Goal: Task Accomplishment & Management: Use online tool/utility

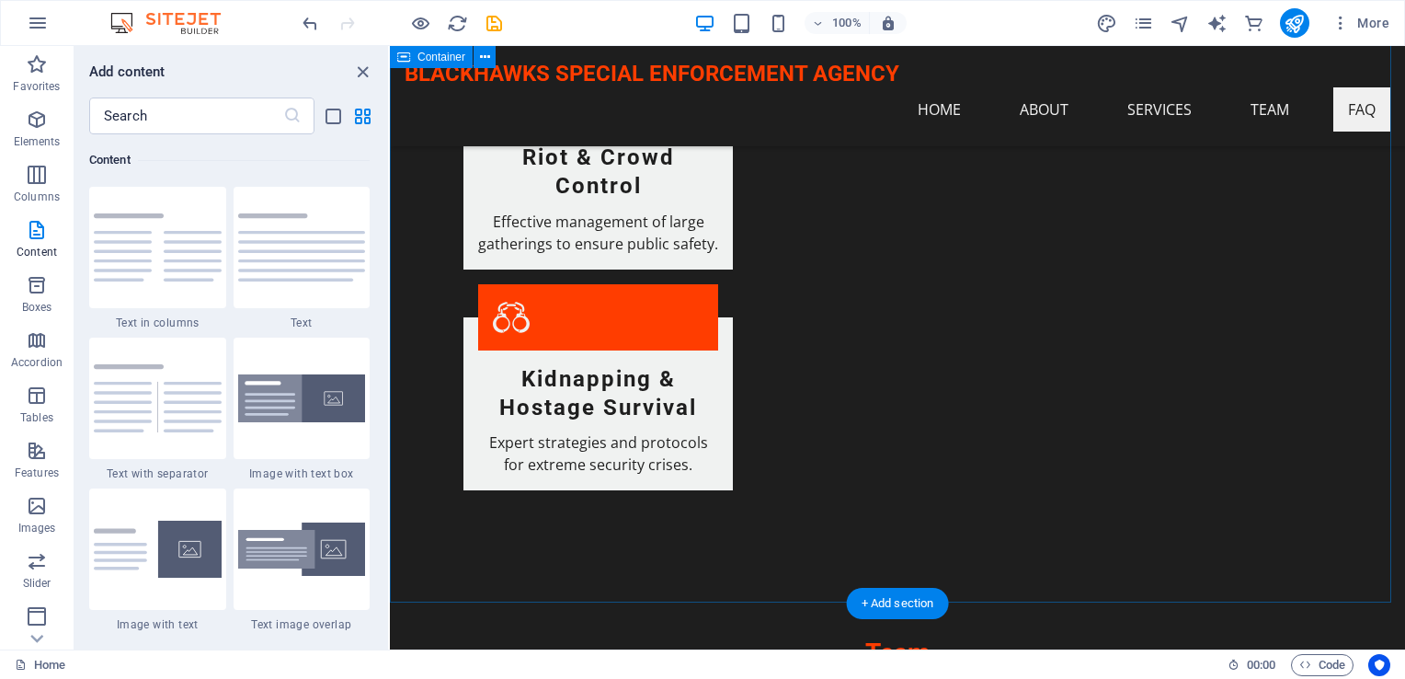
scroll to position [3127, 0]
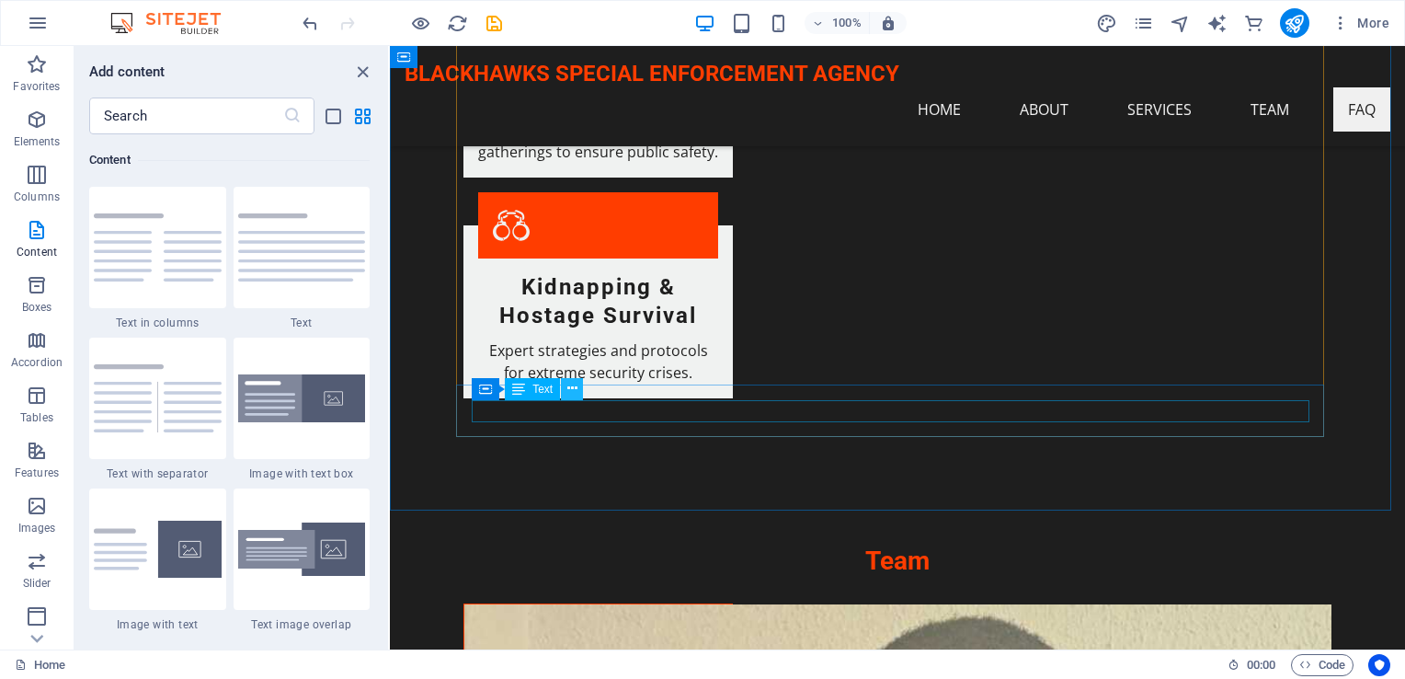
click at [571, 393] on icon at bounding box center [572, 388] width 10 height 19
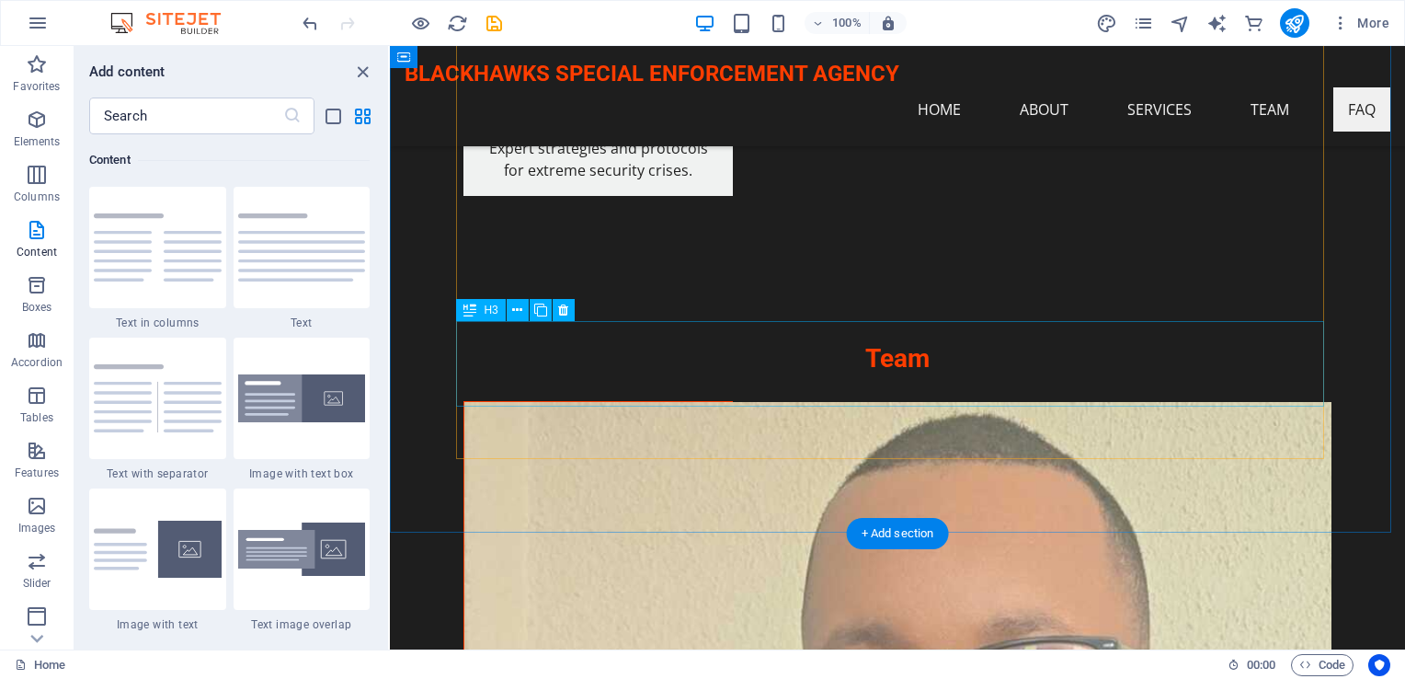
scroll to position [3428, 0]
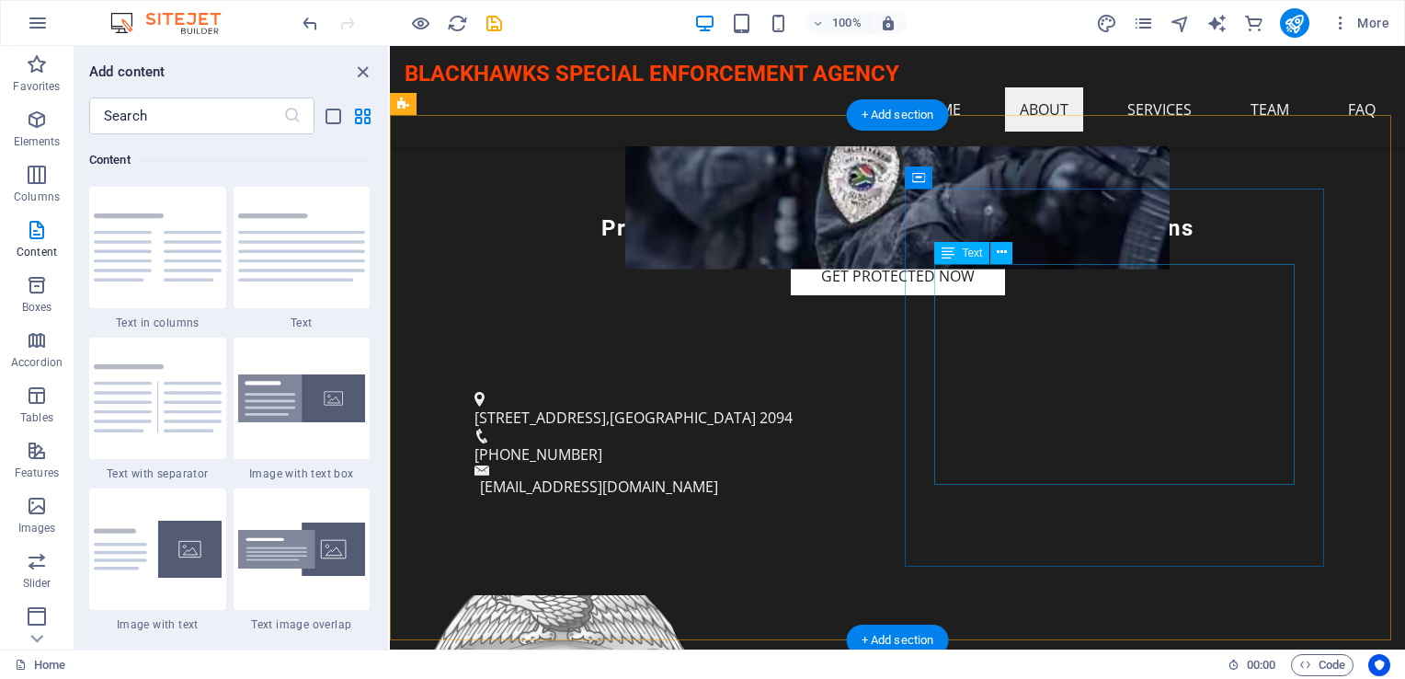
scroll to position [552, 0]
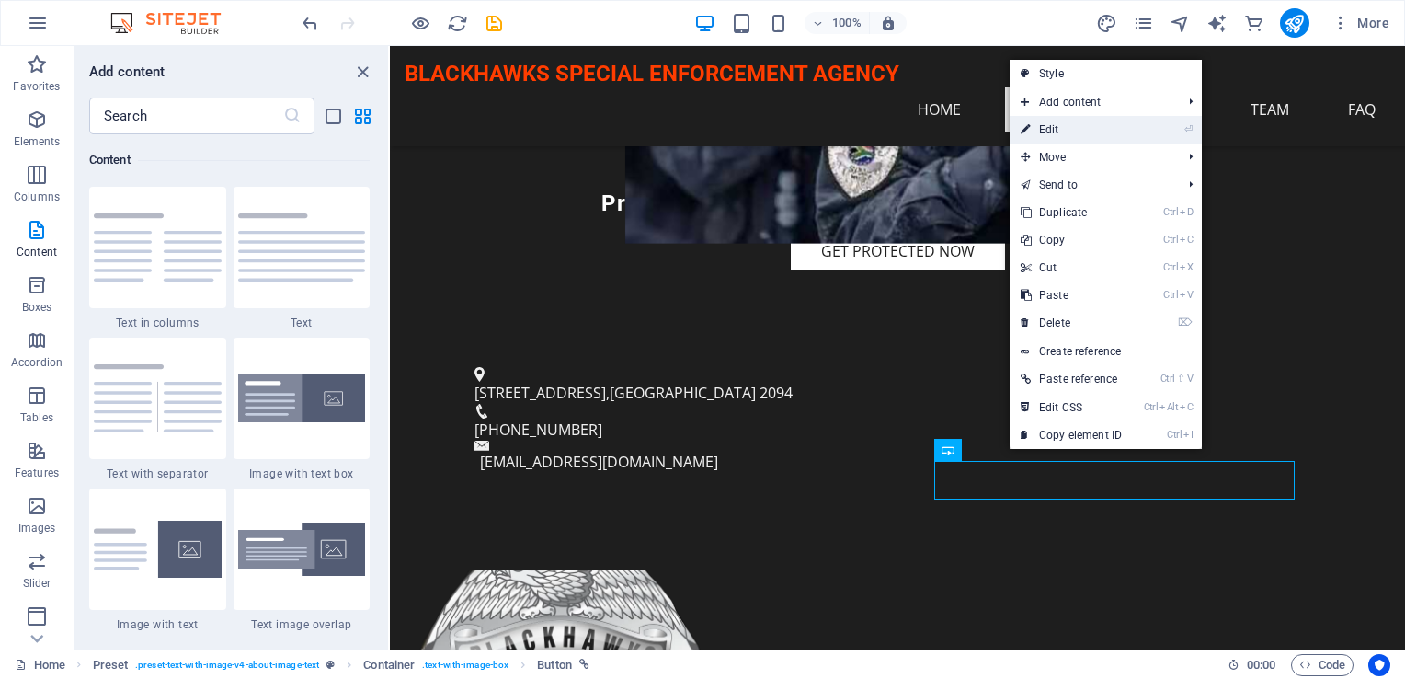
click at [1065, 132] on link "⏎ Edit" at bounding box center [1071, 130] width 123 height 28
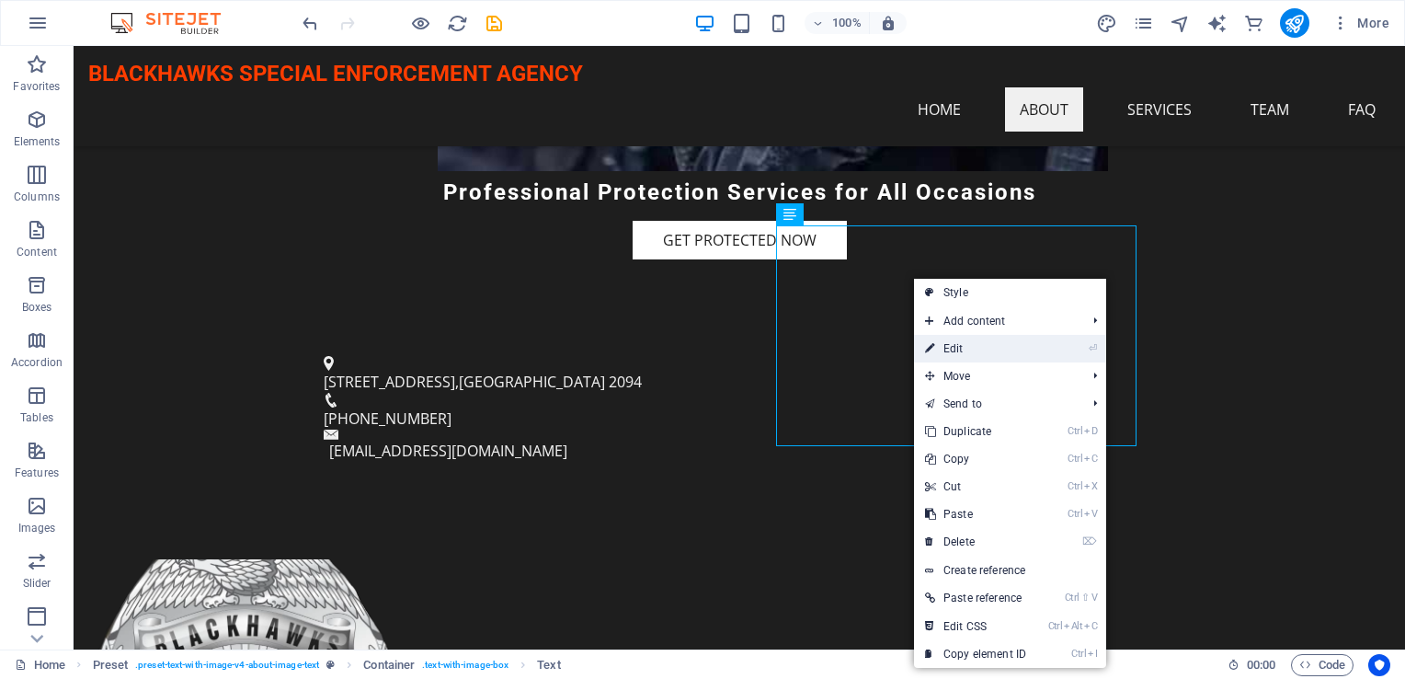
click at [948, 337] on link "⏎ Edit" at bounding box center [975, 349] width 123 height 28
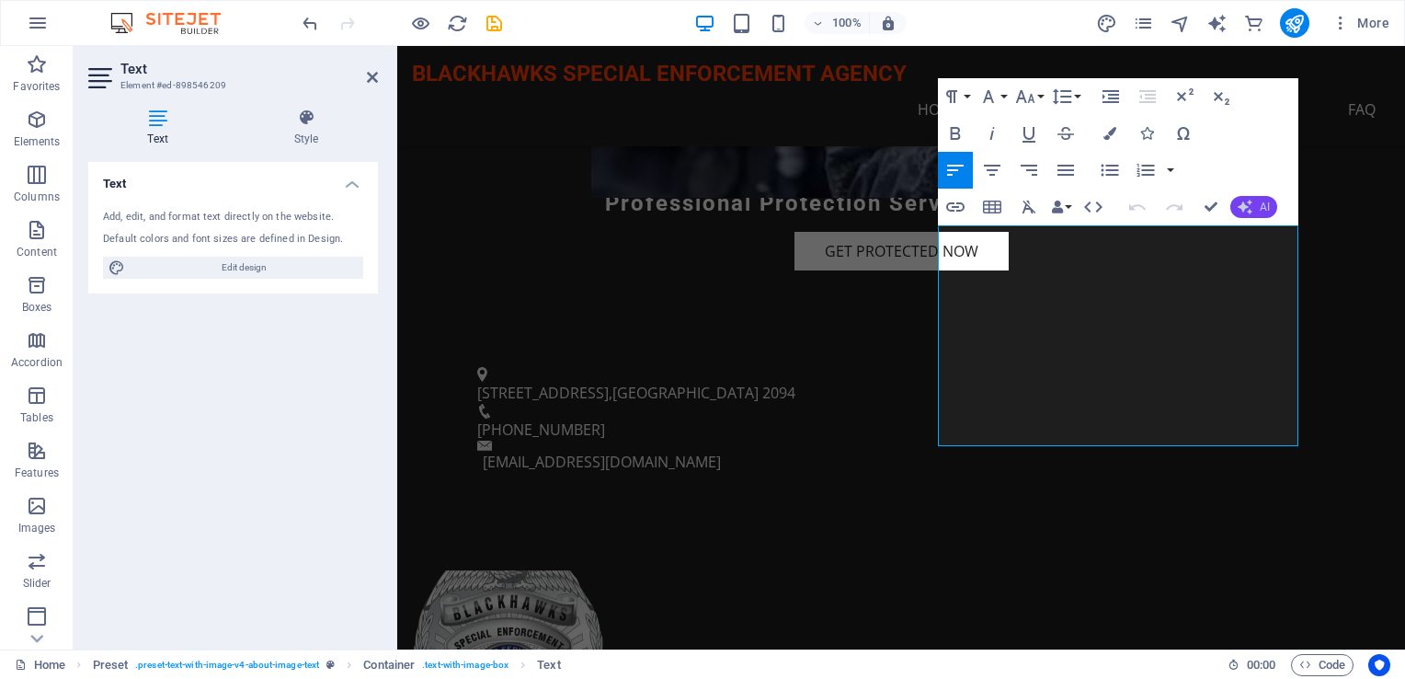
click at [1251, 208] on icon "button" at bounding box center [1245, 207] width 15 height 15
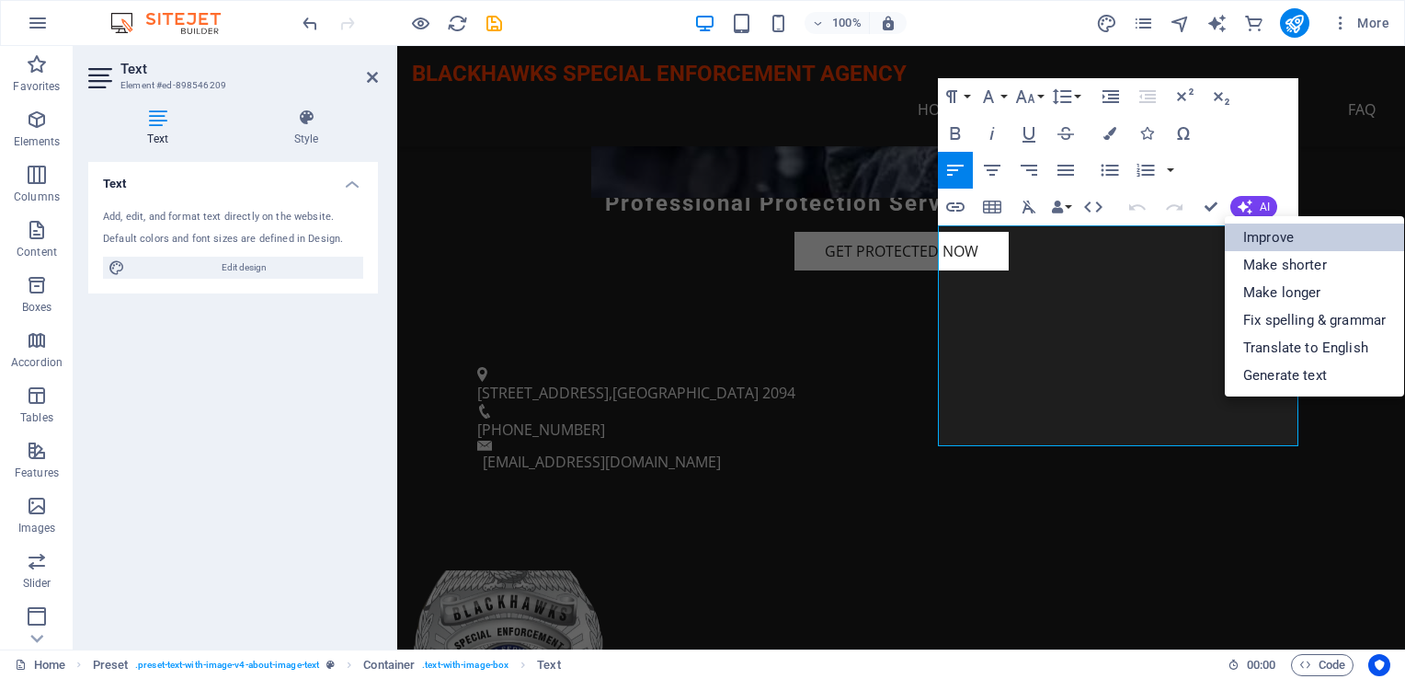
click at [1251, 246] on link "Improve" at bounding box center [1314, 238] width 179 height 28
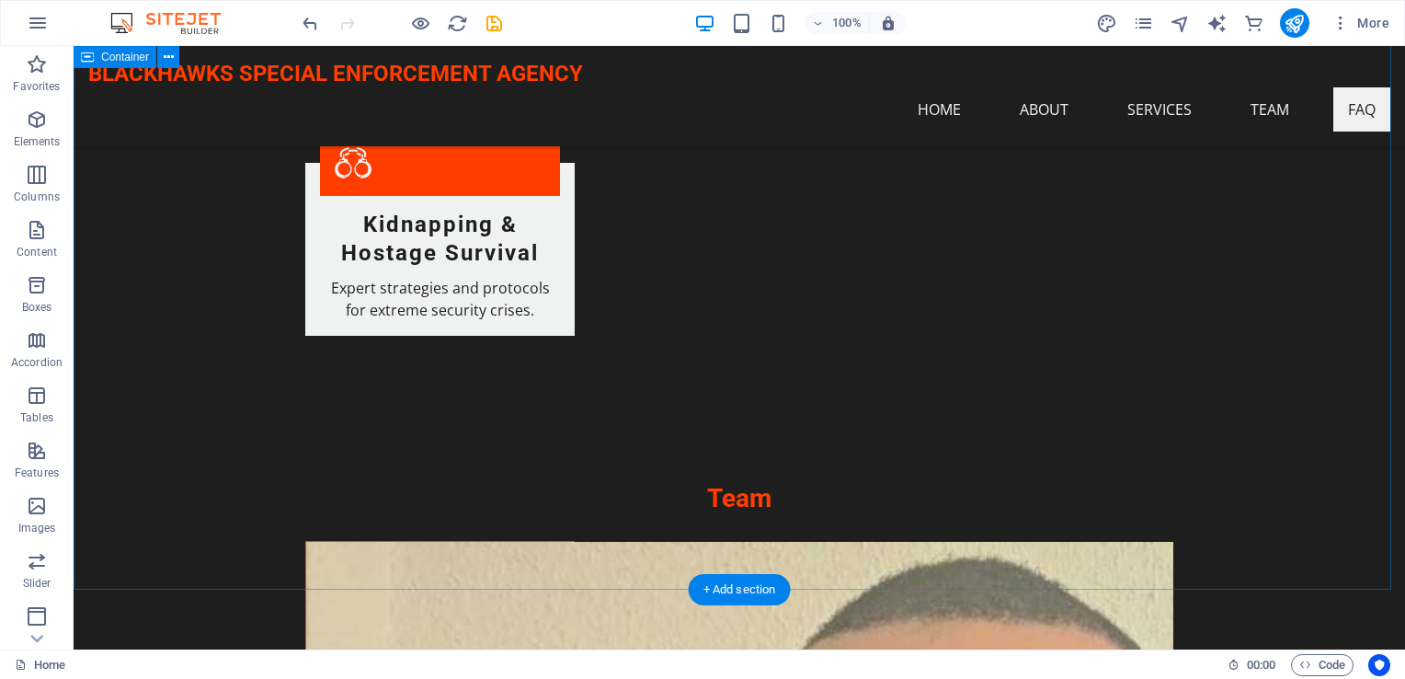
scroll to position [3403, 0]
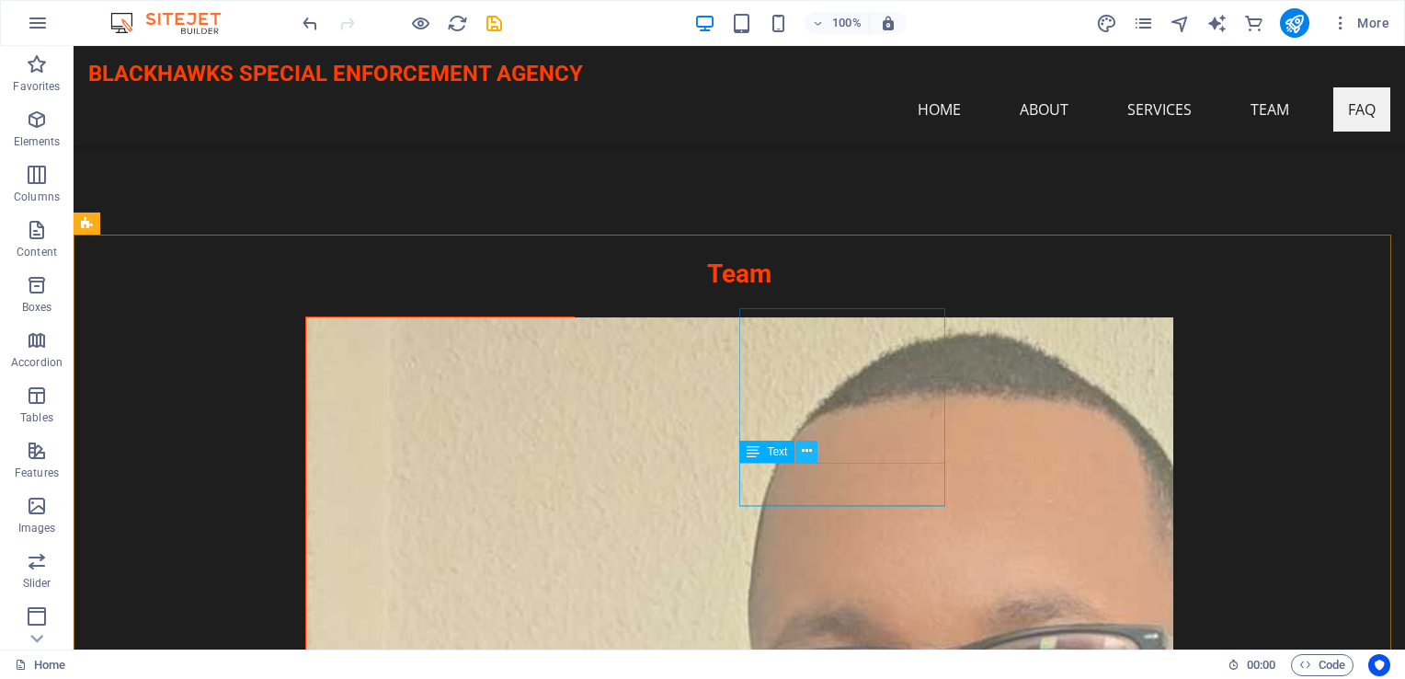
click at [808, 453] on icon at bounding box center [807, 450] width 10 height 19
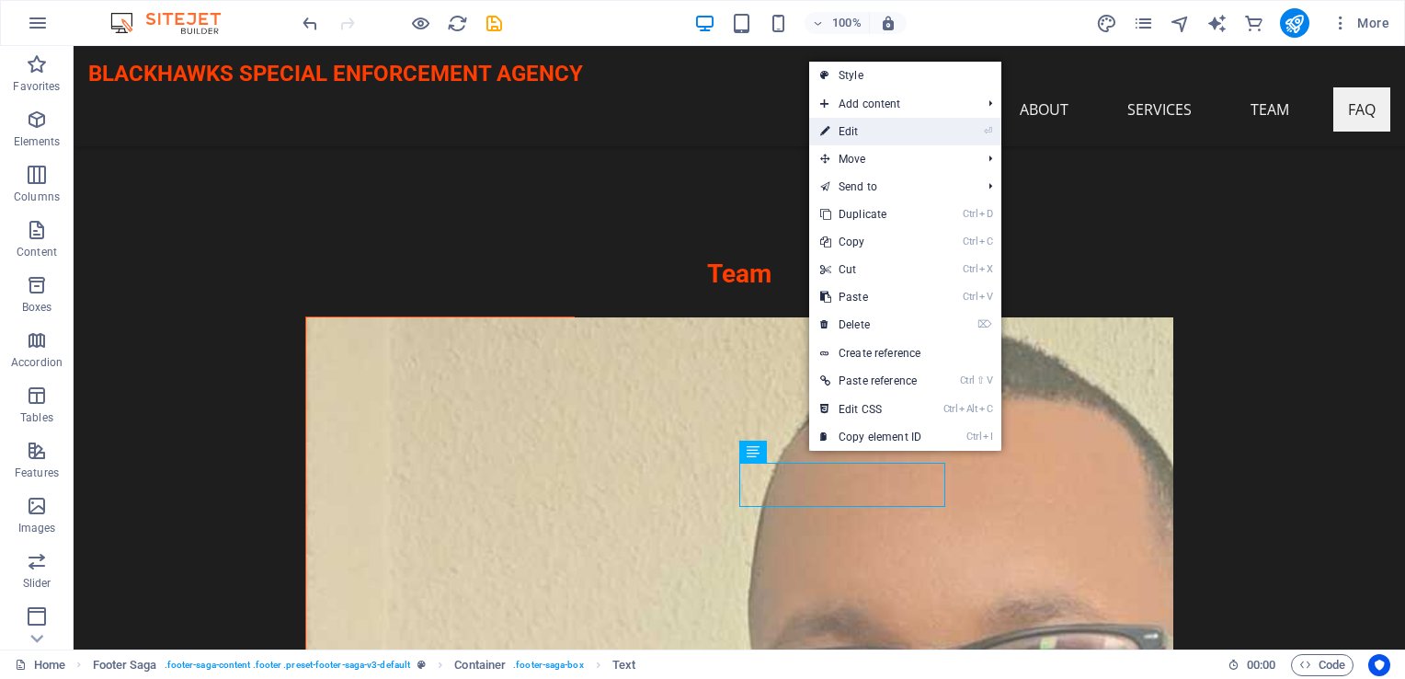
click at [853, 142] on link "⏎ Edit" at bounding box center [870, 132] width 123 height 28
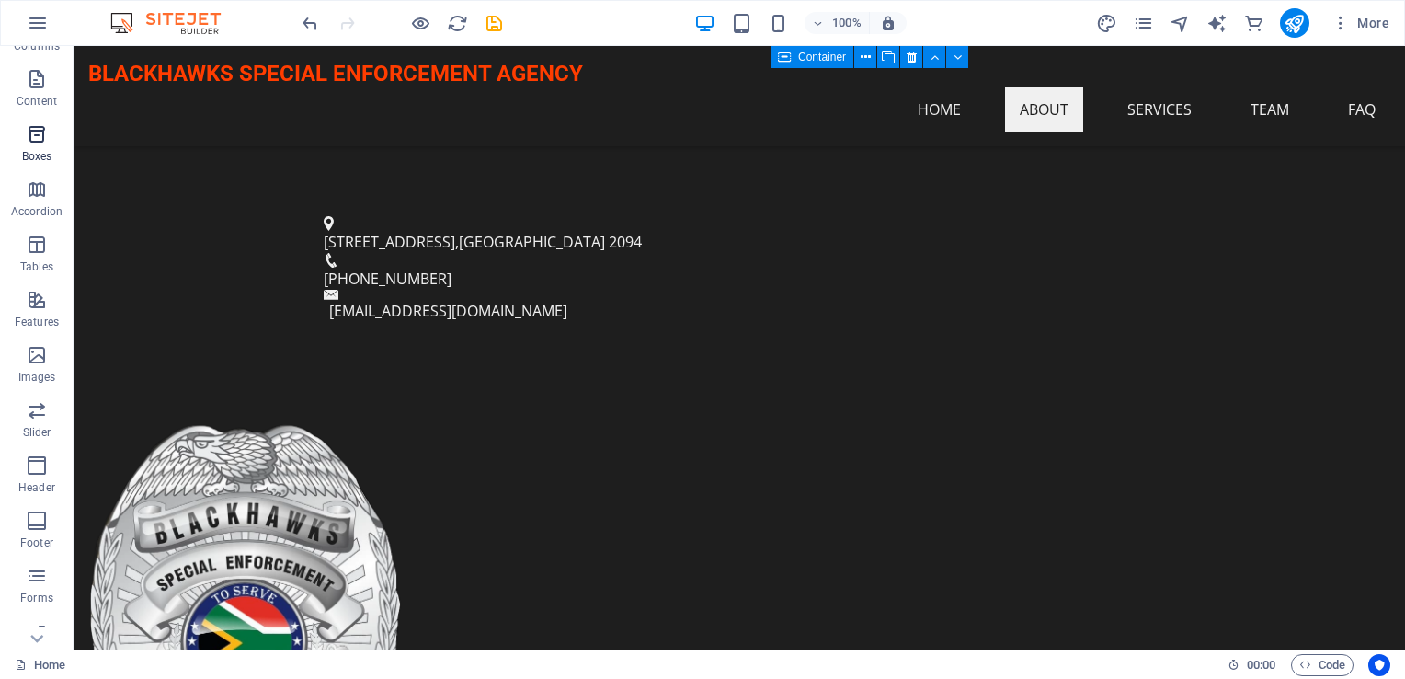
scroll to position [184, 0]
click at [29, 22] on icon "button" at bounding box center [38, 23] width 22 height 22
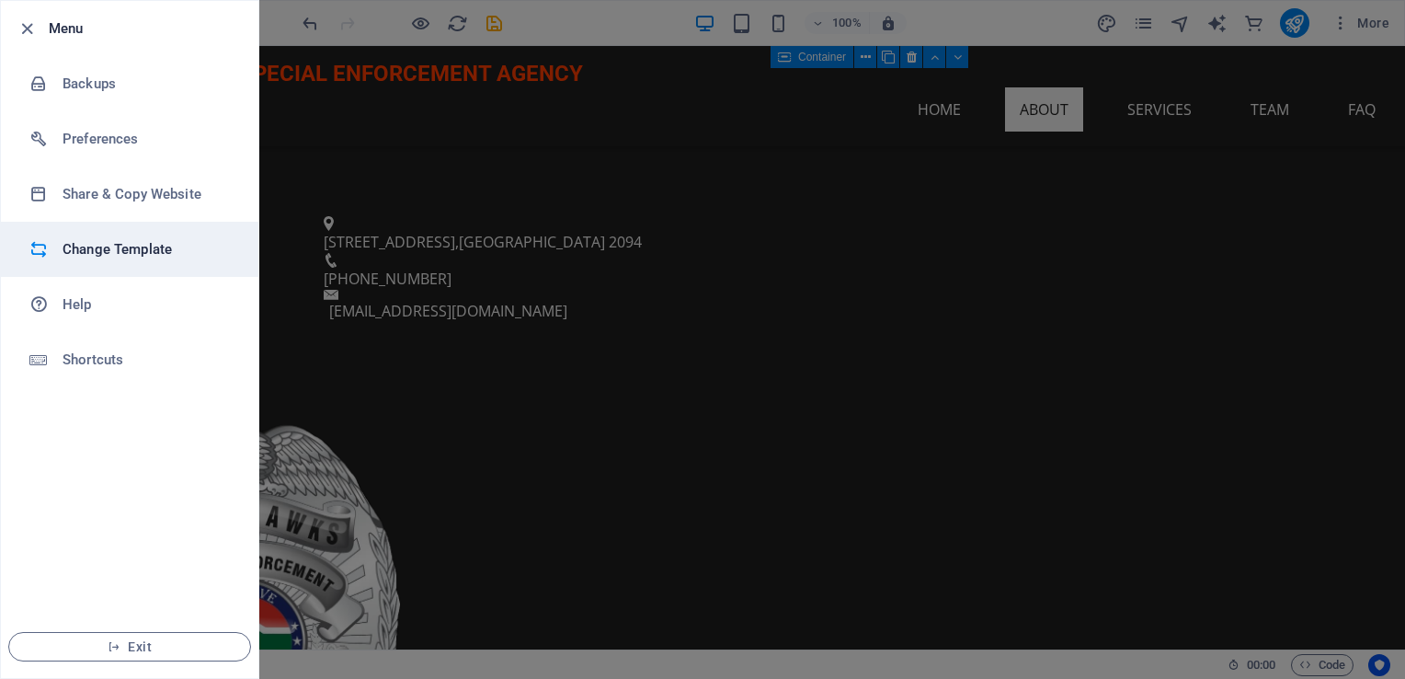
click at [118, 246] on h6 "Change Template" at bounding box center [148, 249] width 170 height 22
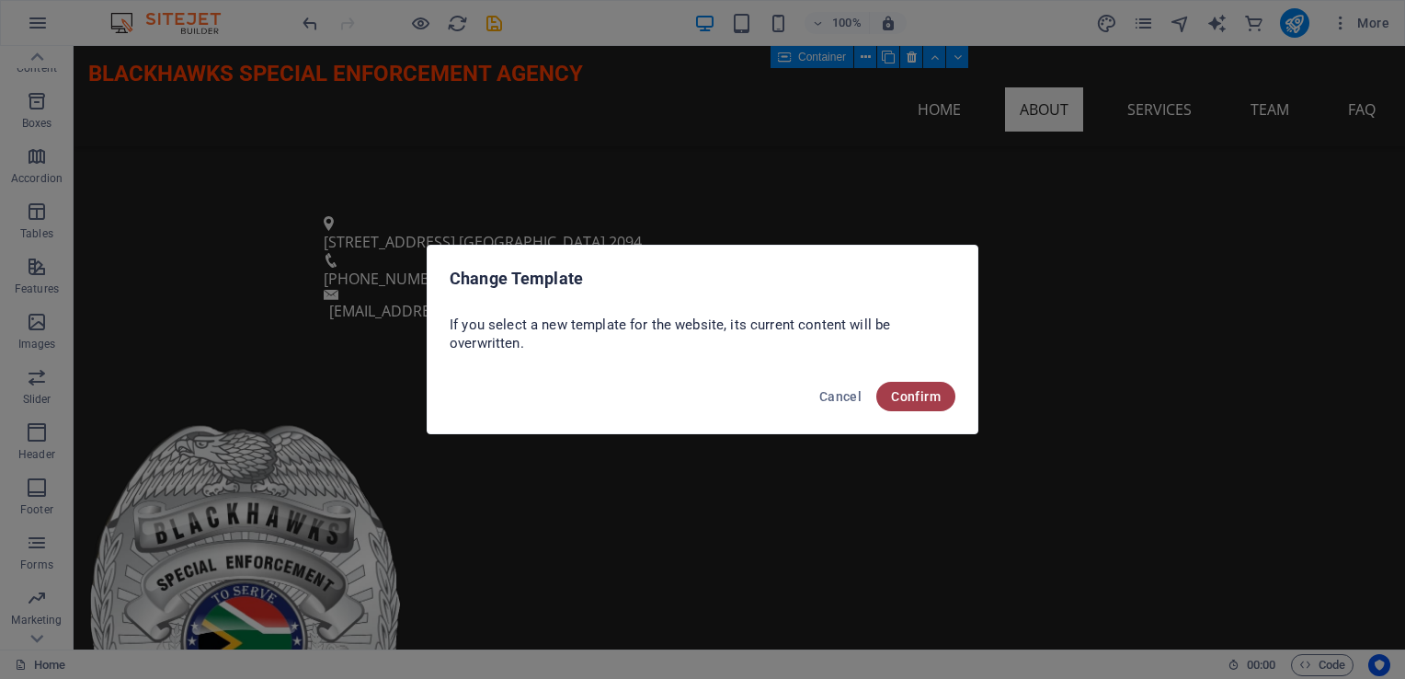
click at [920, 402] on span "Confirm" at bounding box center [916, 396] width 50 height 15
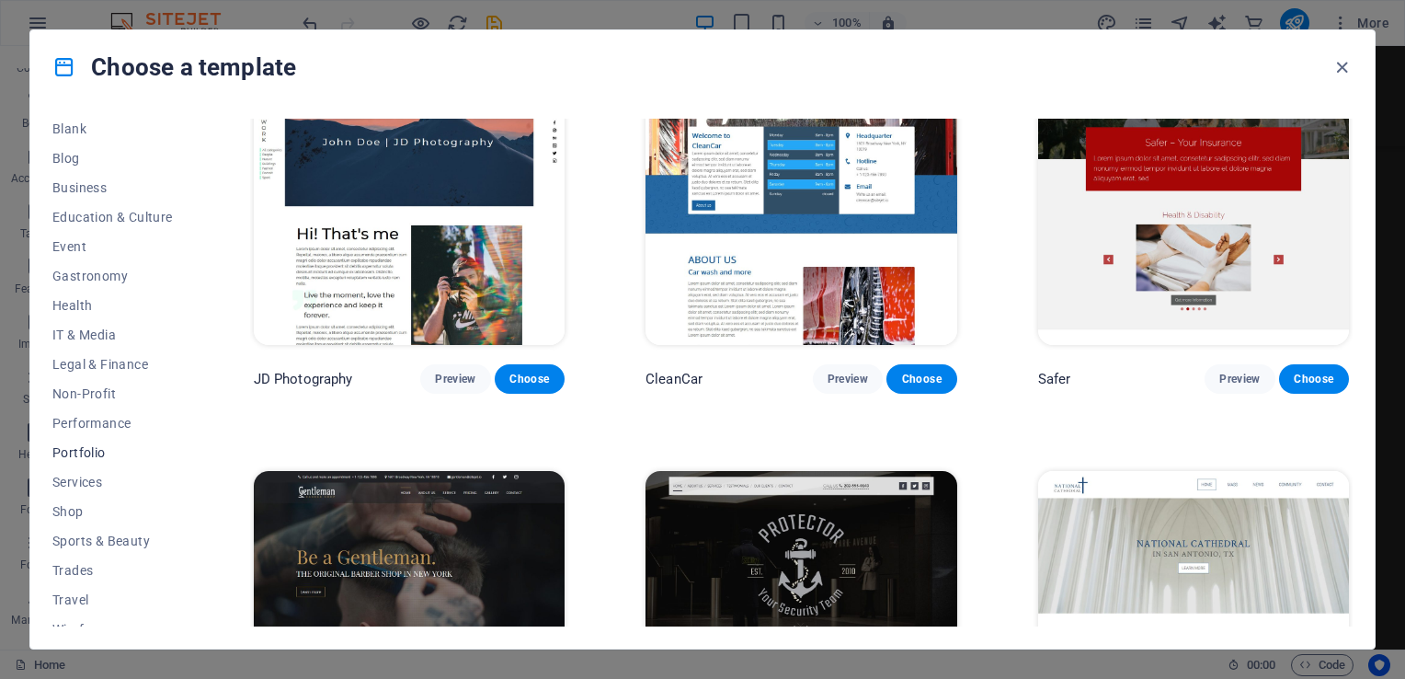
scroll to position [257, 0]
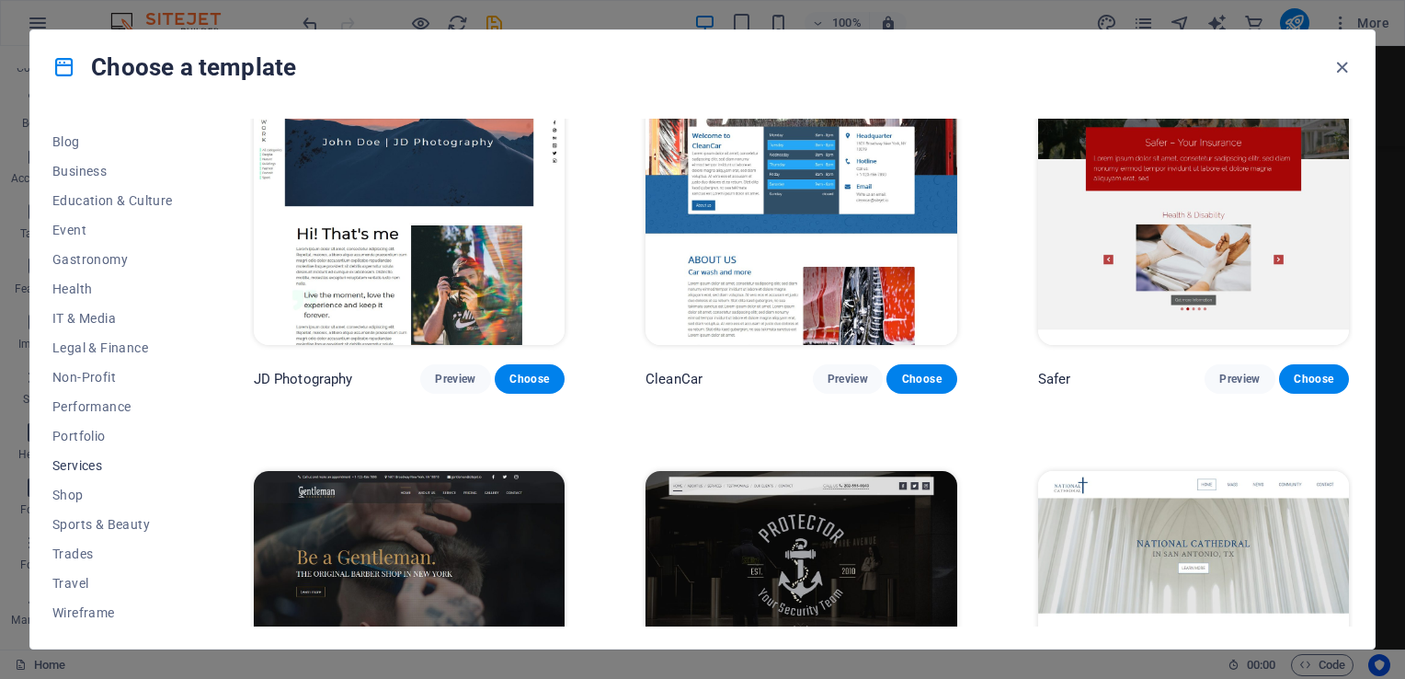
click at [60, 464] on span "Services" at bounding box center [112, 465] width 120 height 15
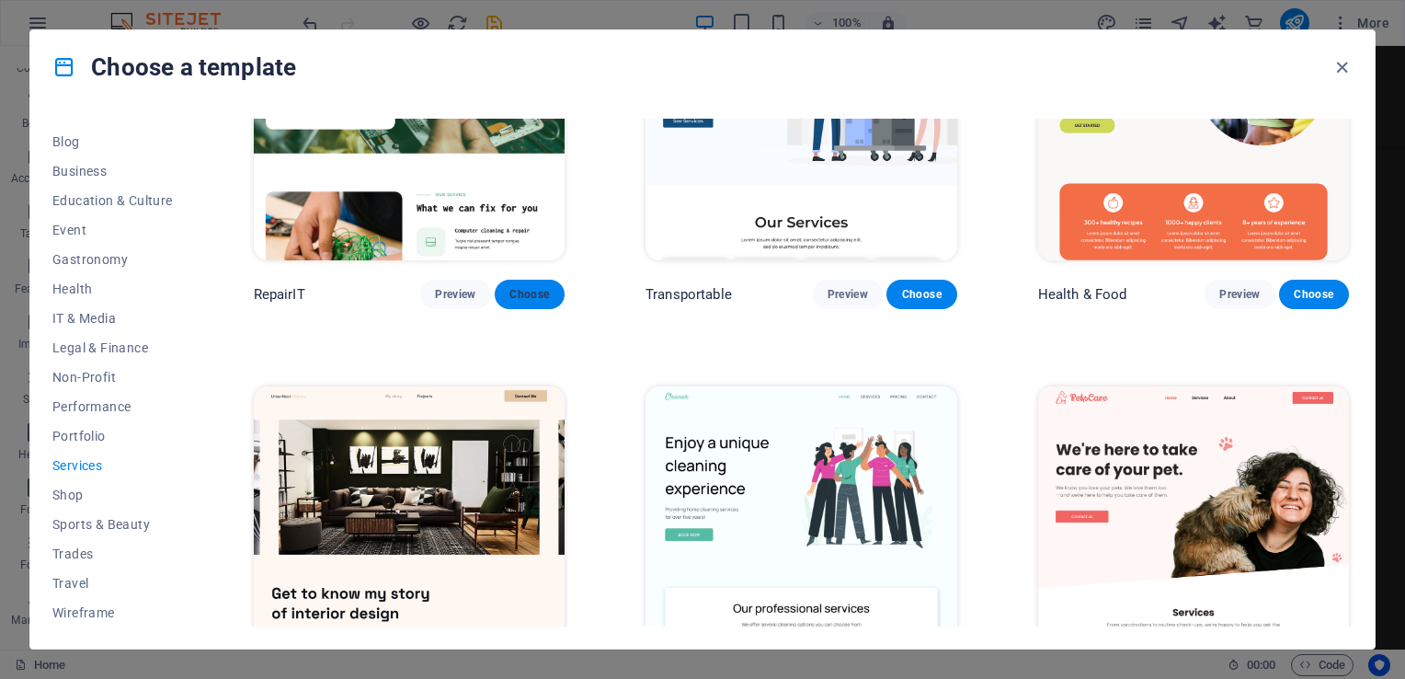
scroll to position [0, 0]
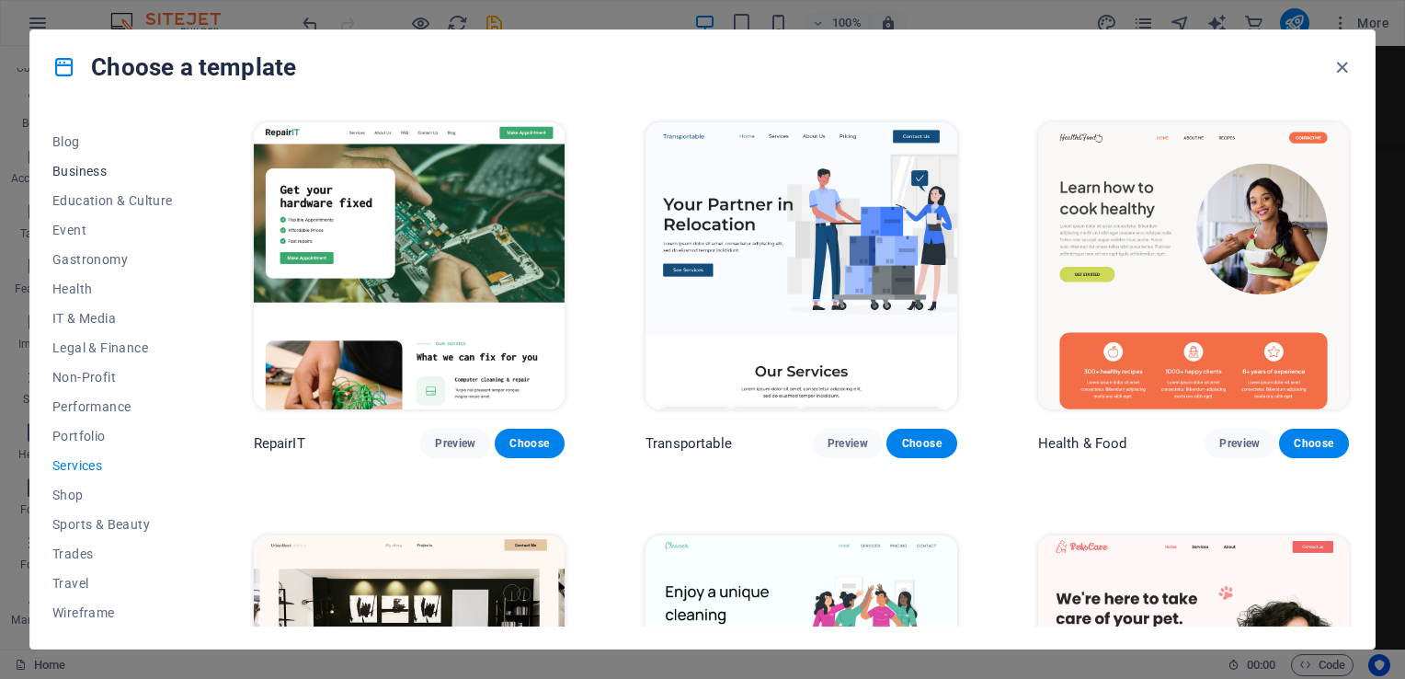
click at [91, 174] on span "Business" at bounding box center [112, 171] width 120 height 15
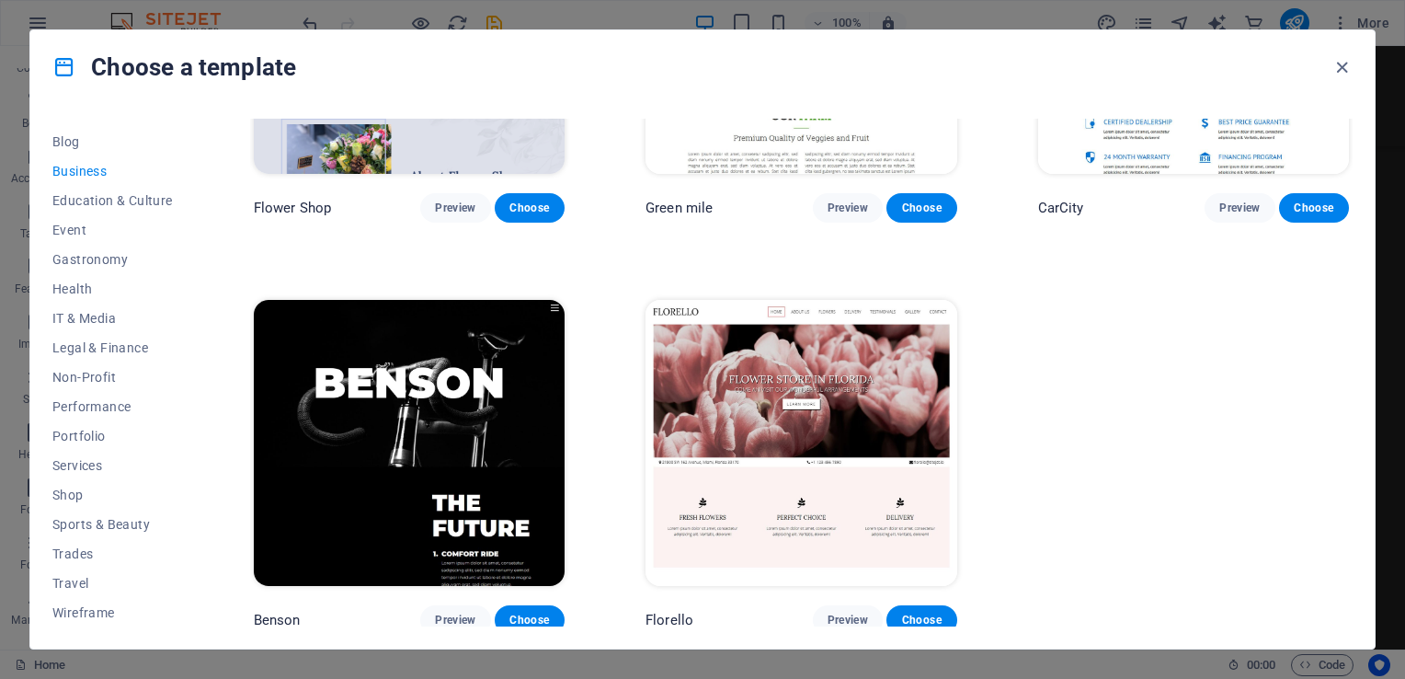
scroll to position [651, 0]
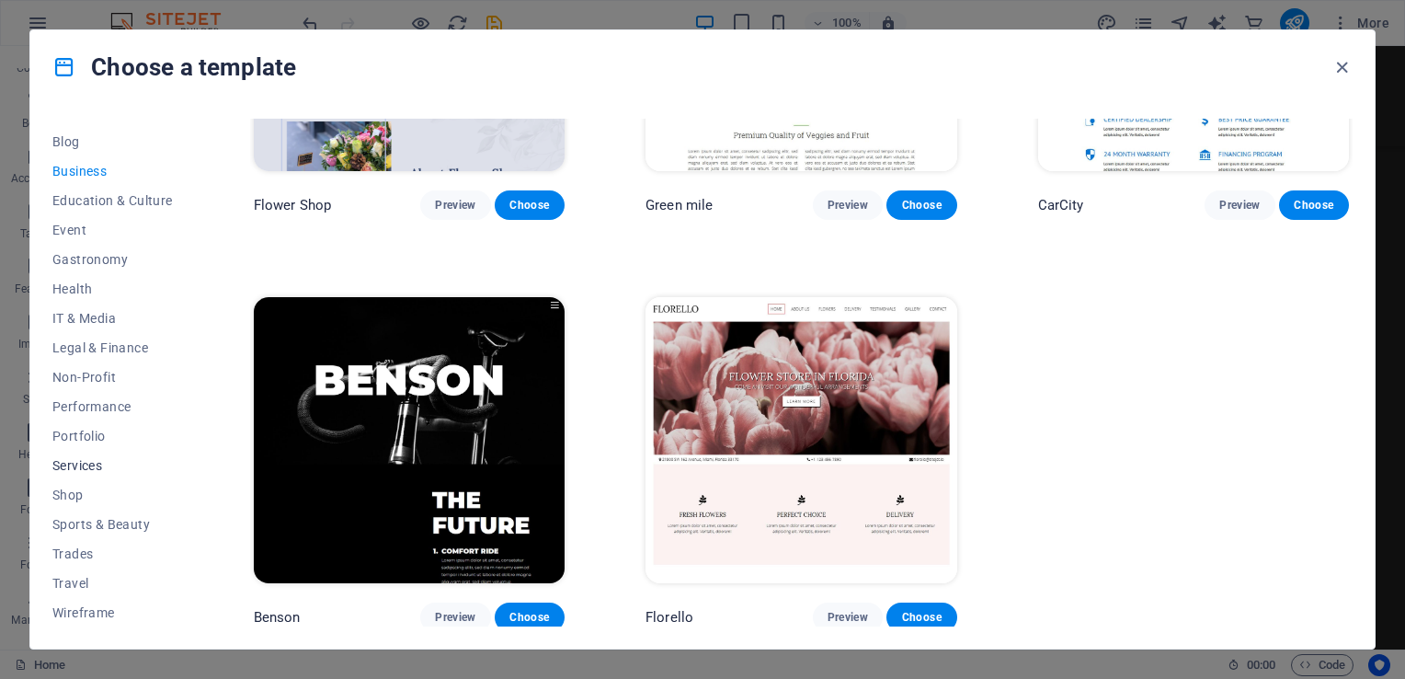
click at [70, 459] on span "Services" at bounding box center [112, 465] width 120 height 15
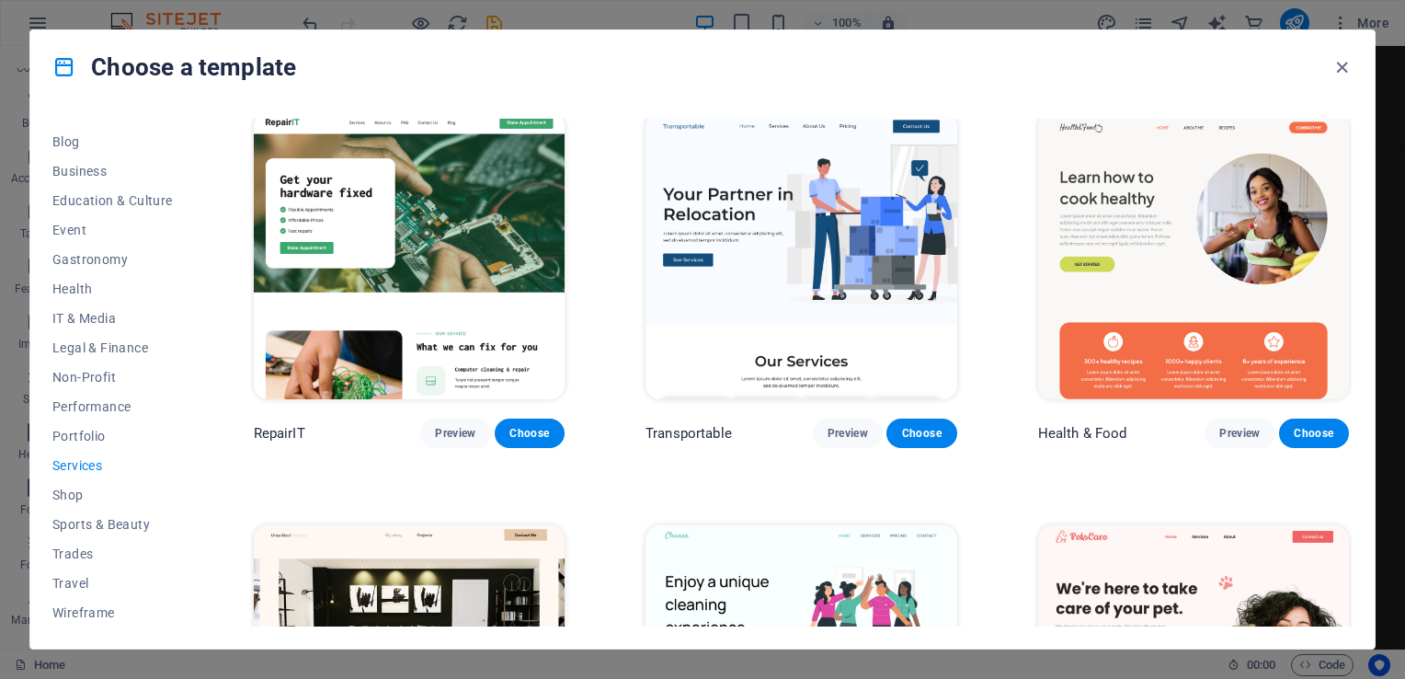
scroll to position [0, 0]
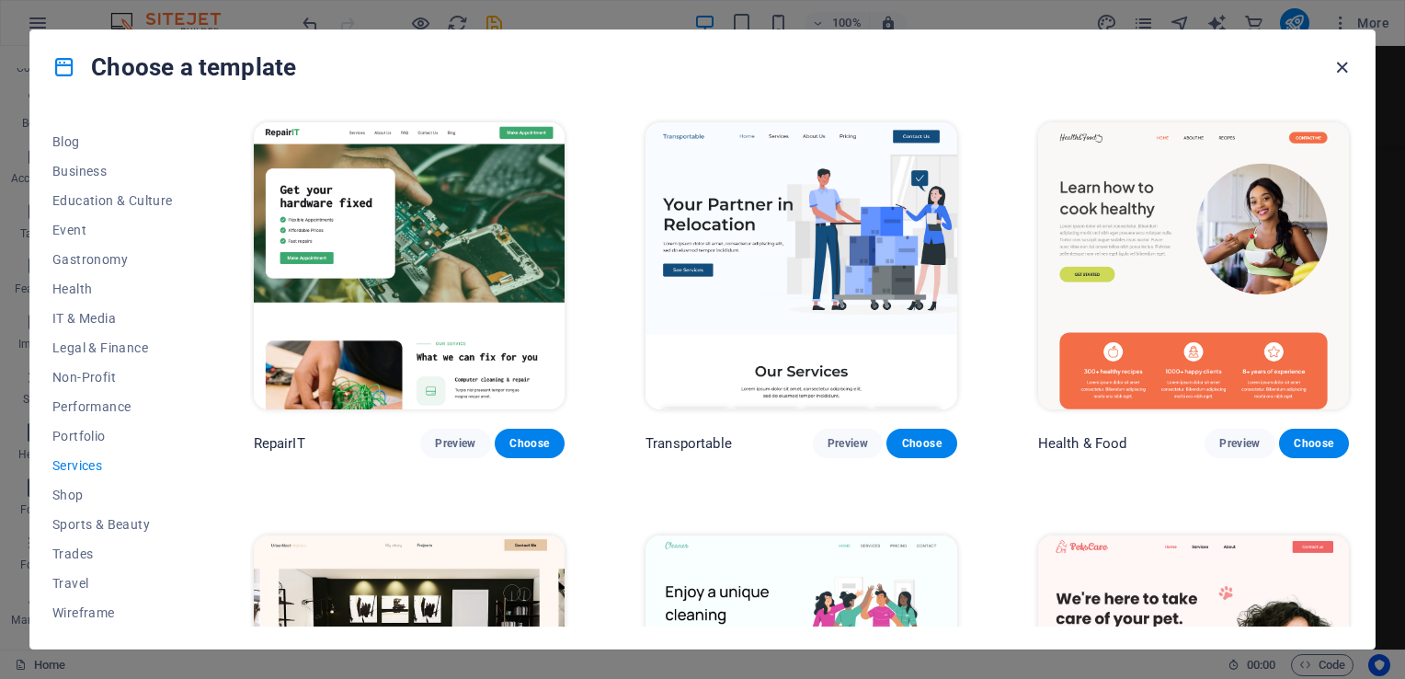
click at [1334, 66] on icon "button" at bounding box center [1342, 67] width 21 height 21
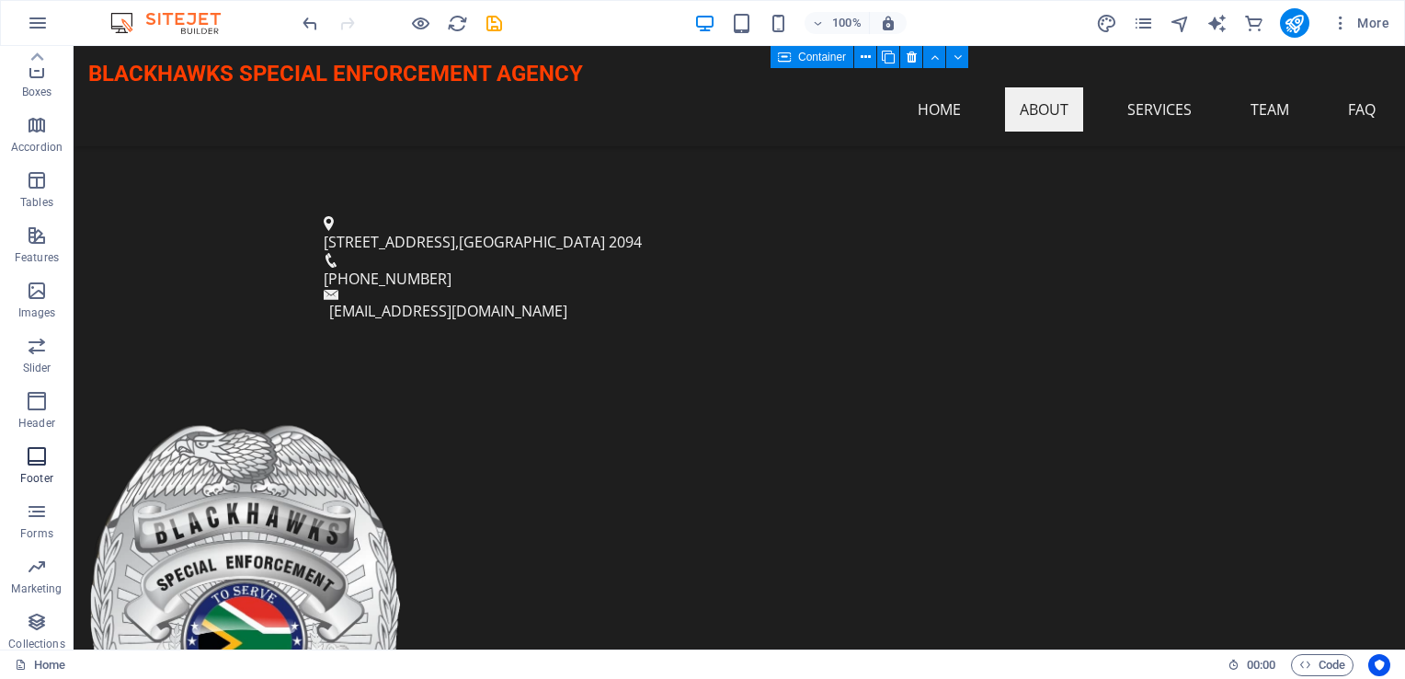
scroll to position [188, 0]
click at [31, 316] on icon "button" at bounding box center [37, 318] width 22 height 22
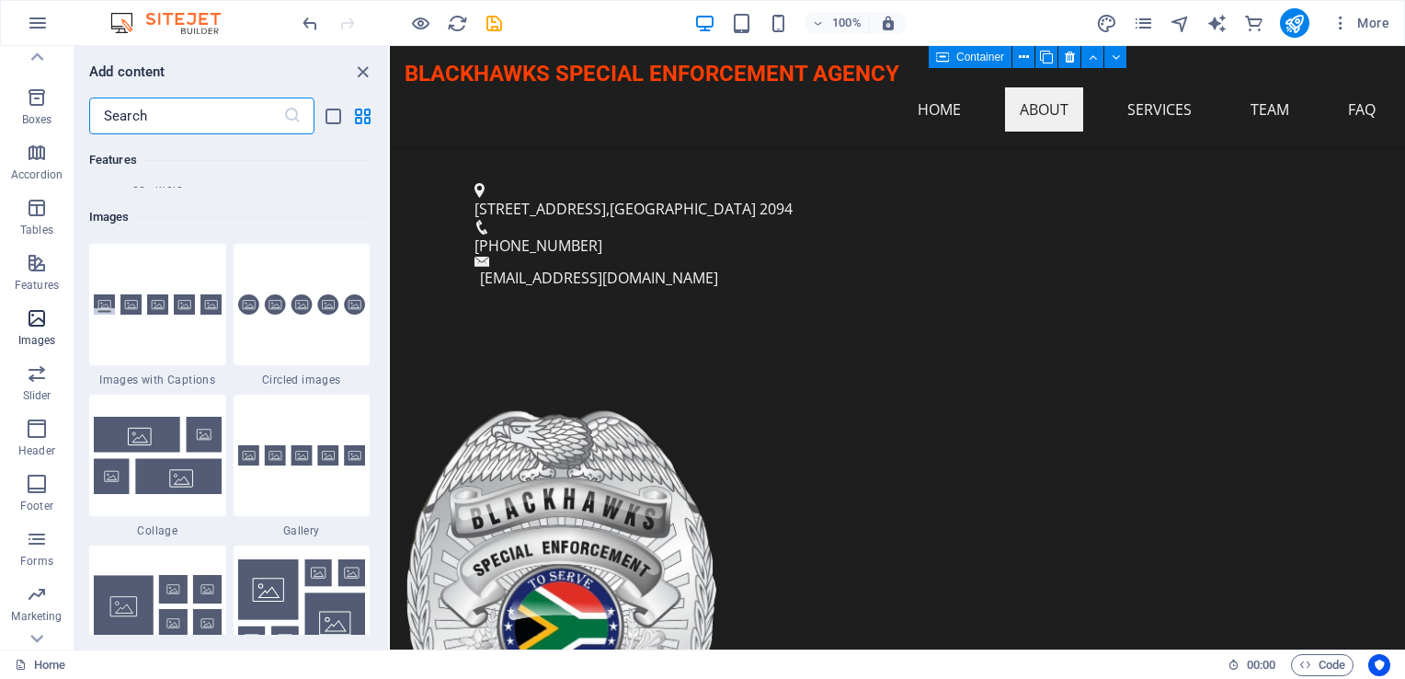
scroll to position [9326, 0]
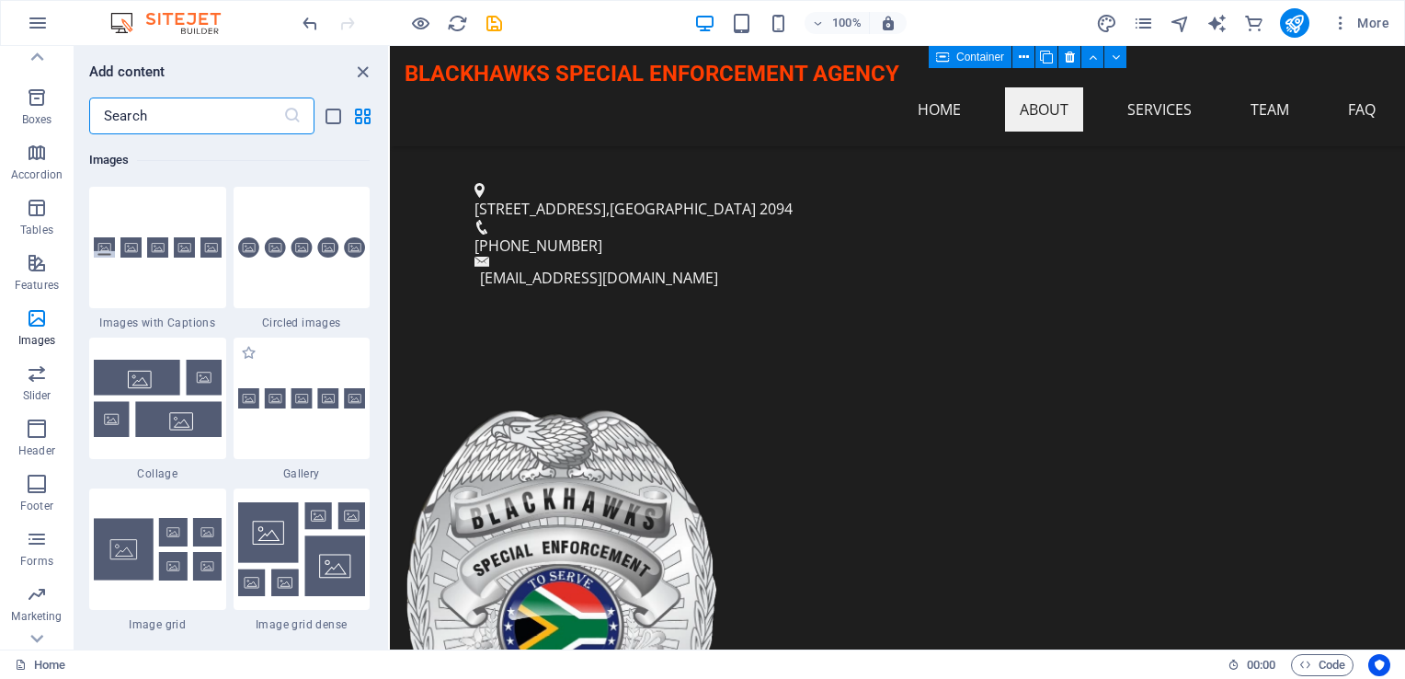
click at [305, 480] on span "Gallery" at bounding box center [302, 473] width 137 height 15
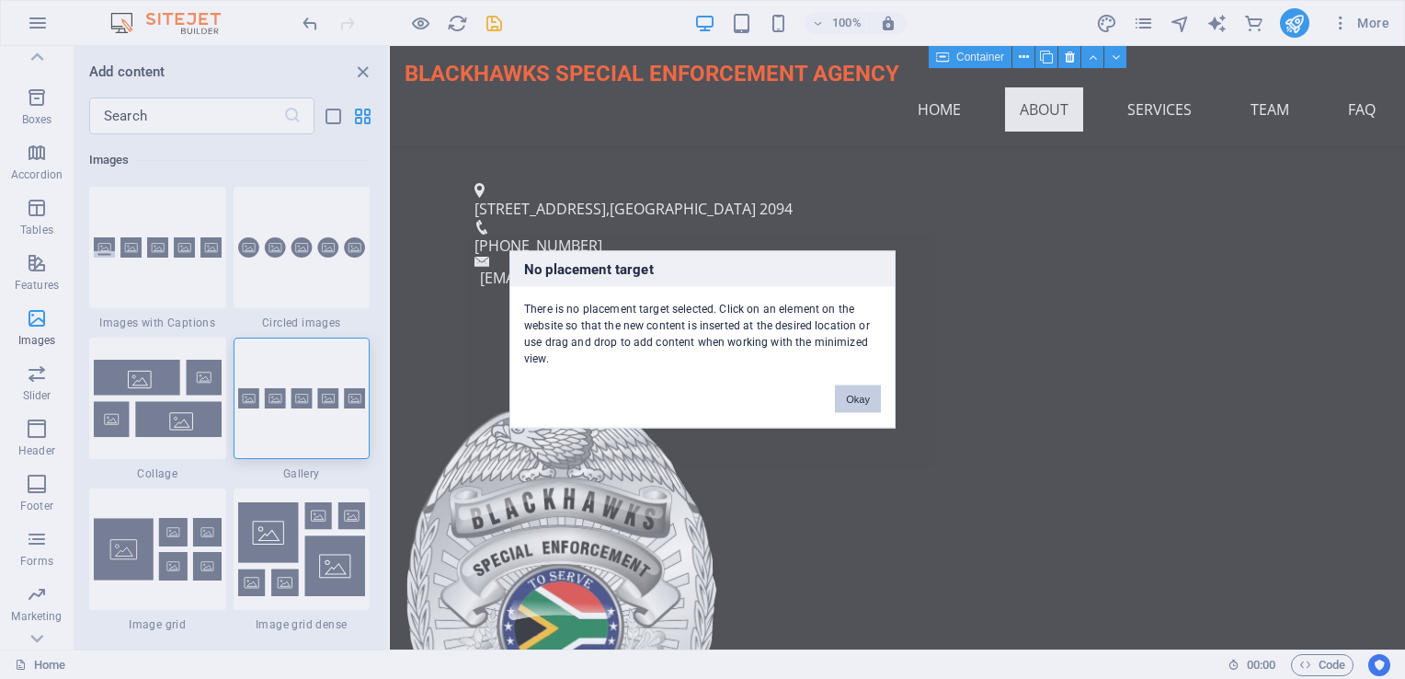
click at [854, 404] on button "Okay" at bounding box center [858, 399] width 46 height 28
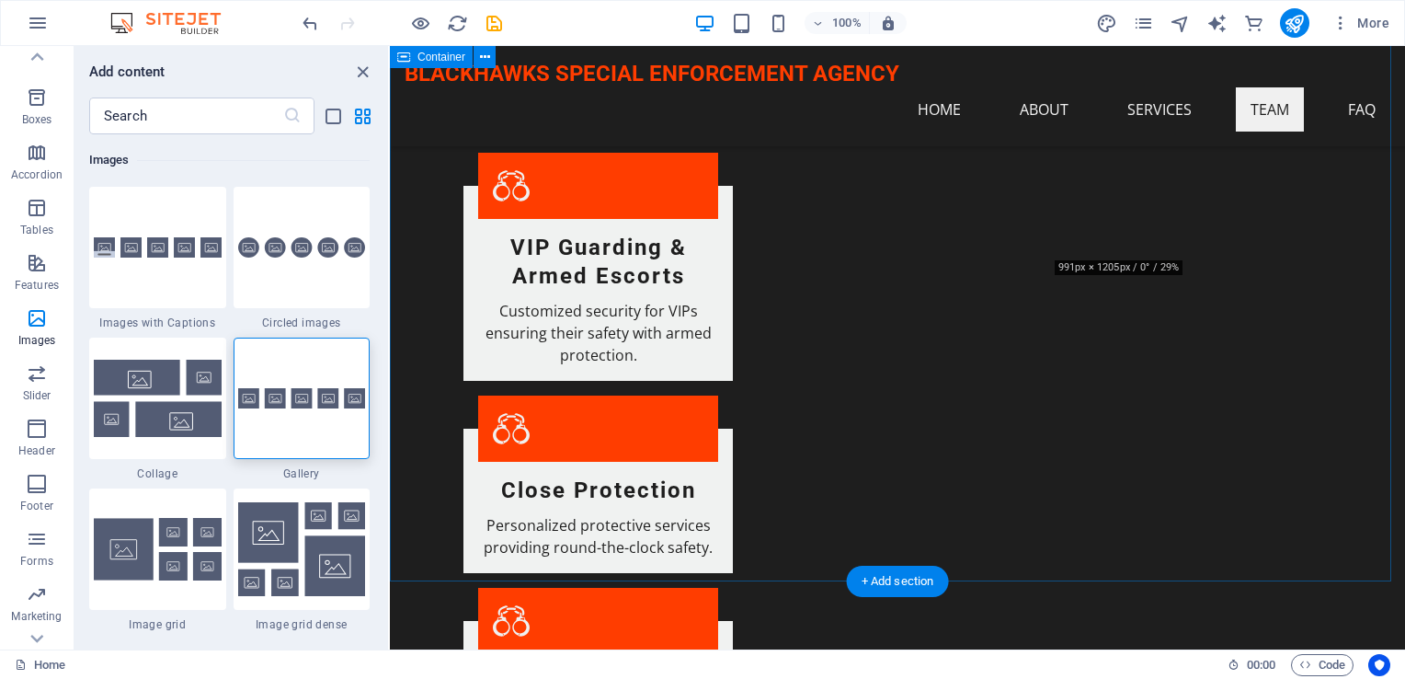
scroll to position [2115, 0]
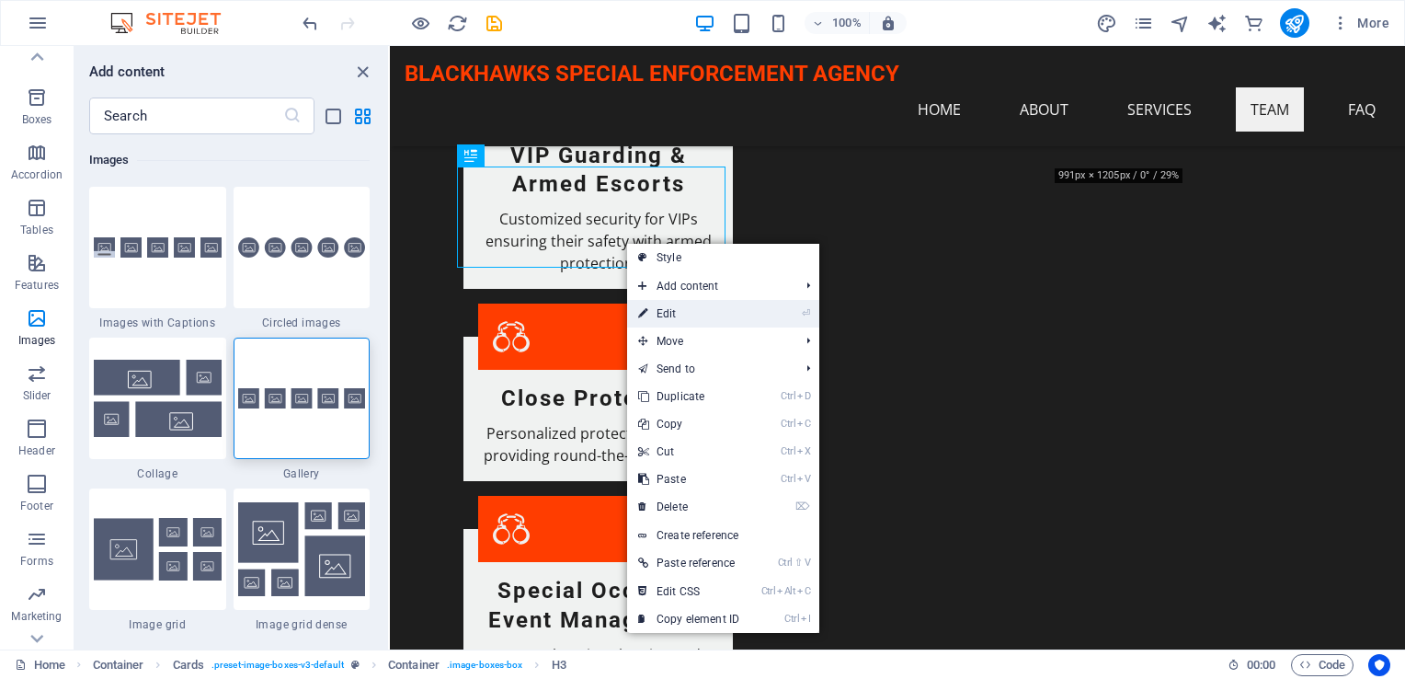
click at [665, 315] on link "⏎ Edit" at bounding box center [688, 314] width 123 height 28
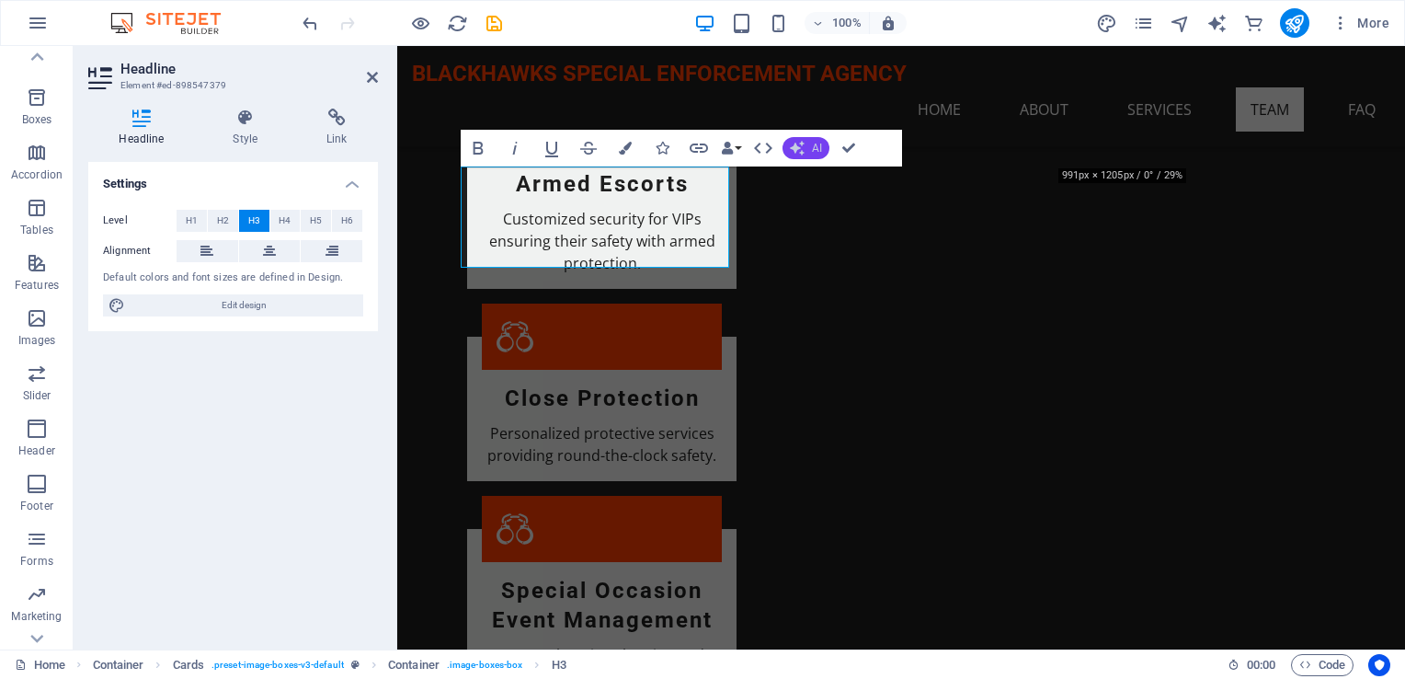
click at [803, 149] on icon "button" at bounding box center [797, 148] width 15 height 15
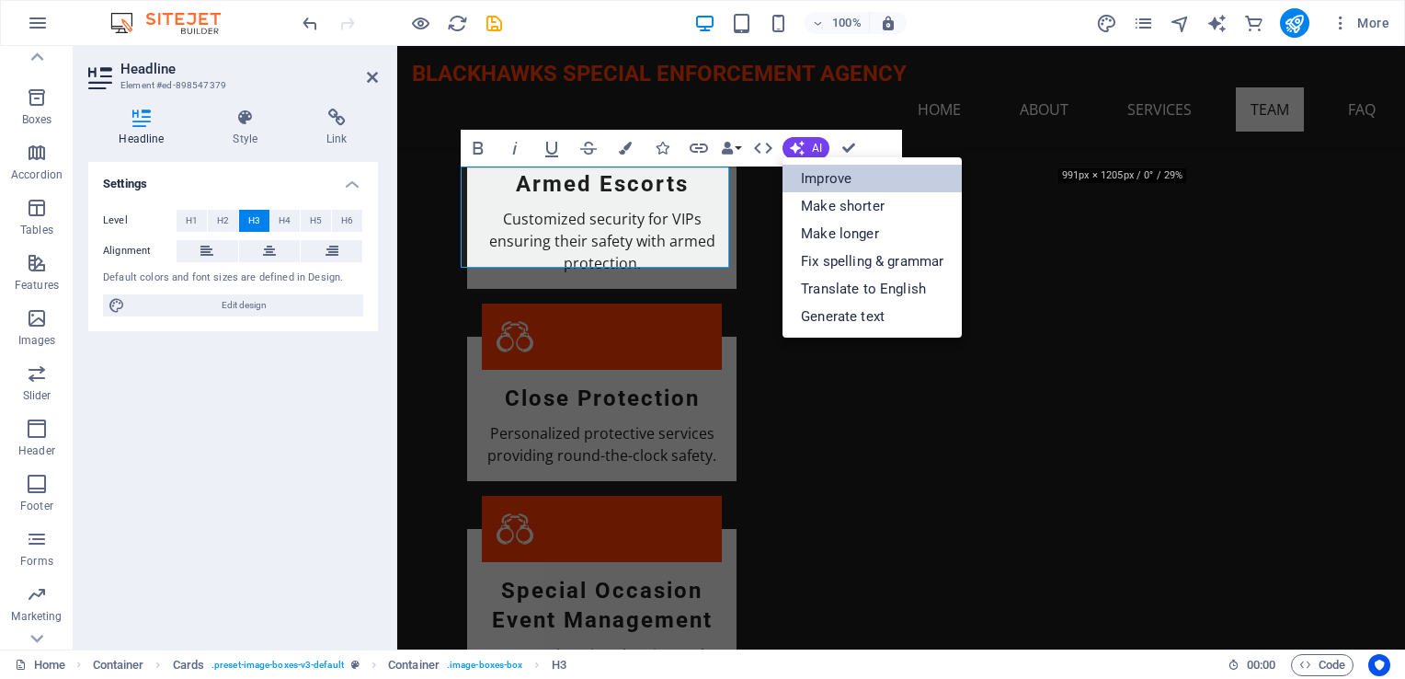
click at [809, 183] on link "Improve" at bounding box center [872, 179] width 179 height 28
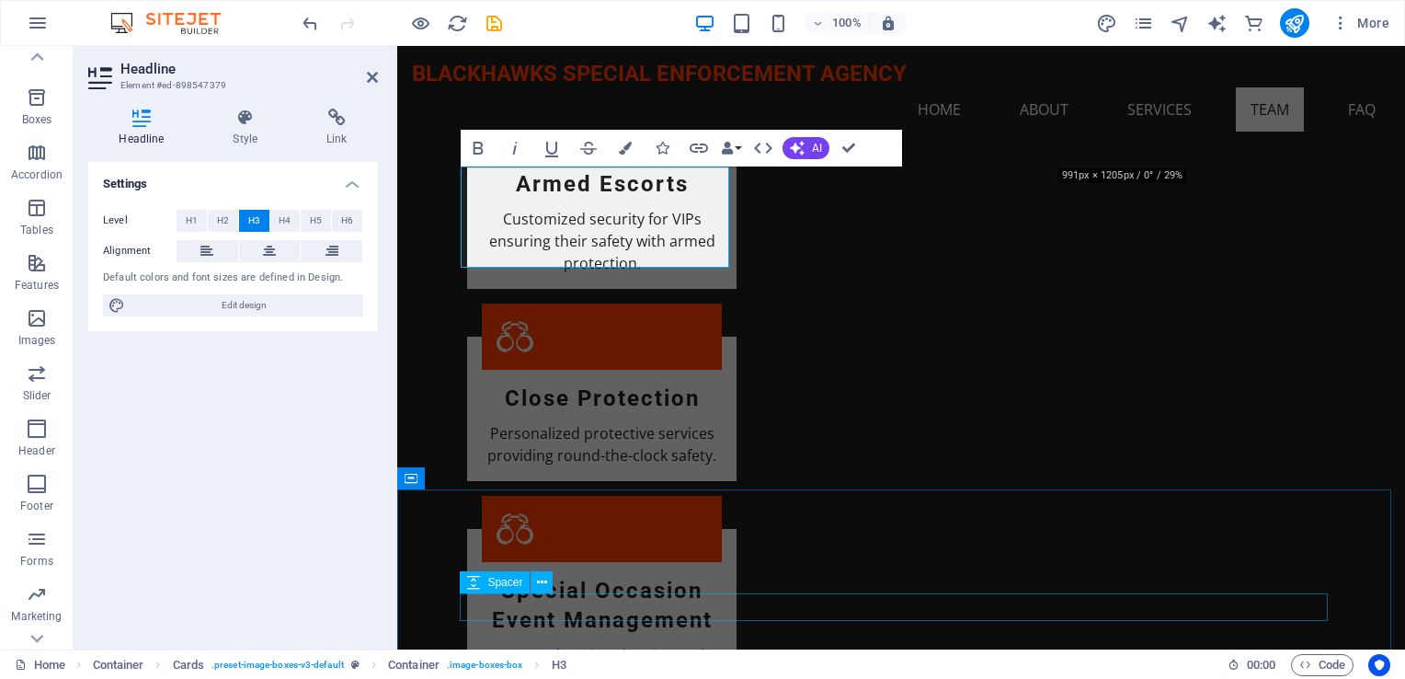
scroll to position [1932, 0]
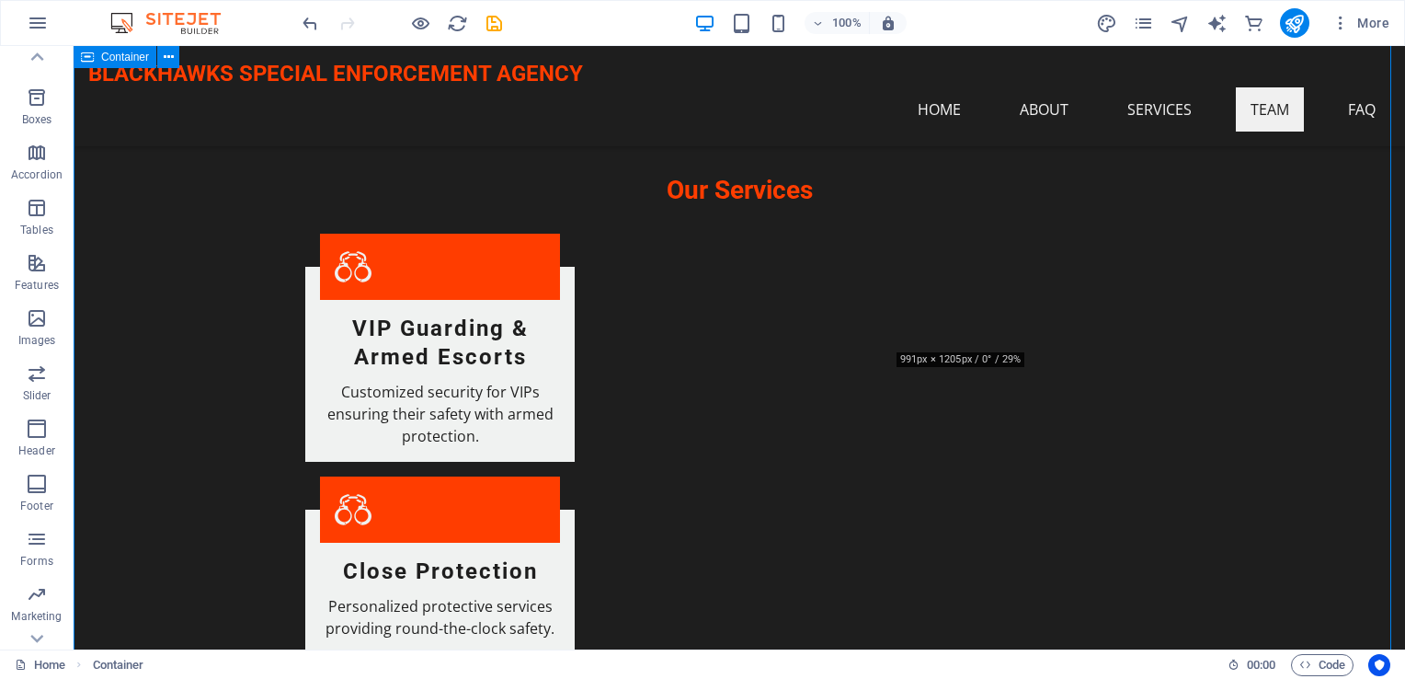
scroll to position [1840, 0]
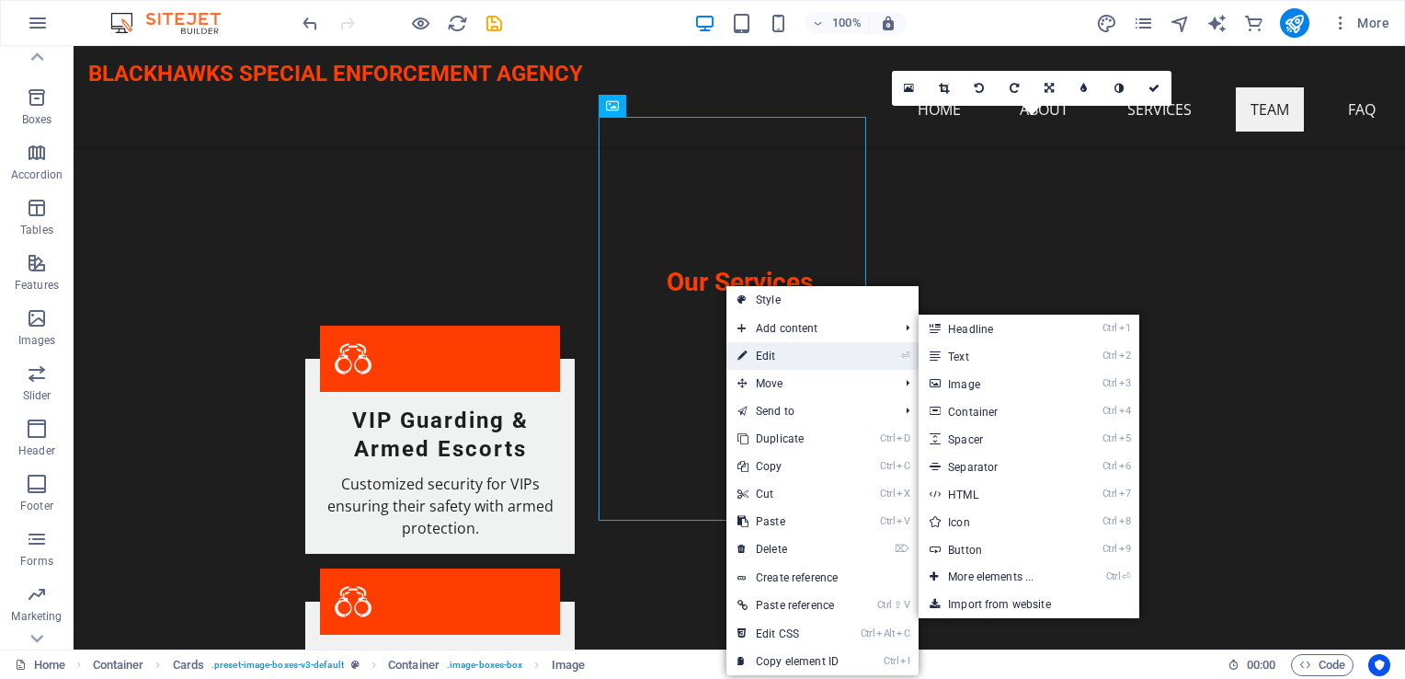
click at [765, 351] on link "⏎ Edit" at bounding box center [788, 356] width 123 height 28
select select "vw"
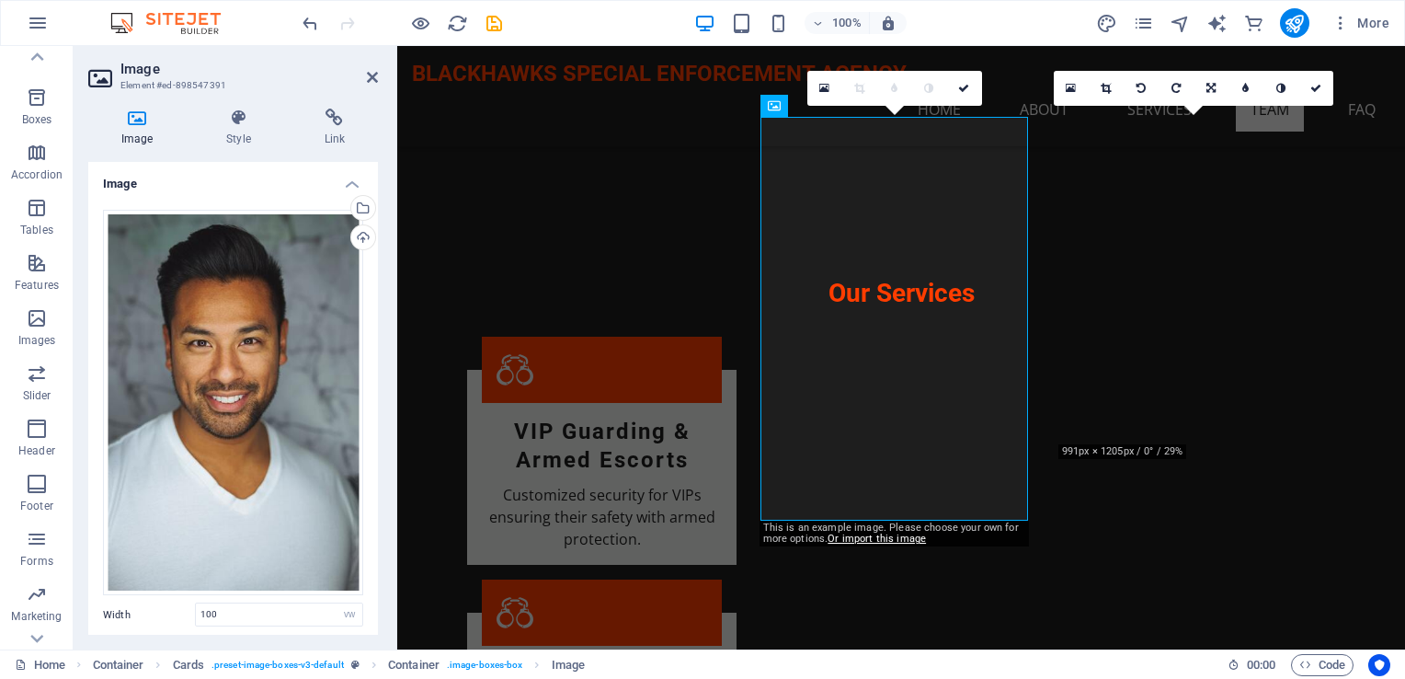
click at [1088, 41] on div "100% More" at bounding box center [703, 23] width 1404 height 44
click at [360, 238] on div "Upload" at bounding box center [362, 239] width 28 height 28
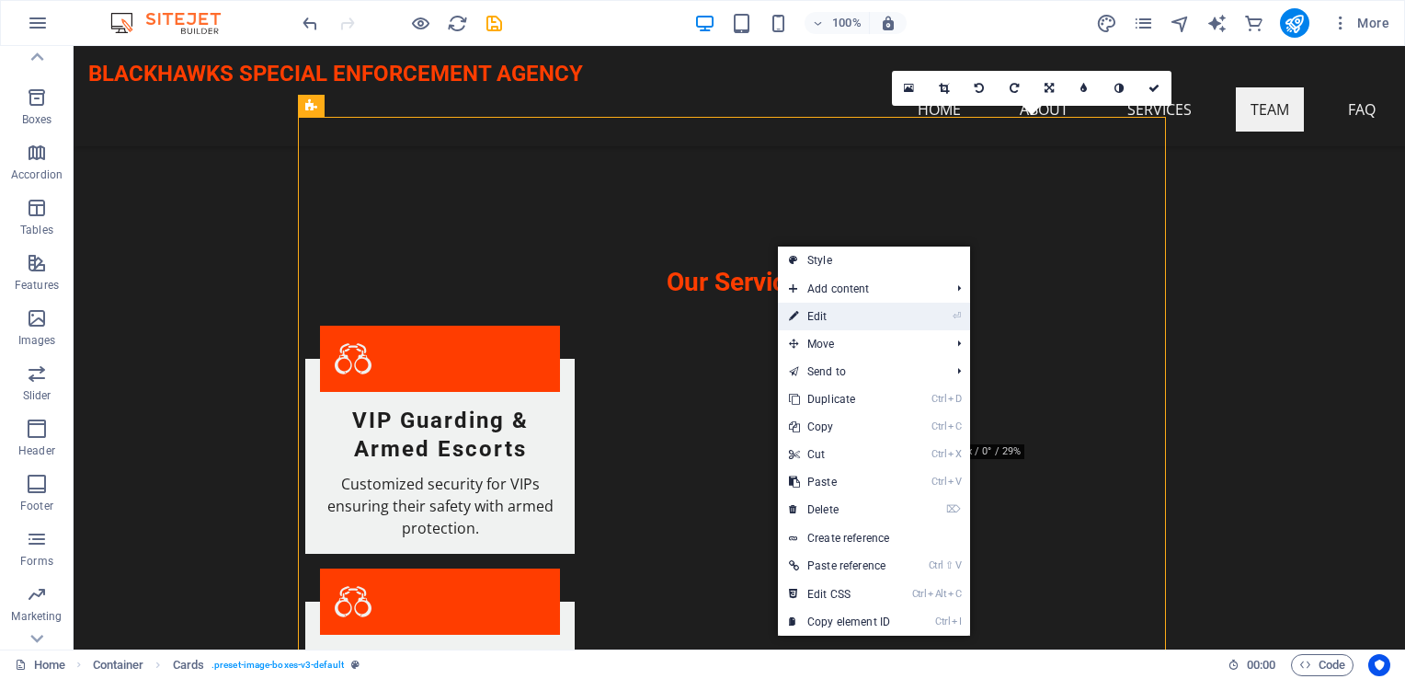
click at [852, 323] on link "⏎ Edit" at bounding box center [839, 317] width 123 height 28
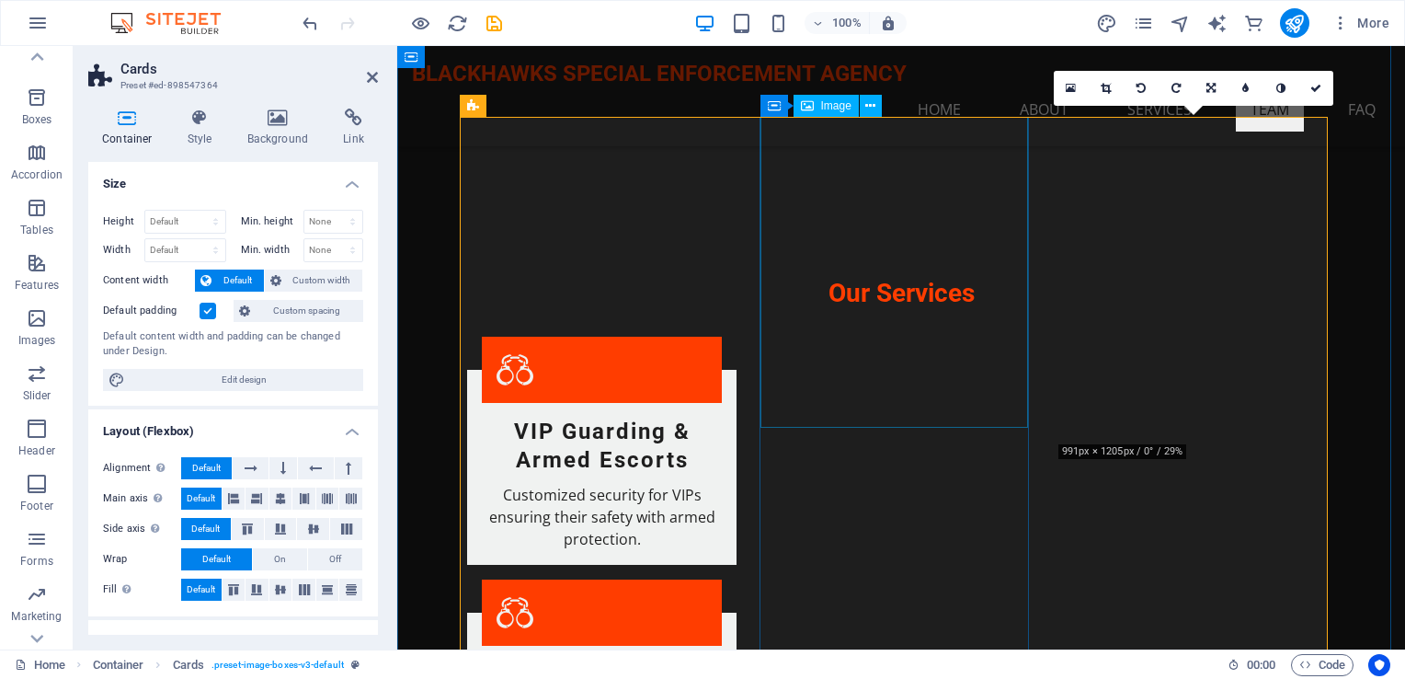
select select "vw"
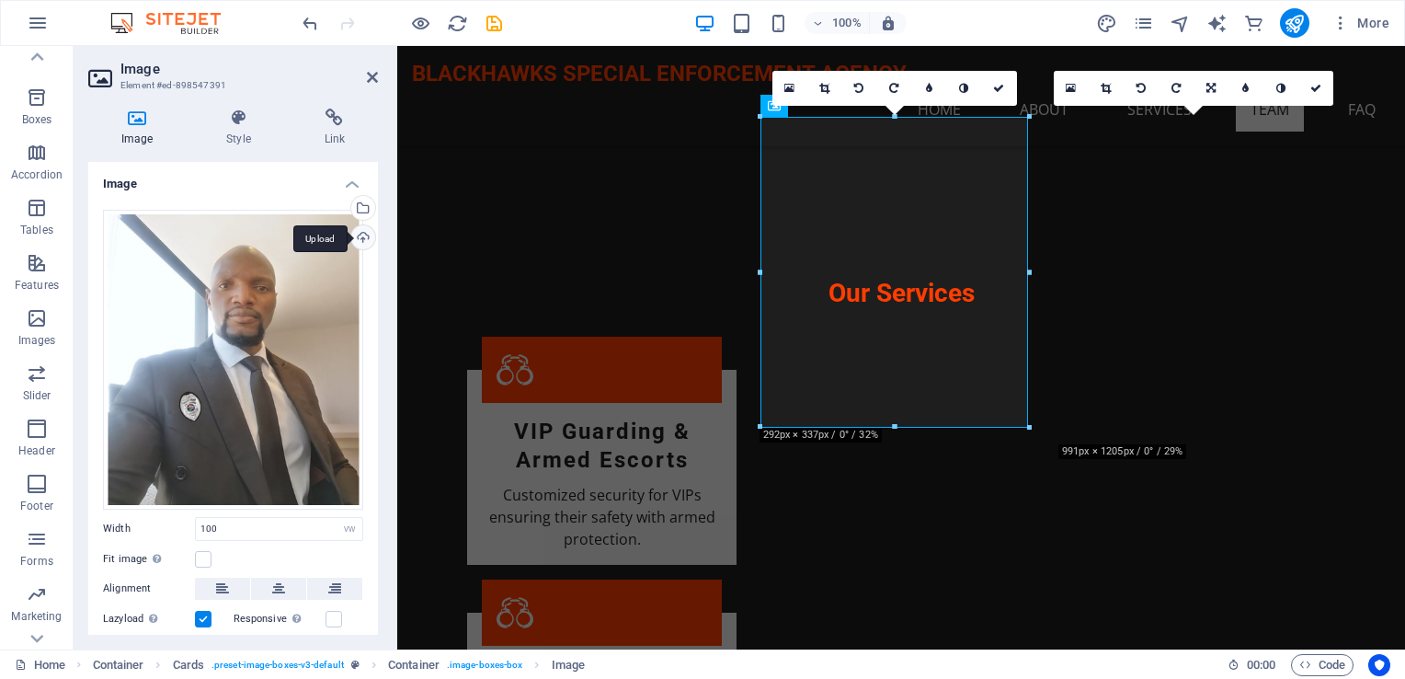
click at [364, 234] on div "Upload" at bounding box center [362, 239] width 28 height 28
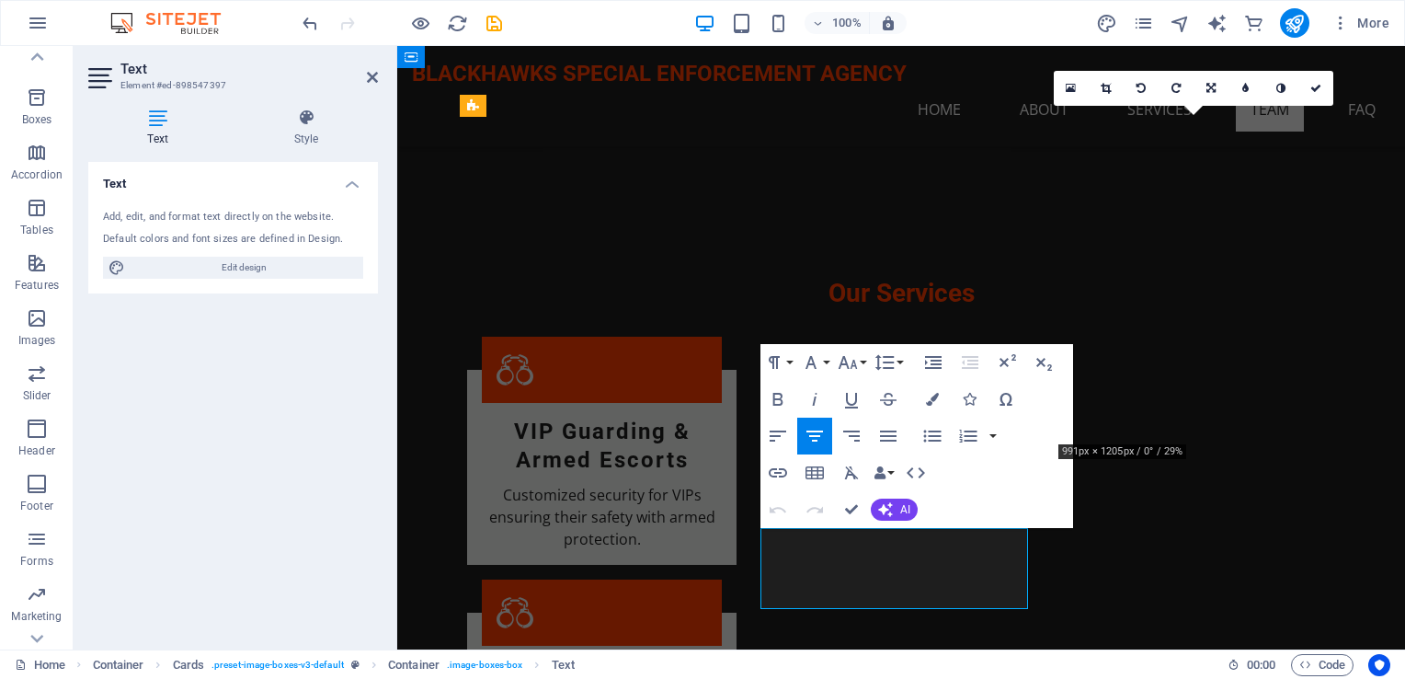
click at [909, 510] on span "AI" at bounding box center [905, 509] width 10 height 11
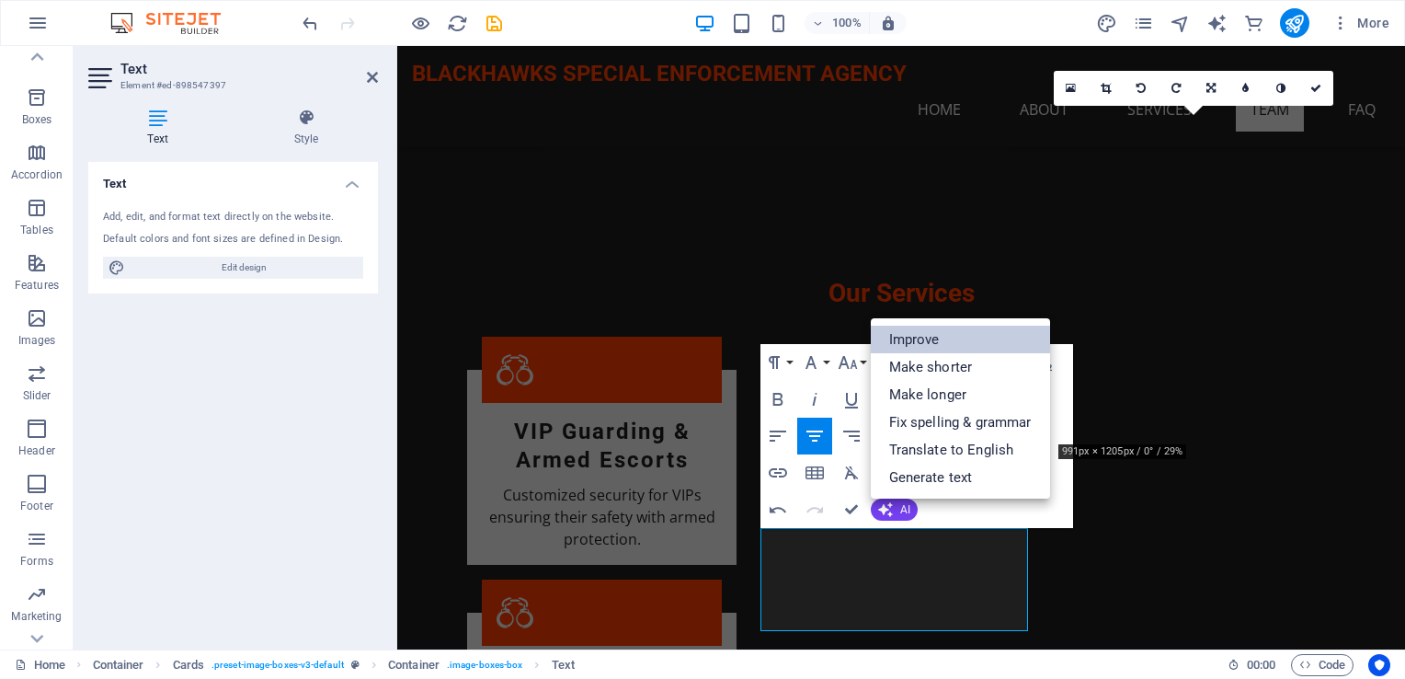
click at [927, 350] on link "Improve" at bounding box center [960, 340] width 179 height 28
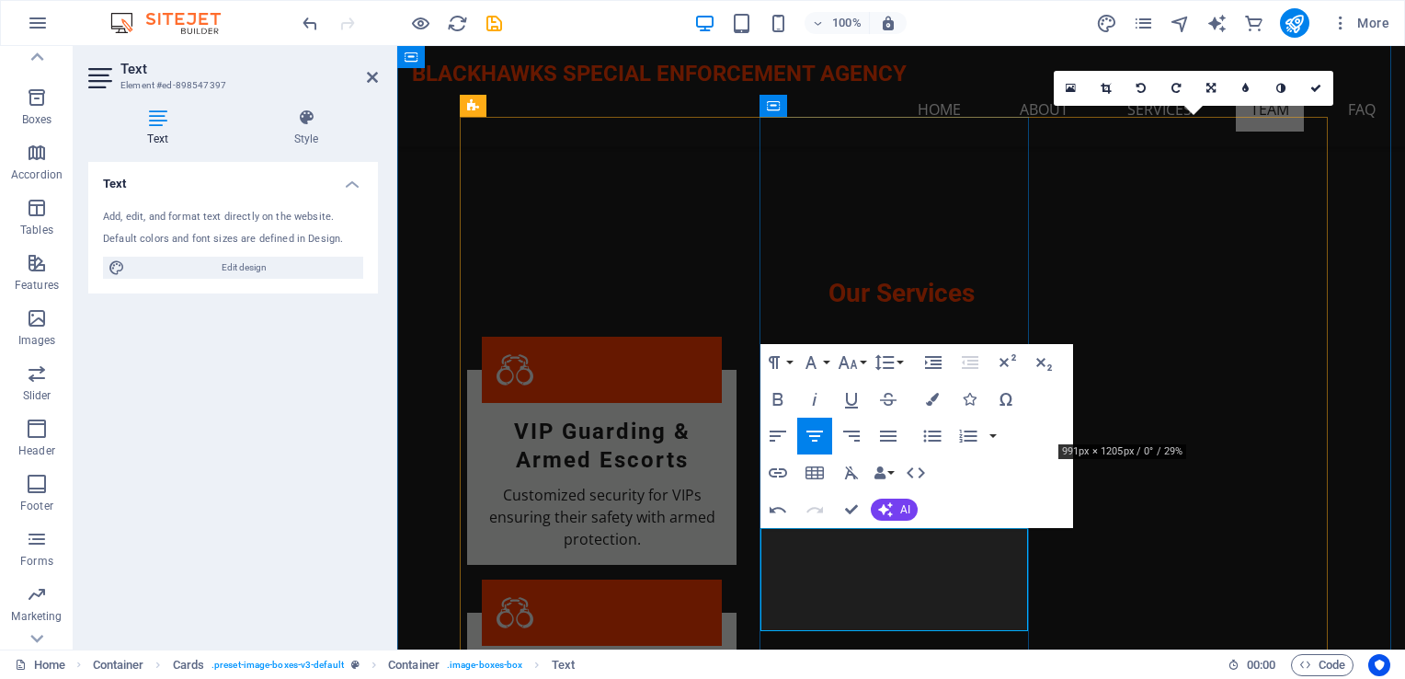
click at [893, 512] on button "AI" at bounding box center [894, 510] width 47 height 22
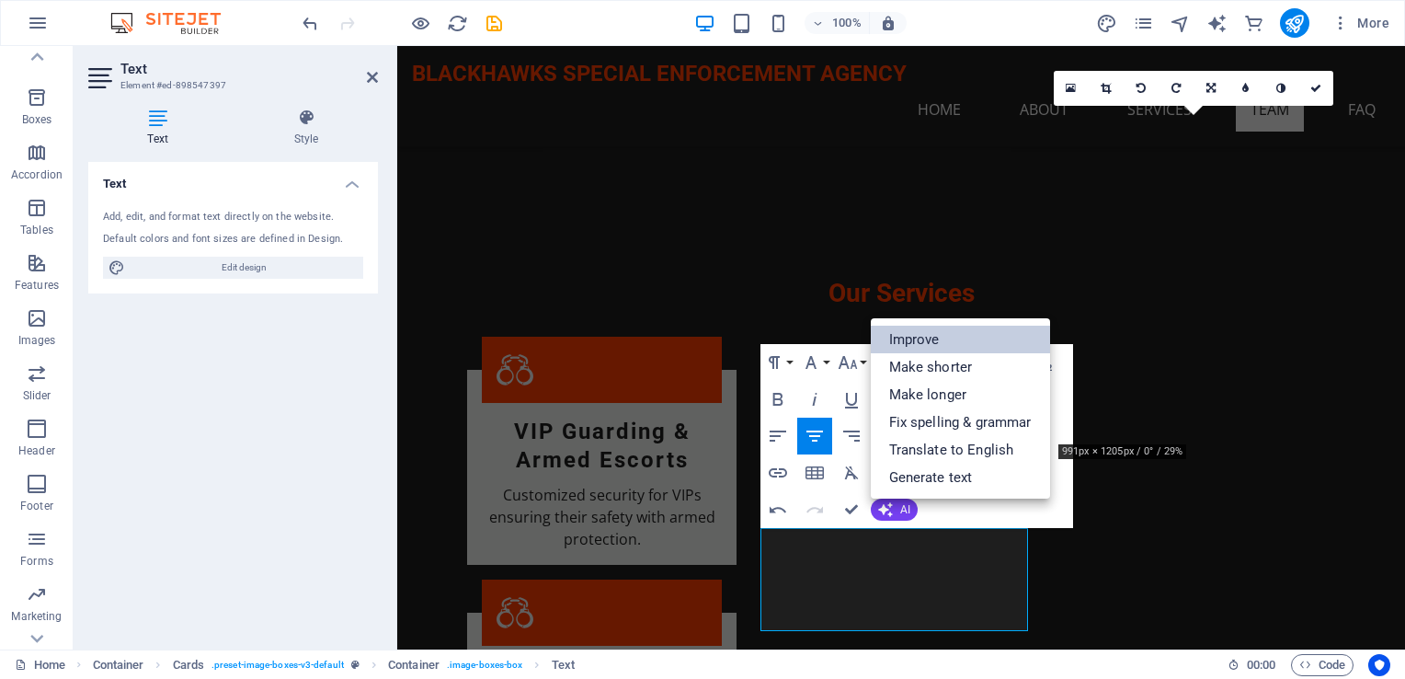
click at [950, 349] on link "Improve" at bounding box center [960, 340] width 179 height 28
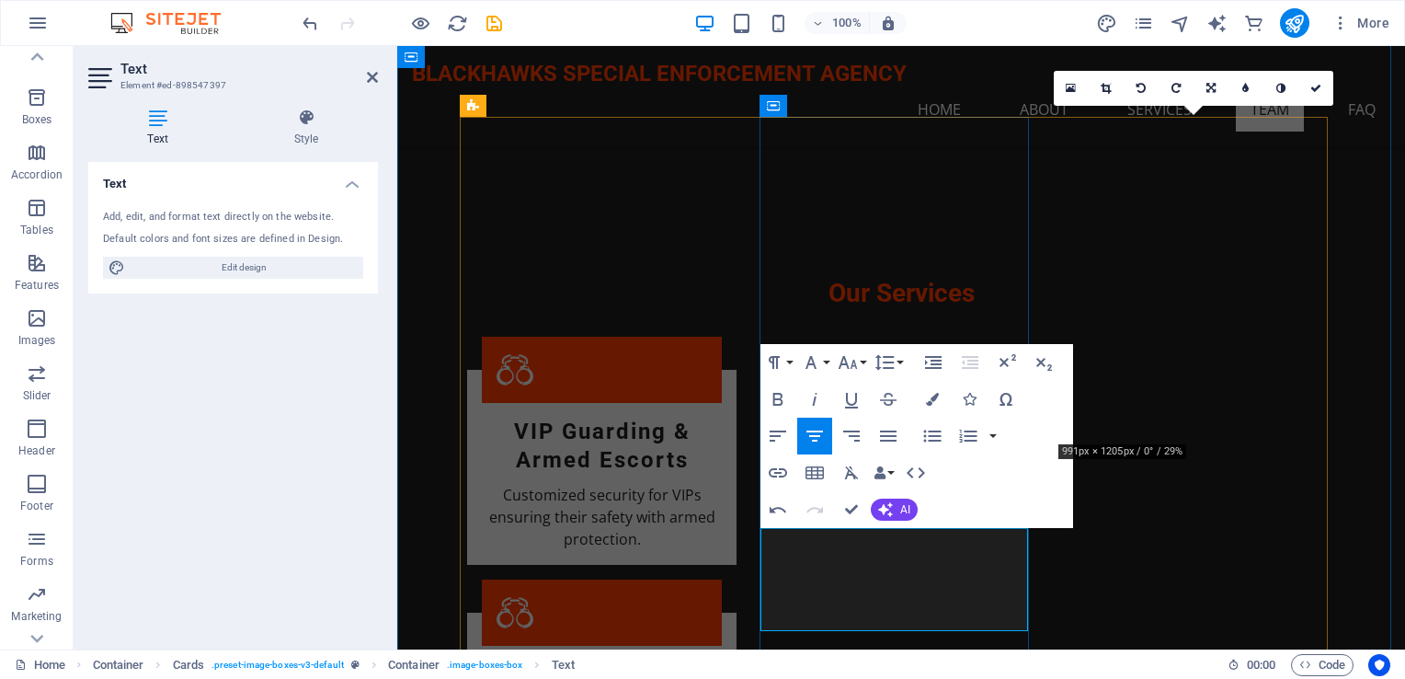
click at [904, 510] on span "AI" at bounding box center [905, 509] width 10 height 11
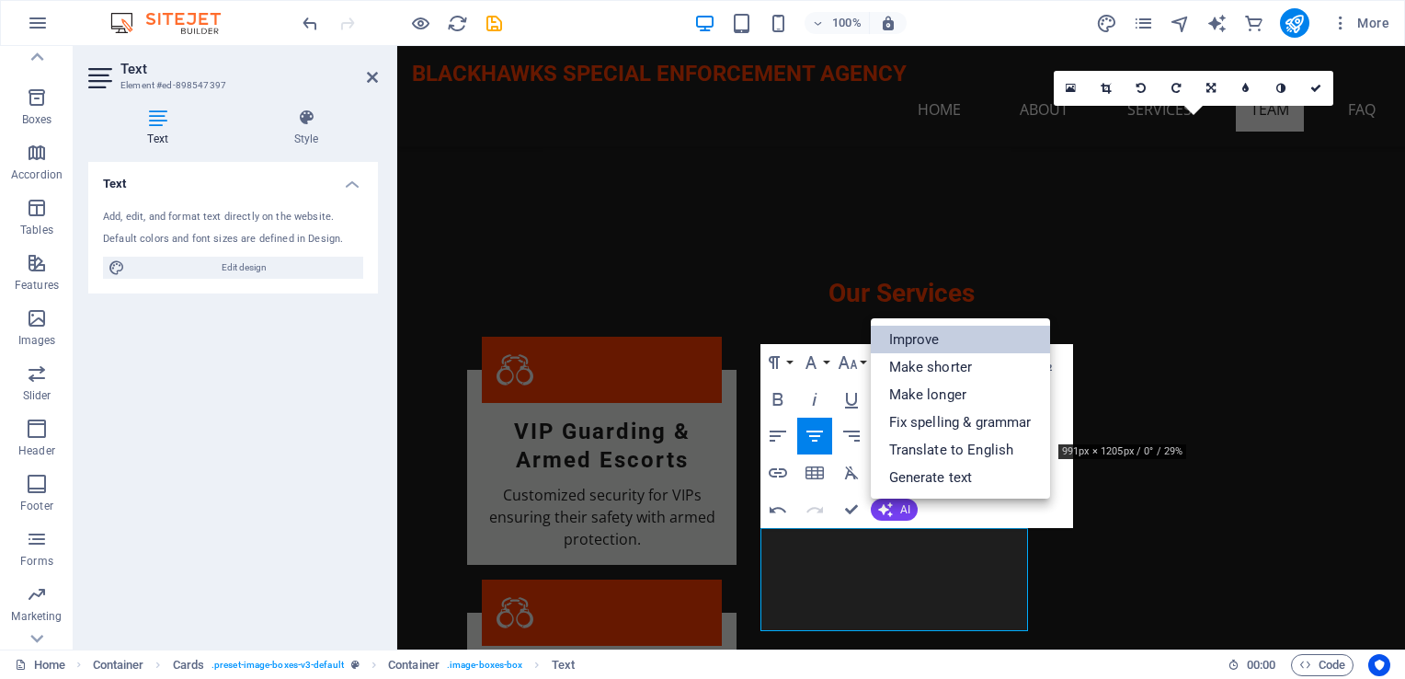
click at [946, 342] on link "Improve" at bounding box center [960, 340] width 179 height 28
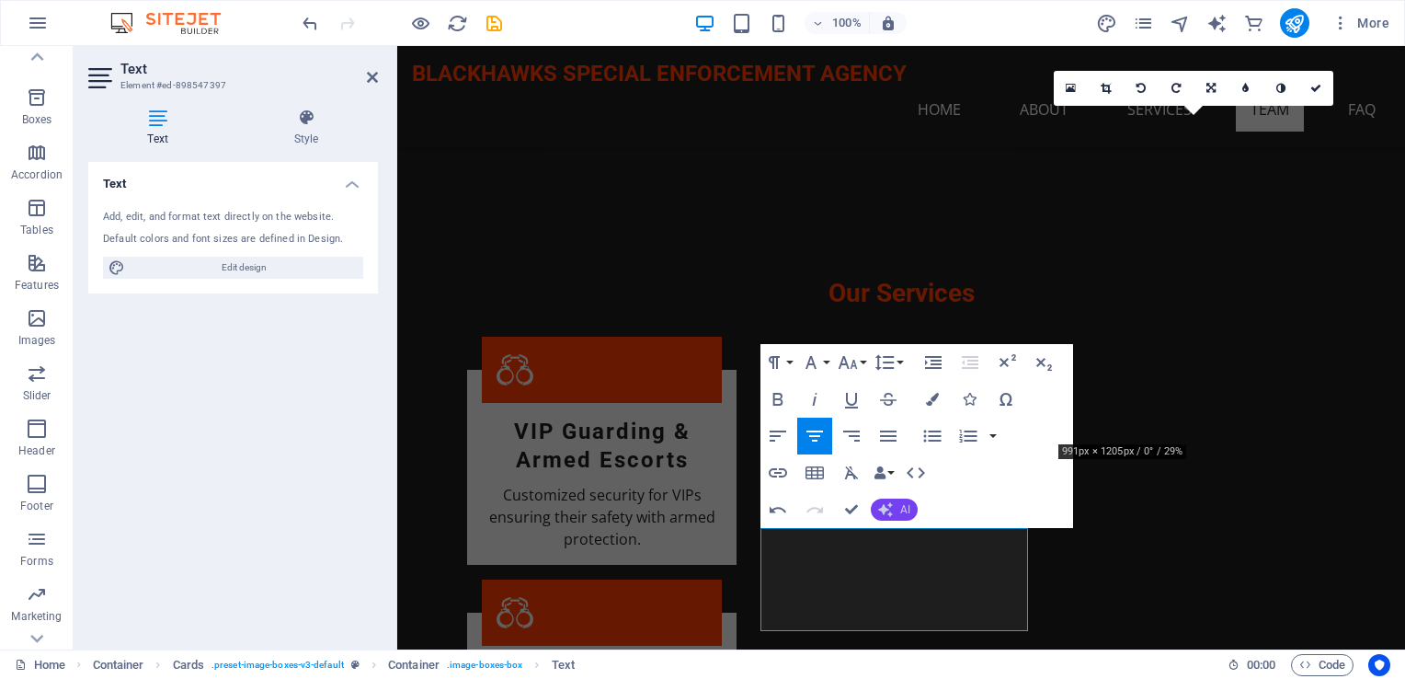
drag, startPoint x: 517, startPoint y: 493, endPoint x: 901, endPoint y: 502, distance: 384.6
click at [901, 504] on span "AI" at bounding box center [905, 509] width 10 height 11
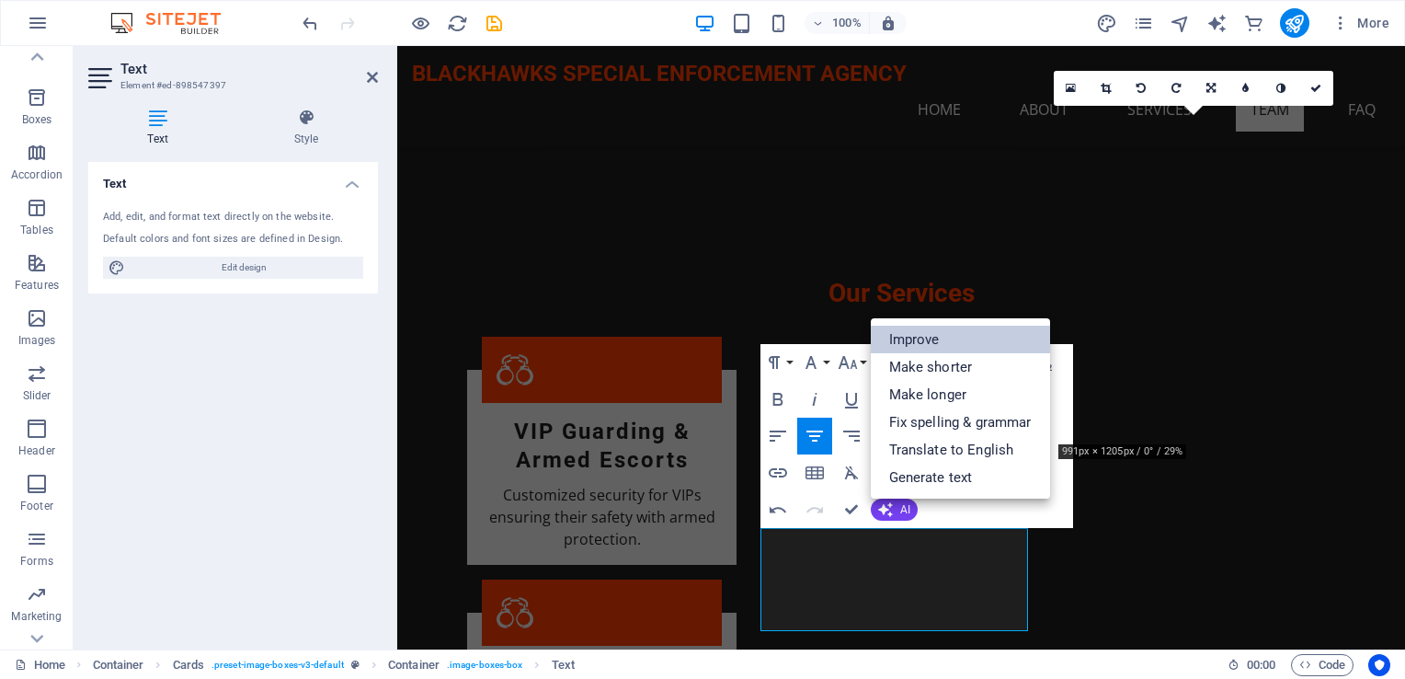
click at [942, 343] on link "Improve" at bounding box center [960, 340] width 179 height 28
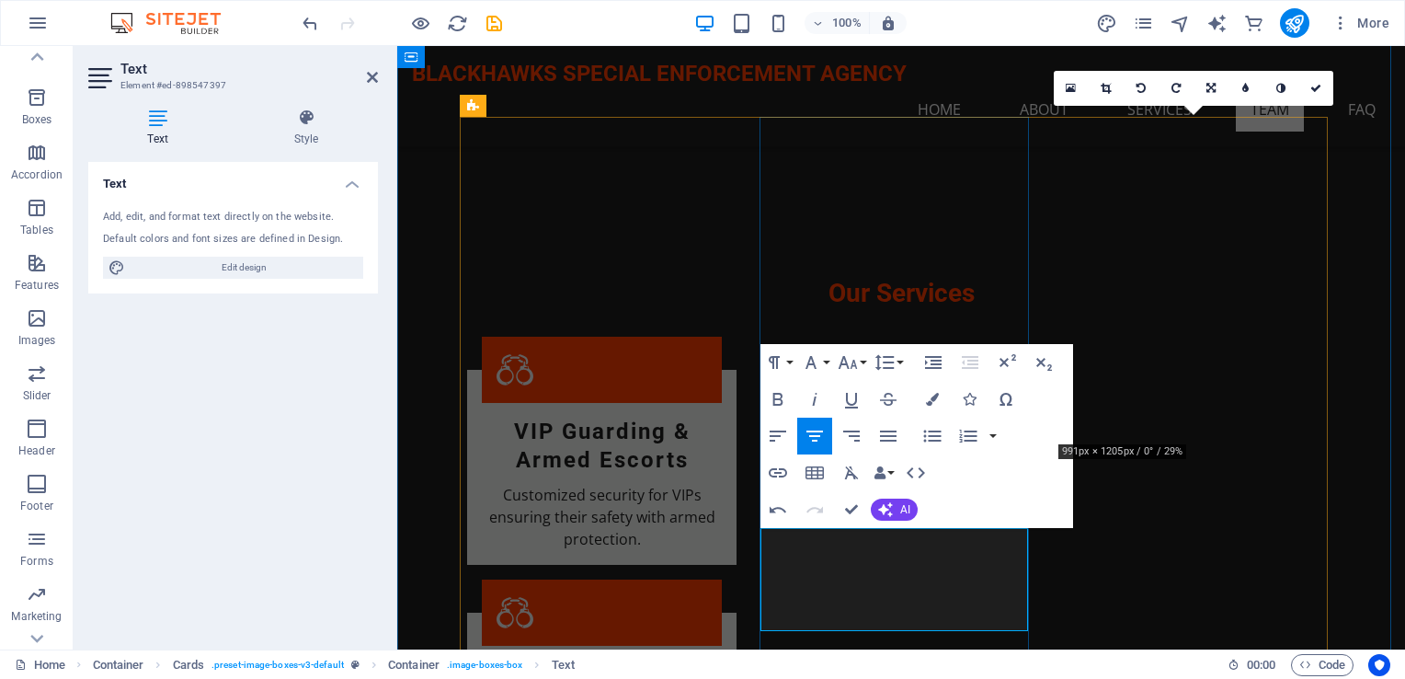
click at [899, 515] on button "AI" at bounding box center [894, 510] width 47 height 22
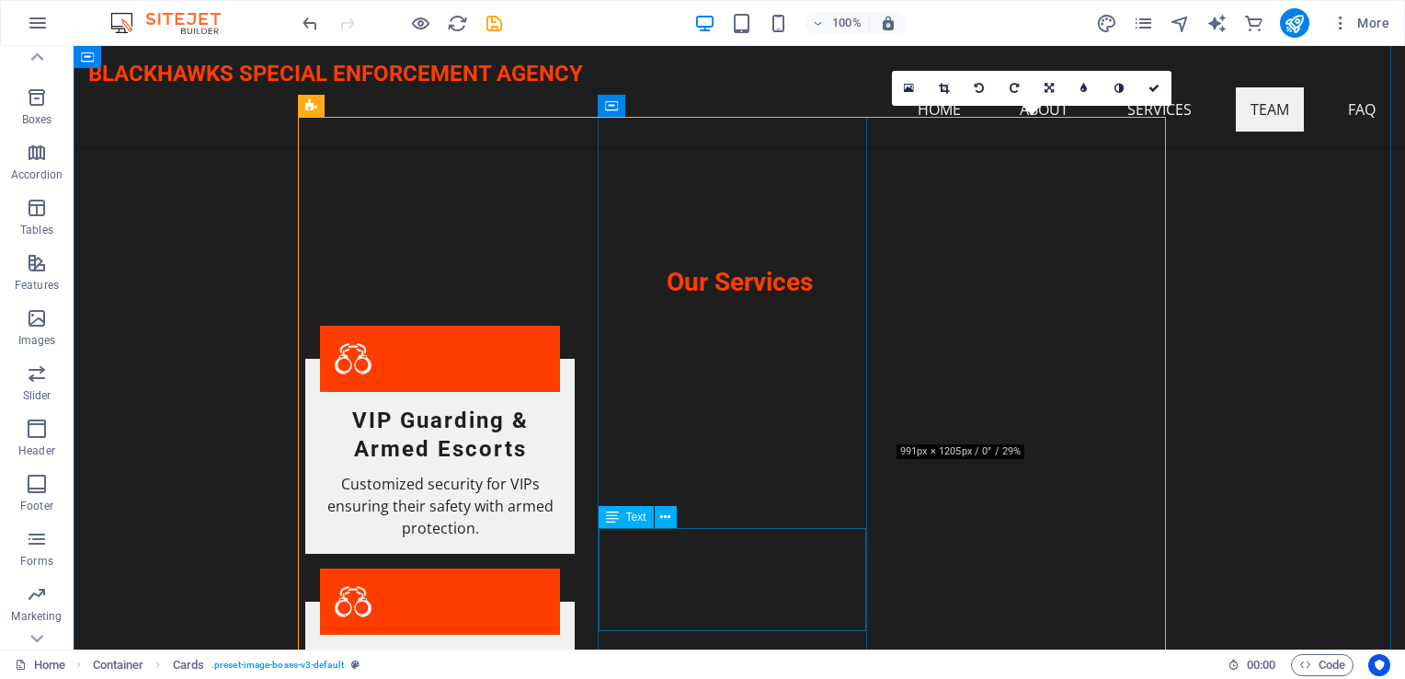
scroll to position [1932, 0]
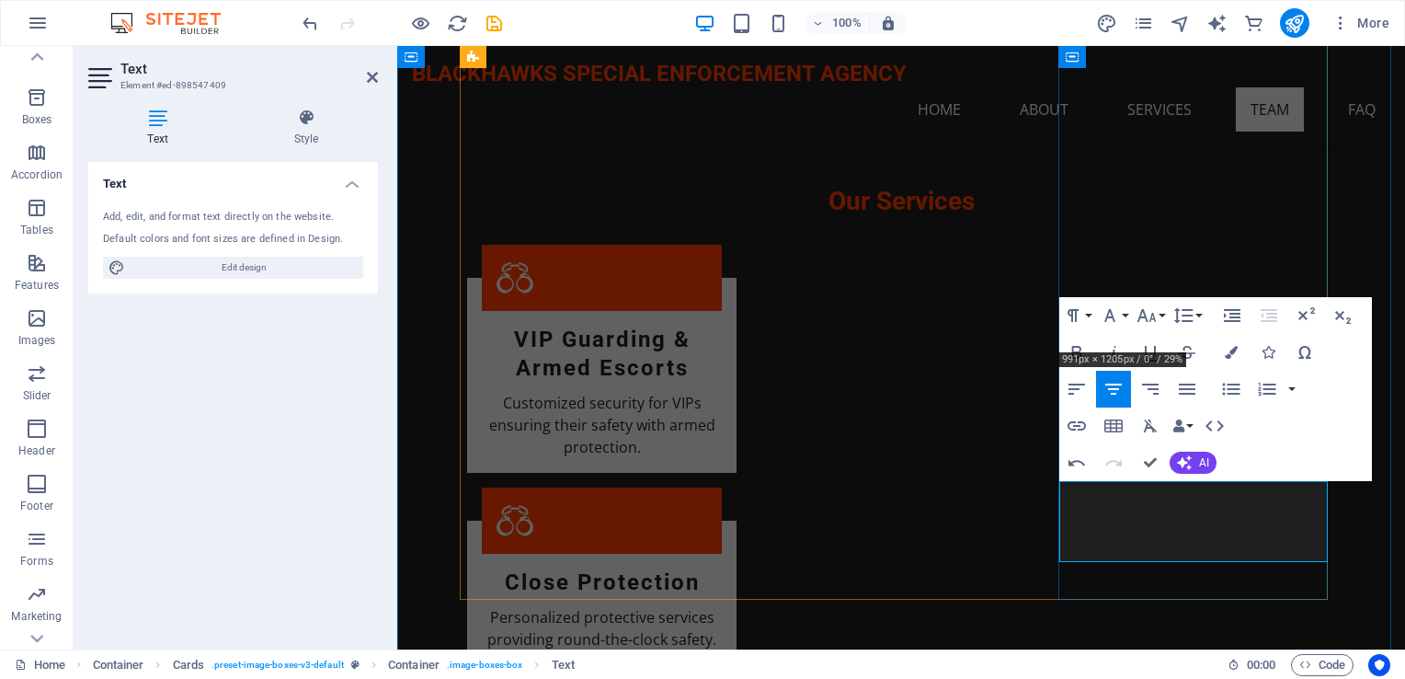
click at [1196, 461] on button "AI" at bounding box center [1193, 463] width 47 height 22
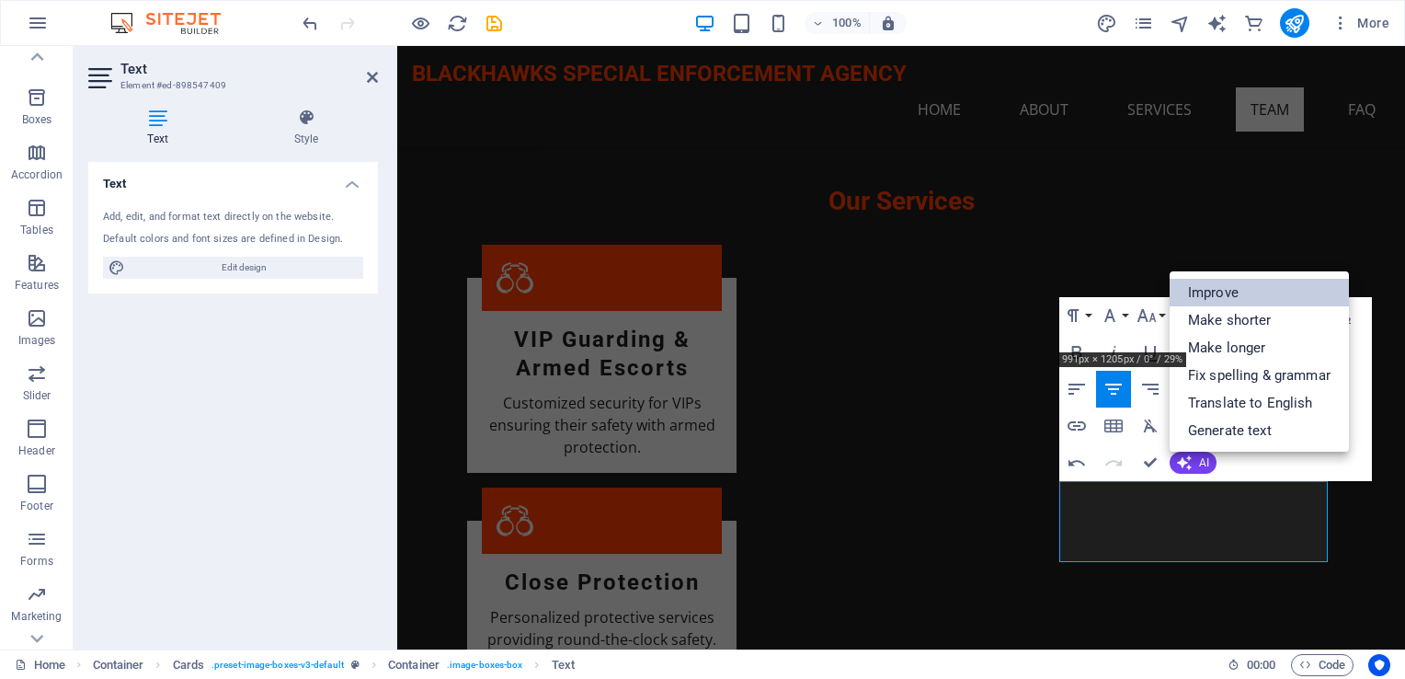
click at [1223, 284] on link "Improve" at bounding box center [1259, 293] width 179 height 28
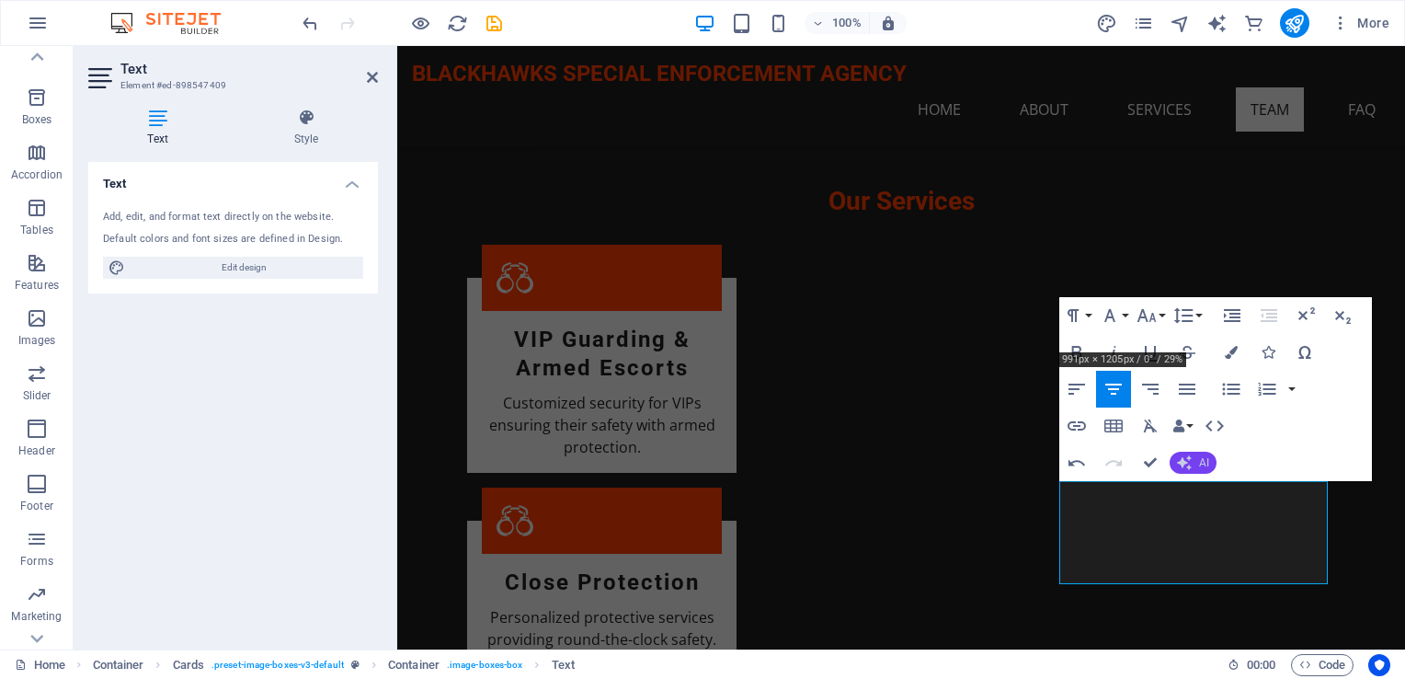
click at [1190, 461] on icon "button" at bounding box center [1184, 462] width 15 height 15
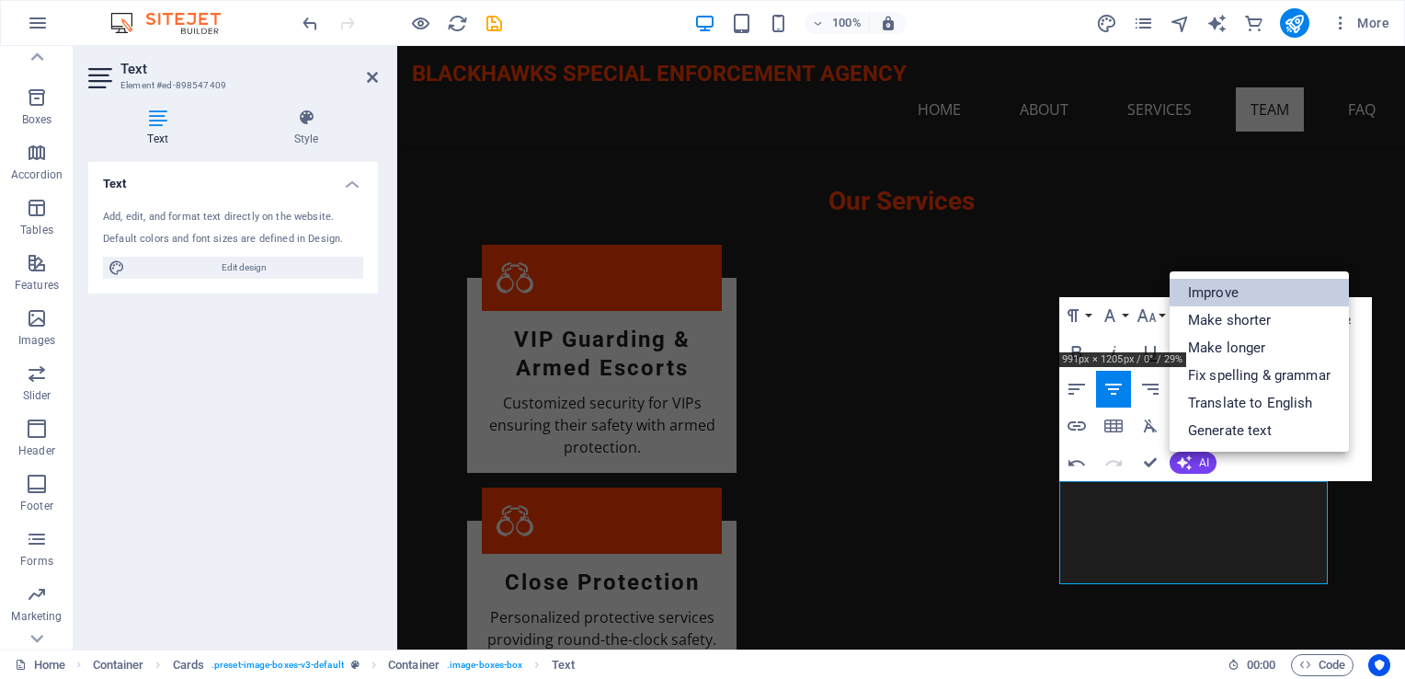
click at [1256, 297] on link "Improve" at bounding box center [1259, 293] width 179 height 28
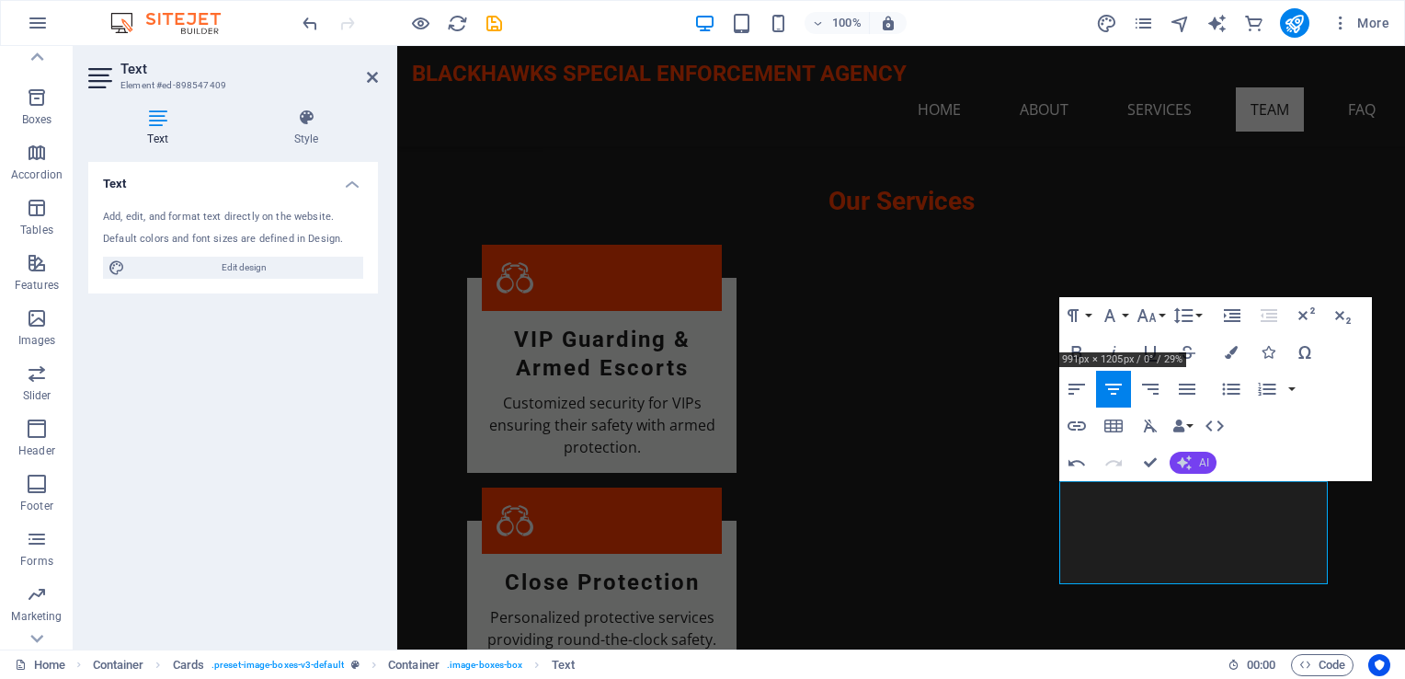
click at [1194, 456] on button "AI" at bounding box center [1193, 463] width 47 height 22
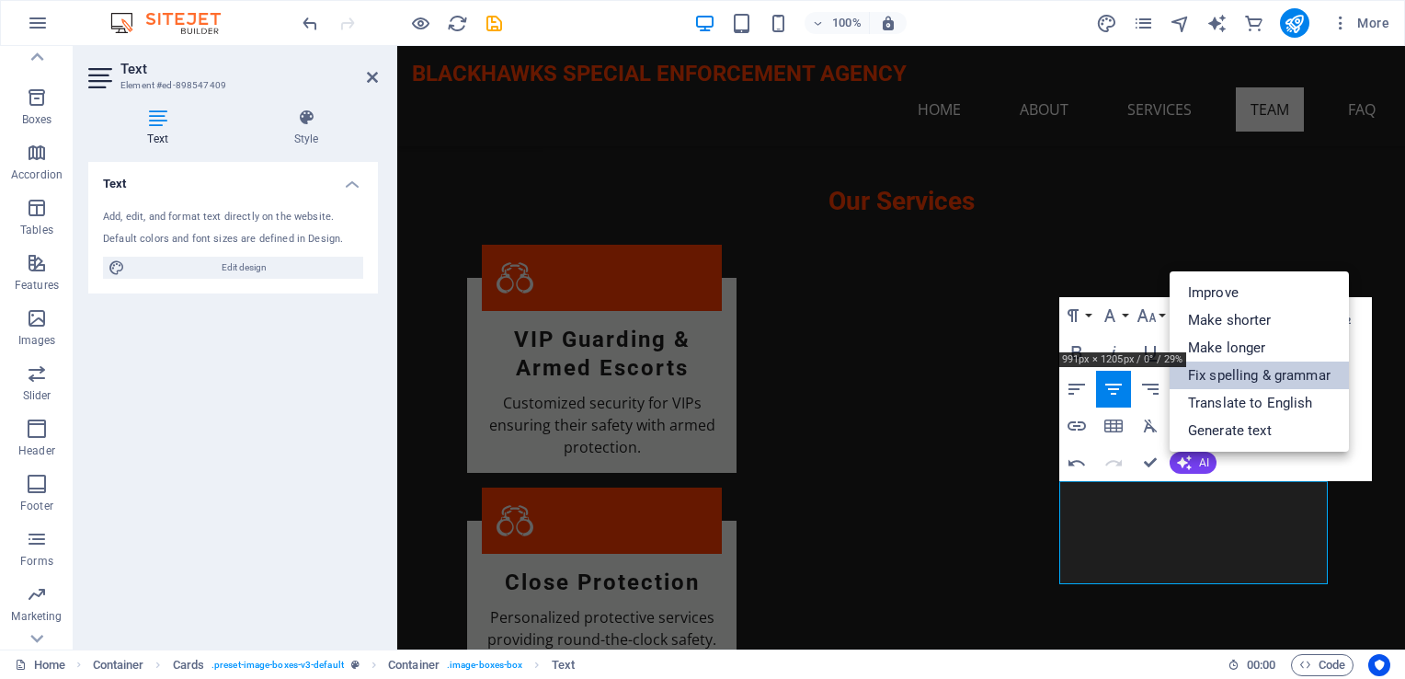
click at [1268, 371] on link "Fix spelling & grammar" at bounding box center [1259, 375] width 179 height 28
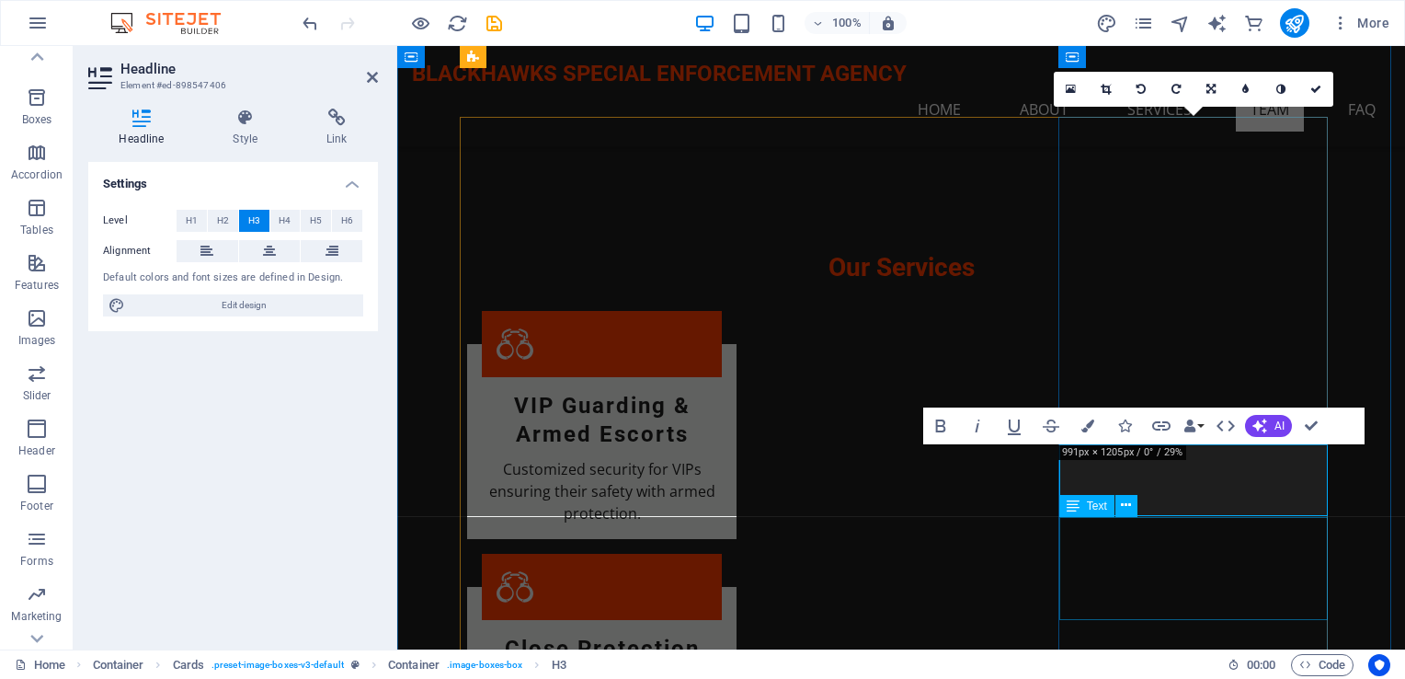
scroll to position [1748, 0]
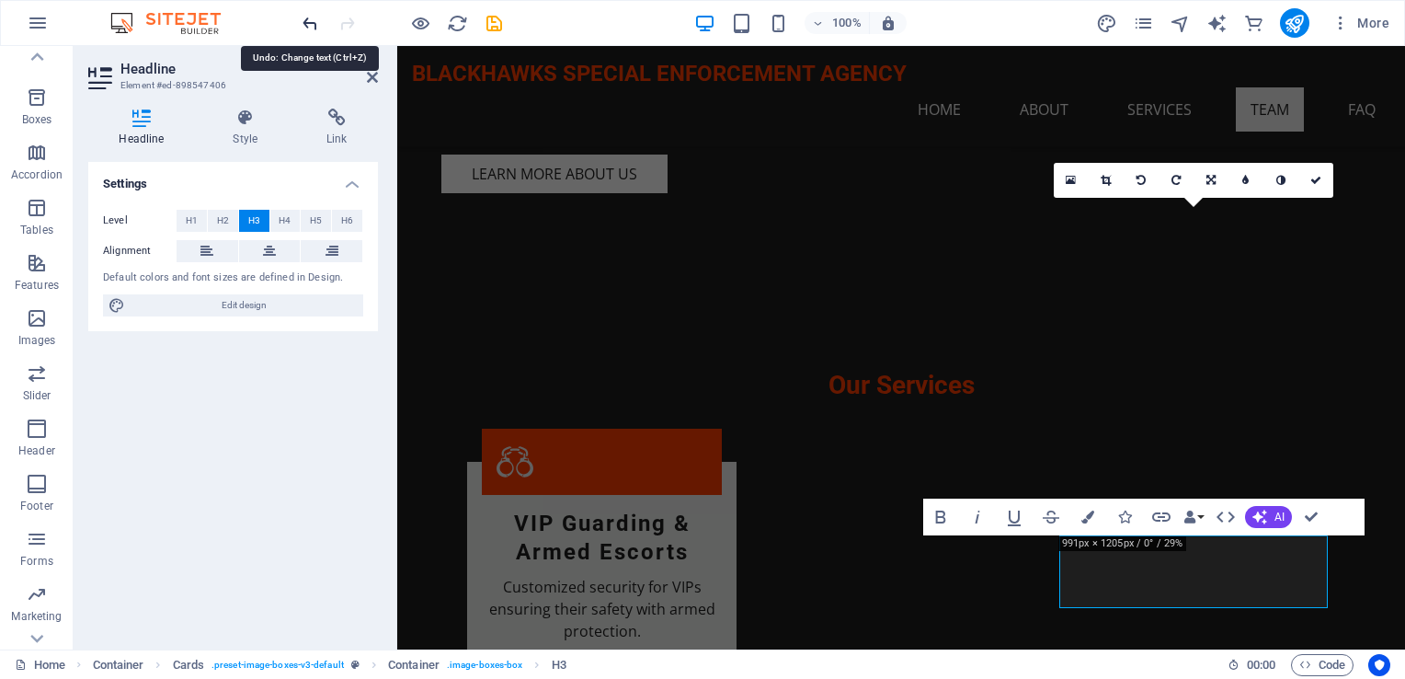
click at [304, 21] on icon "undo" at bounding box center [310, 23] width 21 height 21
click at [309, 21] on icon "undo" at bounding box center [310, 23] width 21 height 21
click at [350, 22] on icon "redo" at bounding box center [347, 23] width 21 height 21
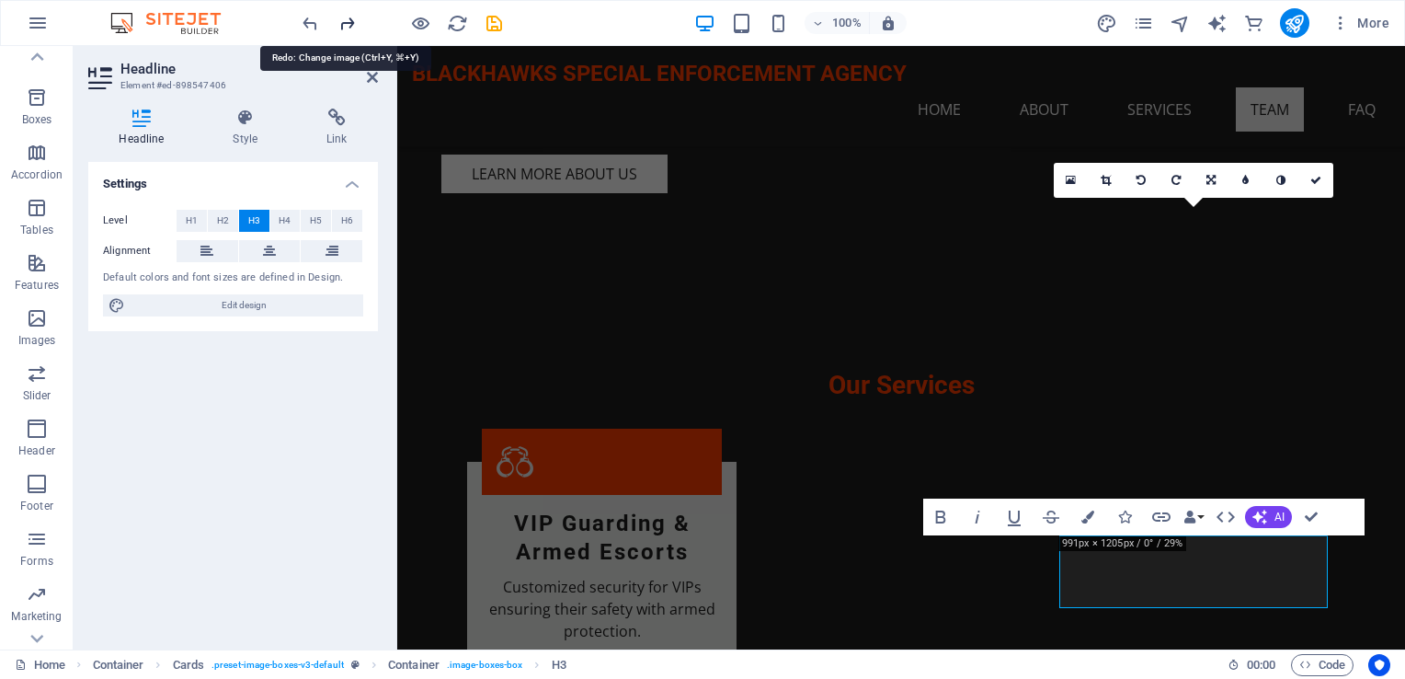
click at [350, 22] on icon "redo" at bounding box center [347, 23] width 21 height 21
click at [350, 22] on div at bounding box center [402, 22] width 206 height 29
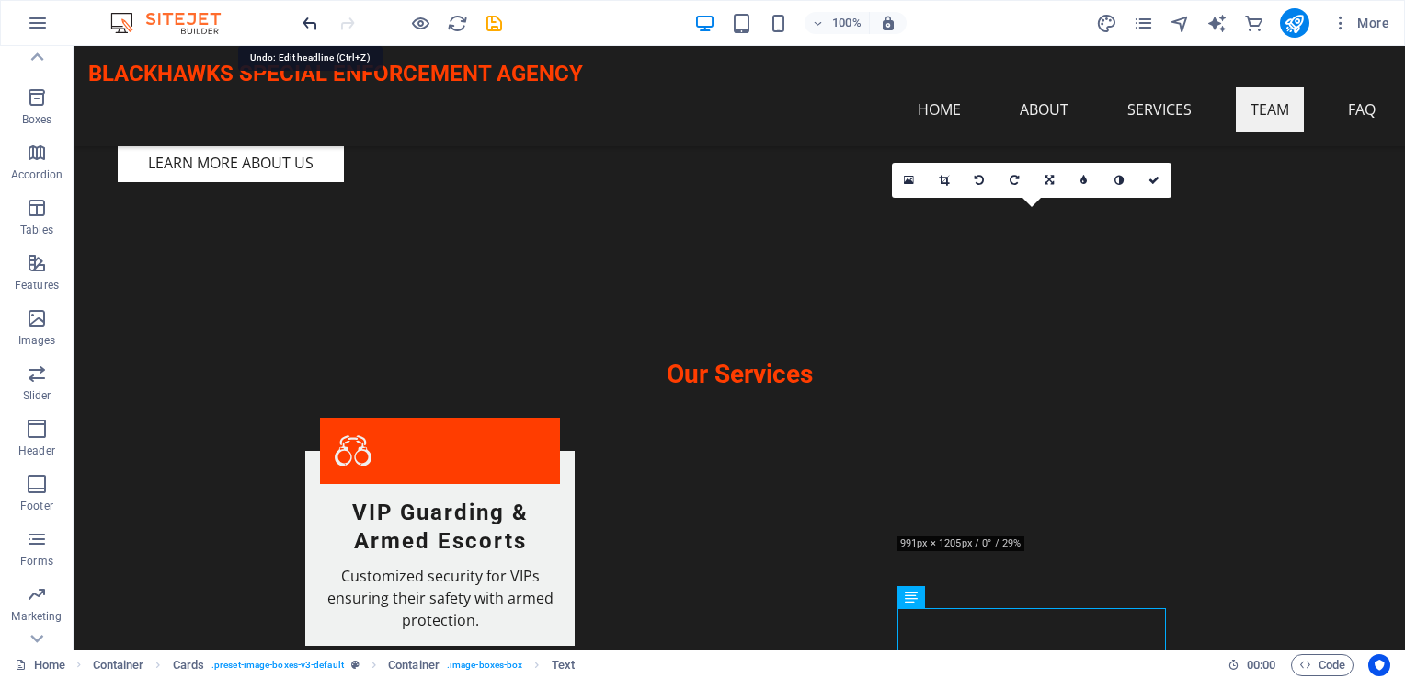
click at [305, 27] on icon "undo" at bounding box center [310, 23] width 21 height 21
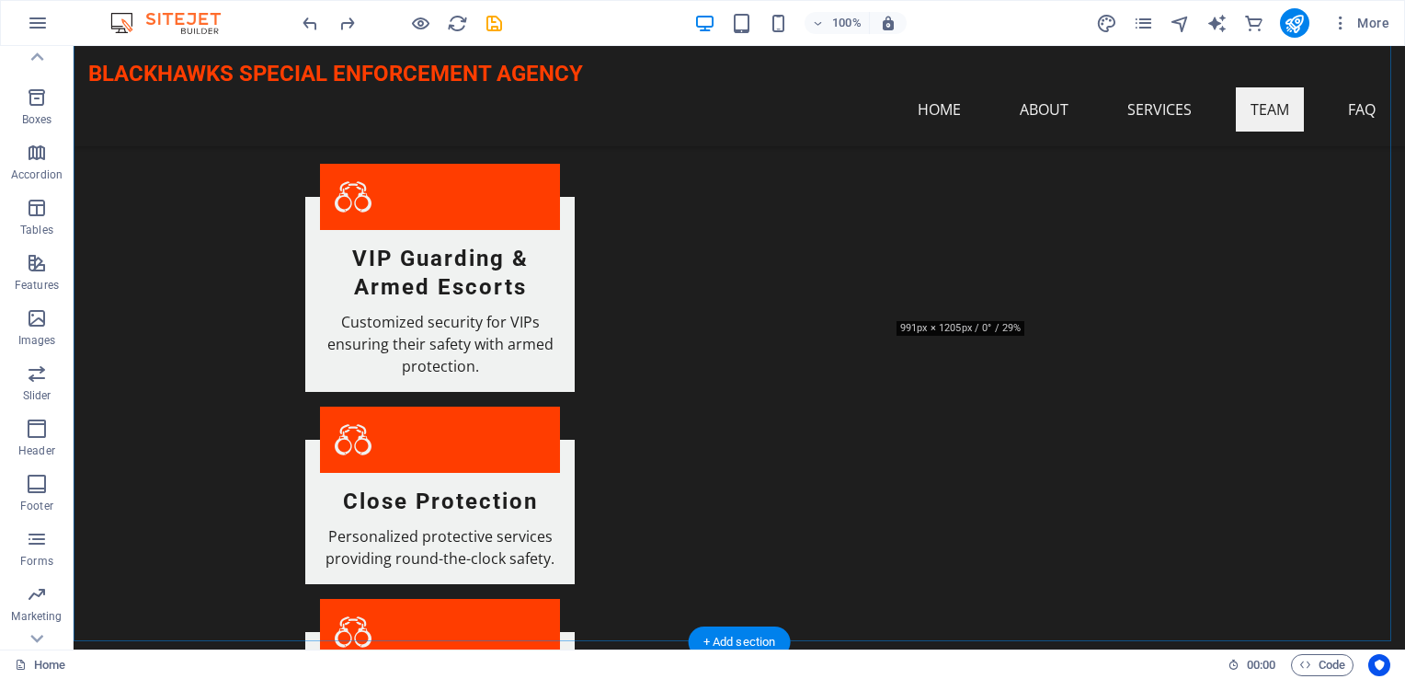
scroll to position [2012, 0]
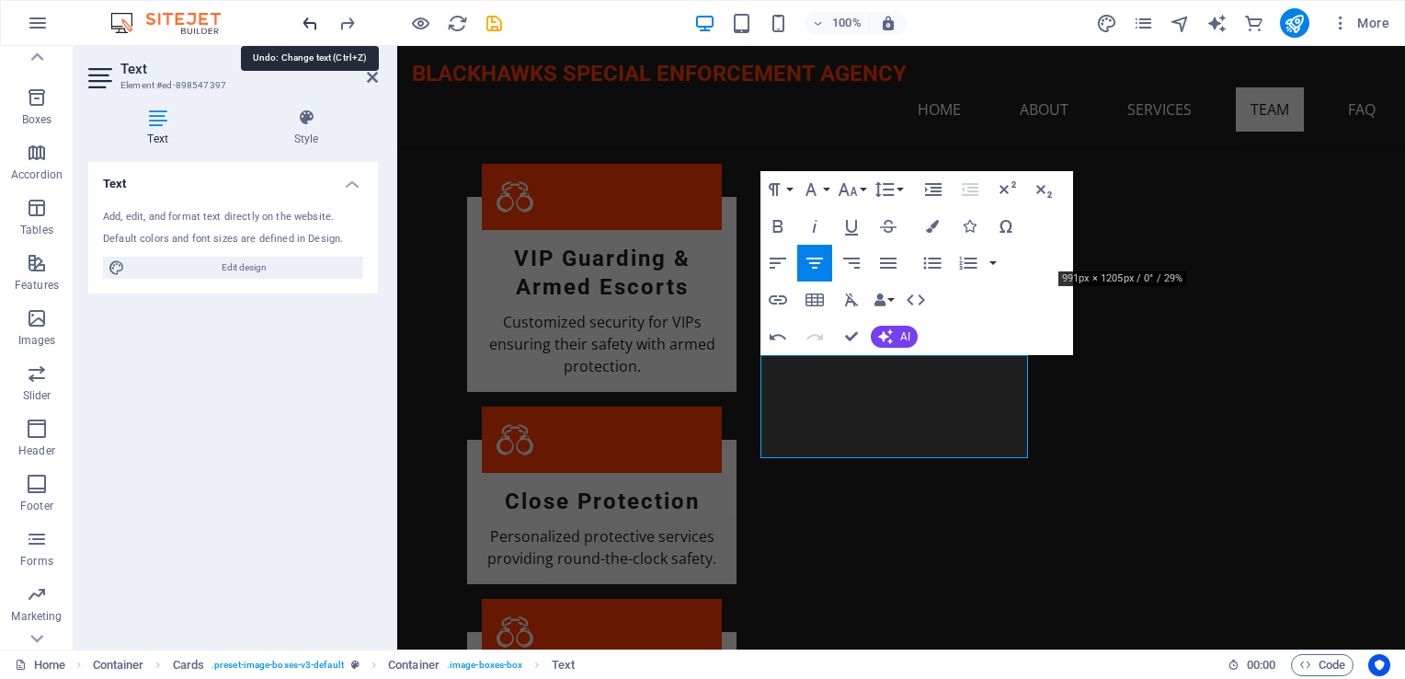
click at [307, 20] on icon "undo" at bounding box center [310, 23] width 21 height 21
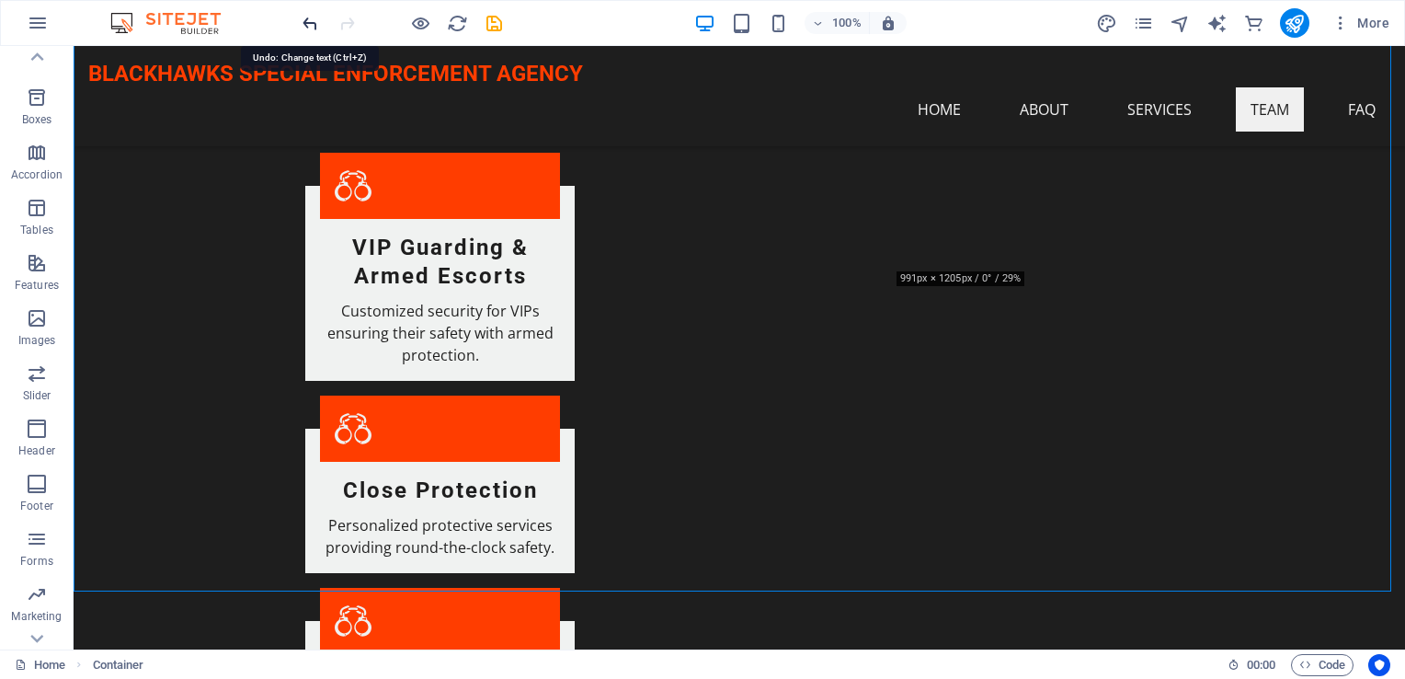
click at [307, 22] on icon "undo" at bounding box center [310, 23] width 21 height 21
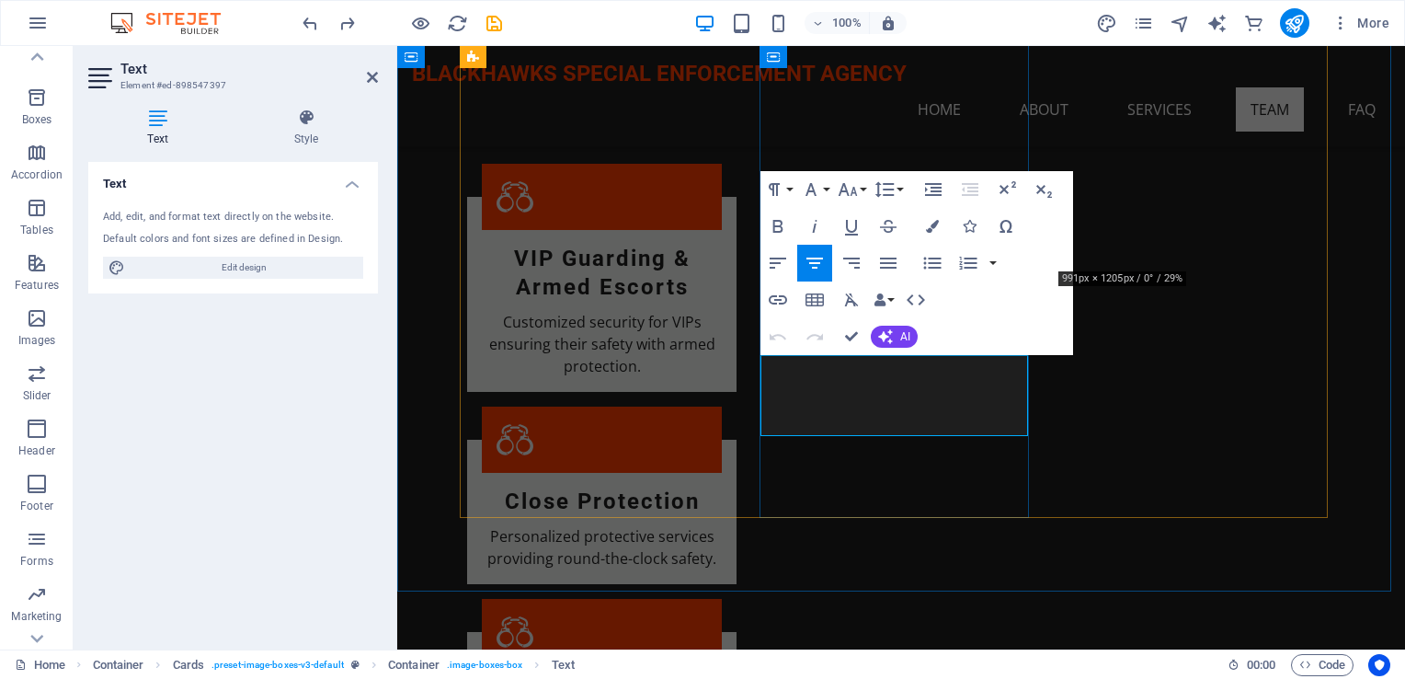
click at [885, 338] on icon "button" at bounding box center [885, 336] width 15 height 15
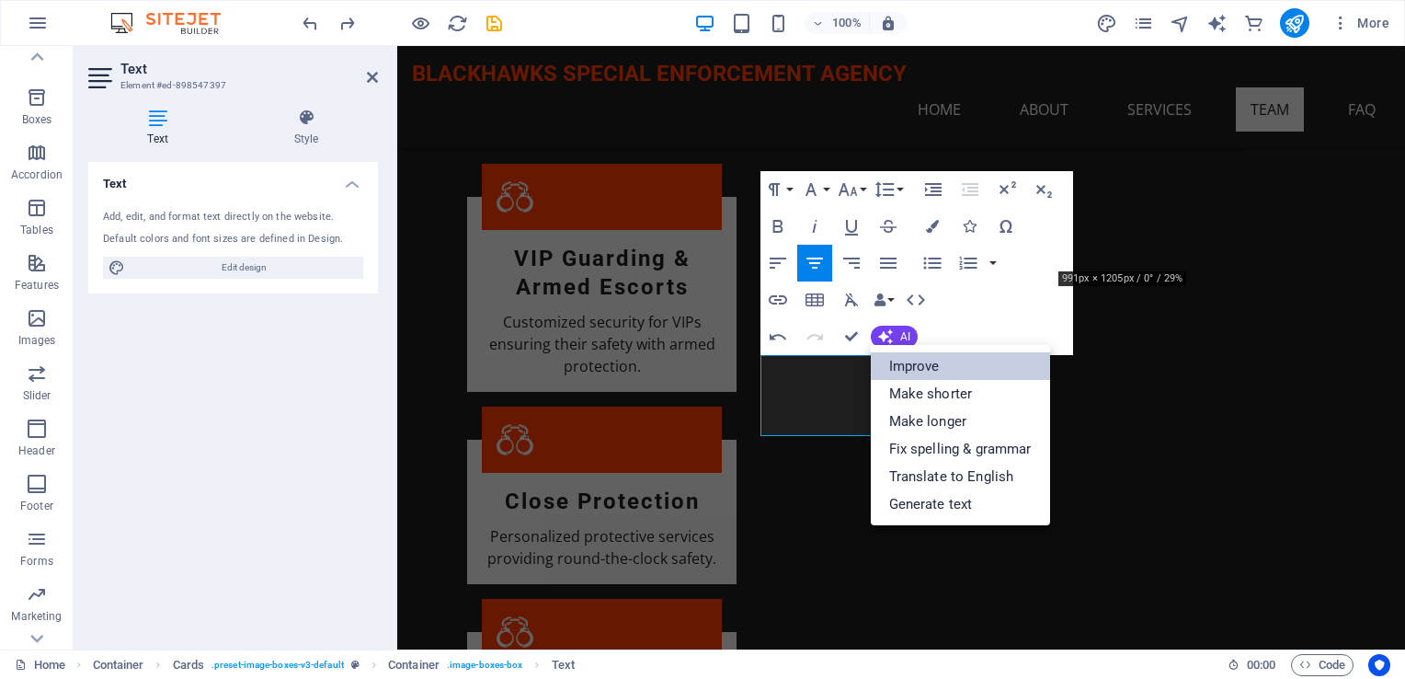
click at [903, 361] on link "Improve" at bounding box center [960, 366] width 179 height 28
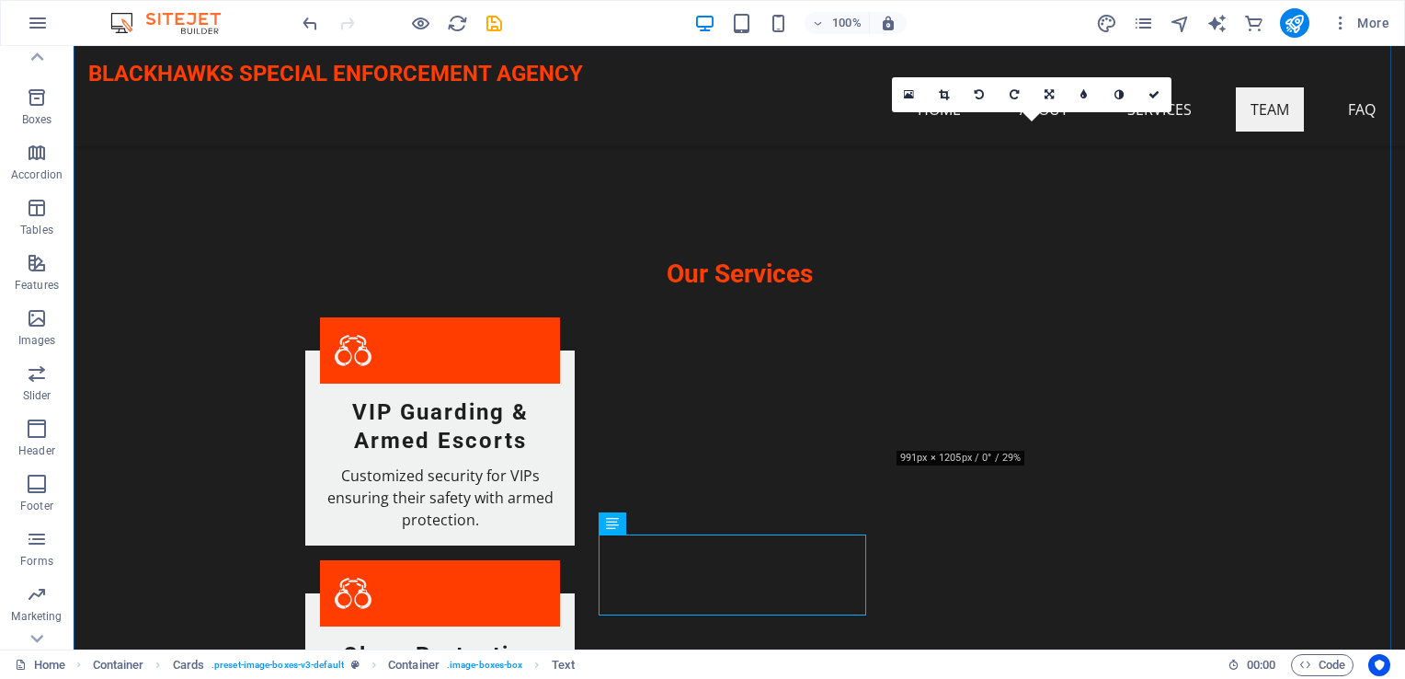
scroll to position [1920, 0]
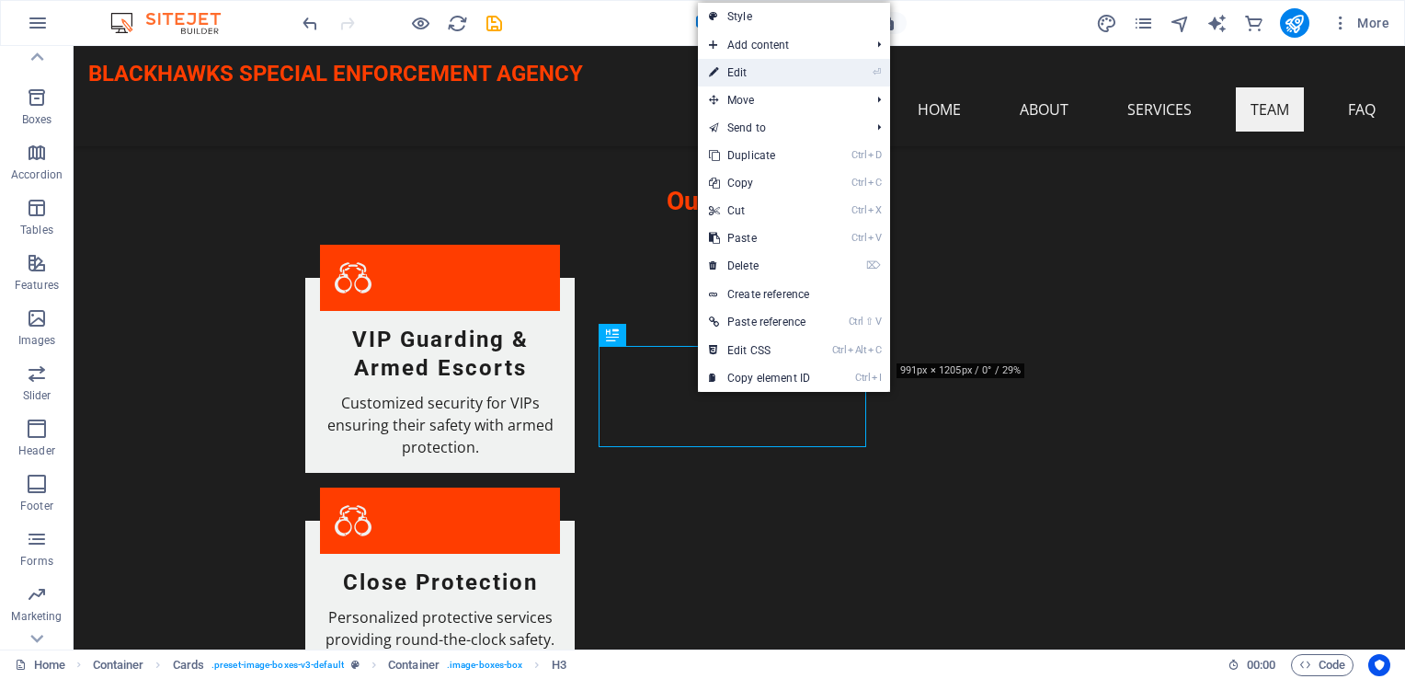
click at [735, 67] on link "⏎ Edit" at bounding box center [759, 73] width 123 height 28
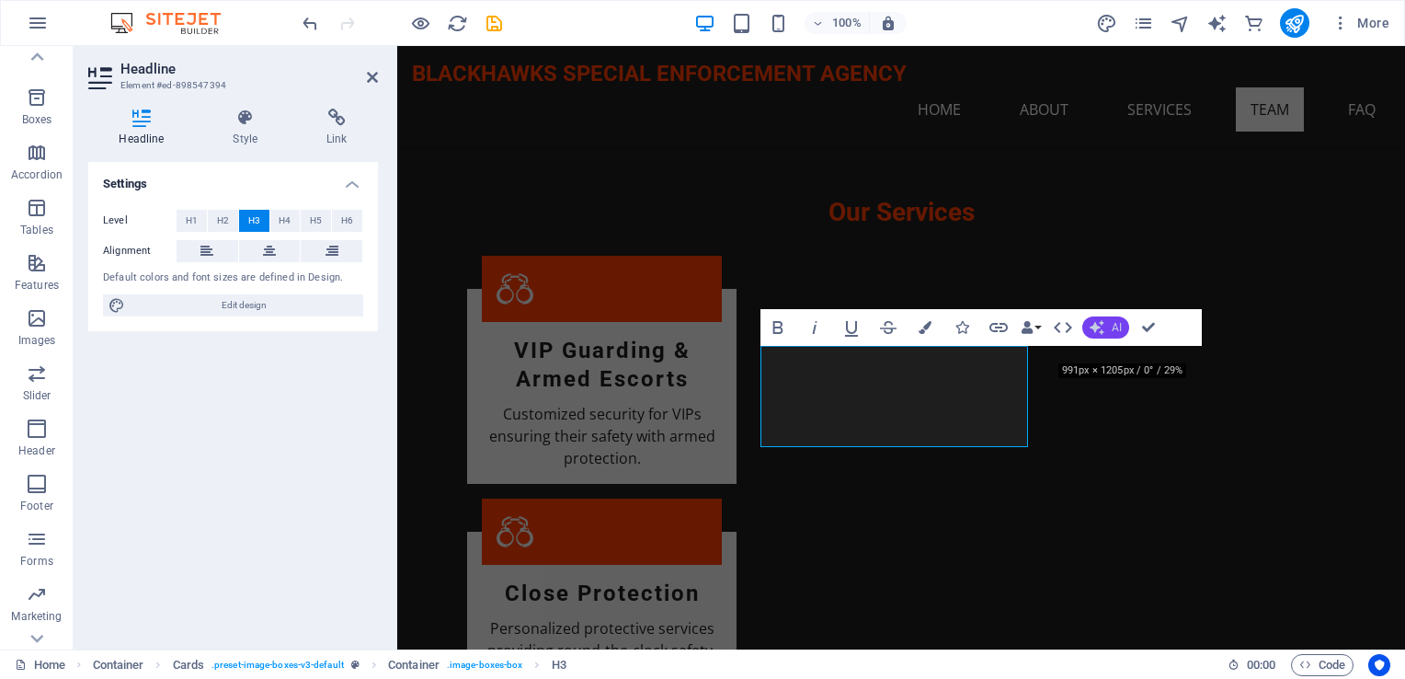
click at [1120, 327] on span "AI" at bounding box center [1117, 327] width 10 height 11
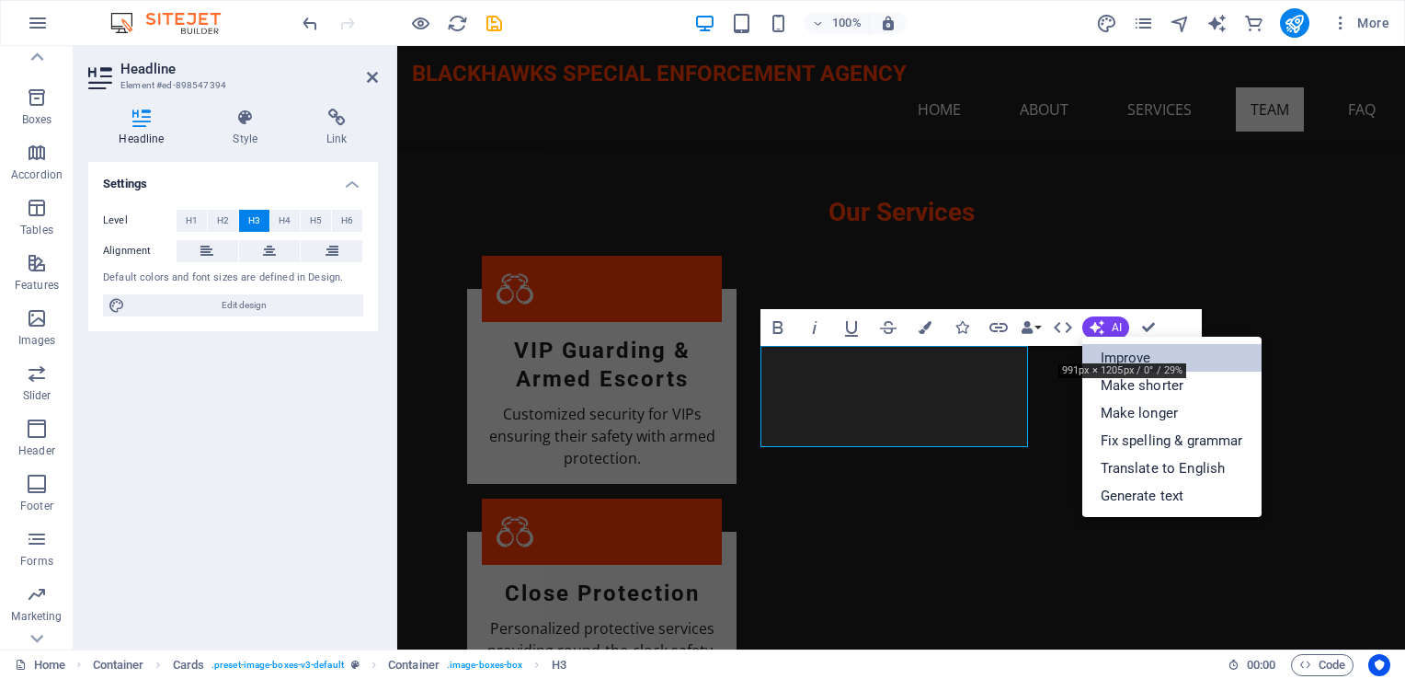
click at [1133, 362] on link "Improve" at bounding box center [1172, 358] width 179 height 28
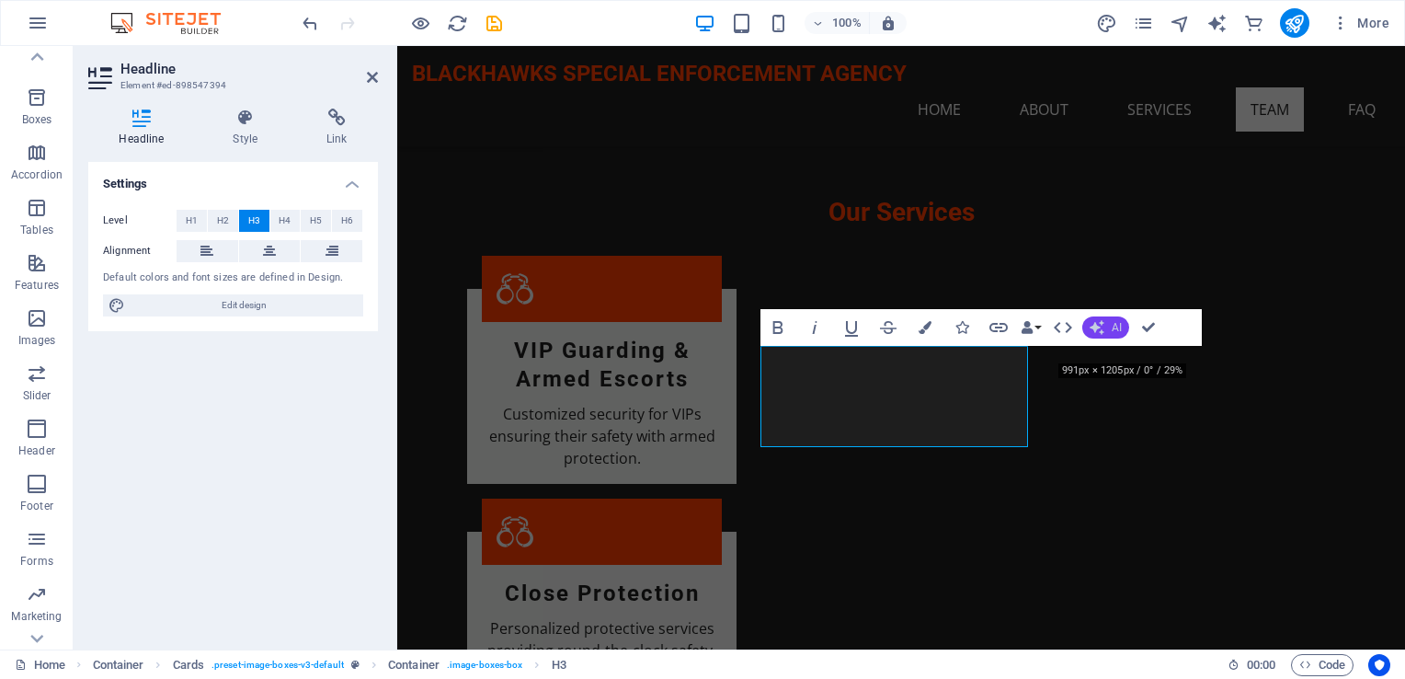
click at [1120, 329] on span "AI" at bounding box center [1117, 327] width 10 height 11
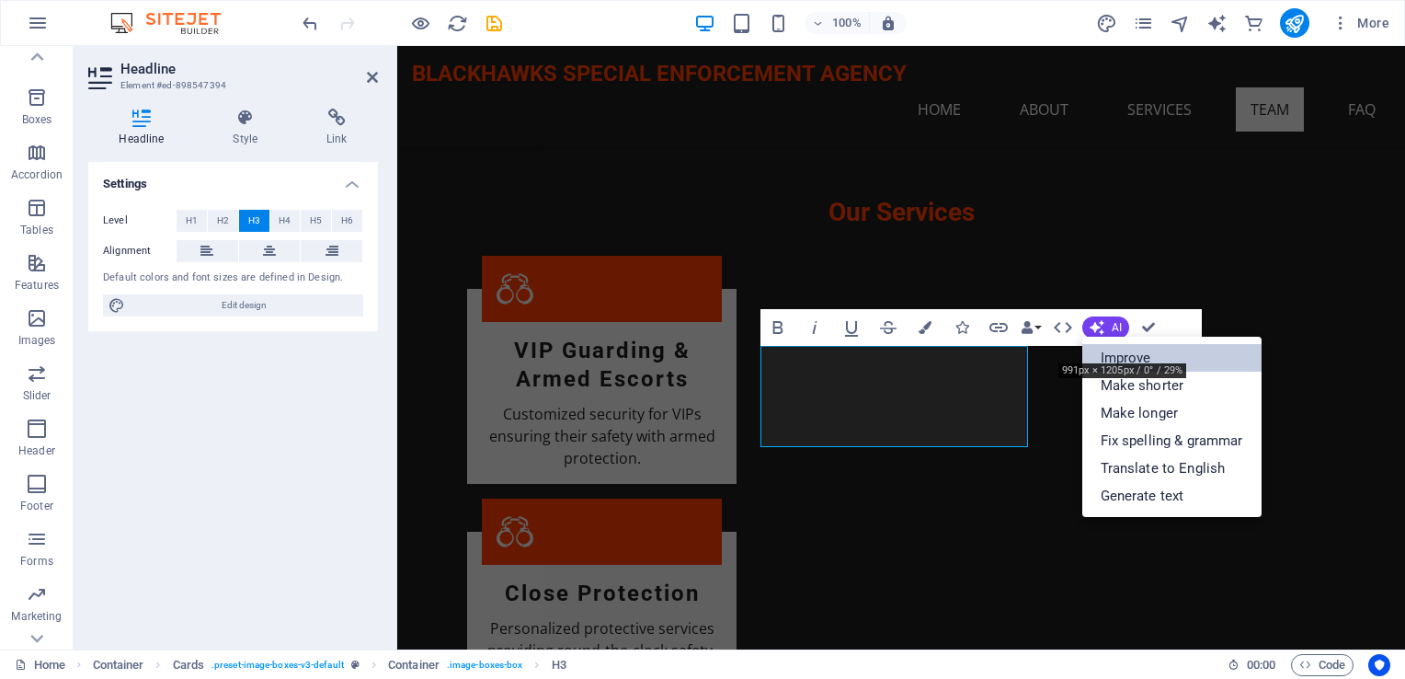
click at [1137, 357] on link "Improve" at bounding box center [1172, 358] width 179 height 28
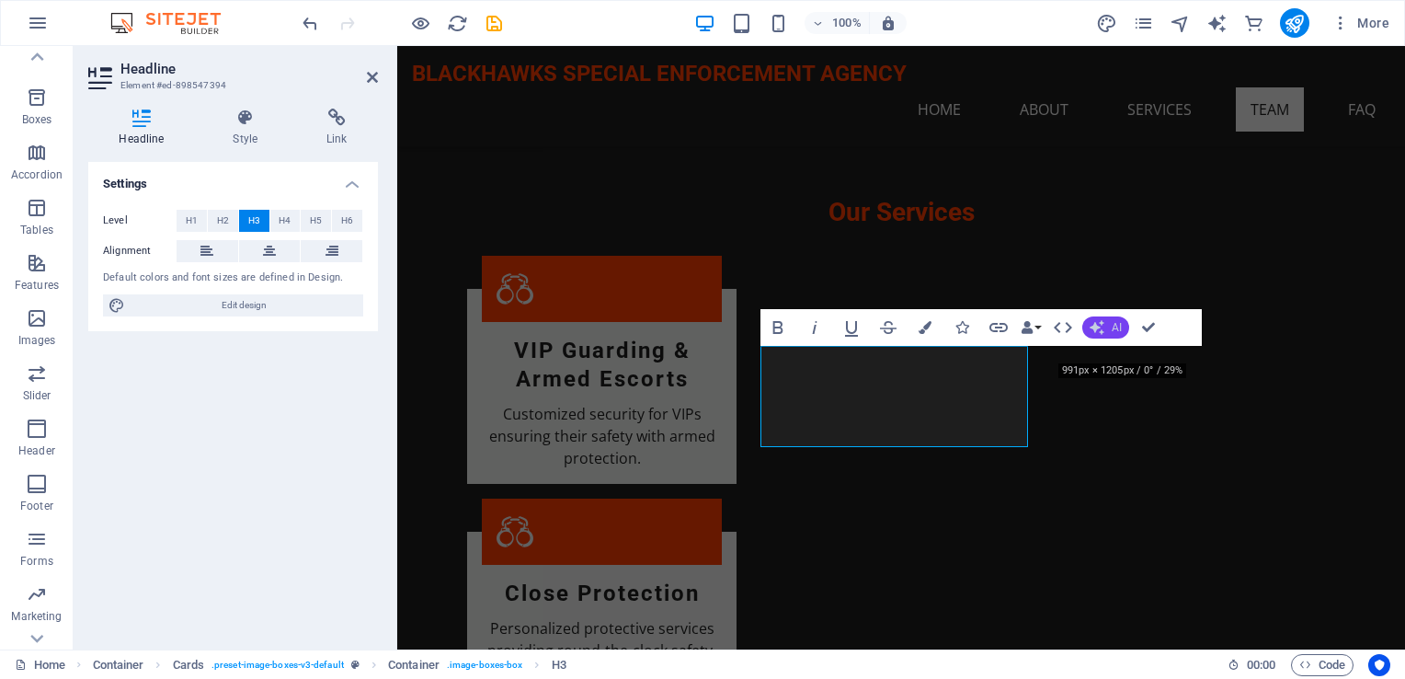
click at [1104, 328] on button "AI" at bounding box center [1106, 327] width 47 height 22
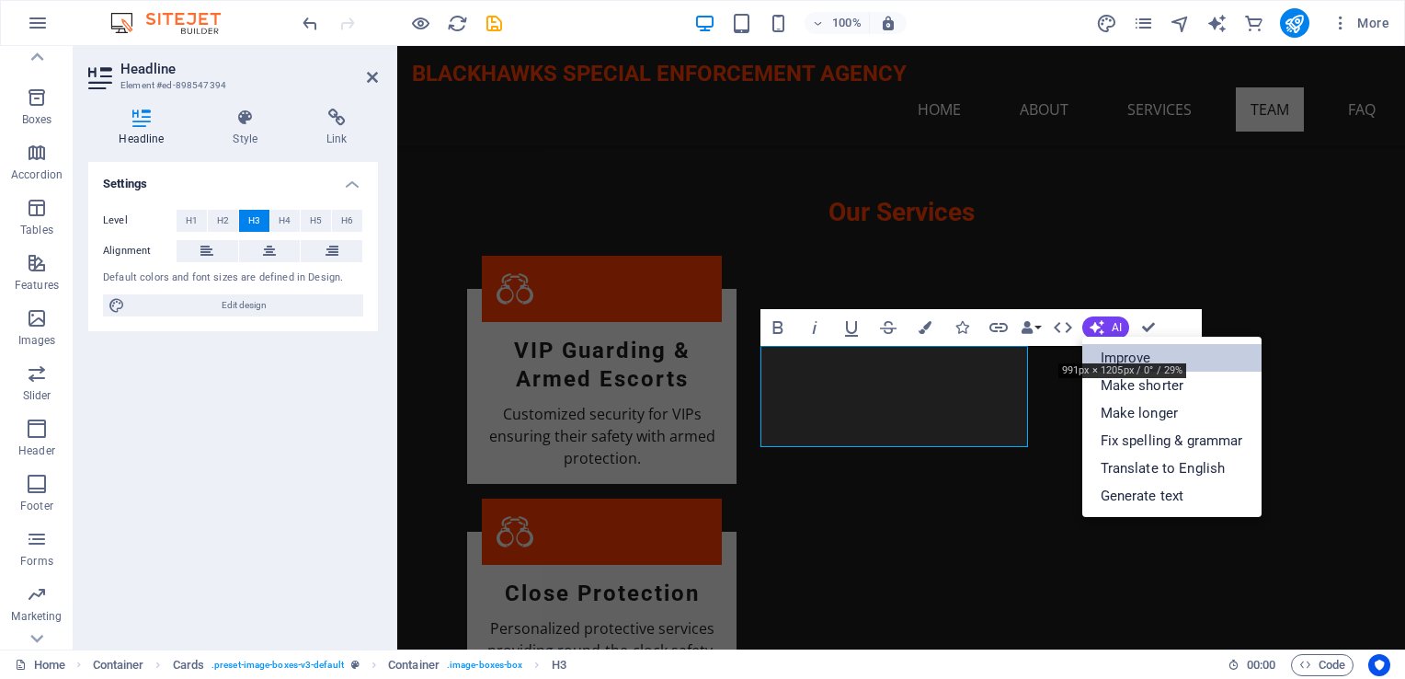
click at [1110, 355] on link "Improve" at bounding box center [1172, 358] width 179 height 28
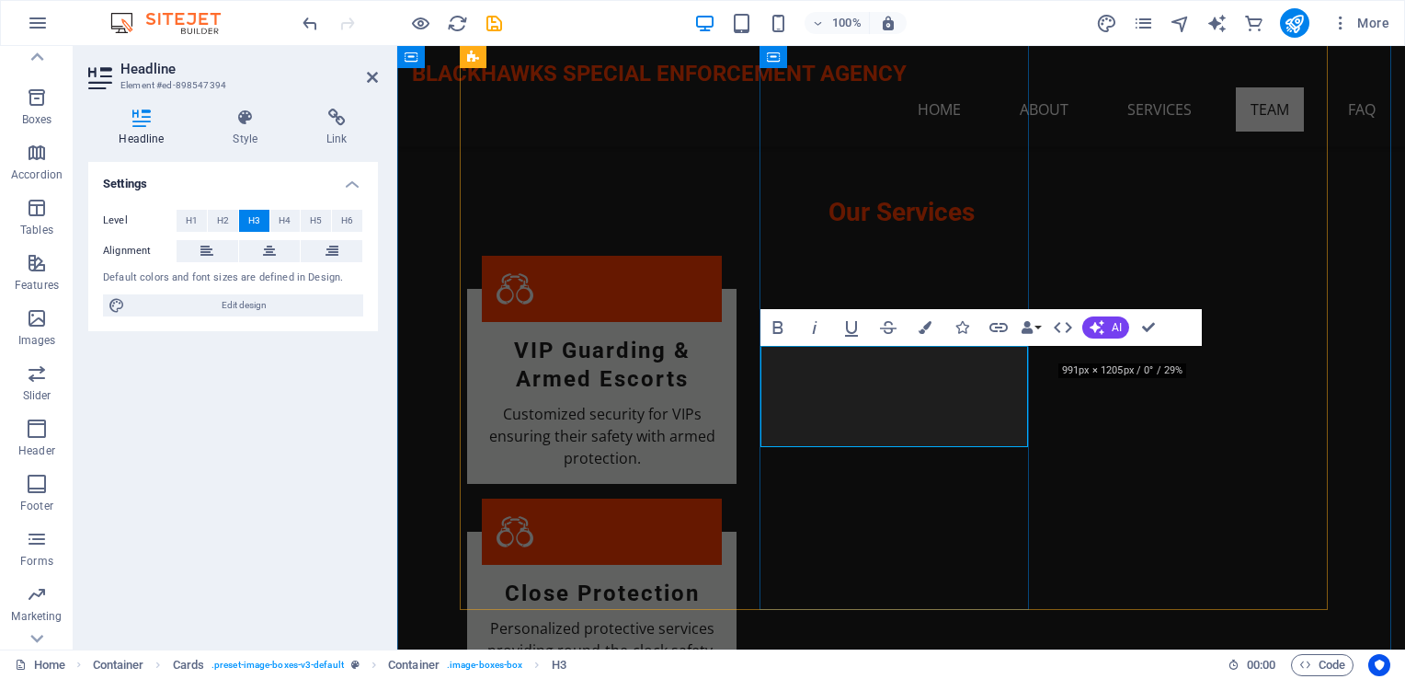
drag, startPoint x: 786, startPoint y: 375, endPoint x: 990, endPoint y: 466, distance: 222.7
click at [1116, 325] on span "AI" at bounding box center [1117, 327] width 10 height 11
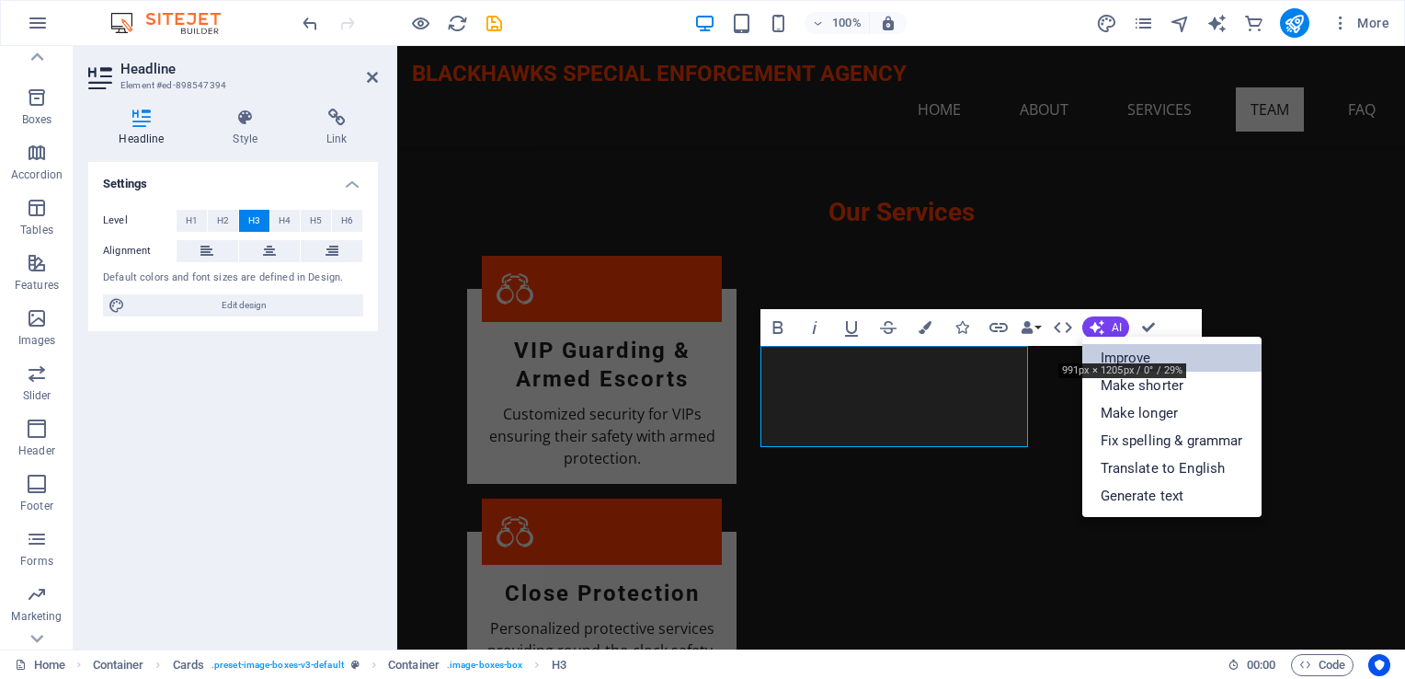
click at [1121, 357] on link "Improve" at bounding box center [1172, 358] width 179 height 28
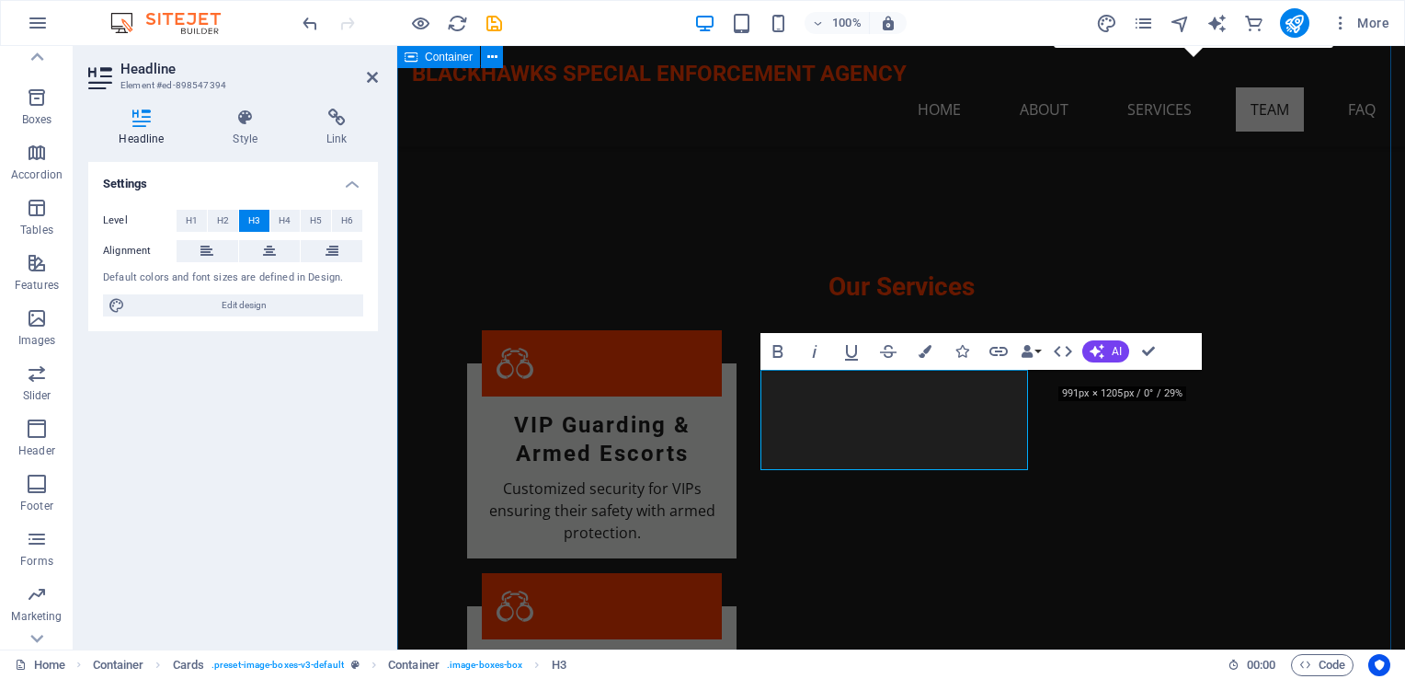
scroll to position [1828, 0]
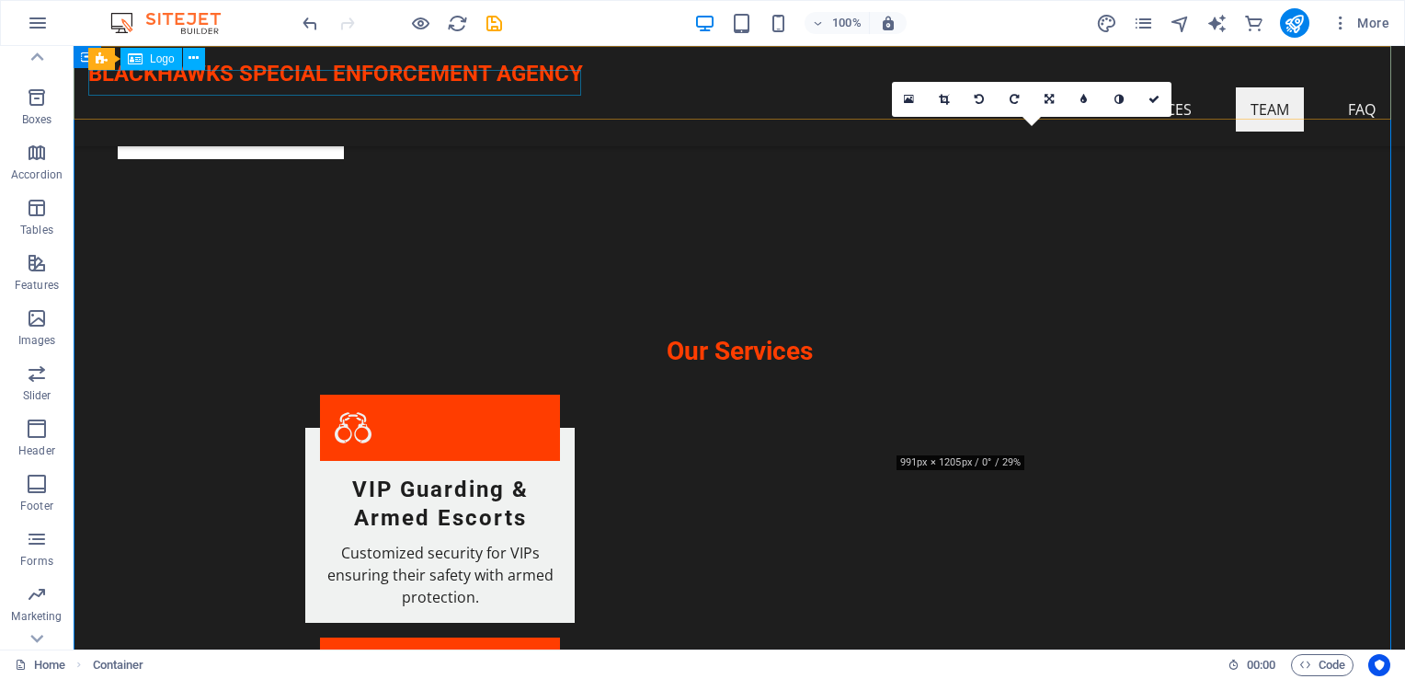
scroll to position [1737, 0]
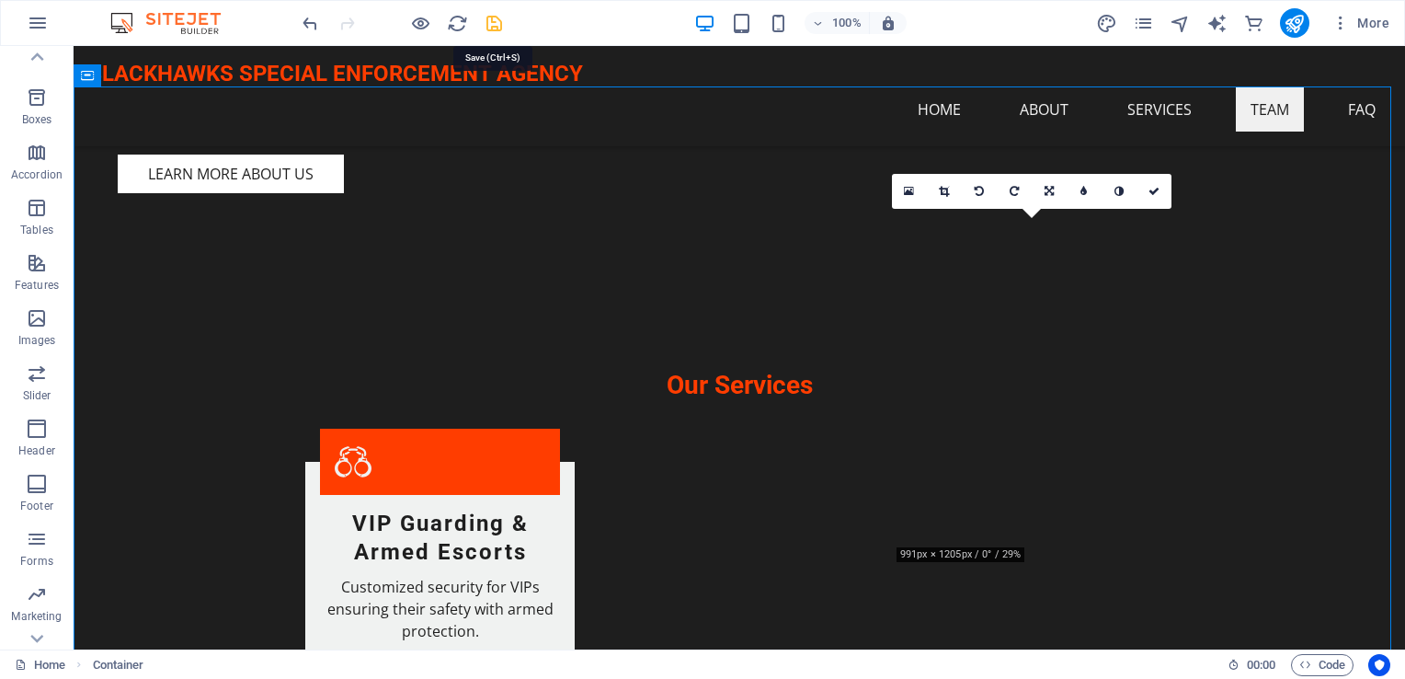
click at [498, 27] on icon "save" at bounding box center [494, 23] width 21 height 21
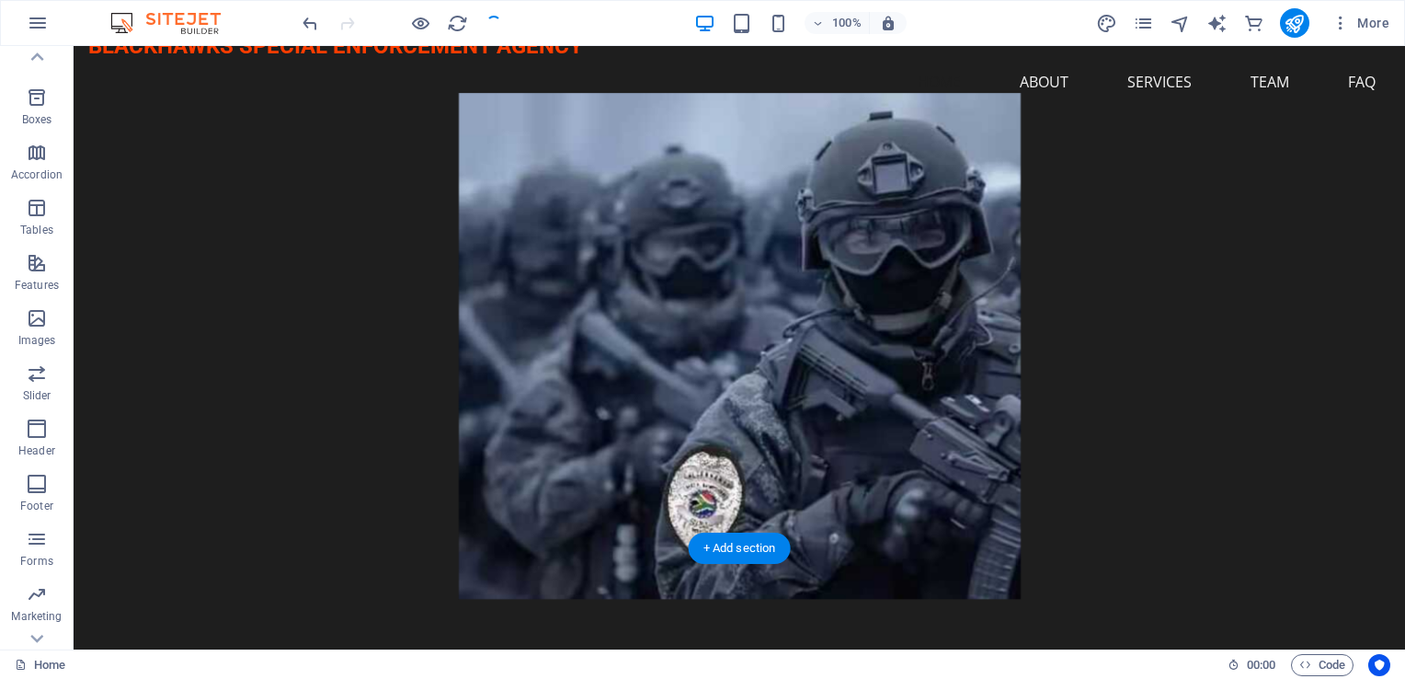
scroll to position [0, 0]
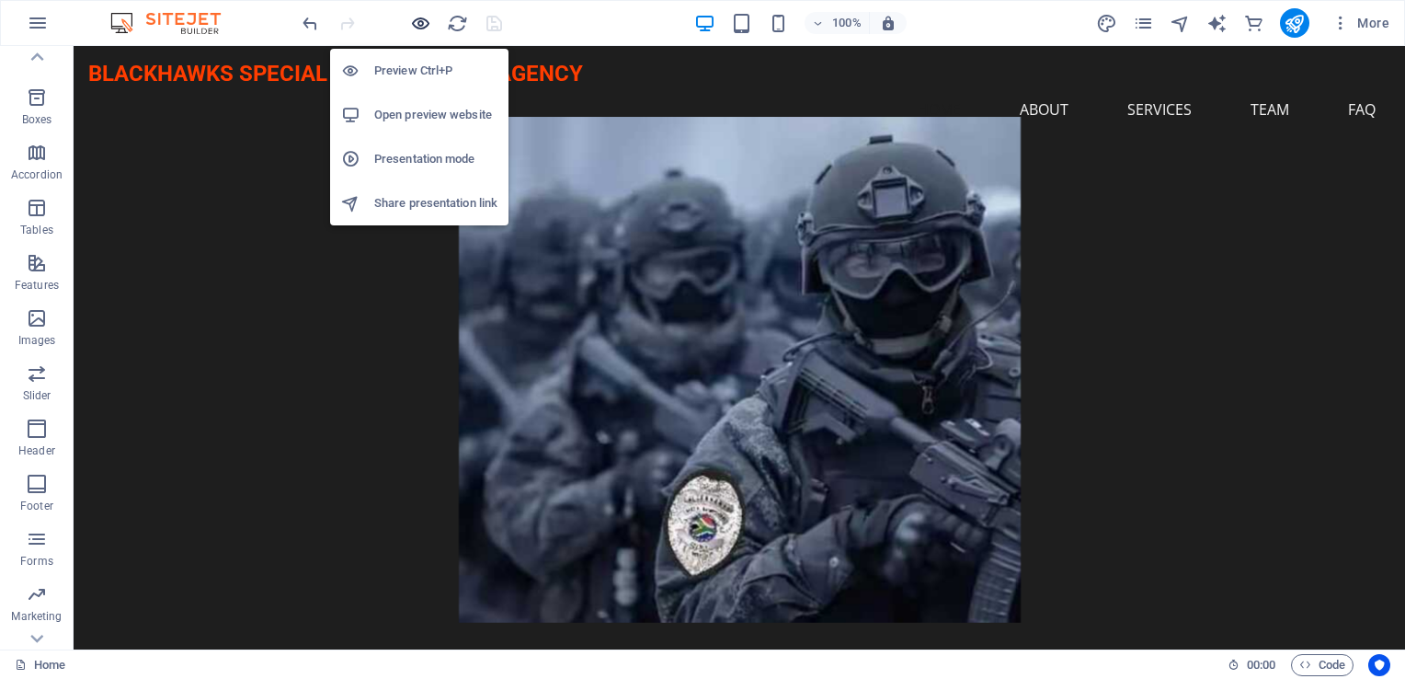
click at [419, 24] on icon "button" at bounding box center [420, 23] width 21 height 21
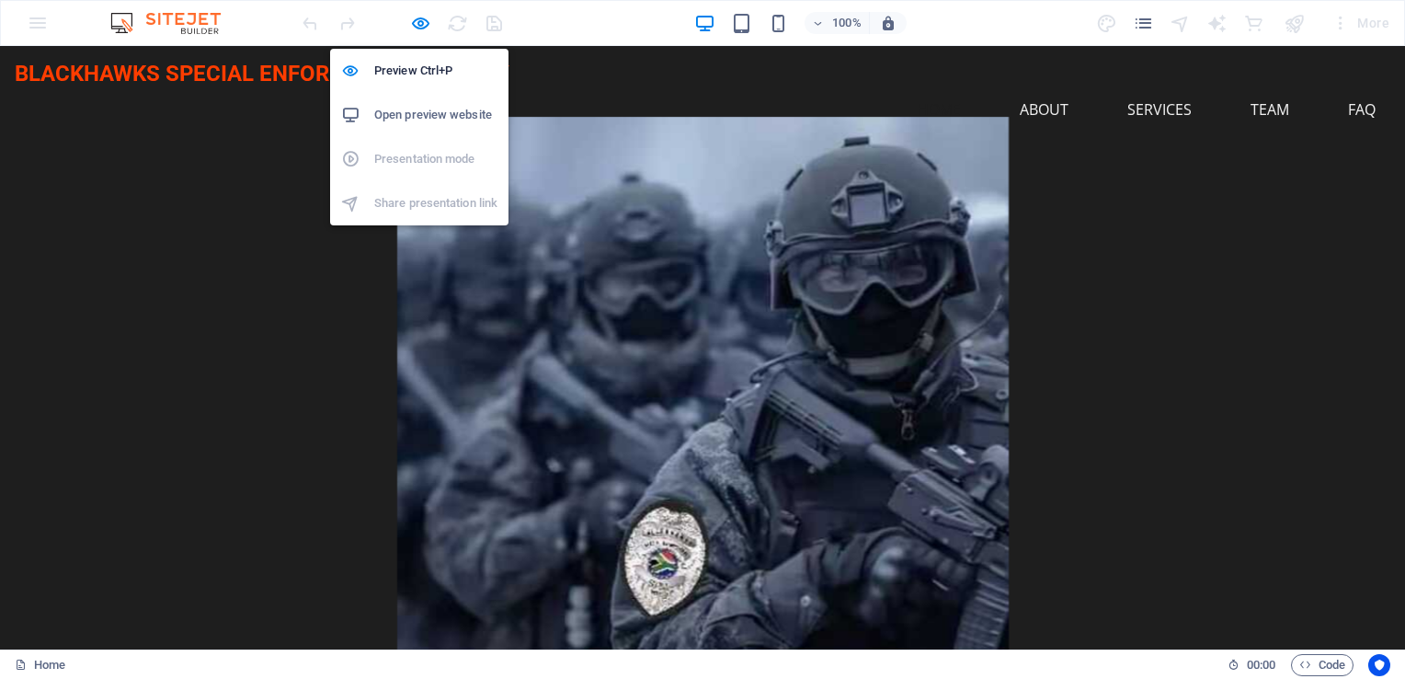
click at [432, 110] on h6 "Open preview website" at bounding box center [435, 115] width 123 height 22
click at [427, 17] on icon "button" at bounding box center [420, 23] width 21 height 21
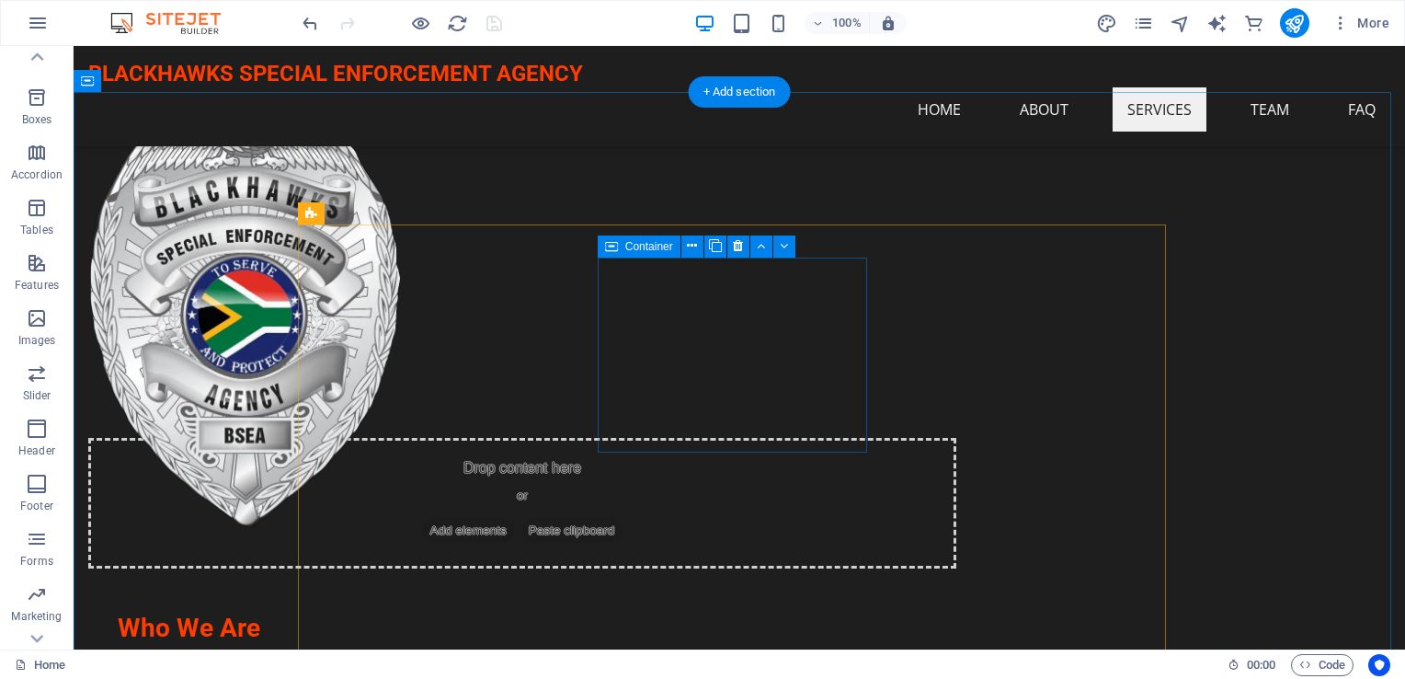
scroll to position [1196, 0]
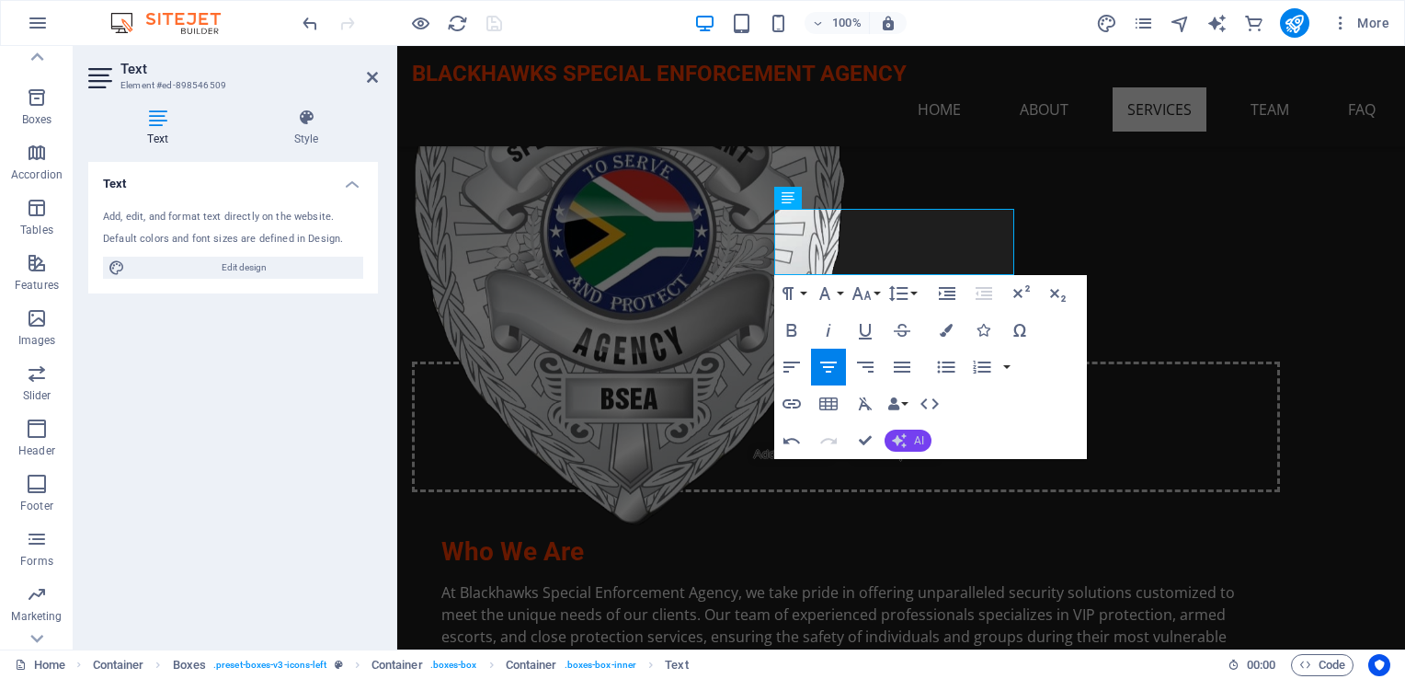
click at [914, 441] on span "AI" at bounding box center [919, 440] width 10 height 11
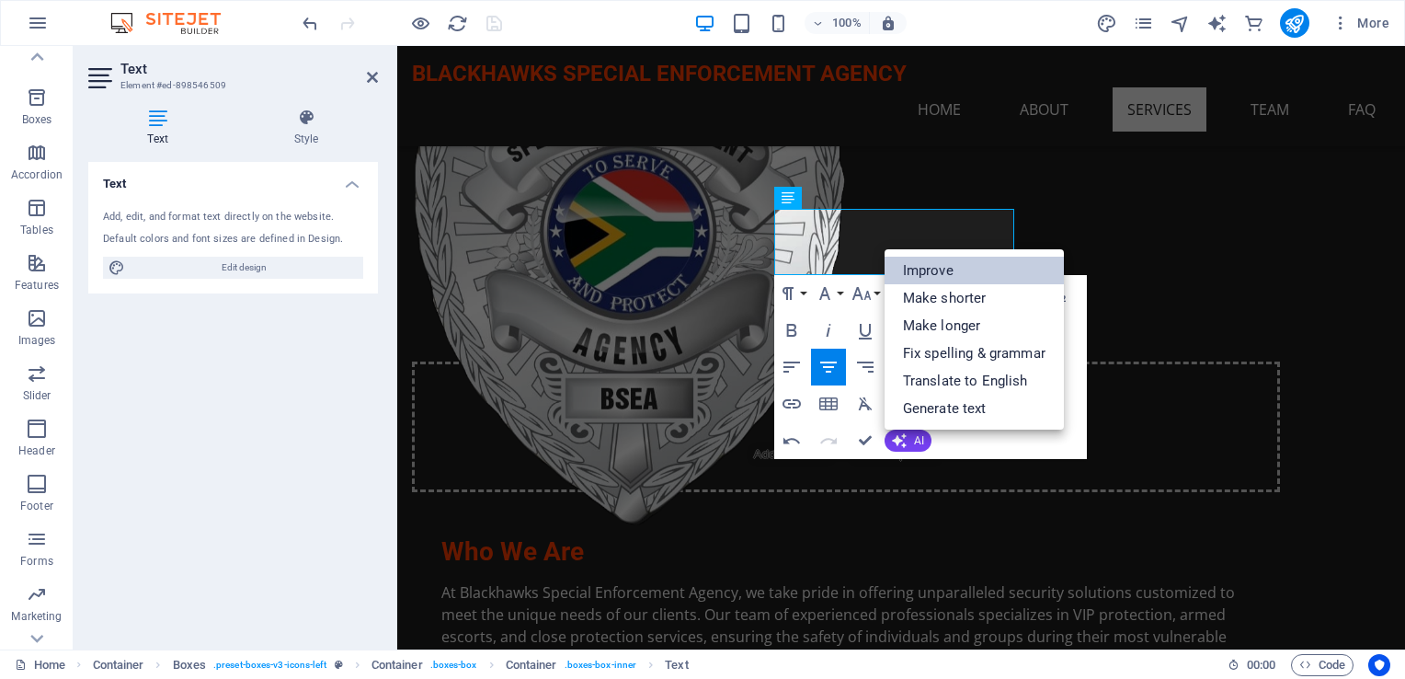
click at [916, 278] on link "Improve" at bounding box center [974, 271] width 179 height 28
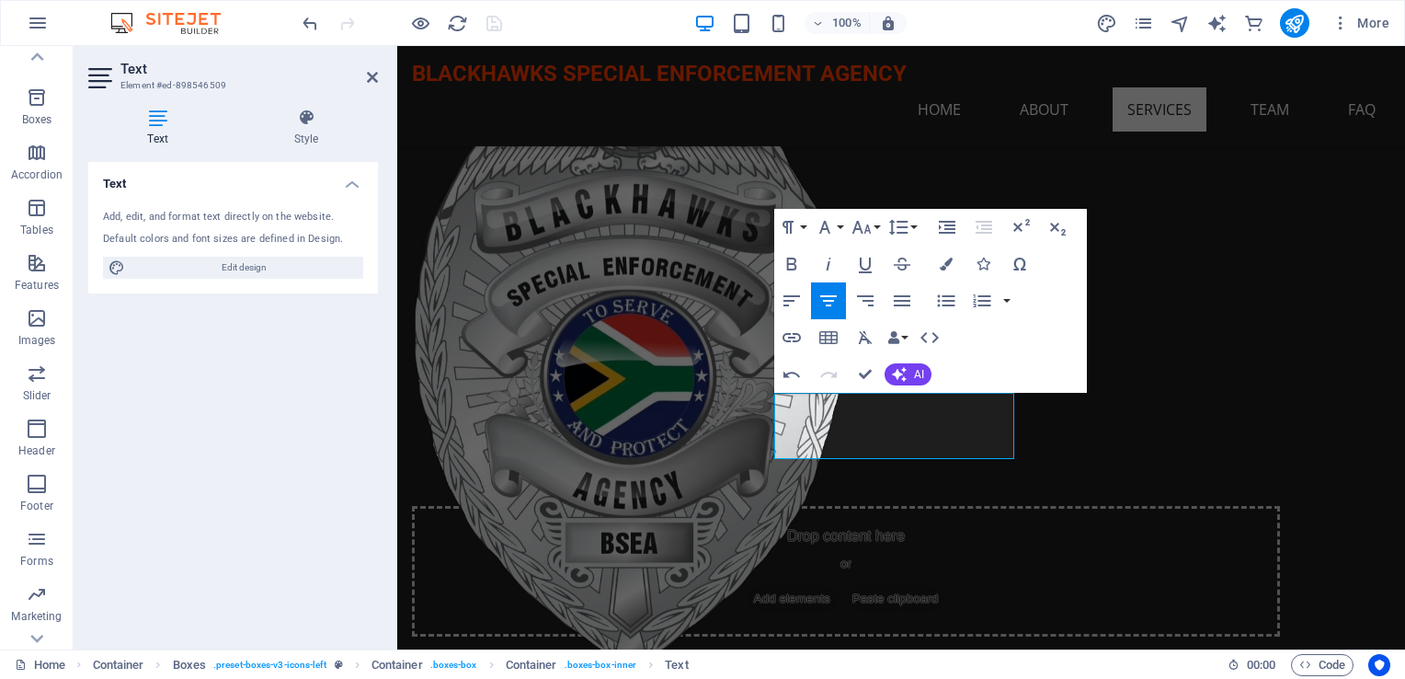
scroll to position [1012, 0]
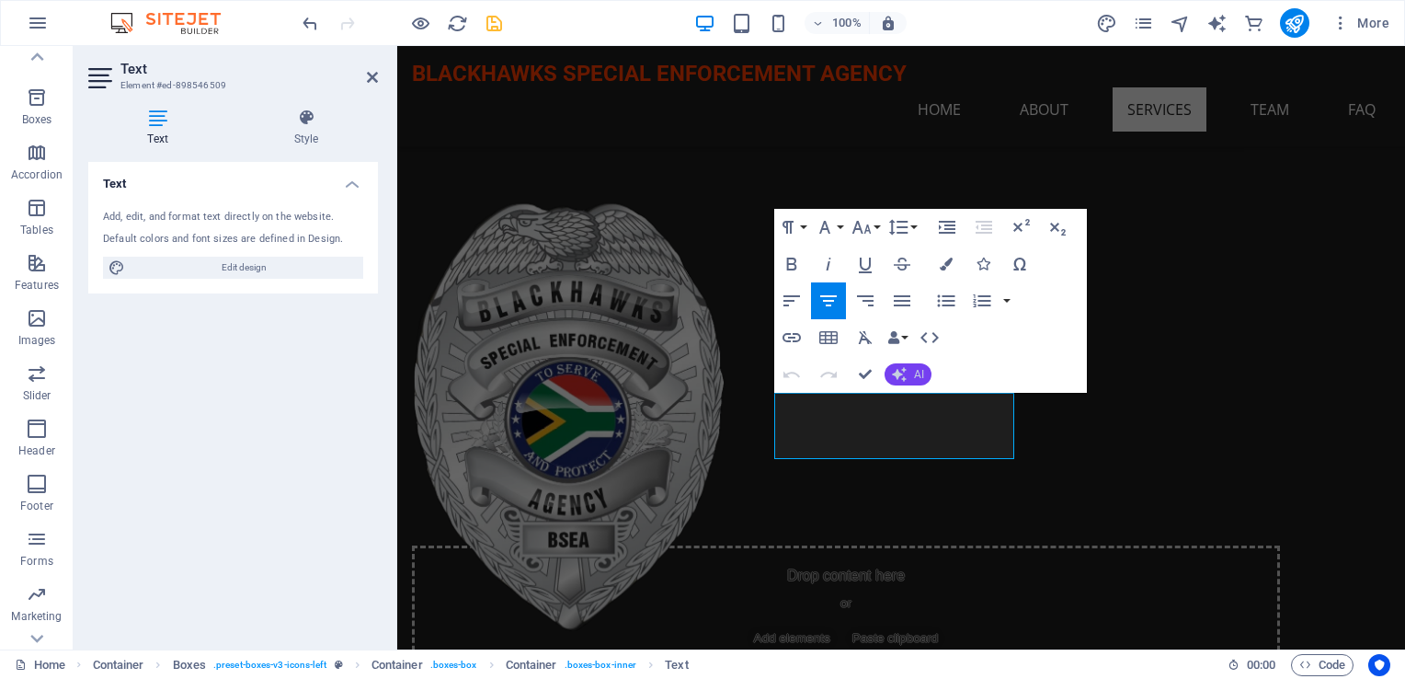
click at [898, 376] on icon "button" at bounding box center [899, 374] width 15 height 15
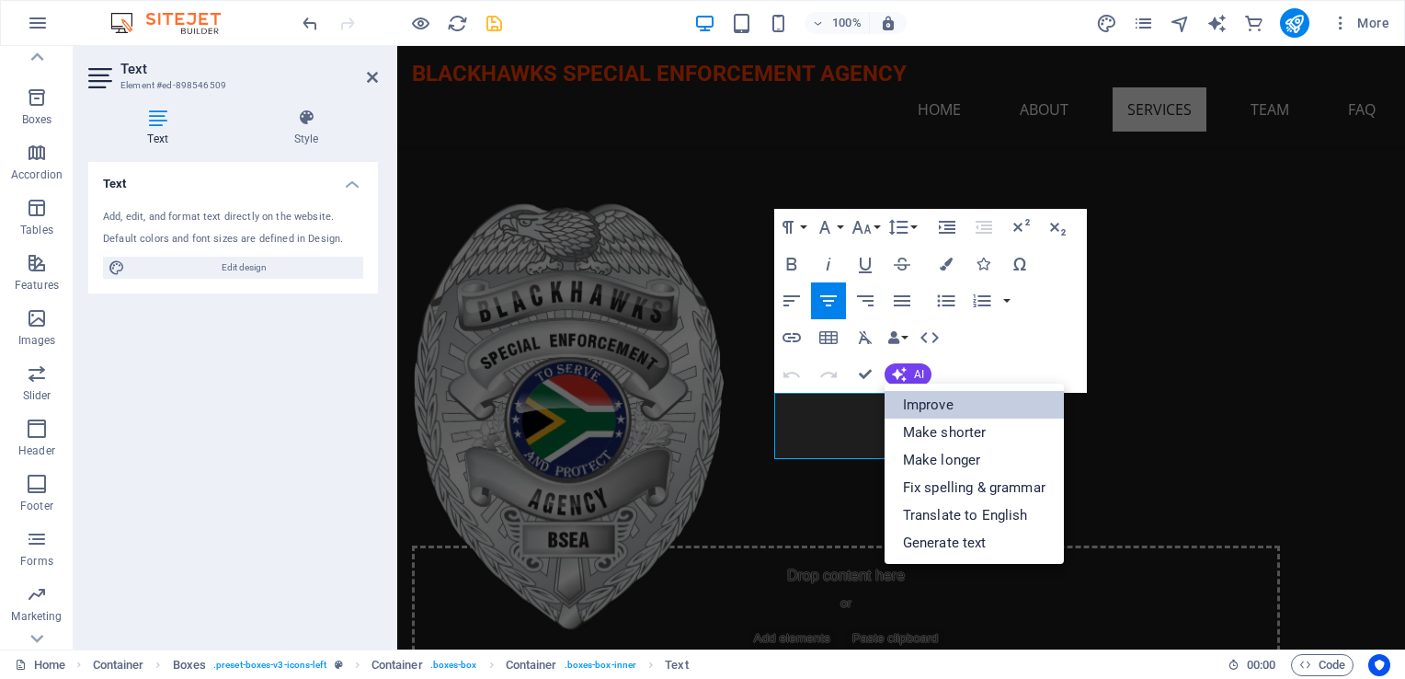
click at [915, 398] on link "Improve" at bounding box center [974, 405] width 179 height 28
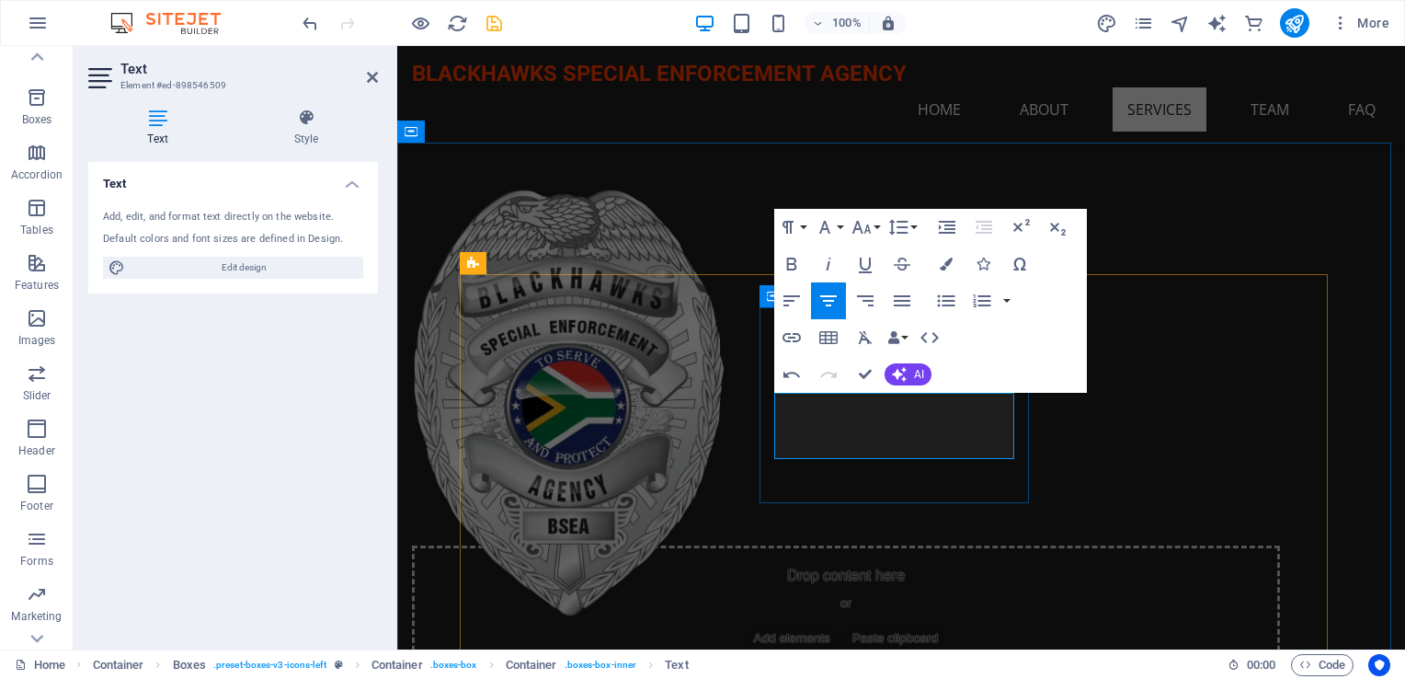
scroll to position [920, 0]
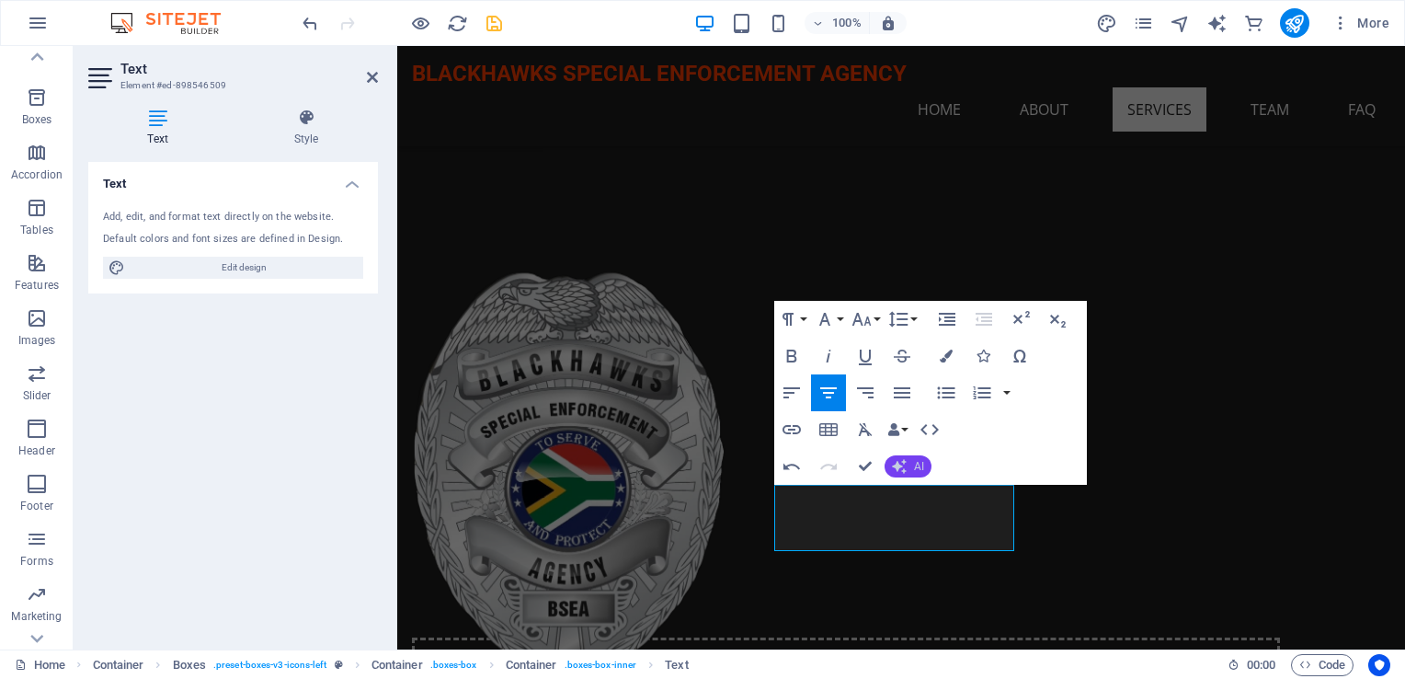
click at [923, 466] on span "AI" at bounding box center [919, 466] width 10 height 11
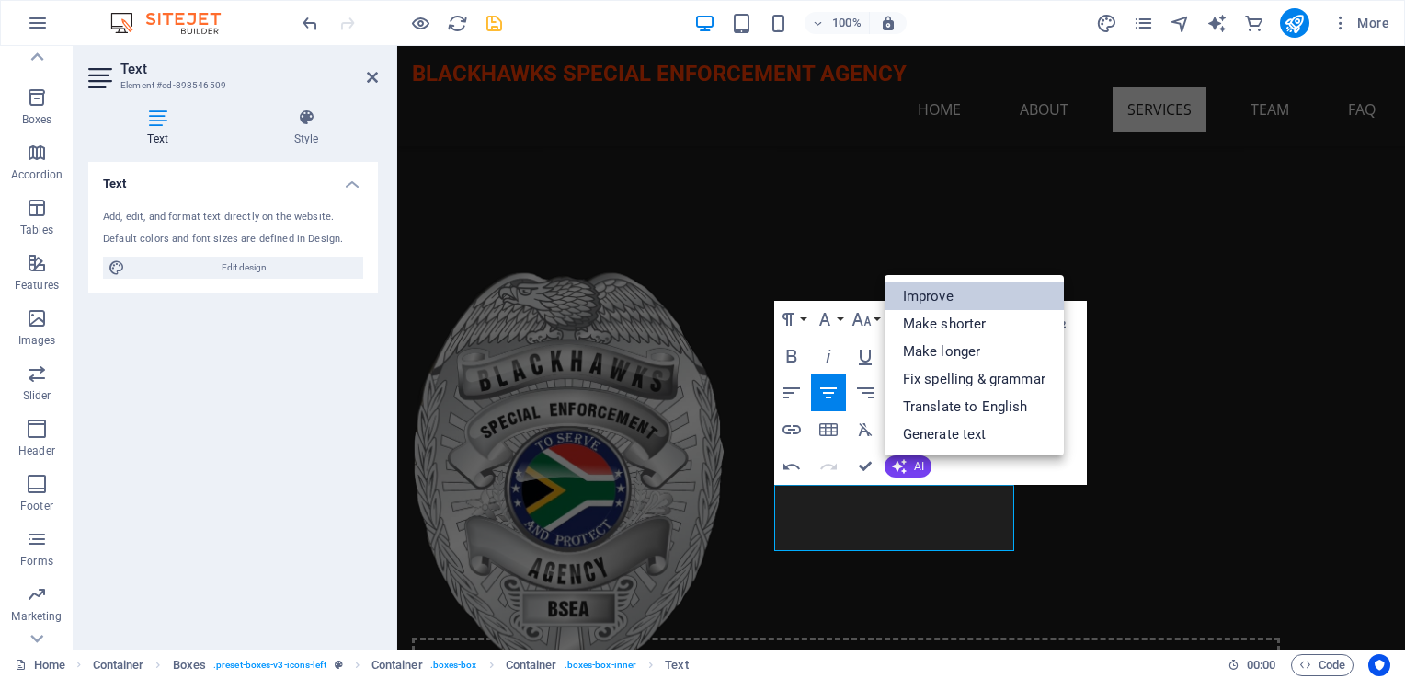
click at [982, 304] on link "Improve" at bounding box center [974, 296] width 179 height 28
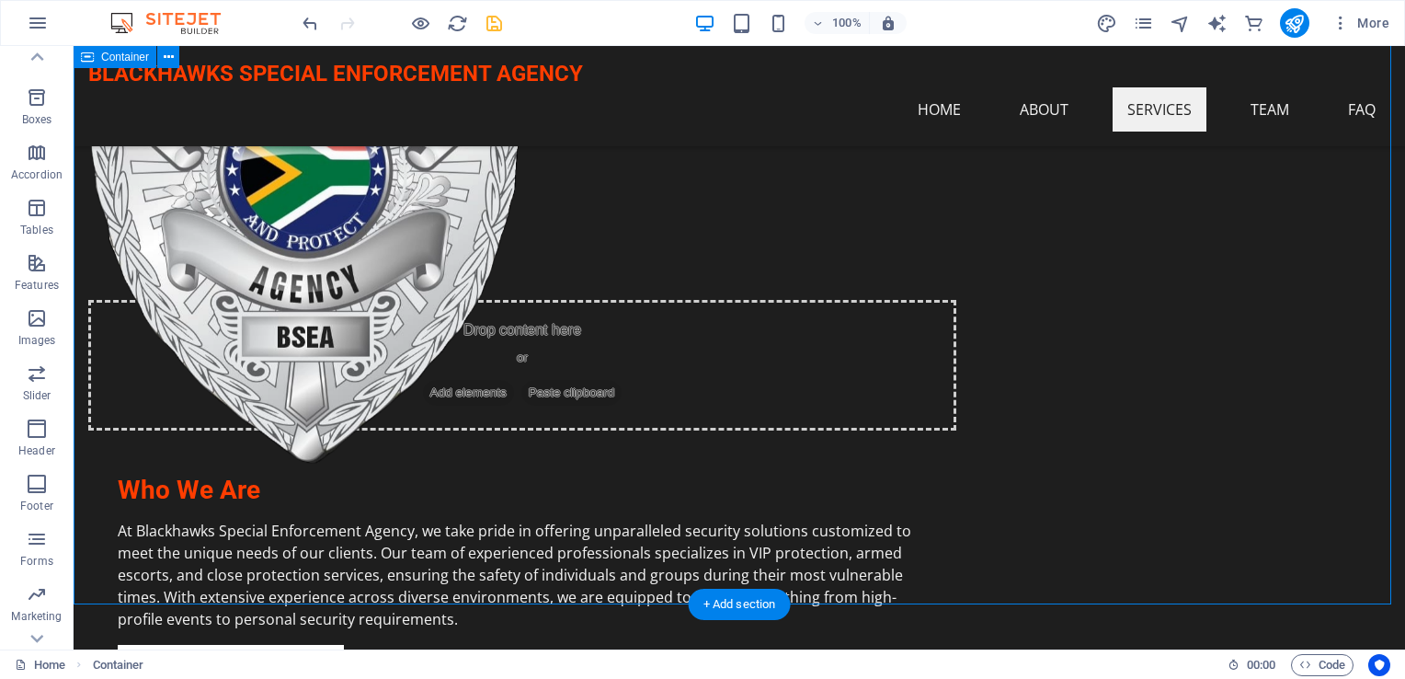
scroll to position [1288, 0]
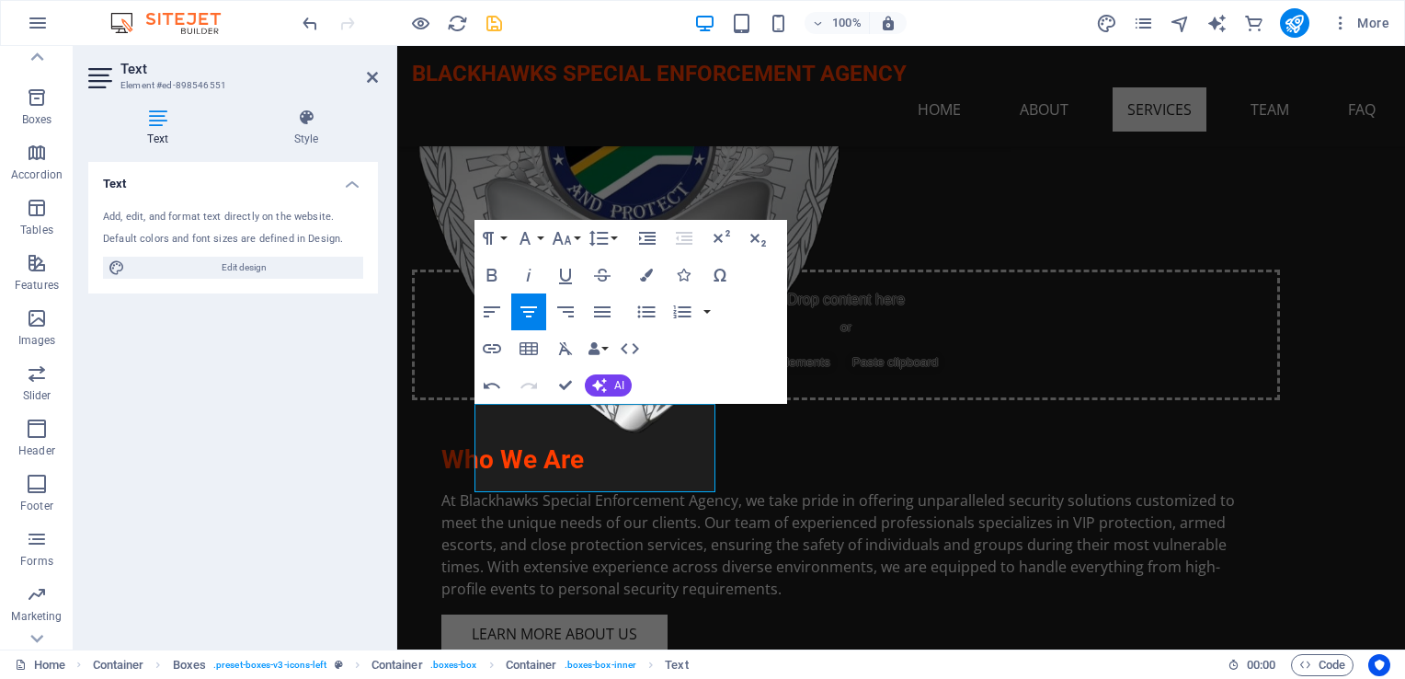
click at [631, 394] on div "Undo Redo Confirm (Ctrl+⏎) AI Improve Make shorter Make longer Fix spelling & g…" at bounding box center [554, 385] width 158 height 37
click at [618, 388] on span "AI" at bounding box center [619, 385] width 10 height 11
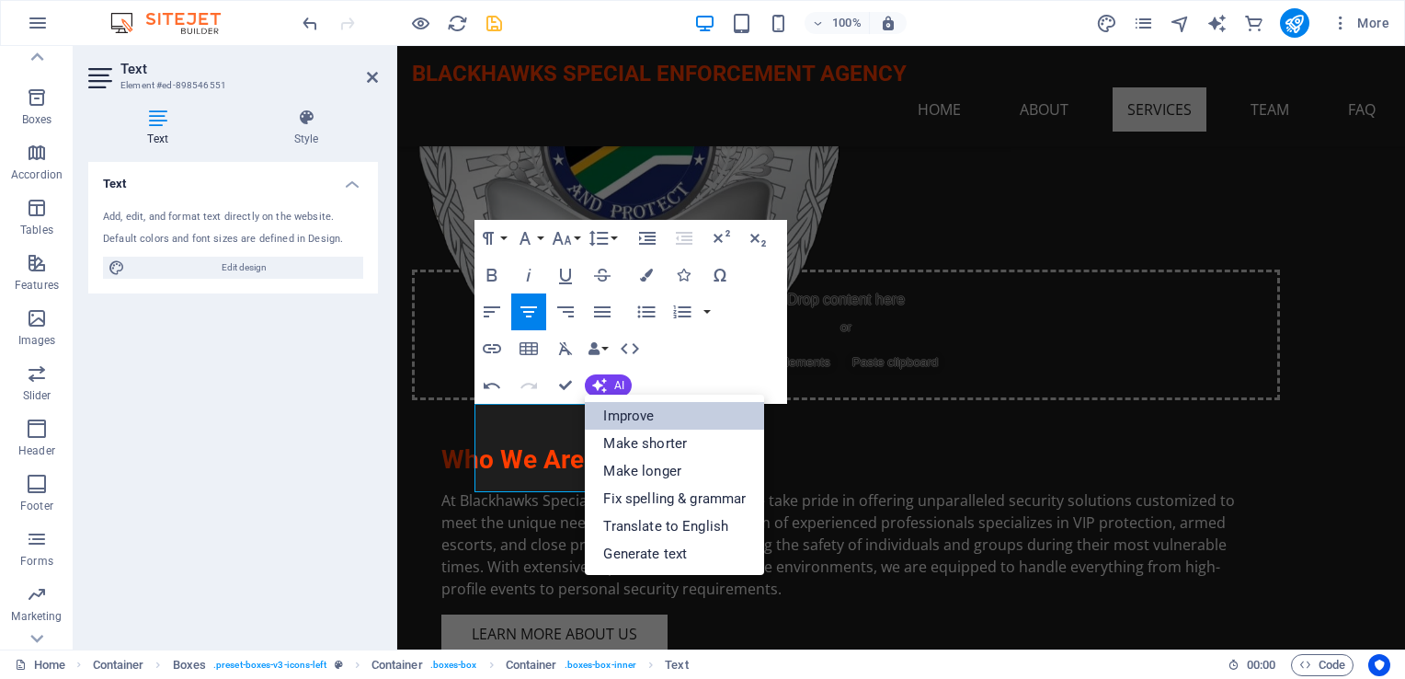
click at [654, 418] on link "Improve" at bounding box center [674, 416] width 179 height 28
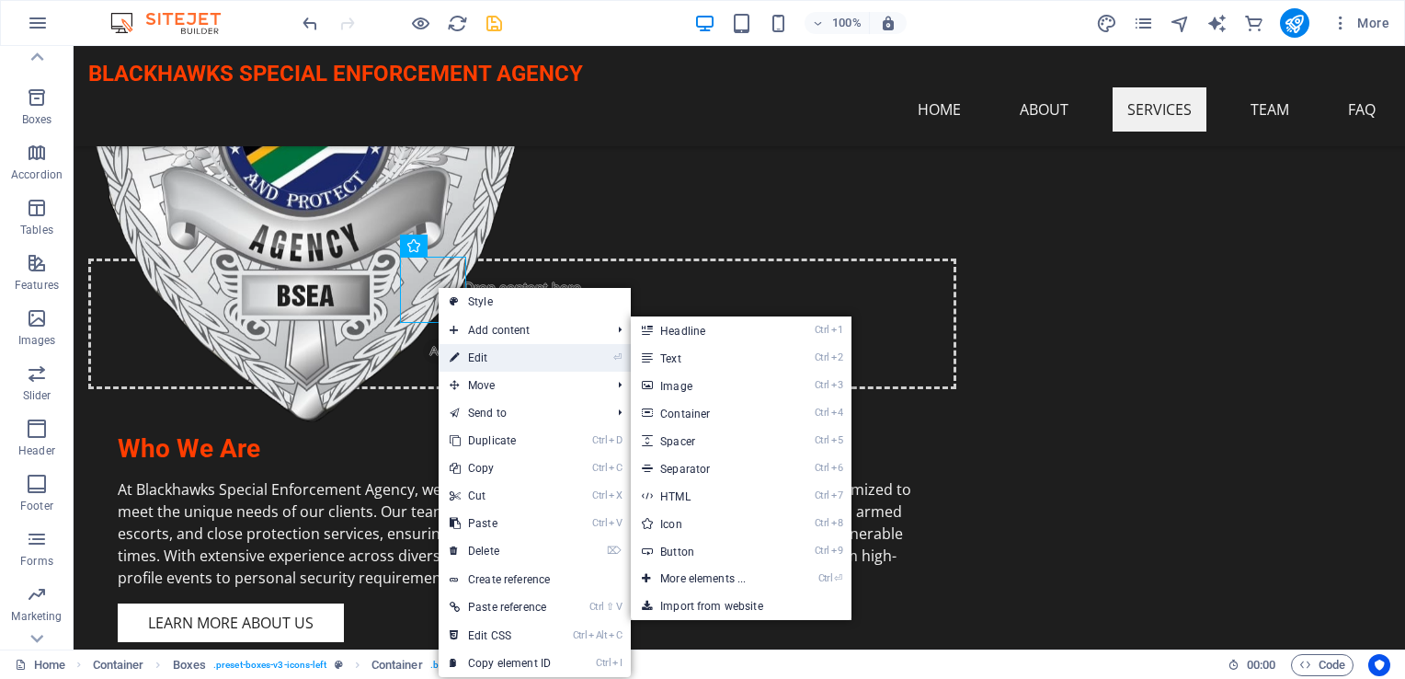
click at [481, 354] on link "⏎ Edit" at bounding box center [500, 358] width 123 height 28
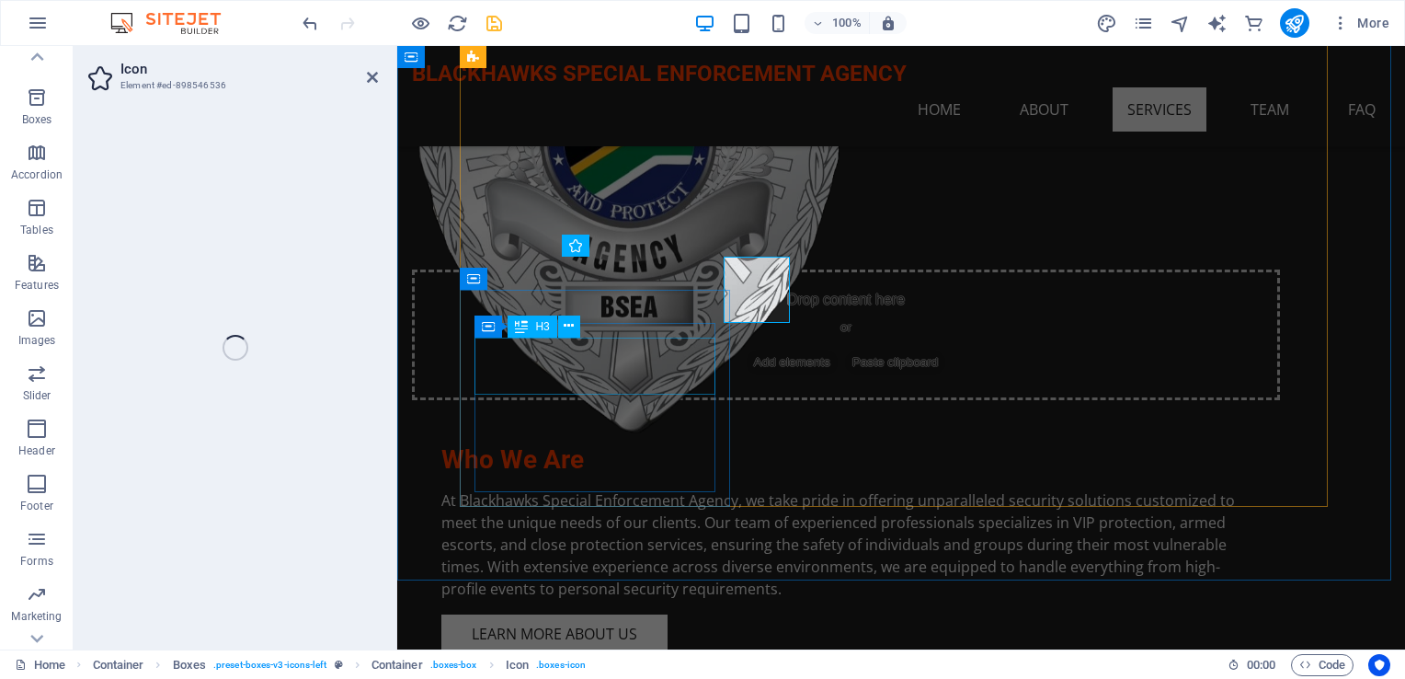
select select "xMidYMid"
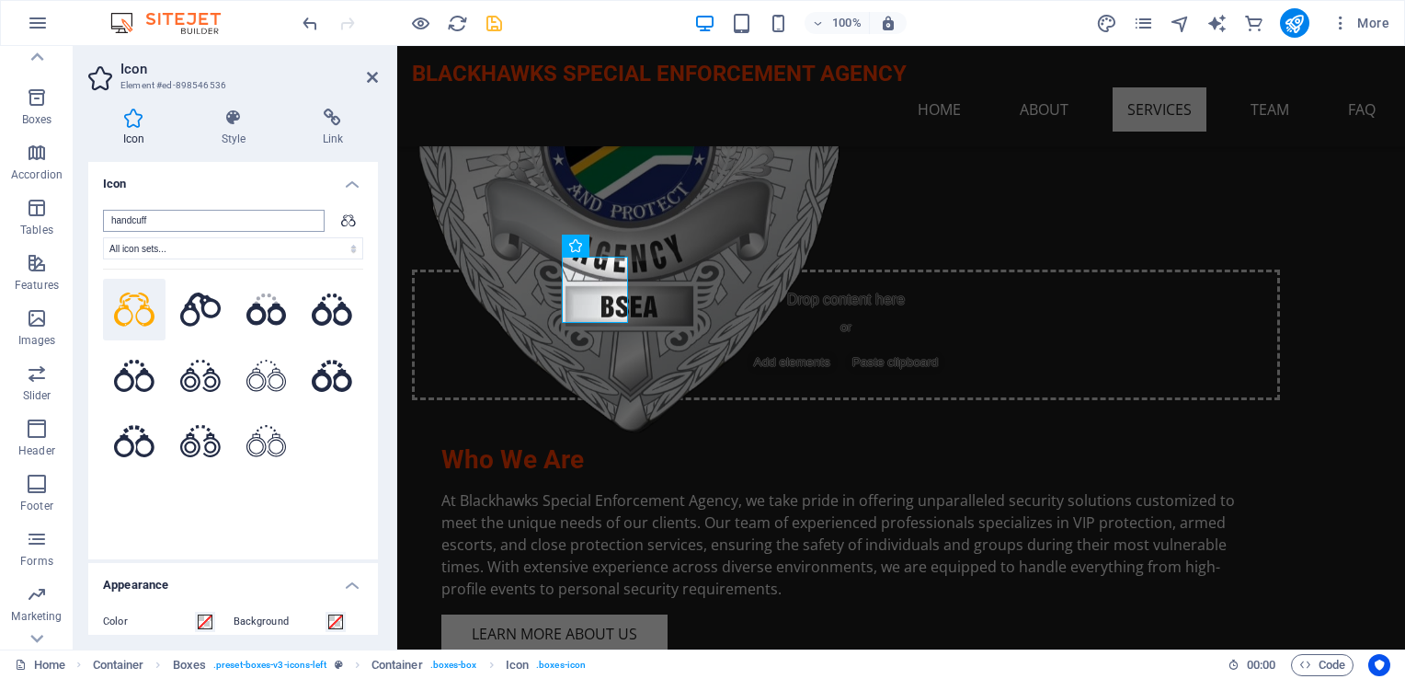
click at [177, 219] on input "handcuff" at bounding box center [214, 221] width 222 height 22
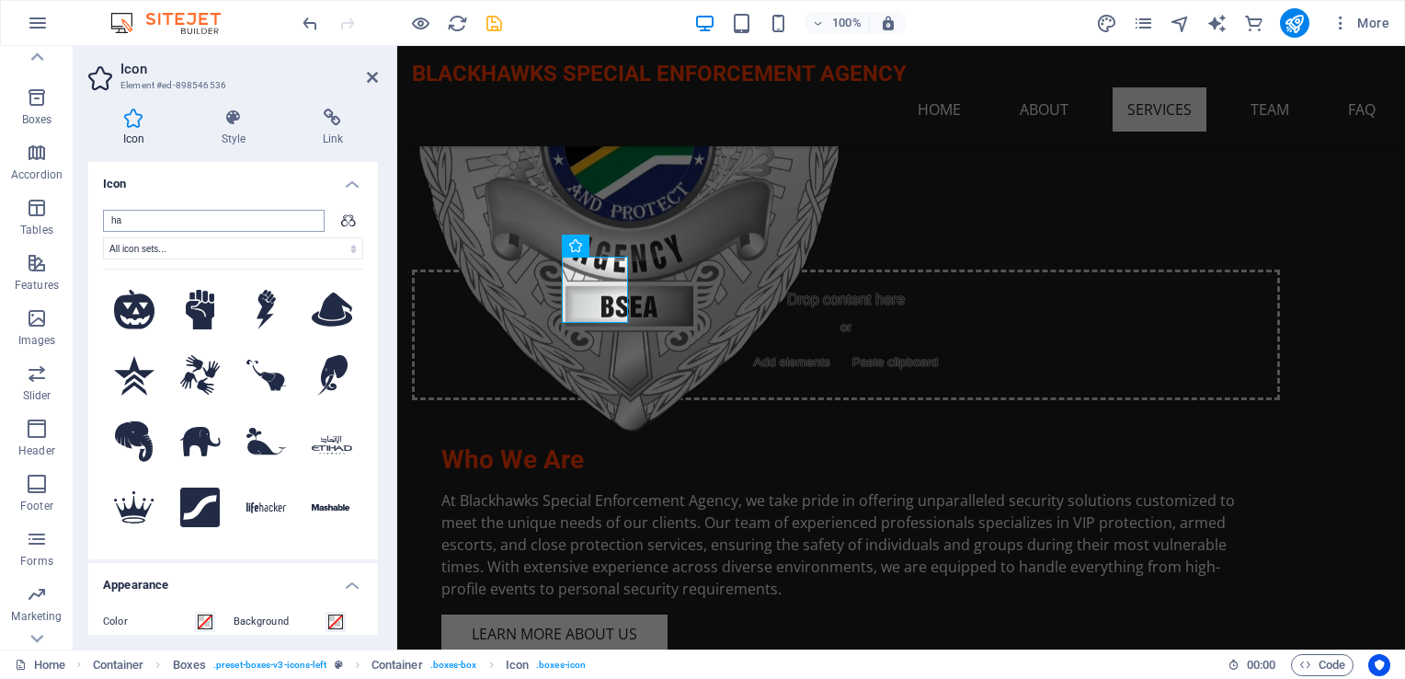
type input "h"
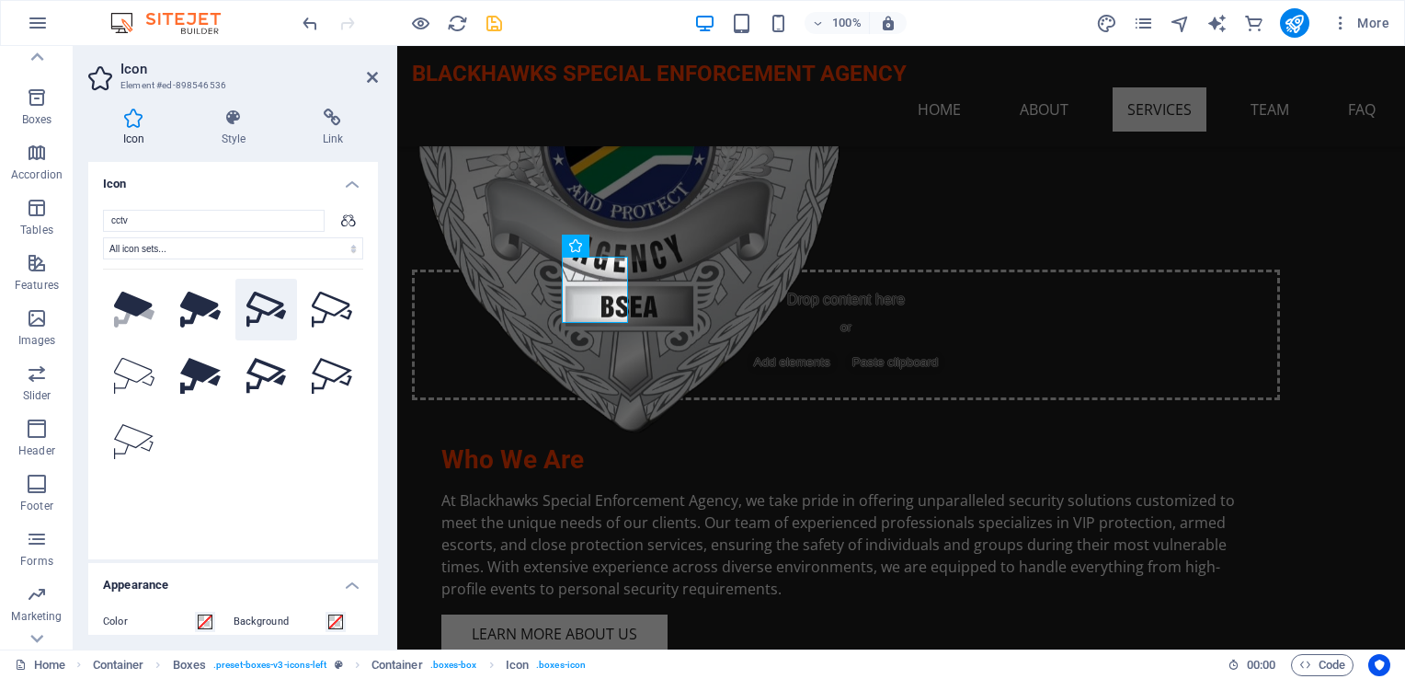
click at [259, 304] on icon at bounding box center [266, 310] width 40 height 36
click at [141, 223] on input "cctv" at bounding box center [214, 221] width 222 height 22
type input "c"
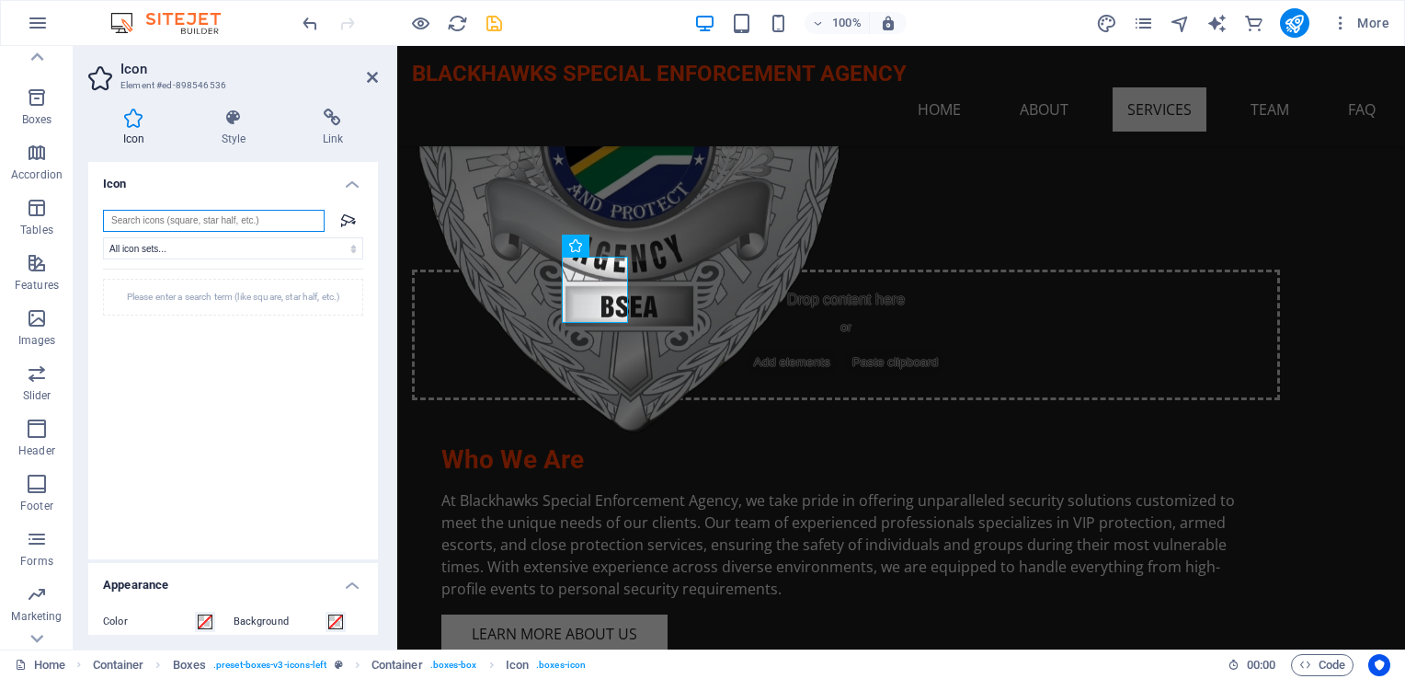
type input "k"
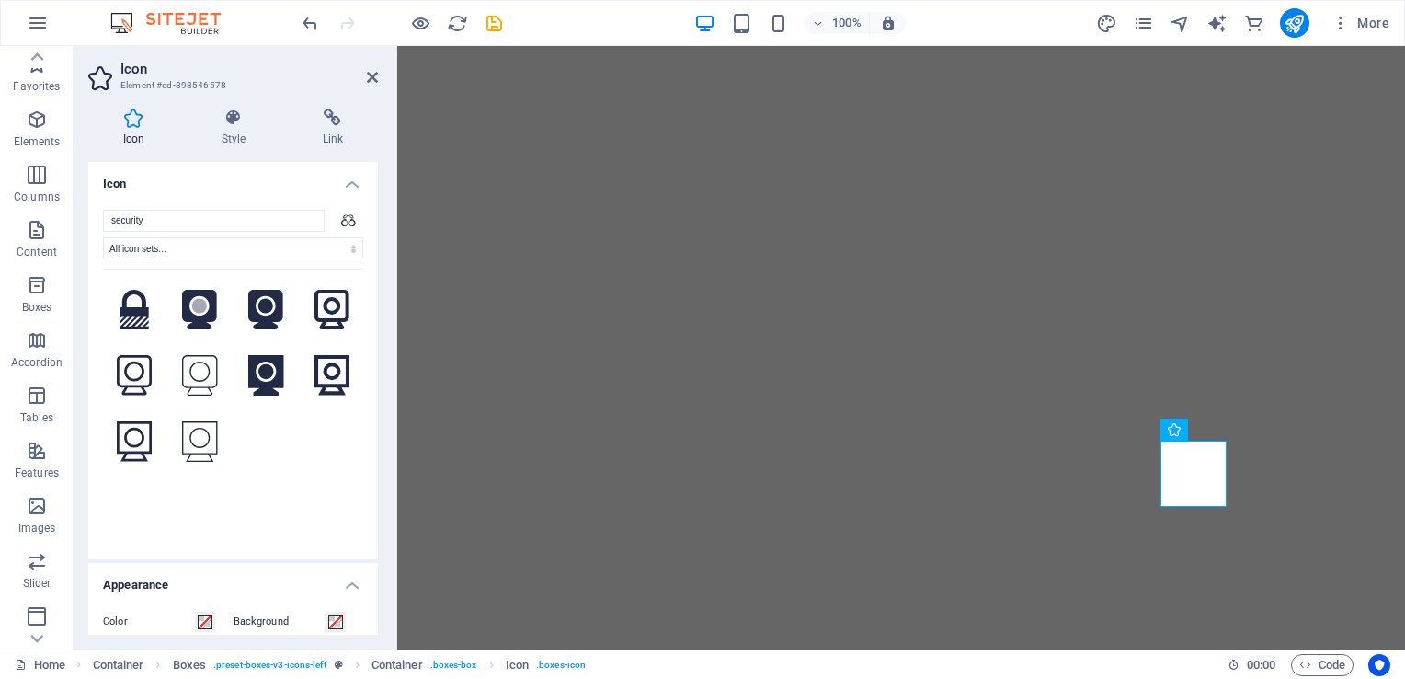
select select "xMidYMid"
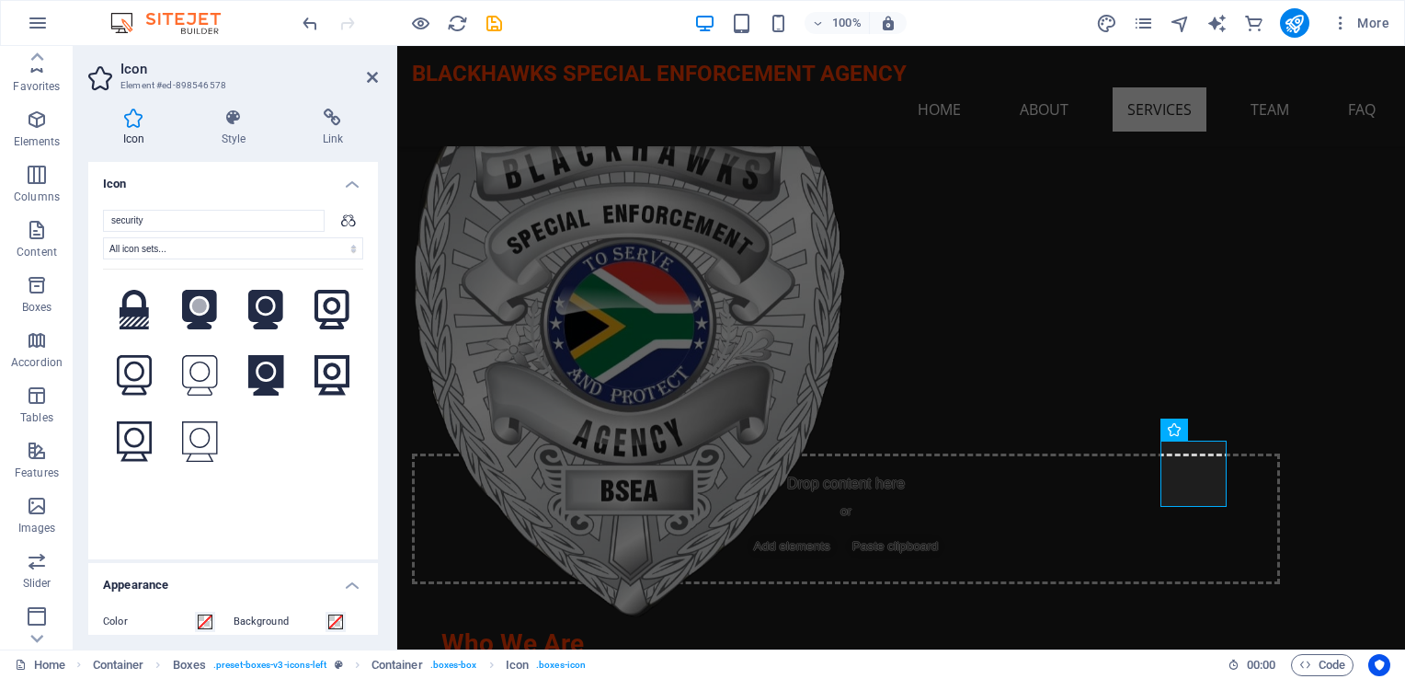
scroll to position [188, 0]
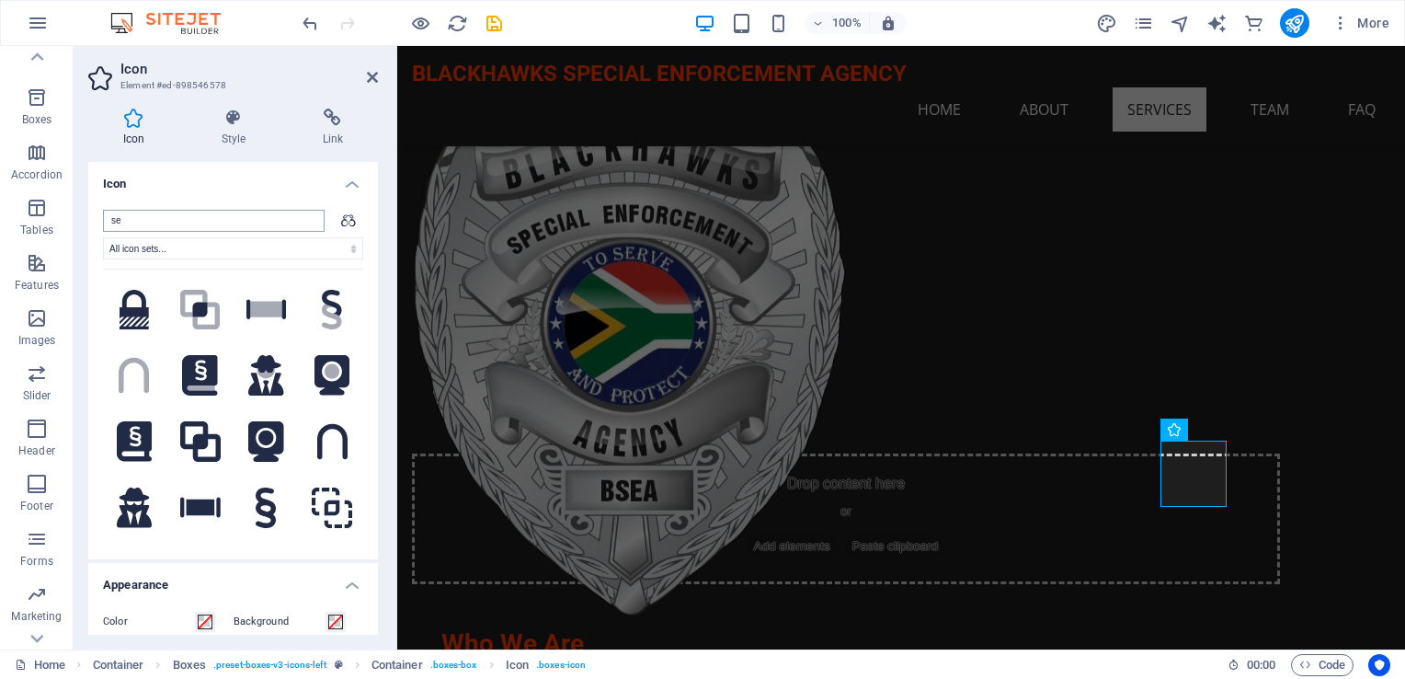
type input "s"
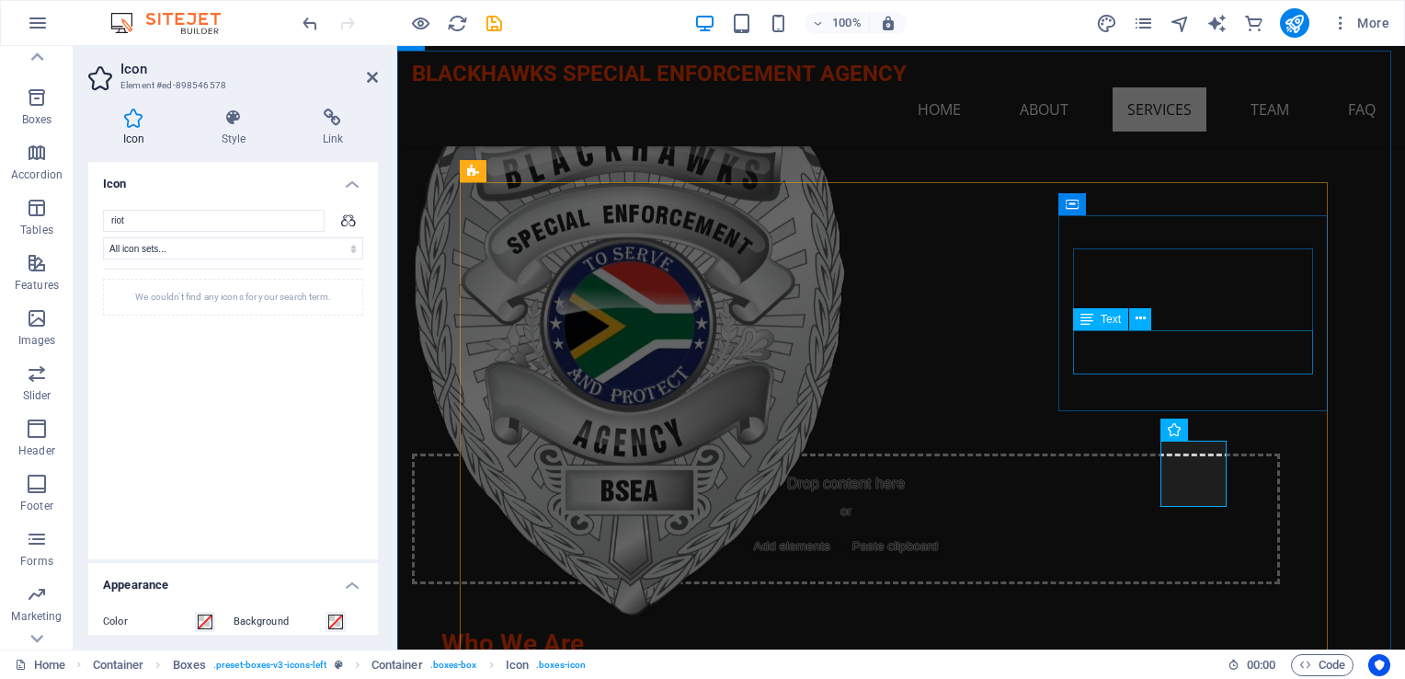
type input "riot"
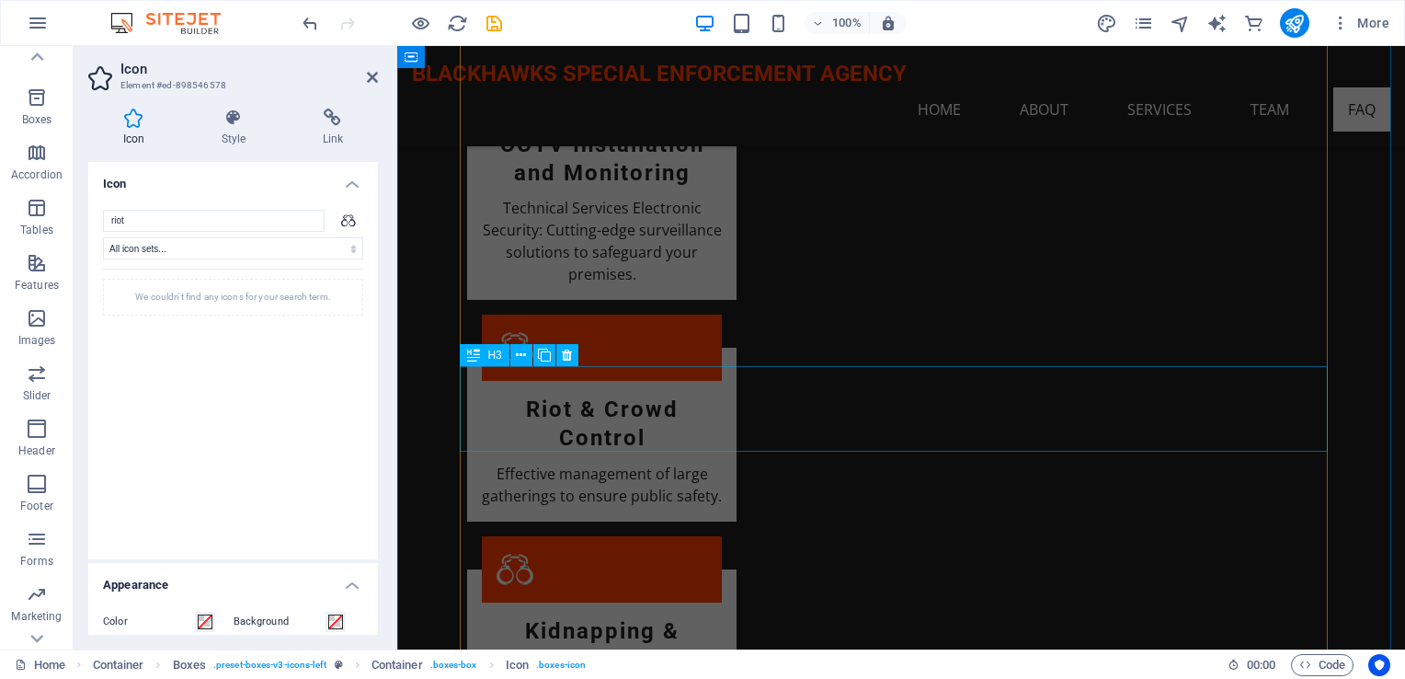
scroll to position [2828, 0]
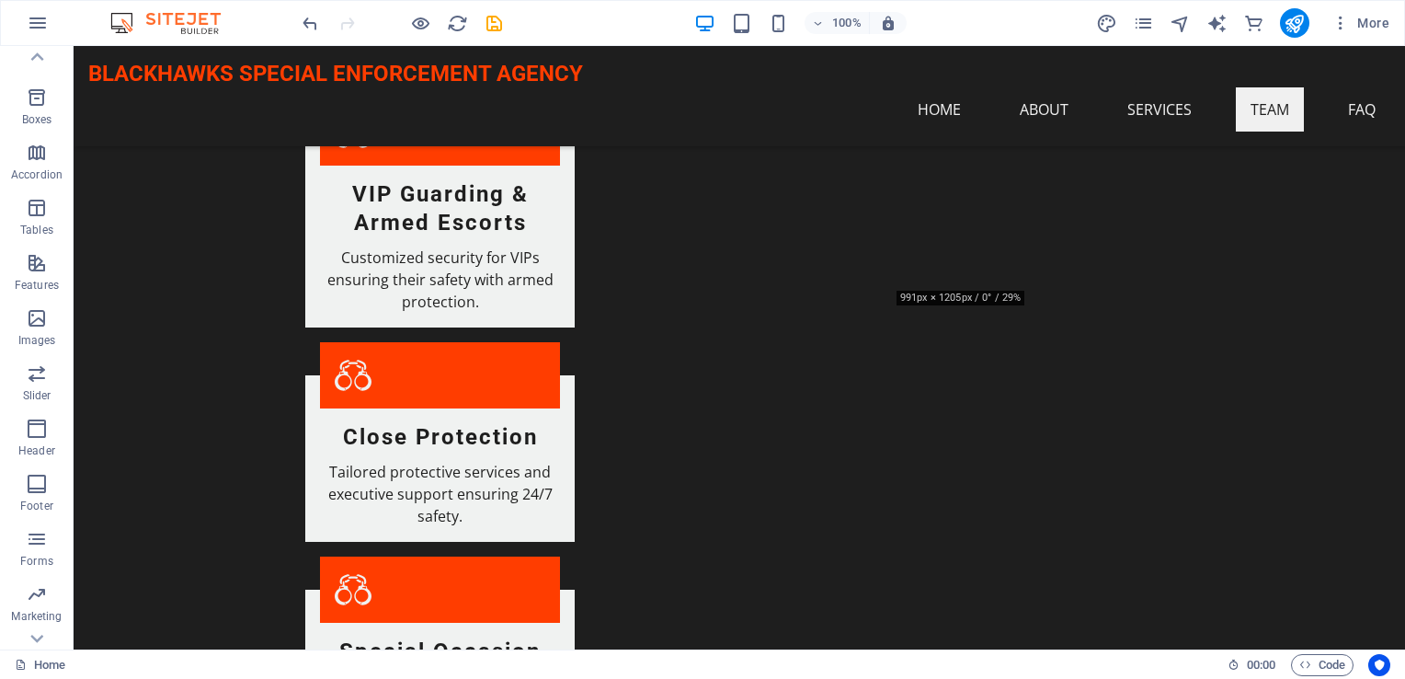
scroll to position [2092, 0]
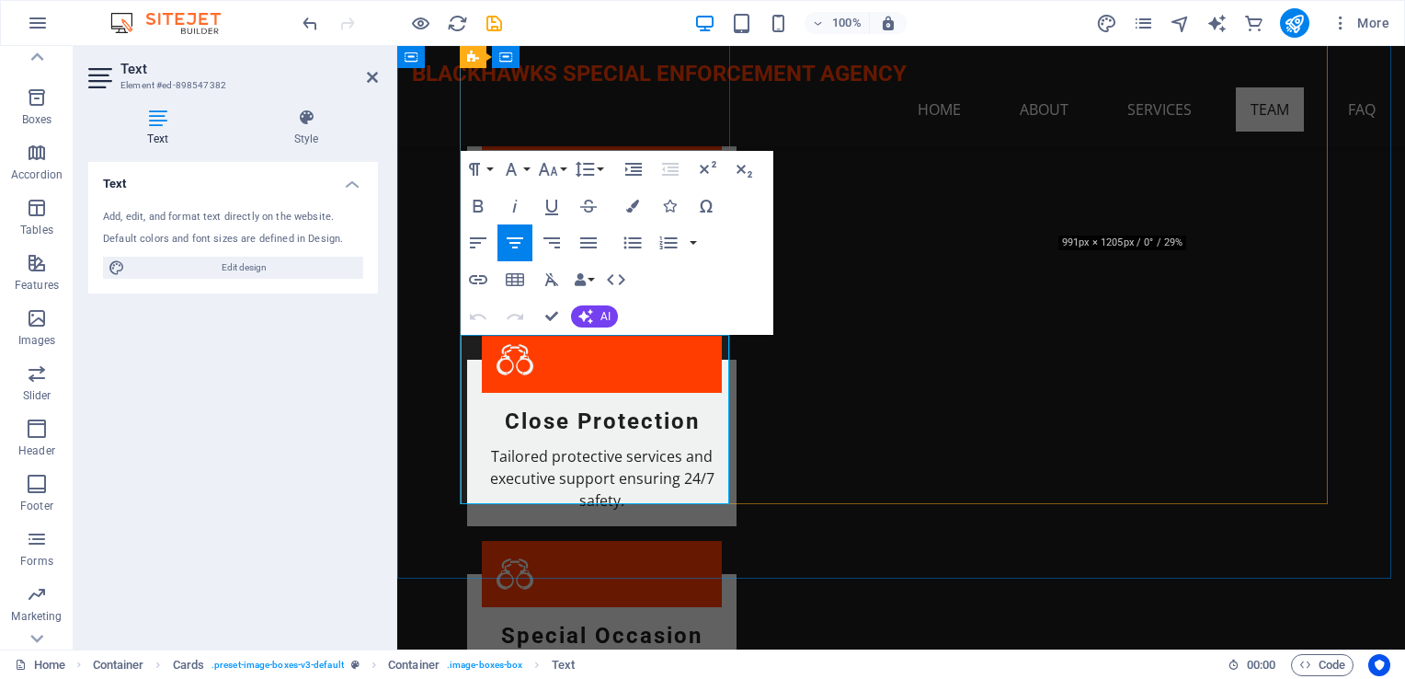
click at [596, 313] on button "AI" at bounding box center [594, 316] width 47 height 22
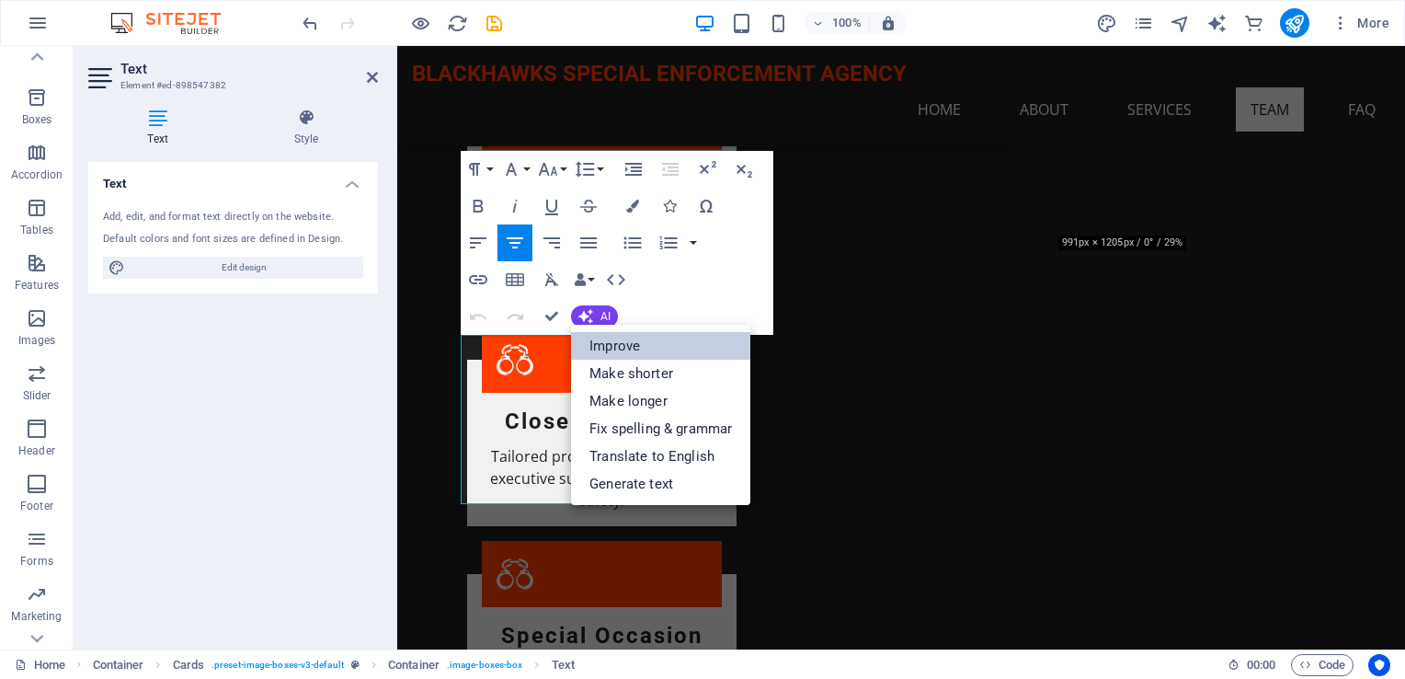
click at [625, 350] on link "Improve" at bounding box center [660, 346] width 179 height 28
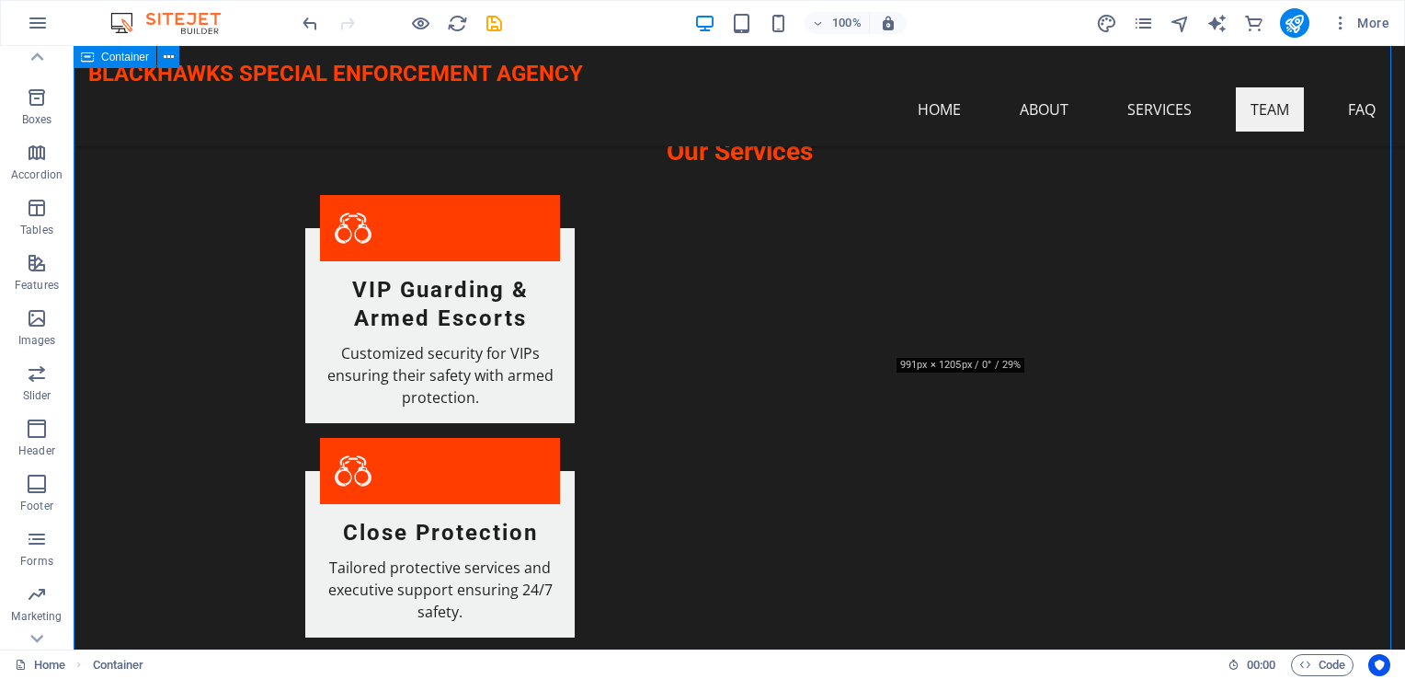
scroll to position [2000, 0]
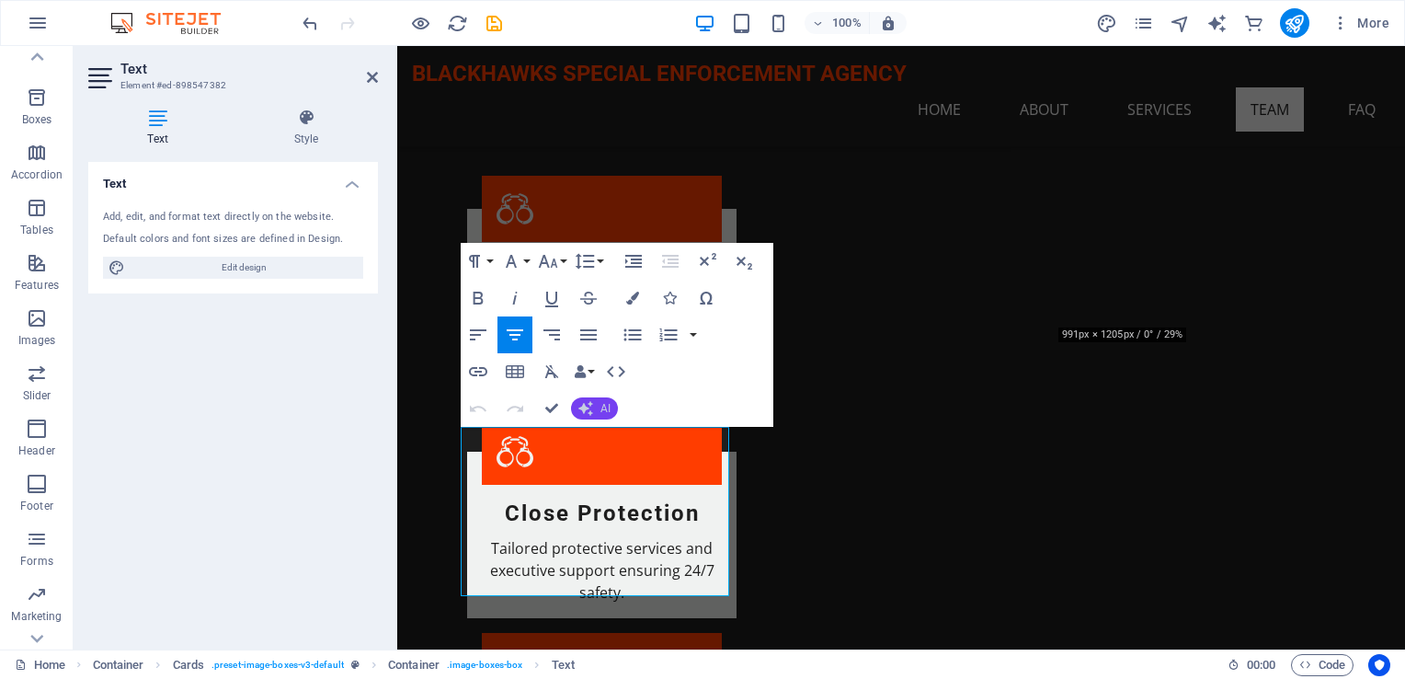
click at [593, 413] on button "AI" at bounding box center [594, 408] width 47 height 22
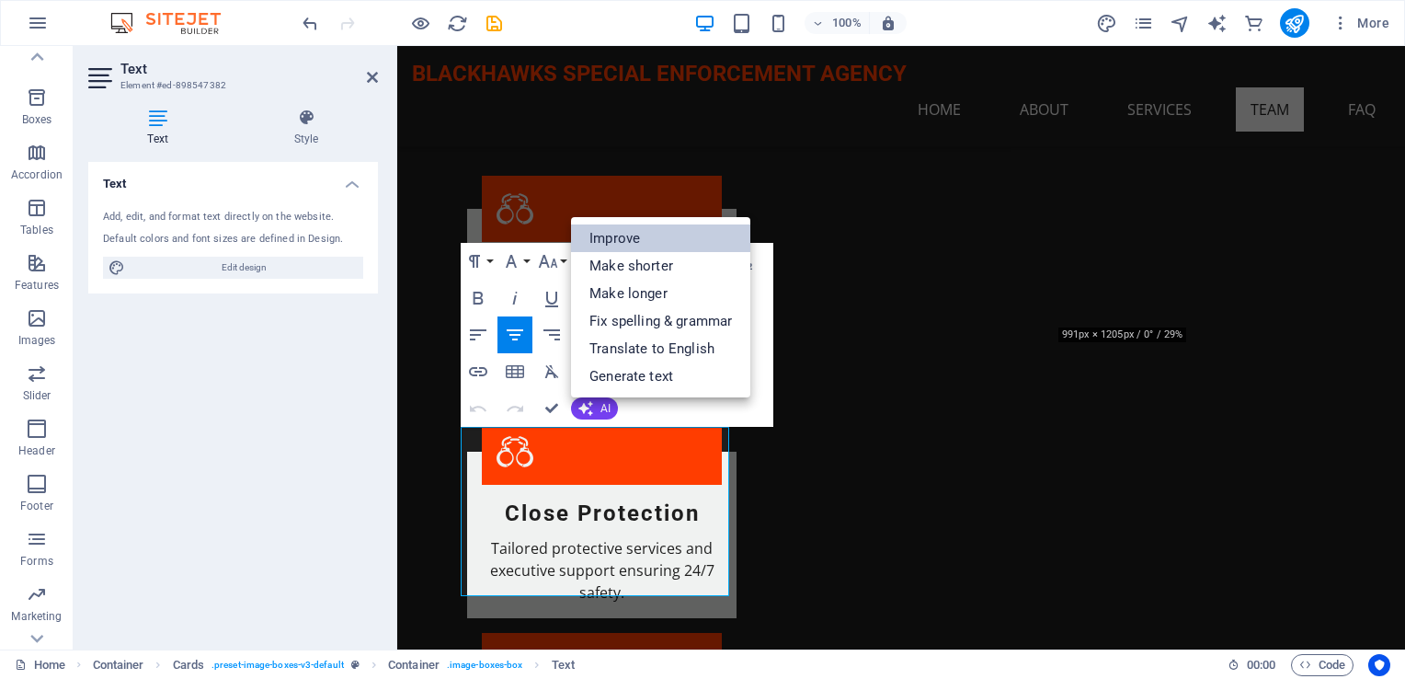
click at [632, 245] on link "Improve" at bounding box center [660, 238] width 179 height 28
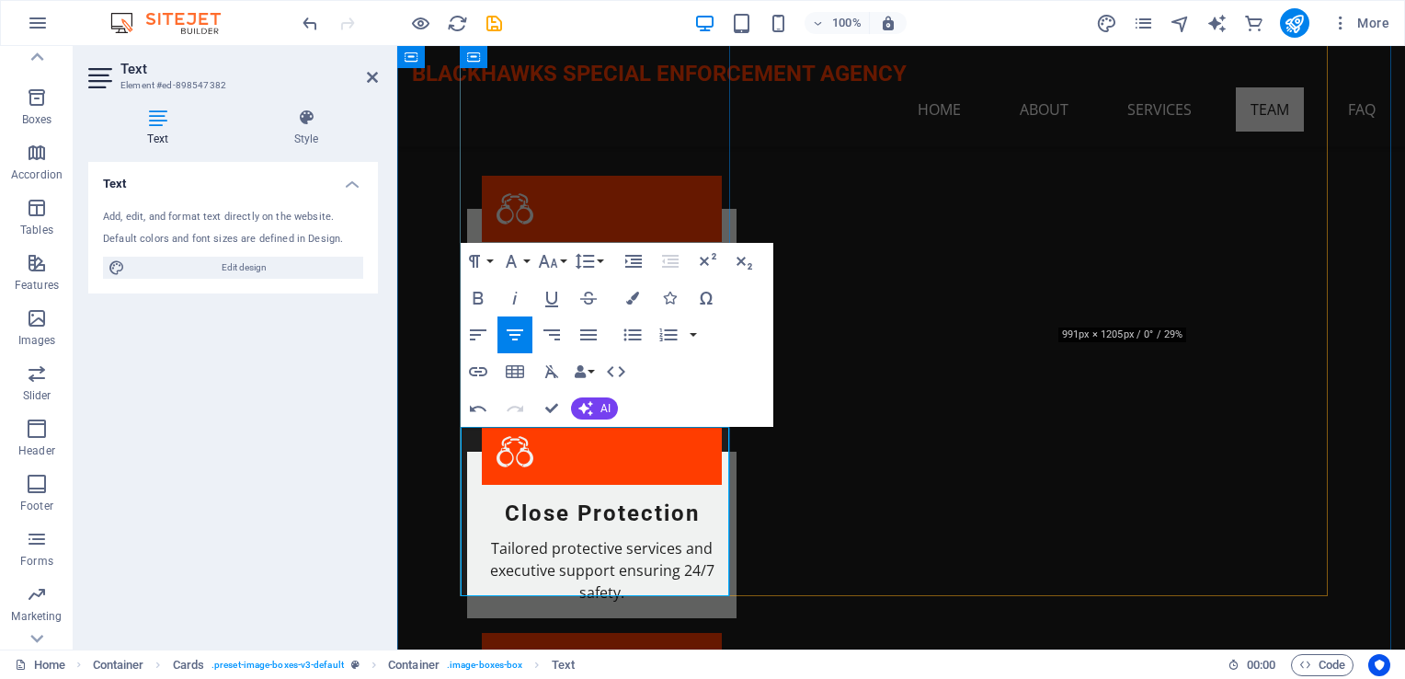
drag, startPoint x: 569, startPoint y: 529, endPoint x: 757, endPoint y: 564, distance: 190.9
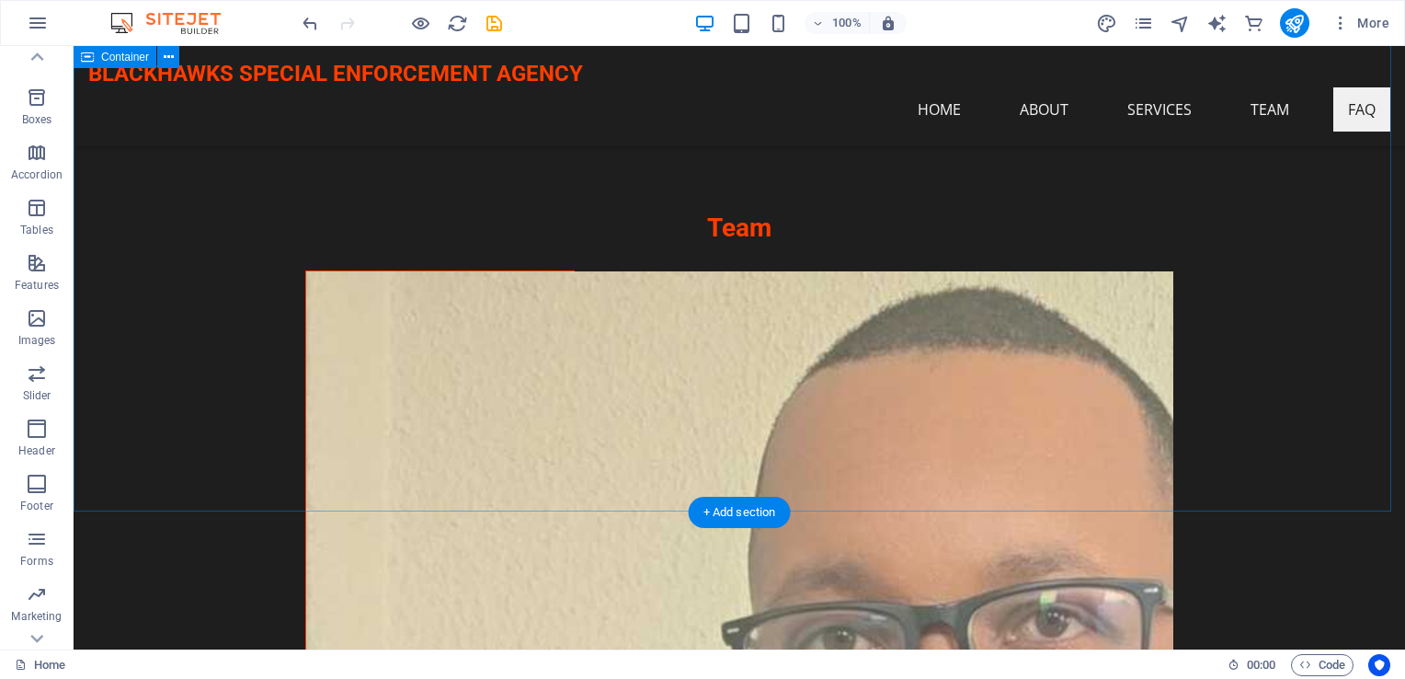
scroll to position [3494, 0]
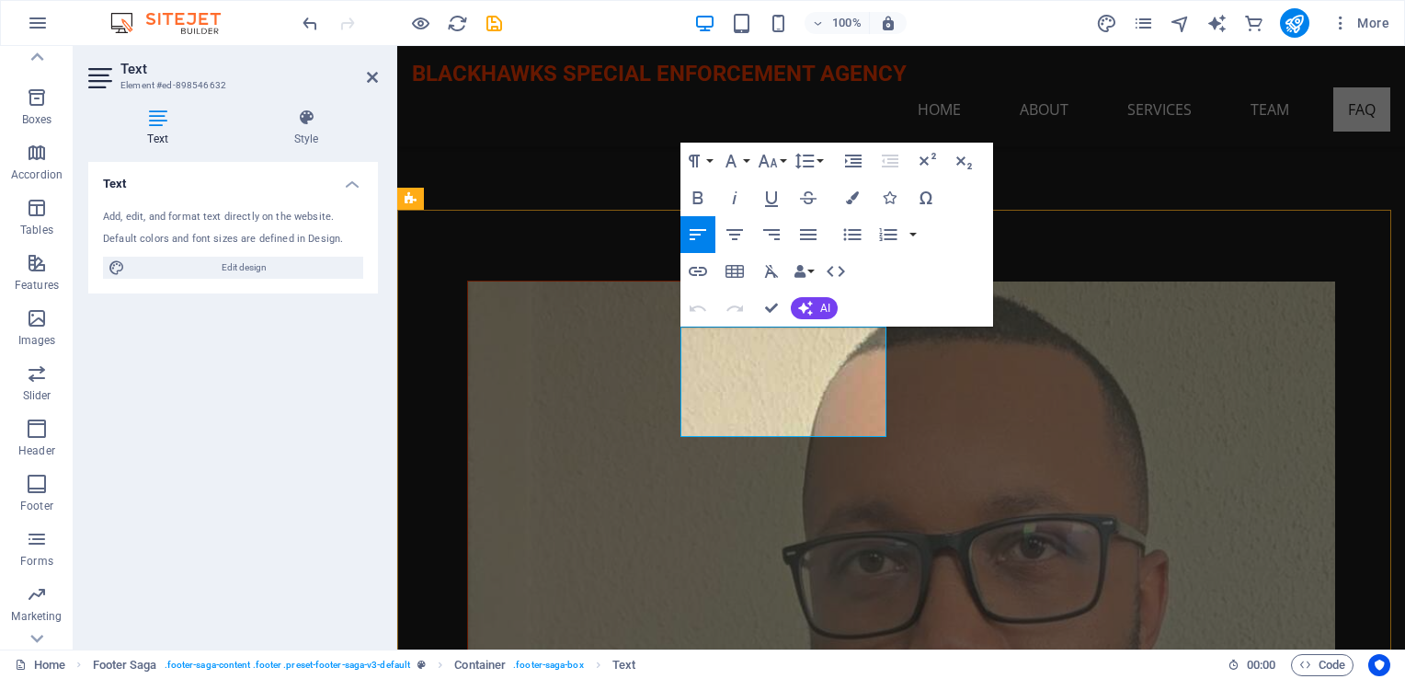
drag, startPoint x: 760, startPoint y: 384, endPoint x: 769, endPoint y: 389, distance: 10.3
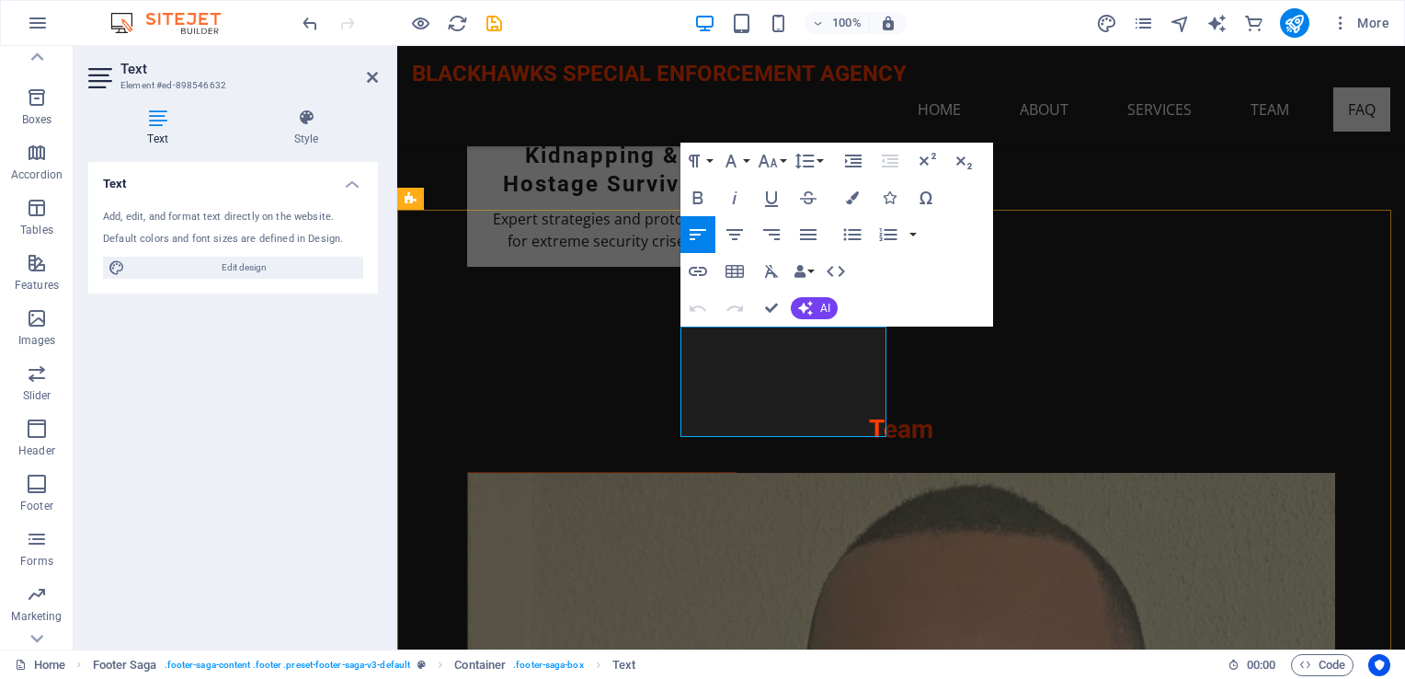
scroll to position [4289, 0]
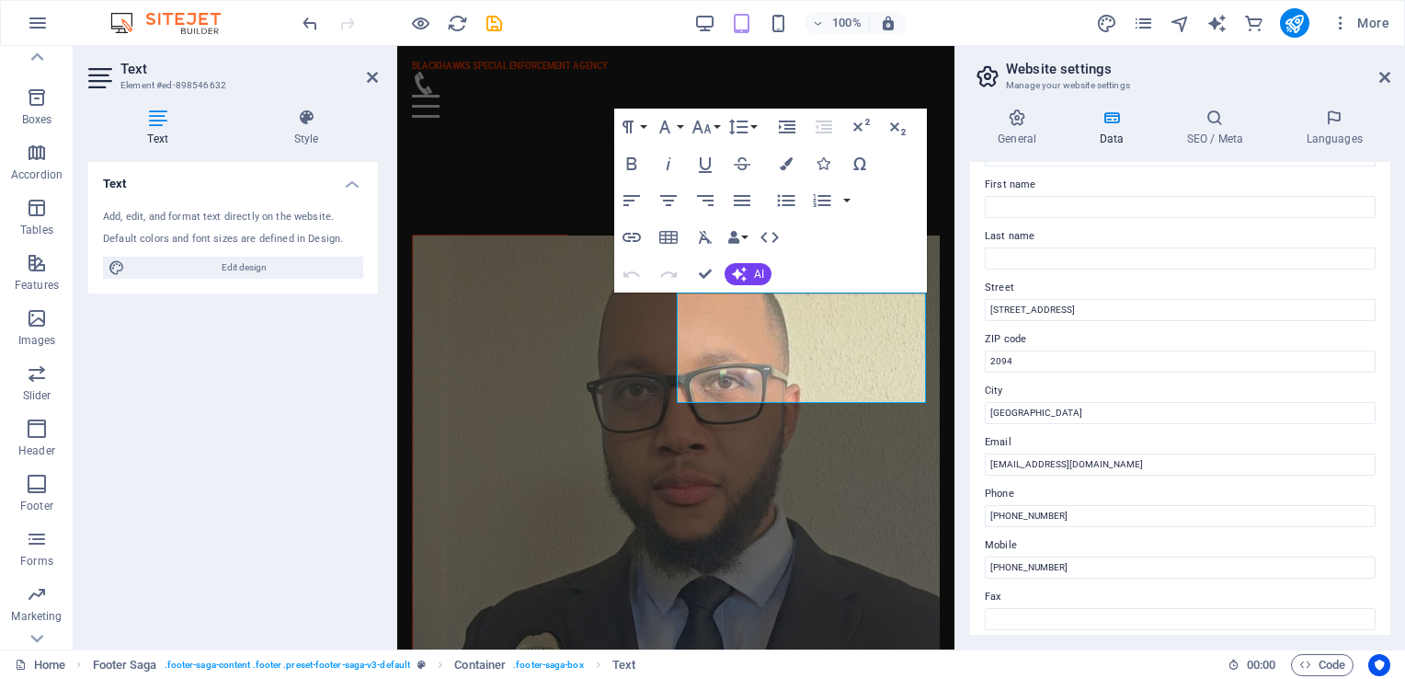
scroll to position [184, 0]
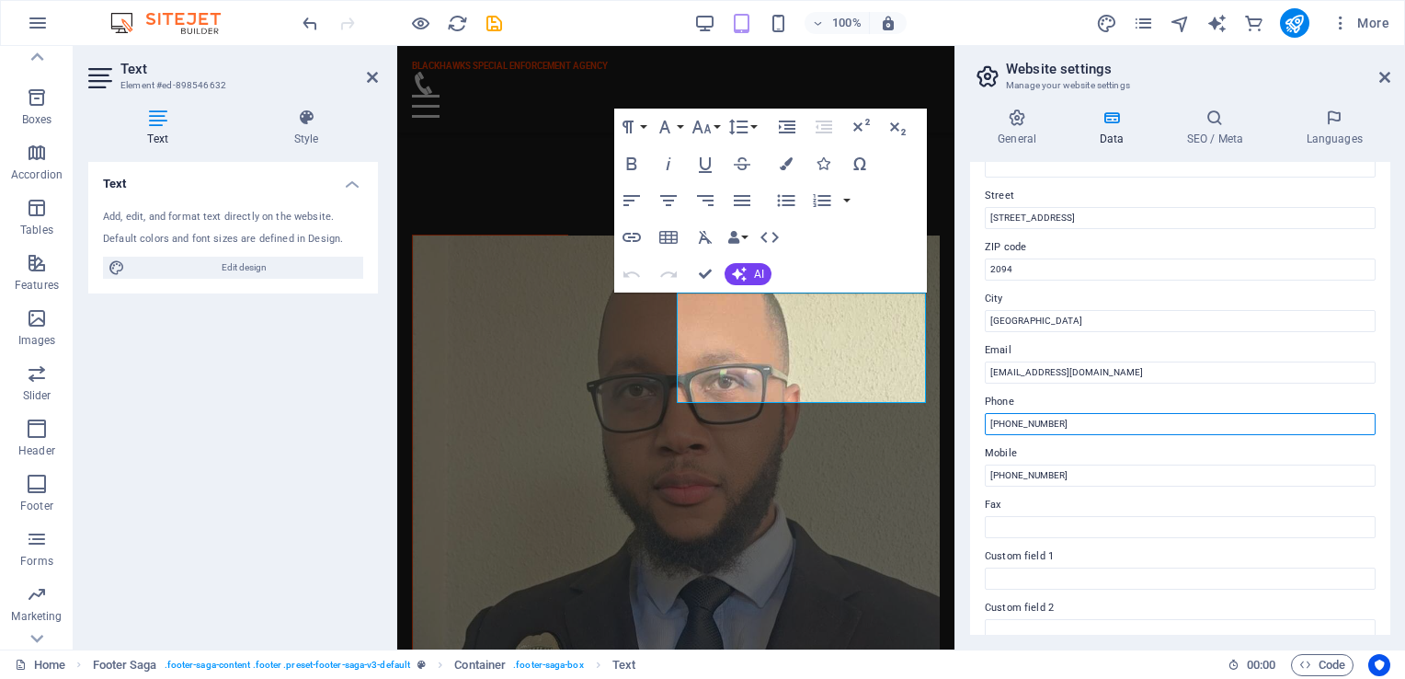
click at [1004, 425] on input "[PHONE_NUMBER]" at bounding box center [1180, 424] width 391 height 22
click at [1019, 424] on input "+27 116140093" at bounding box center [1180, 424] width 391 height 22
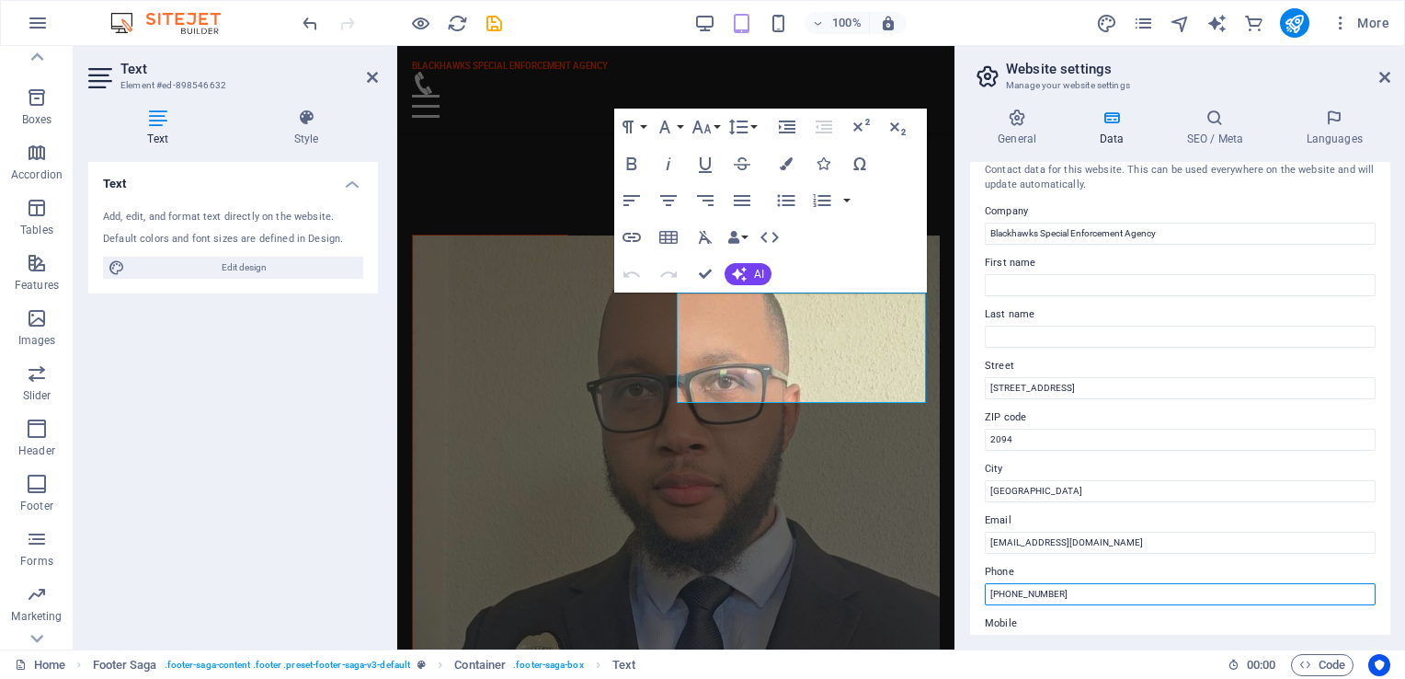
scroll to position [0, 0]
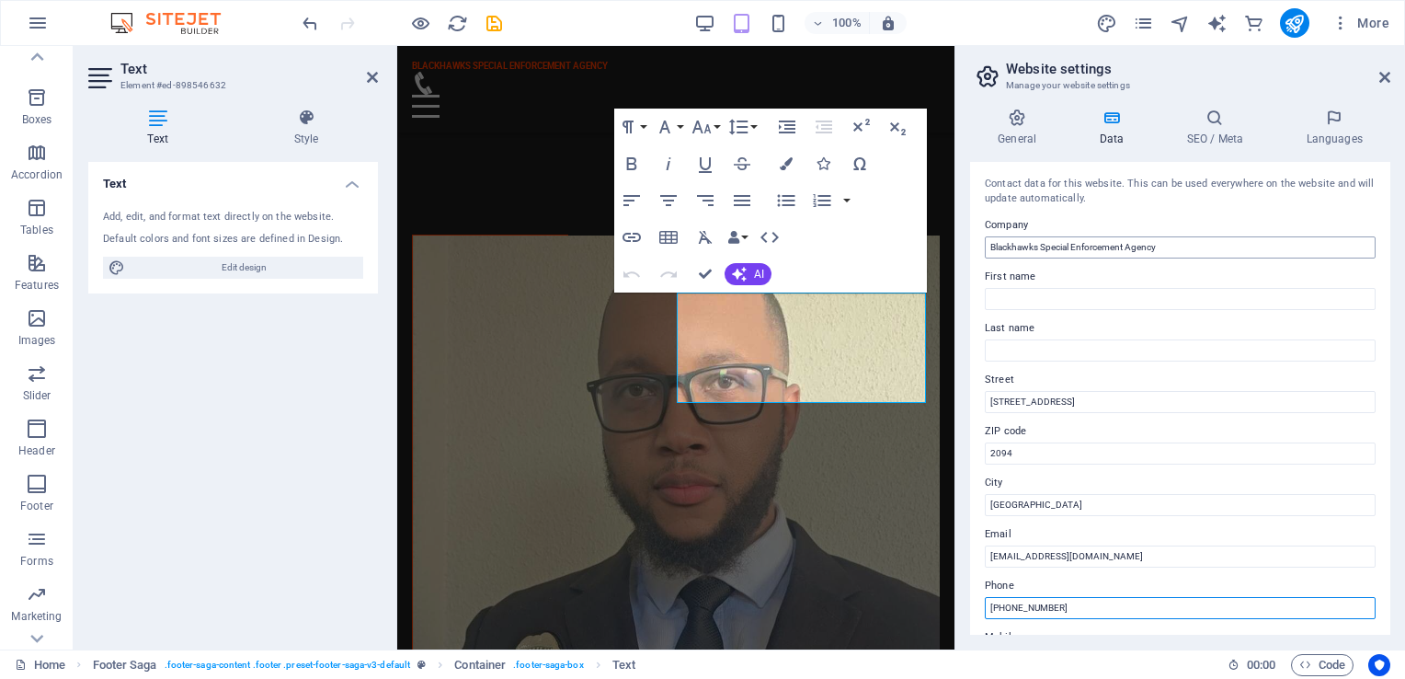
type input "+27 11 6140093"
click at [1037, 249] on input "Blackhawks Special Enforcement Agency" at bounding box center [1180, 247] width 391 height 22
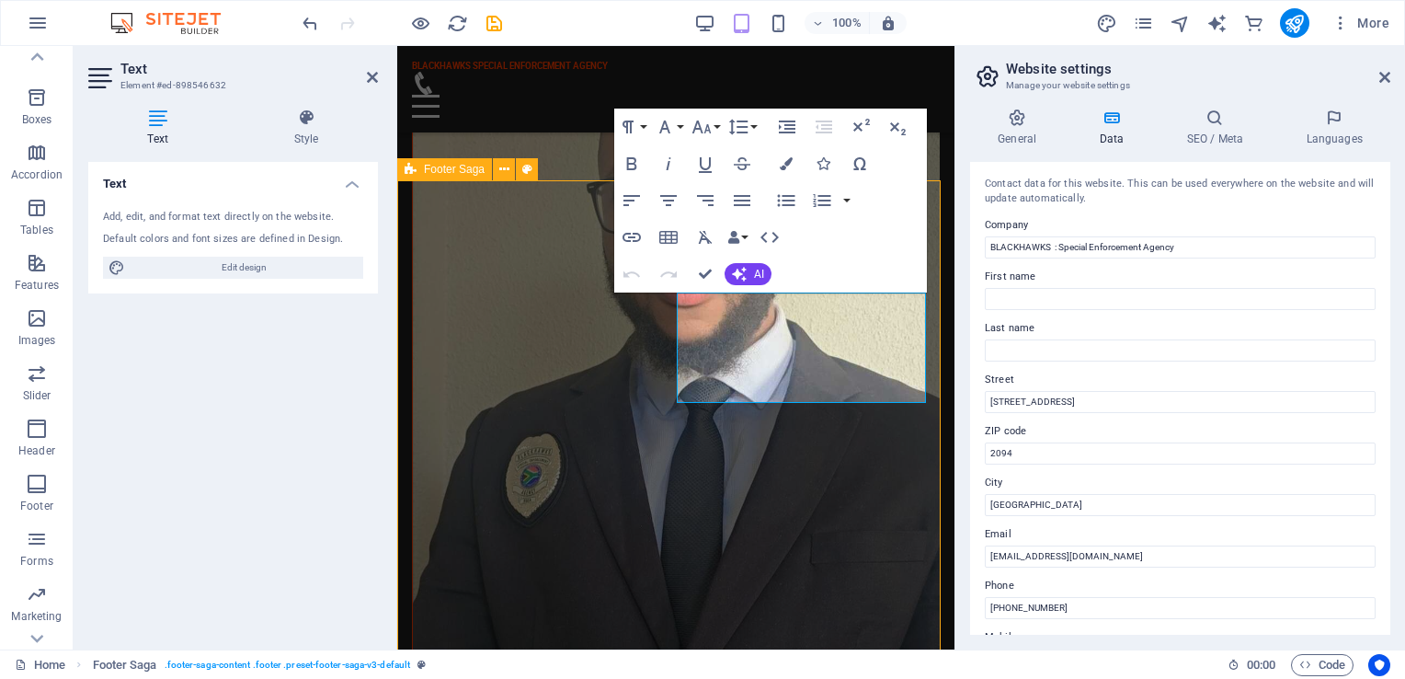
scroll to position [3500, 0]
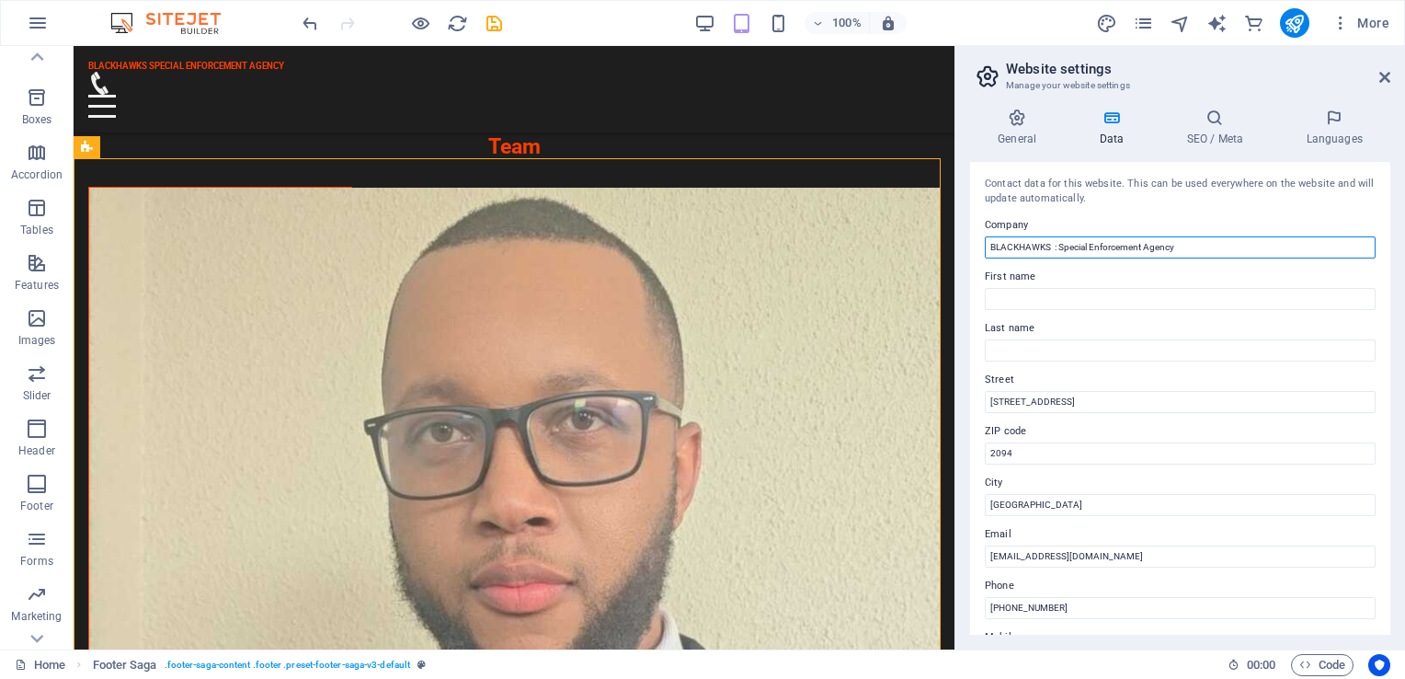
click at [1052, 248] on input "BLACKHAWKS : Special Enforcement Agency" at bounding box center [1180, 247] width 391 height 22
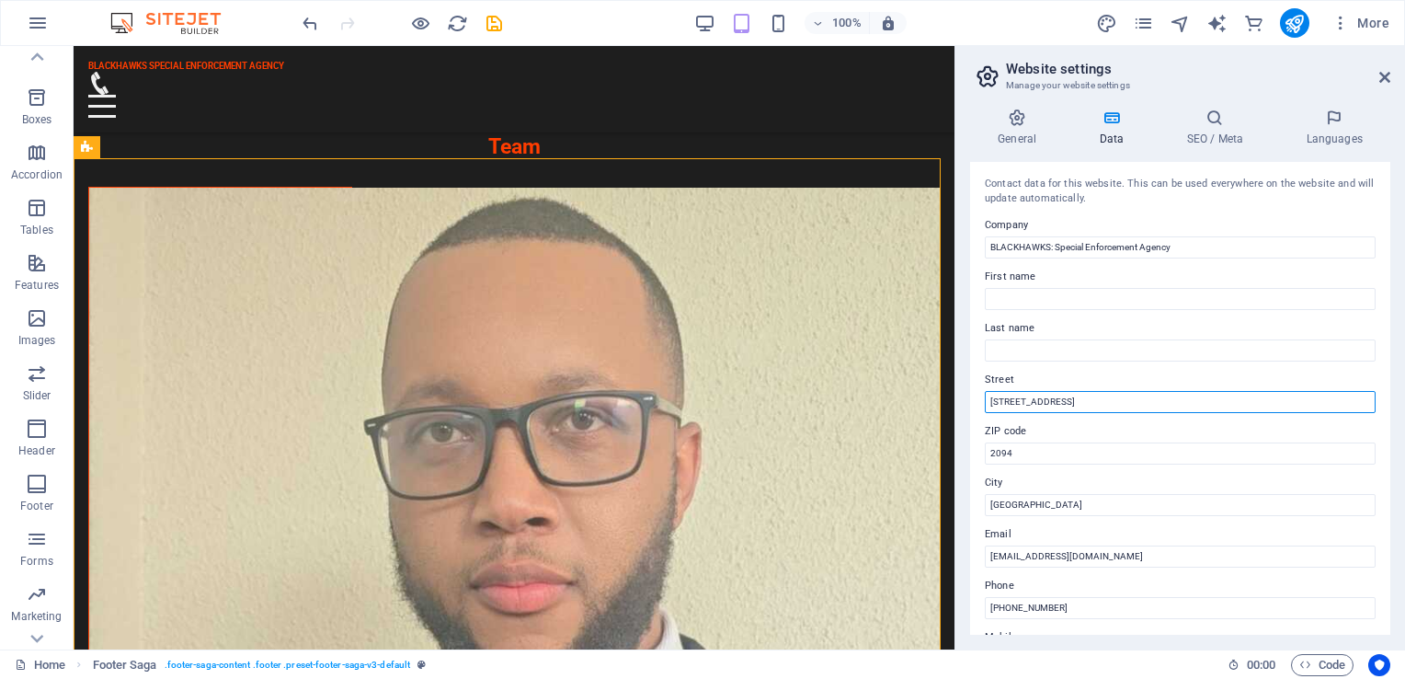
click at [1008, 407] on input "[STREET_ADDRESS]" at bounding box center [1180, 402] width 391 height 22
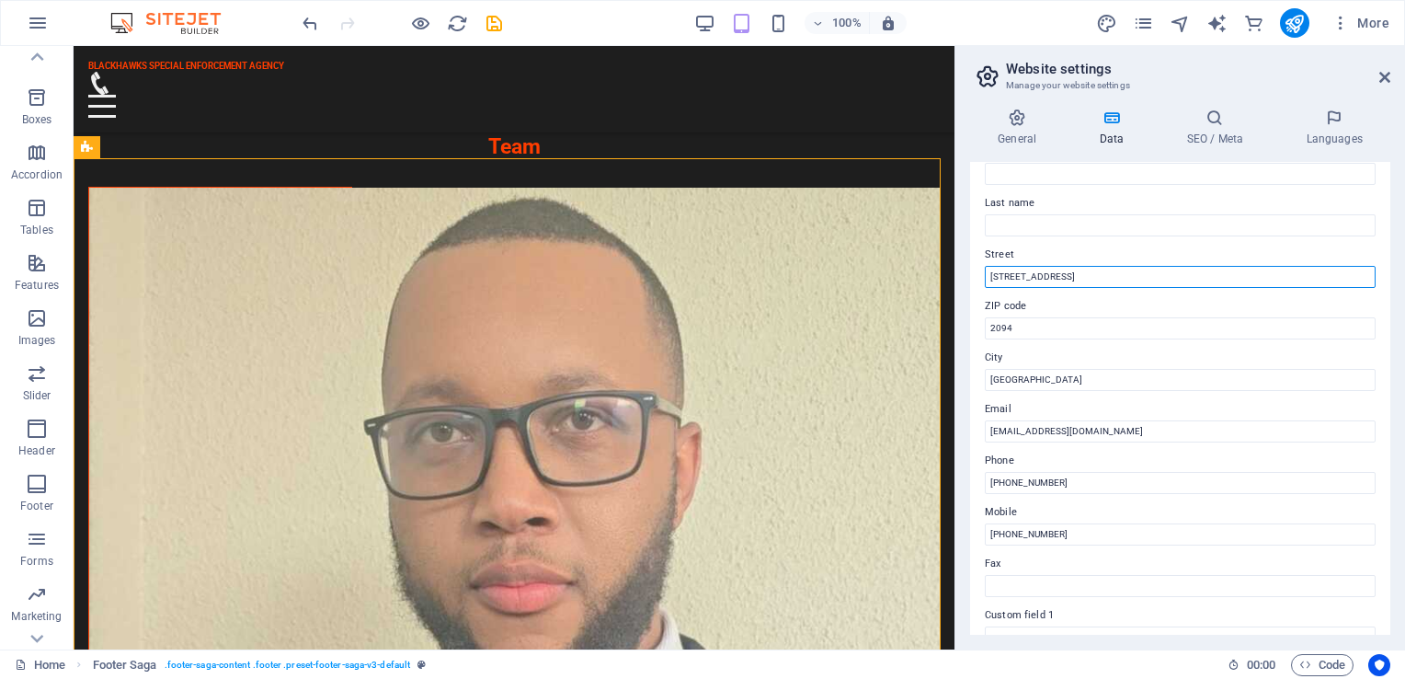
scroll to position [0, 0]
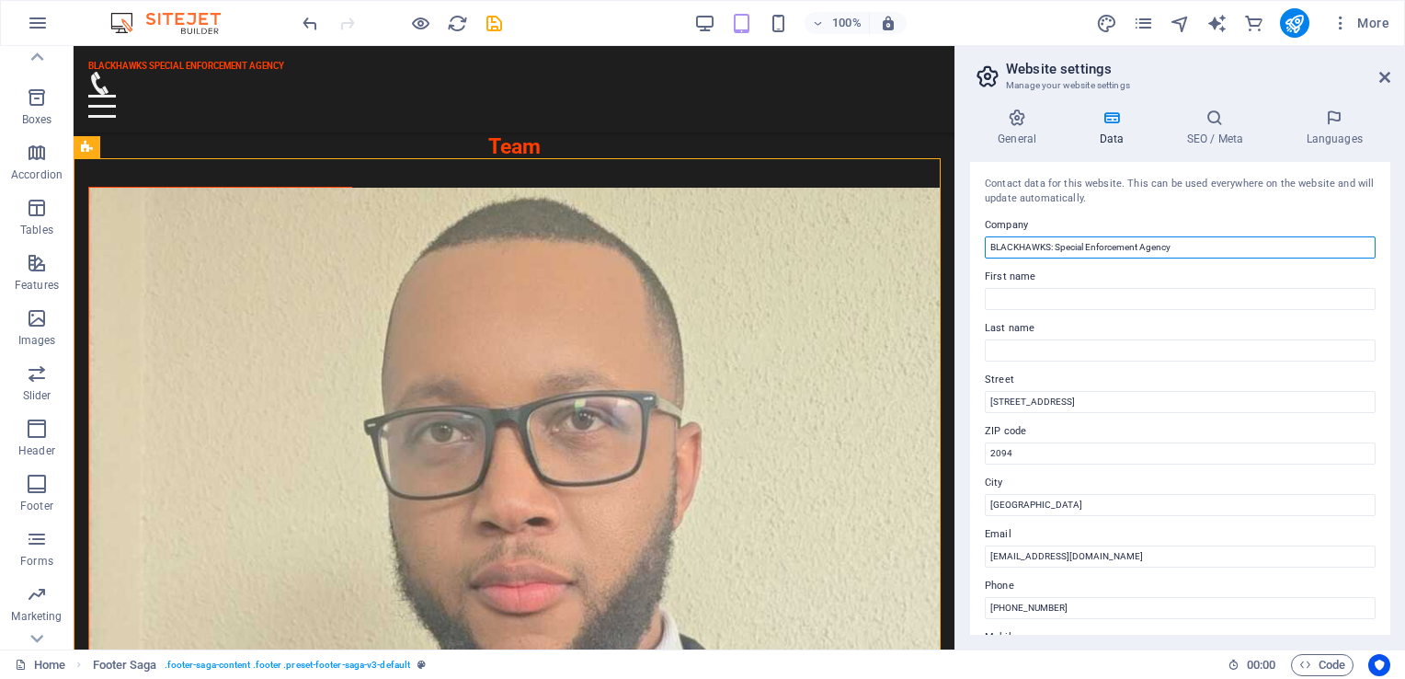
click at [1052, 247] on input "BLACKHAWKS: Special Enforcement Agency" at bounding box center [1180, 247] width 391 height 22
type input "BLACKHAWKS Special Enforcement Agency"
drag, startPoint x: 1060, startPoint y: 245, endPoint x: 1083, endPoint y: 215, distance: 37.3
click at [1083, 215] on label "Company" at bounding box center [1180, 225] width 391 height 22
click at [1083, 236] on input "BLACKHAWKS Special Enforcement Agency" at bounding box center [1180, 247] width 391 height 22
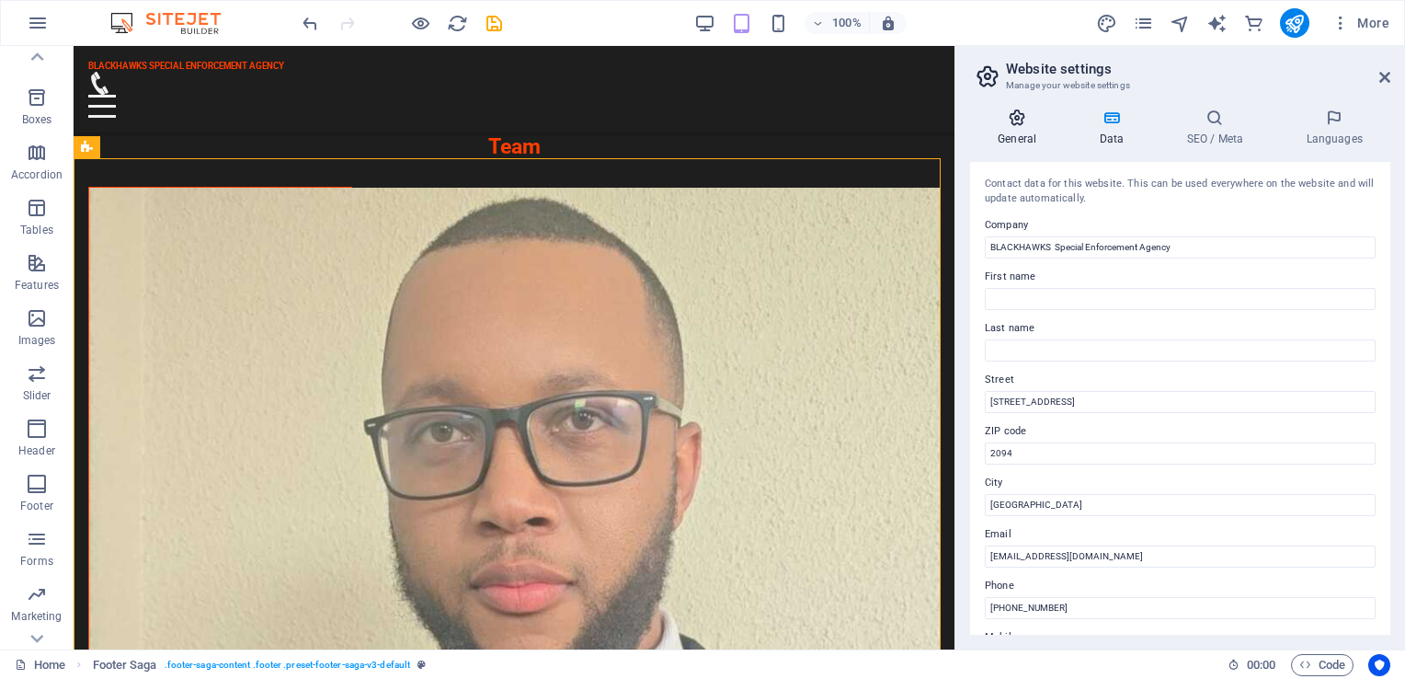
click at [1007, 123] on icon at bounding box center [1017, 118] width 94 height 18
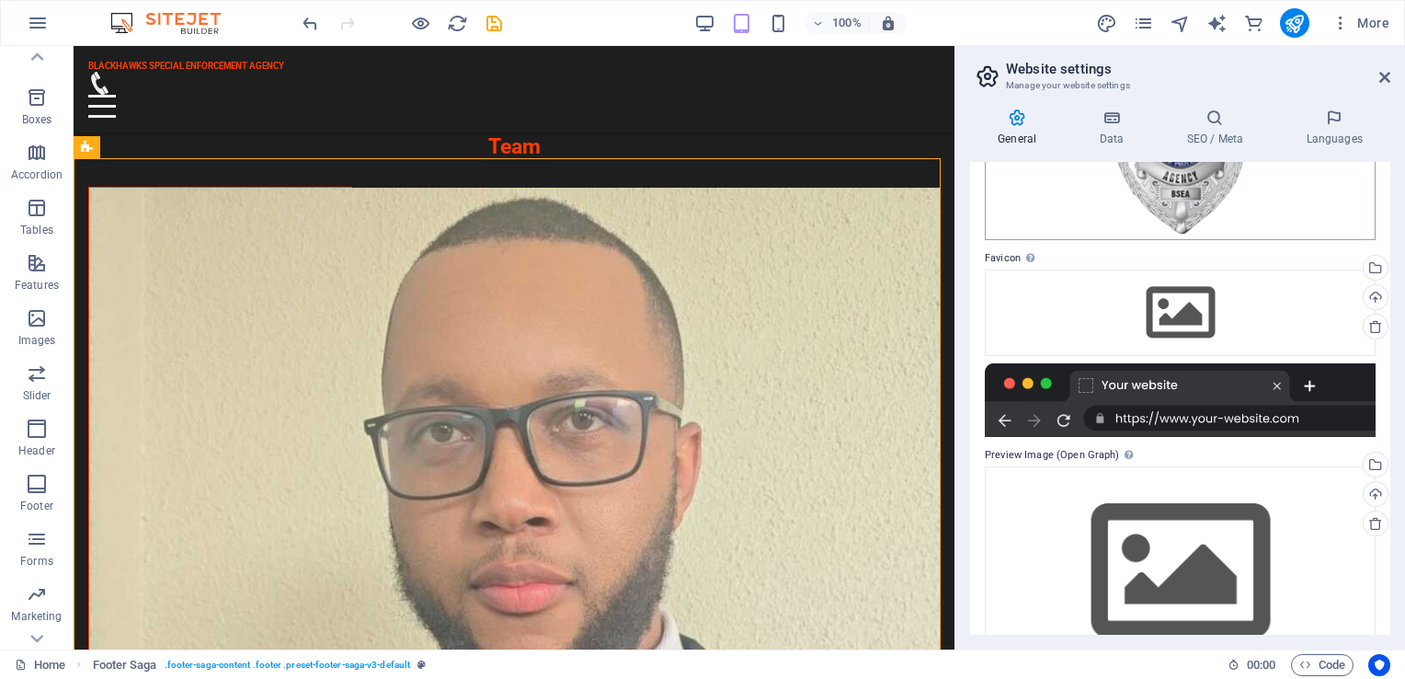
scroll to position [175, 0]
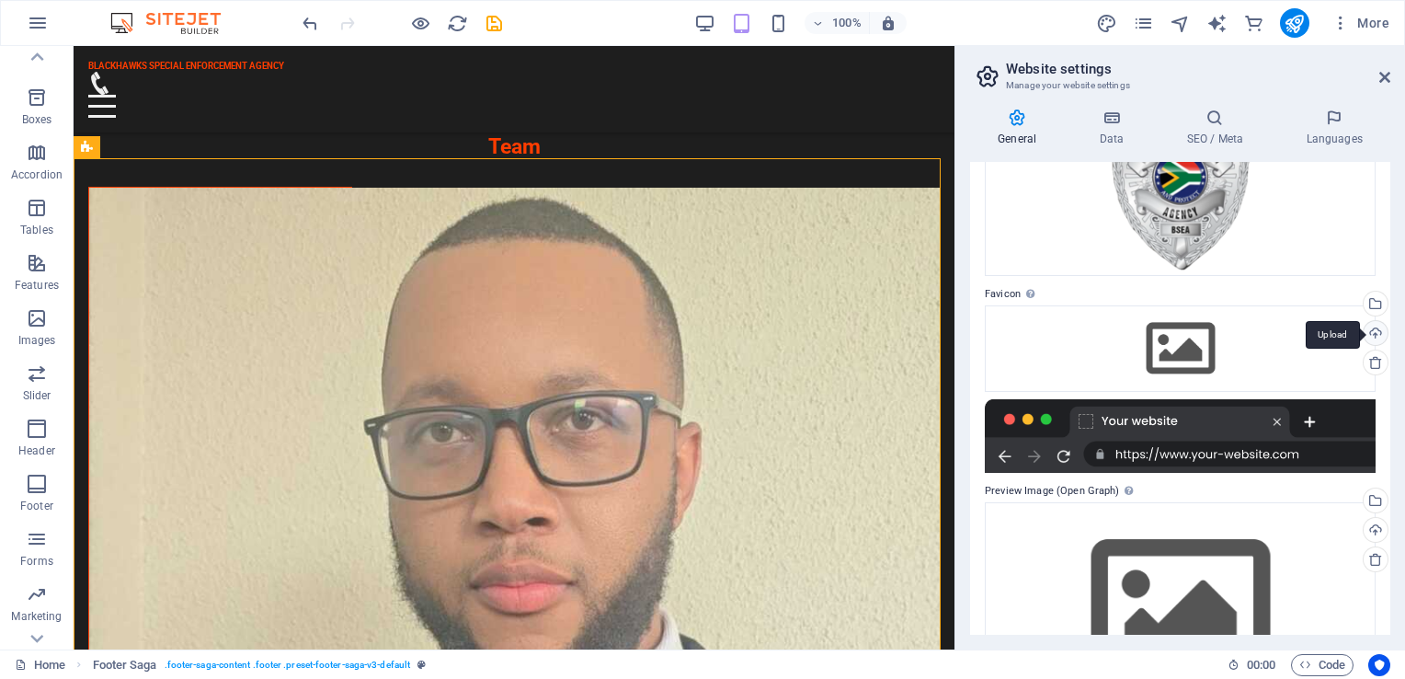
click at [1377, 333] on div "Upload" at bounding box center [1374, 335] width 28 height 28
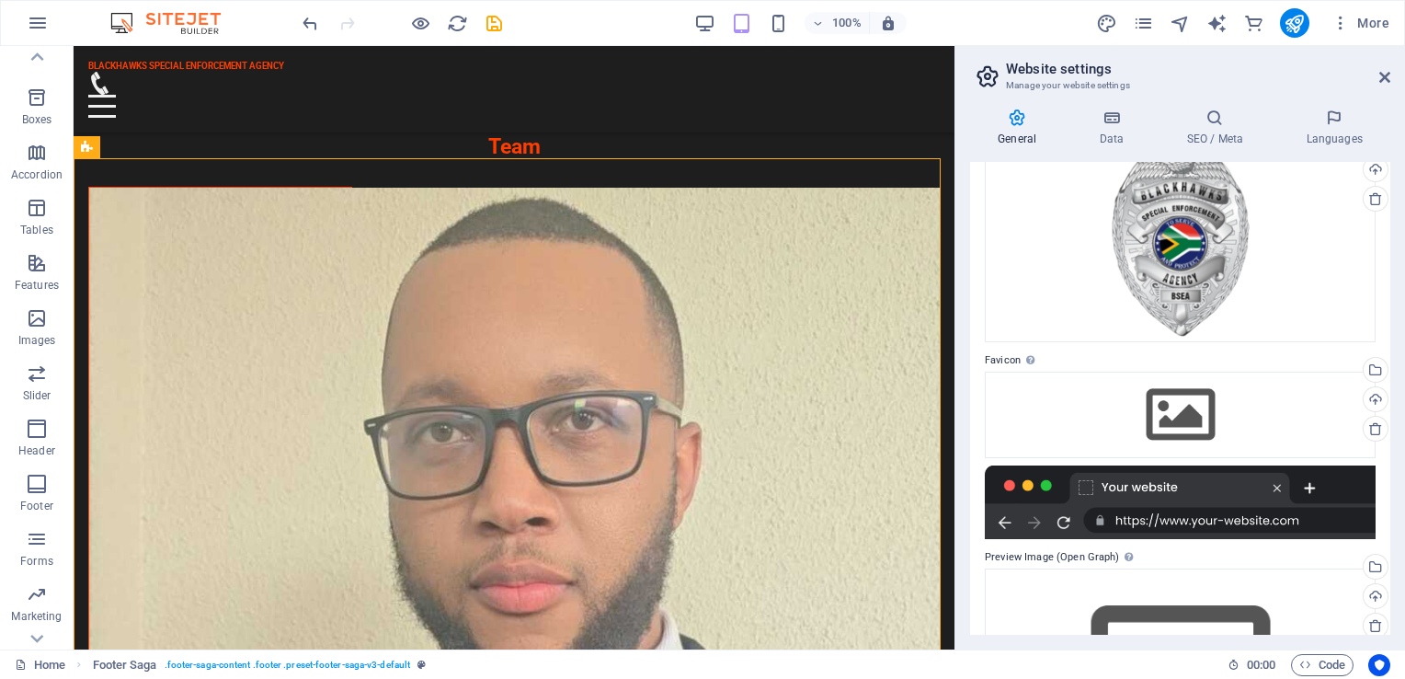
scroll to position [83, 0]
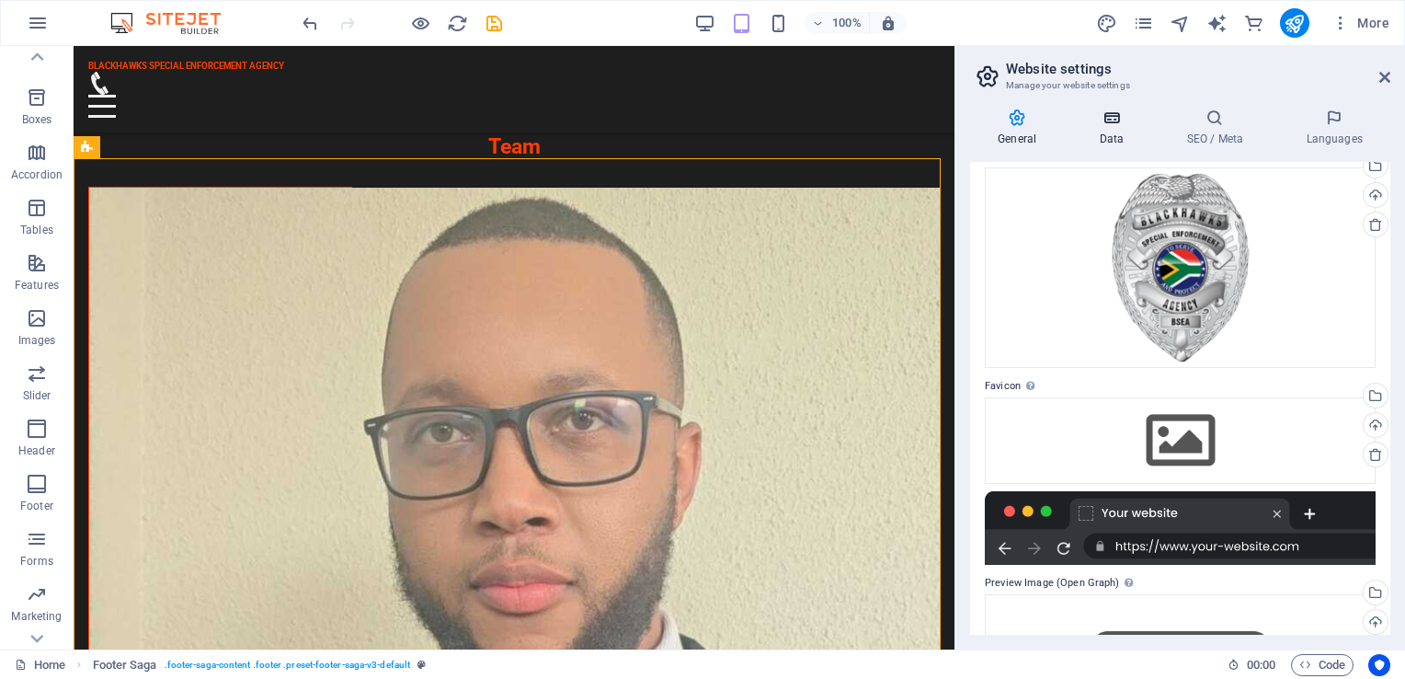
click at [1104, 123] on icon at bounding box center [1112, 118] width 80 height 18
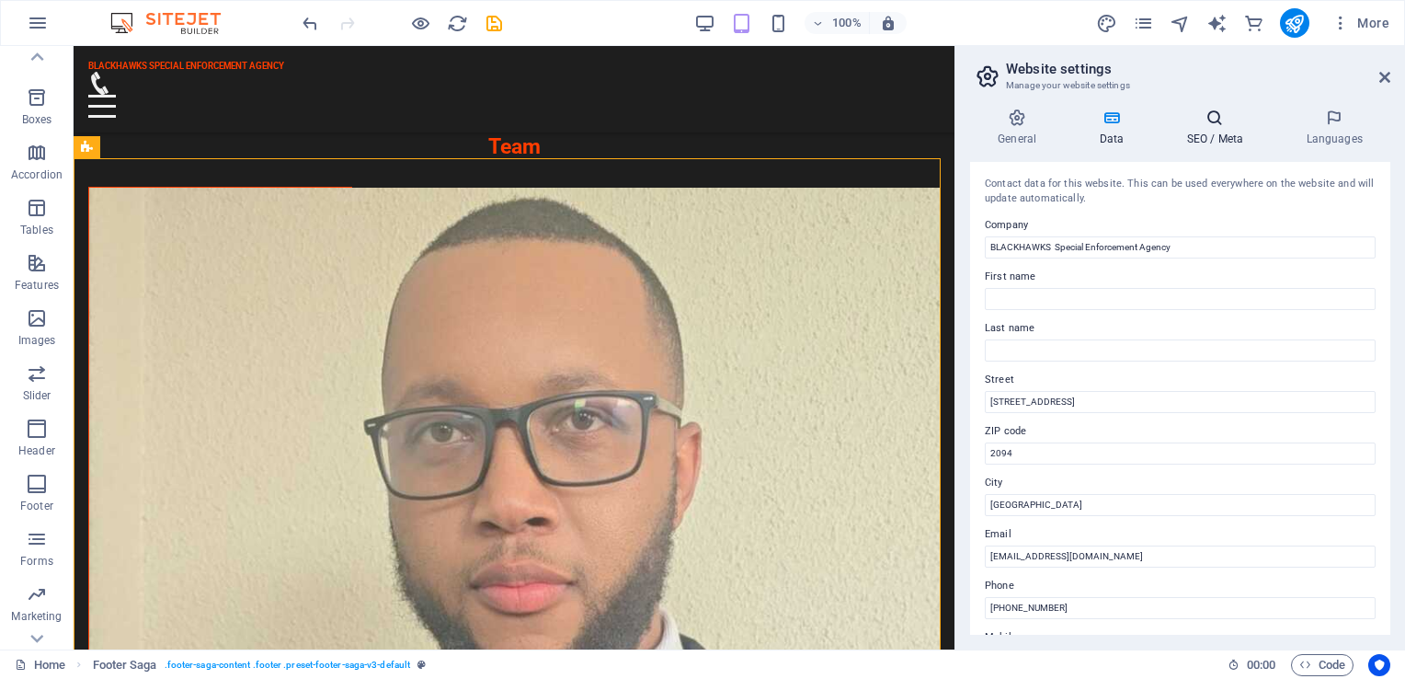
click at [1219, 138] on h4 "SEO / Meta" at bounding box center [1219, 128] width 120 height 39
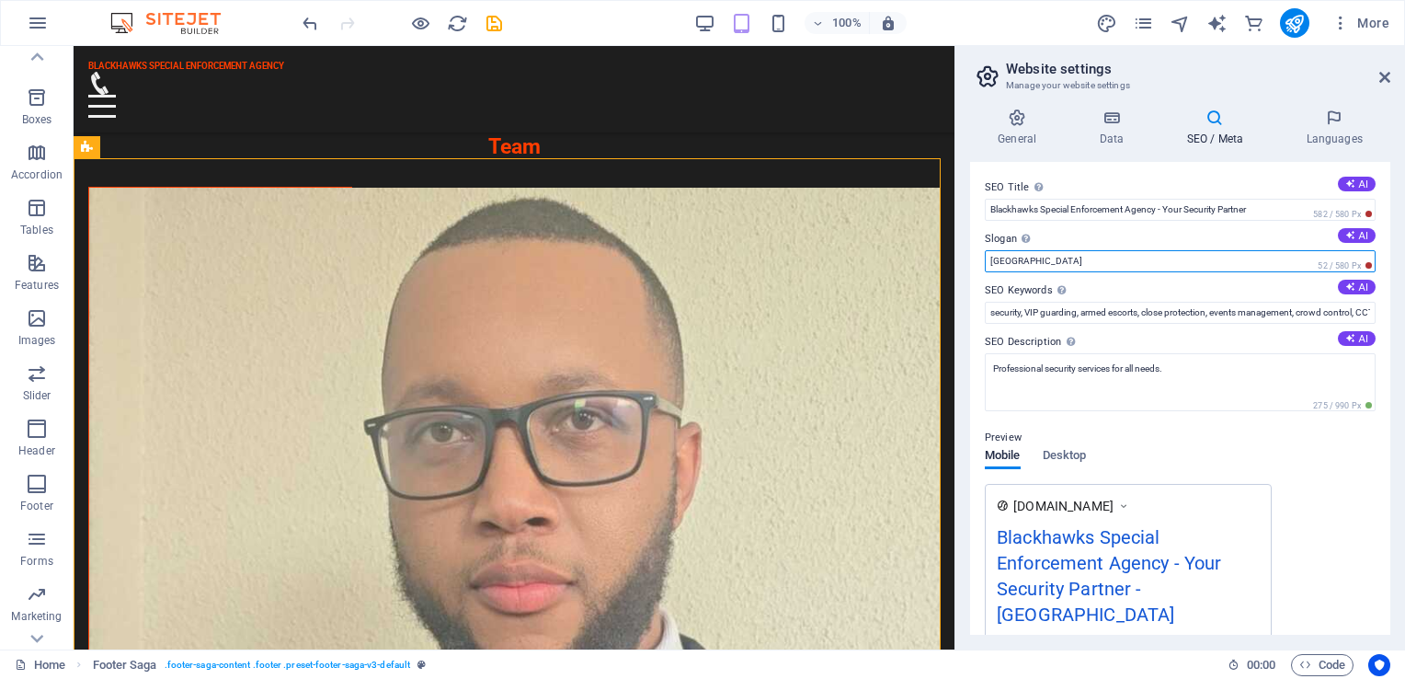
click at [1026, 263] on input "Berlin" at bounding box center [1180, 261] width 391 height 22
type input "B"
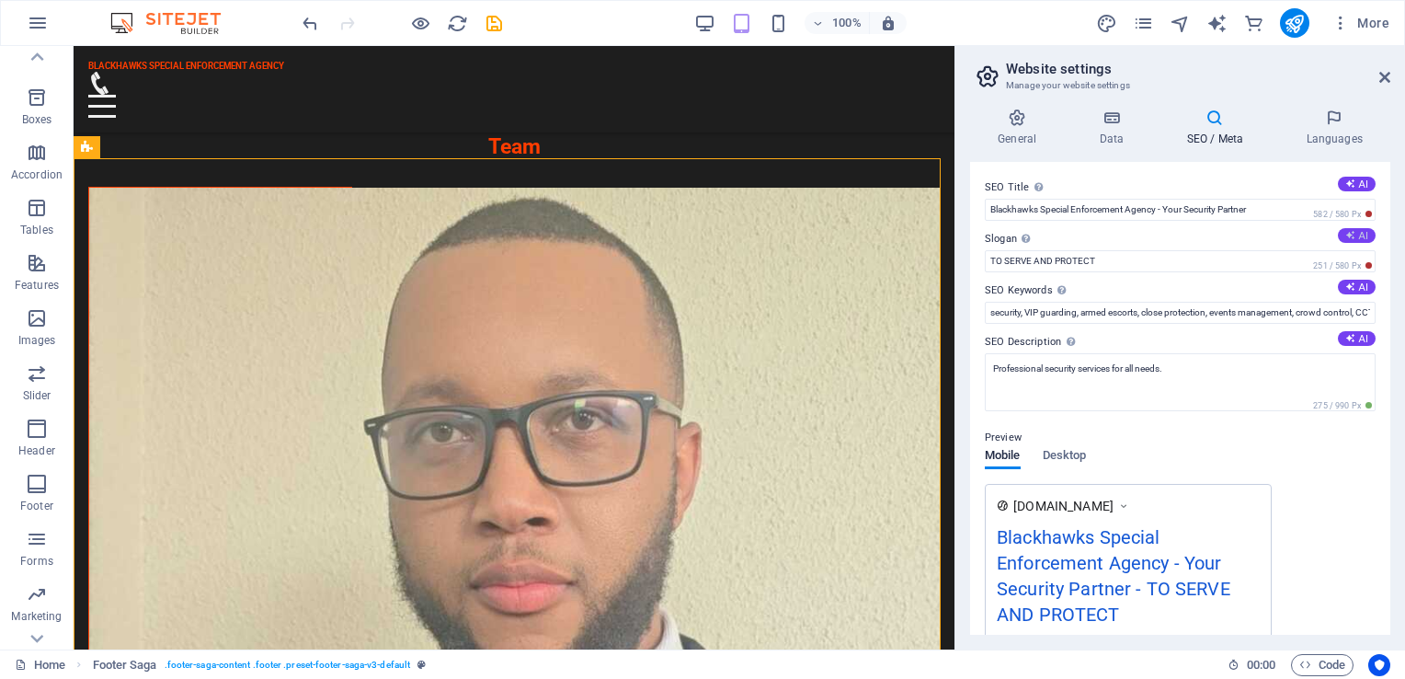
click at [1358, 235] on button "AI" at bounding box center [1357, 235] width 38 height 15
click at [1354, 236] on button "AI" at bounding box center [1357, 235] width 38 height 15
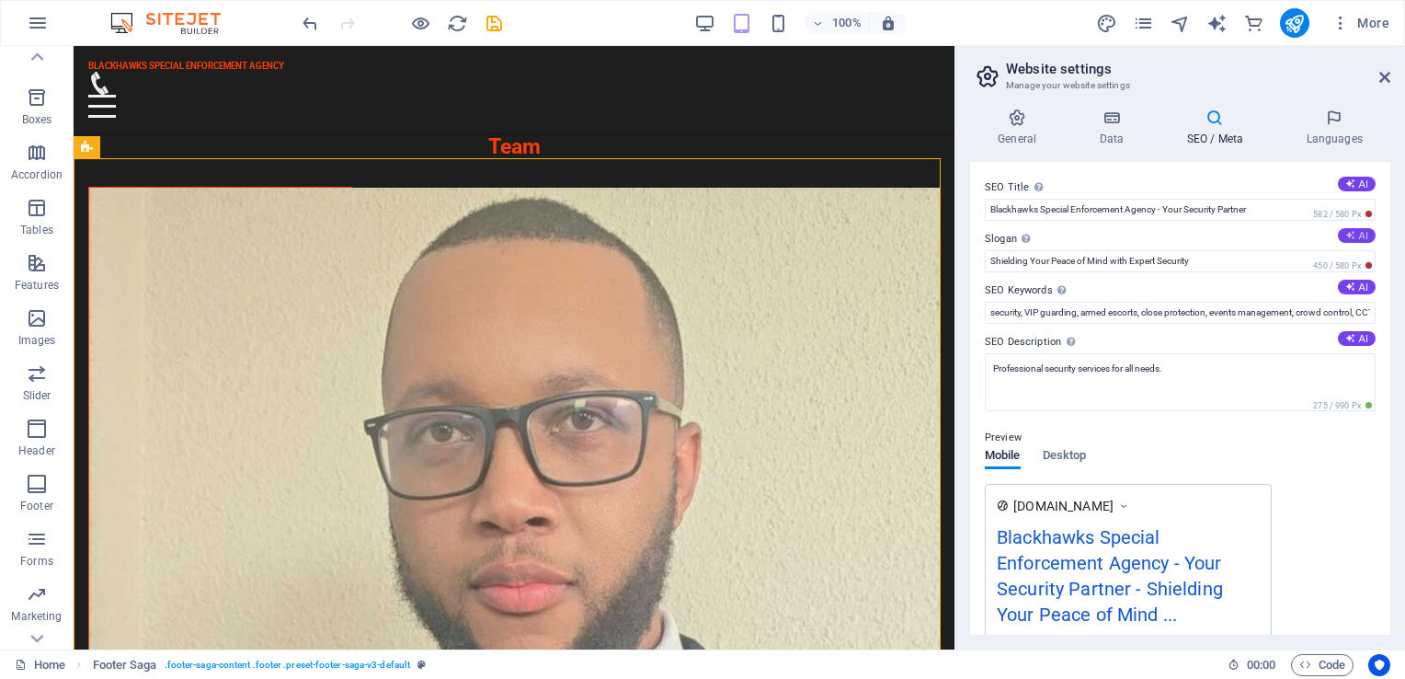
click at [1354, 236] on button "AI" at bounding box center [1357, 235] width 38 height 15
click at [1216, 263] on input "Your Safety, Our Commitment: Protection at Its Best" at bounding box center [1180, 261] width 391 height 22
click at [1157, 260] on input "Your Safety, Our Mission is to Serve and protect" at bounding box center [1180, 261] width 391 height 22
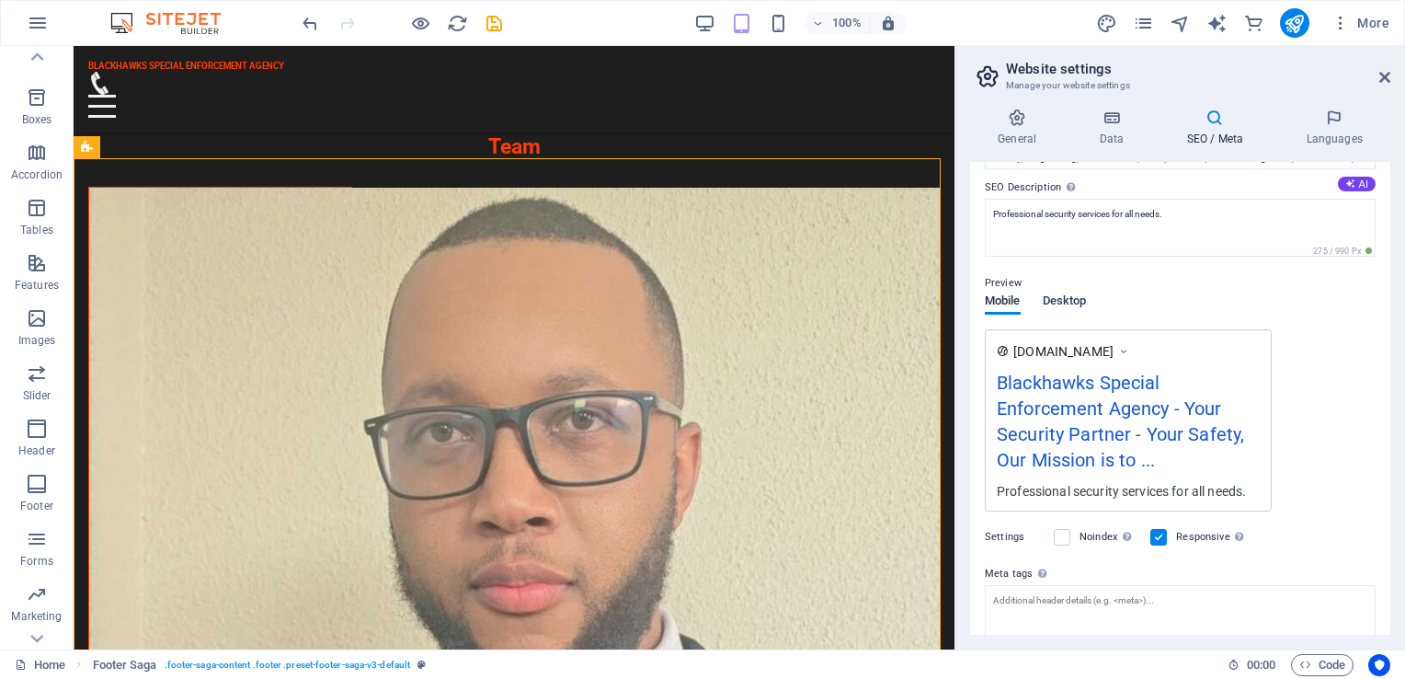
scroll to position [184, 0]
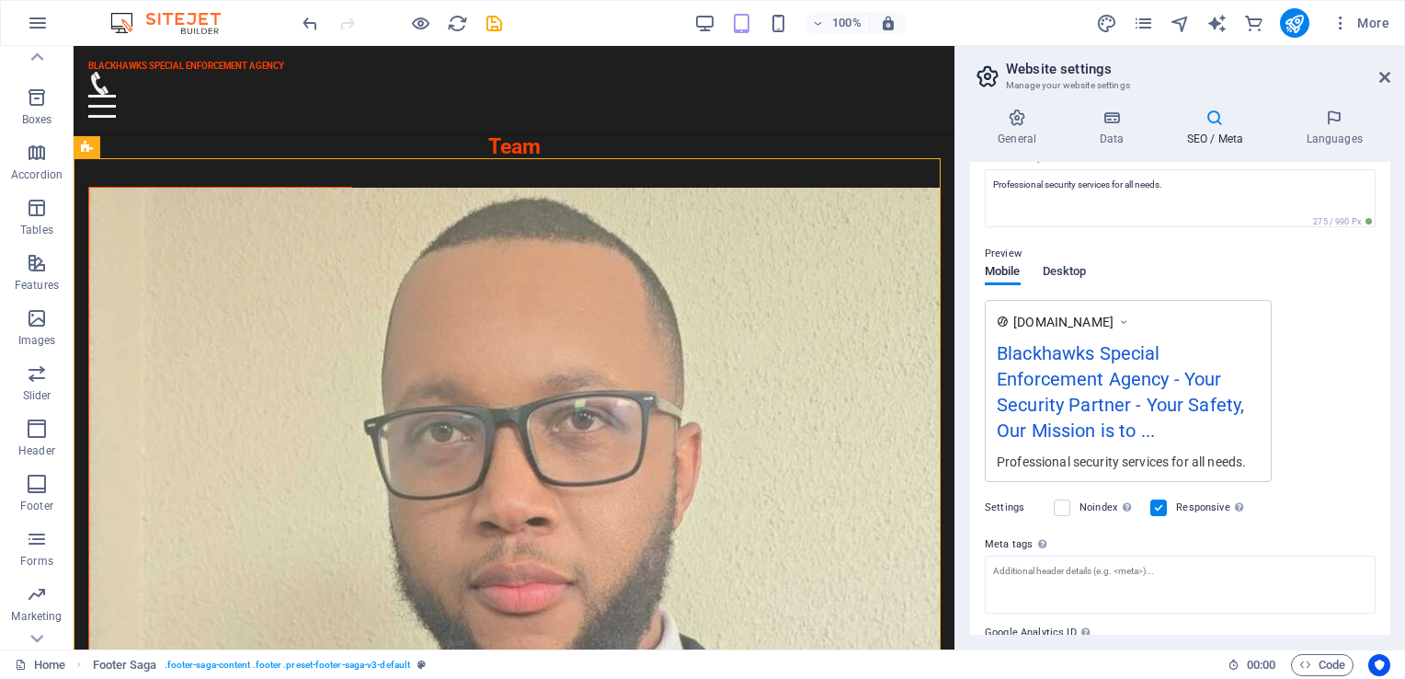
type input "Your Safety, Our Mission is to Serve and Protect"
click at [1064, 270] on span "Desktop" at bounding box center [1065, 273] width 44 height 26
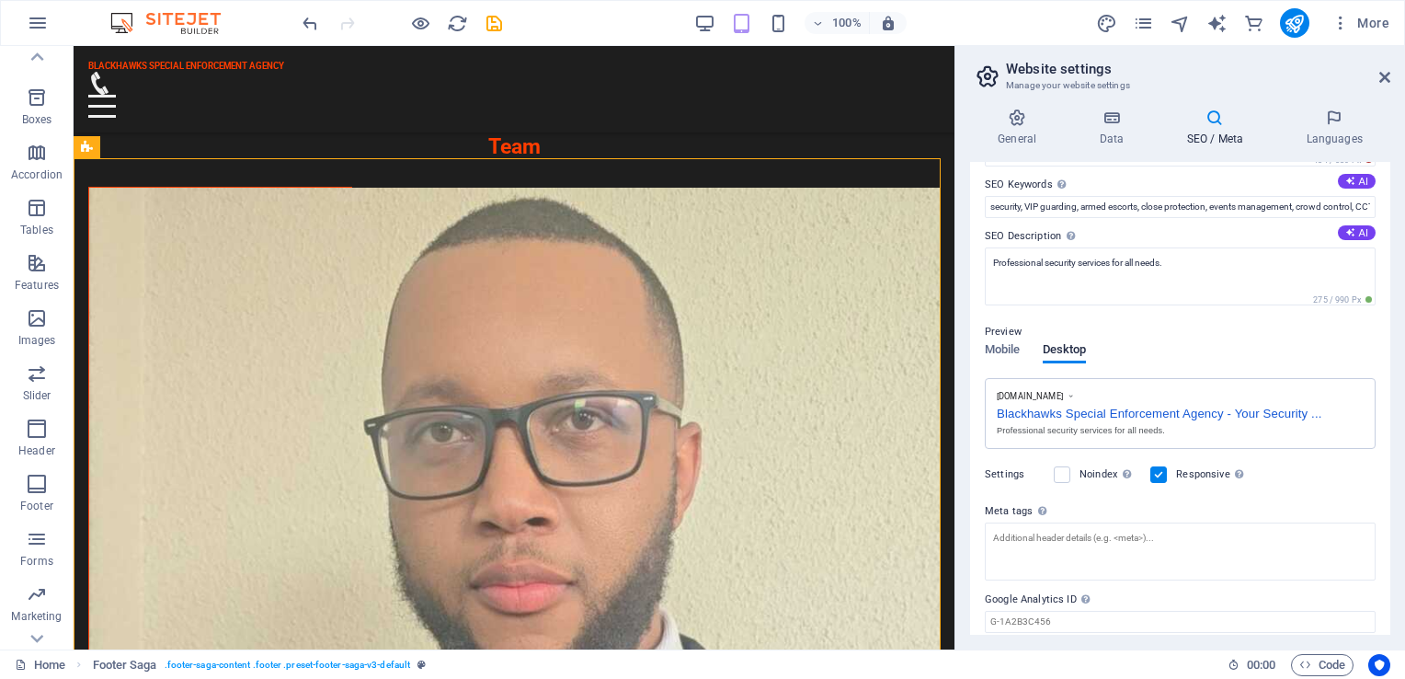
scroll to position [168, 0]
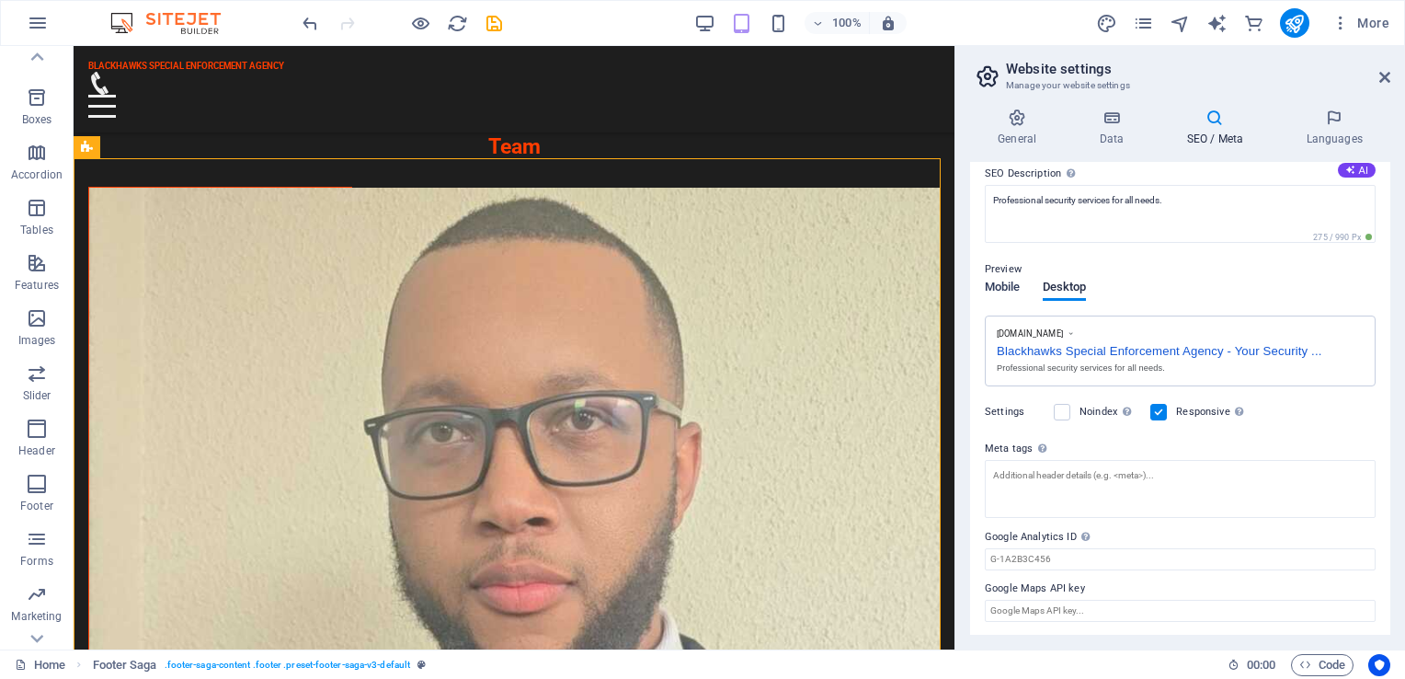
click at [1005, 281] on span "Mobile" at bounding box center [1003, 289] width 36 height 26
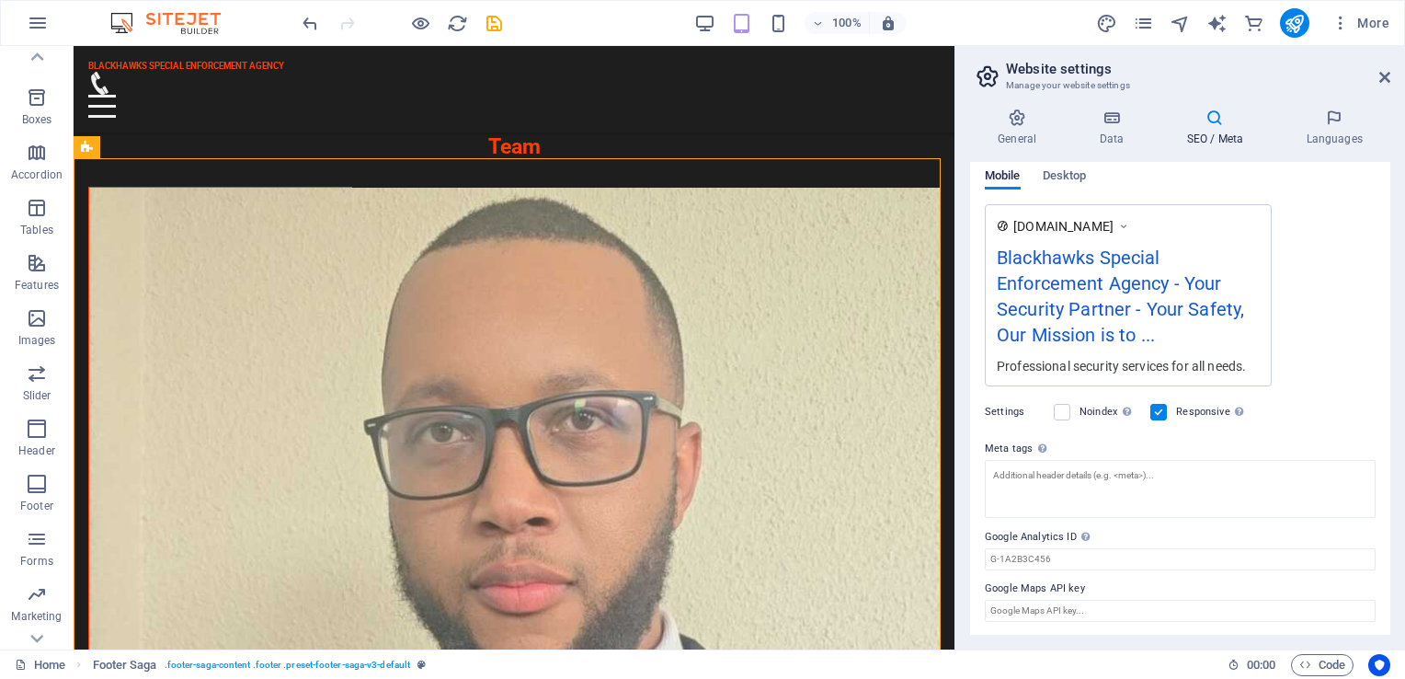
scroll to position [0, 0]
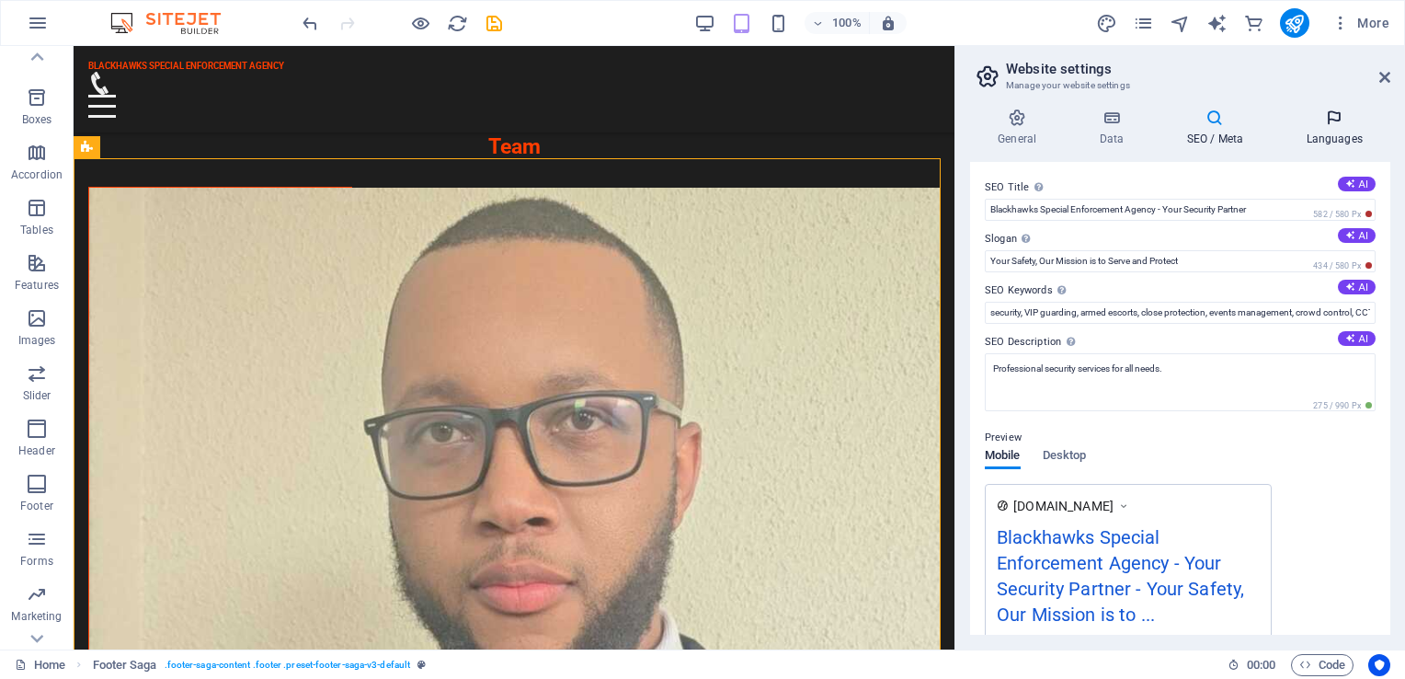
click at [1346, 132] on h4 "Languages" at bounding box center [1334, 128] width 112 height 39
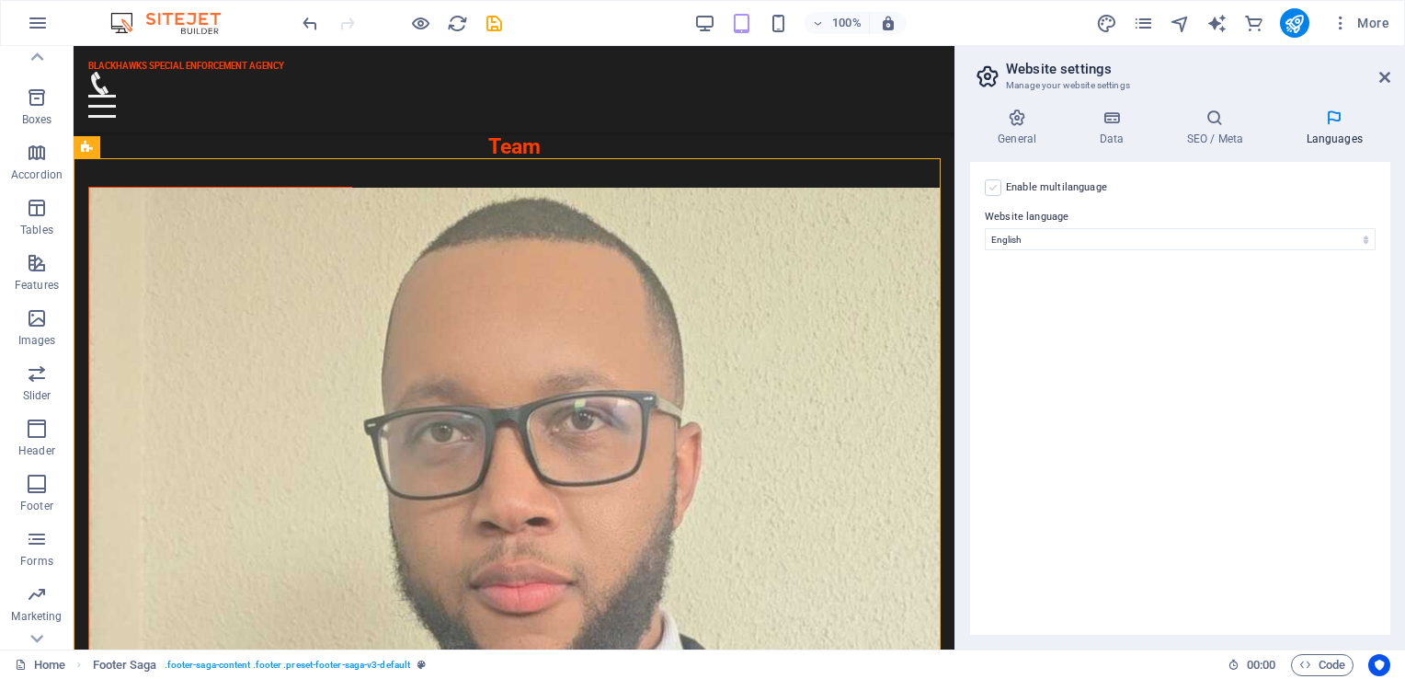
click at [997, 188] on label at bounding box center [993, 187] width 17 height 17
click at [0, 0] on input "Enable multilanguage To disable multilanguage delete all languages until only o…" at bounding box center [0, 0] width 0 height 0
select select
click at [997, 189] on label at bounding box center [993, 187] width 17 height 17
click at [0, 0] on input "Enable multilanguage To disable multilanguage delete all languages until only o…" at bounding box center [0, 0] width 0 height 0
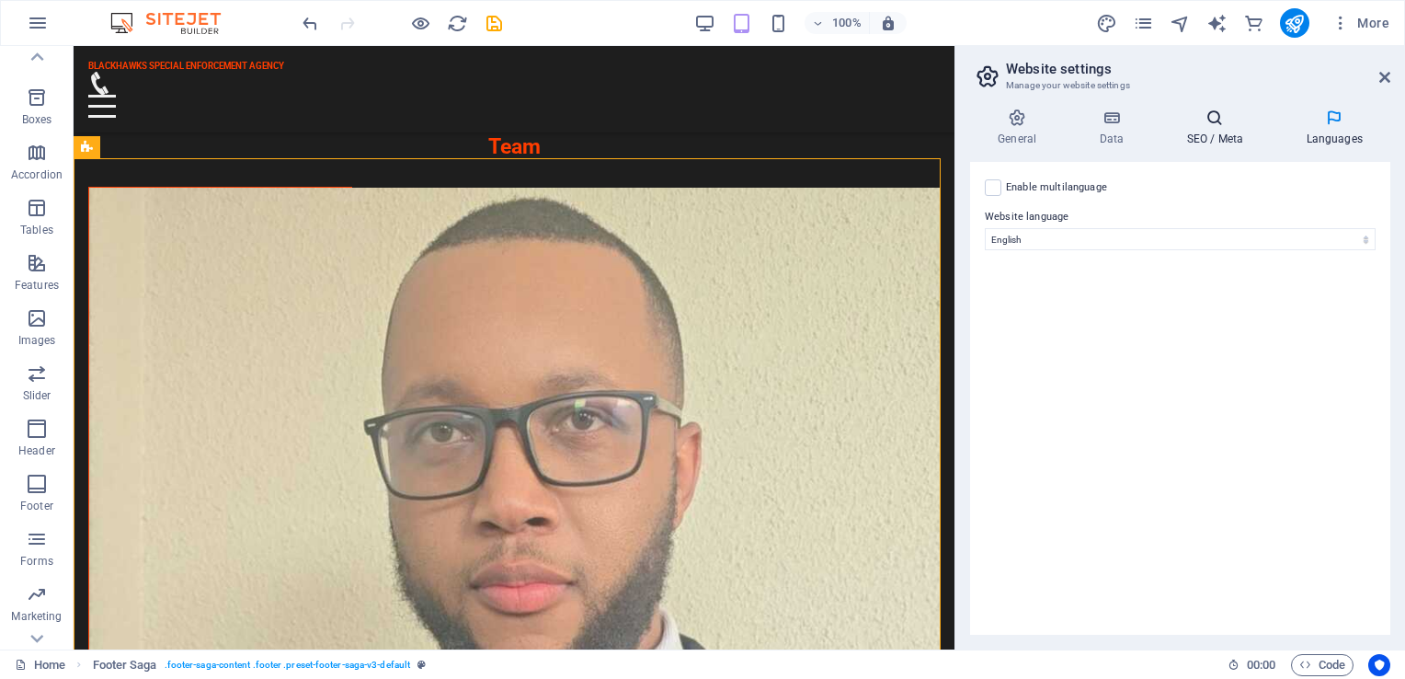
click at [1224, 123] on icon at bounding box center [1215, 118] width 112 height 18
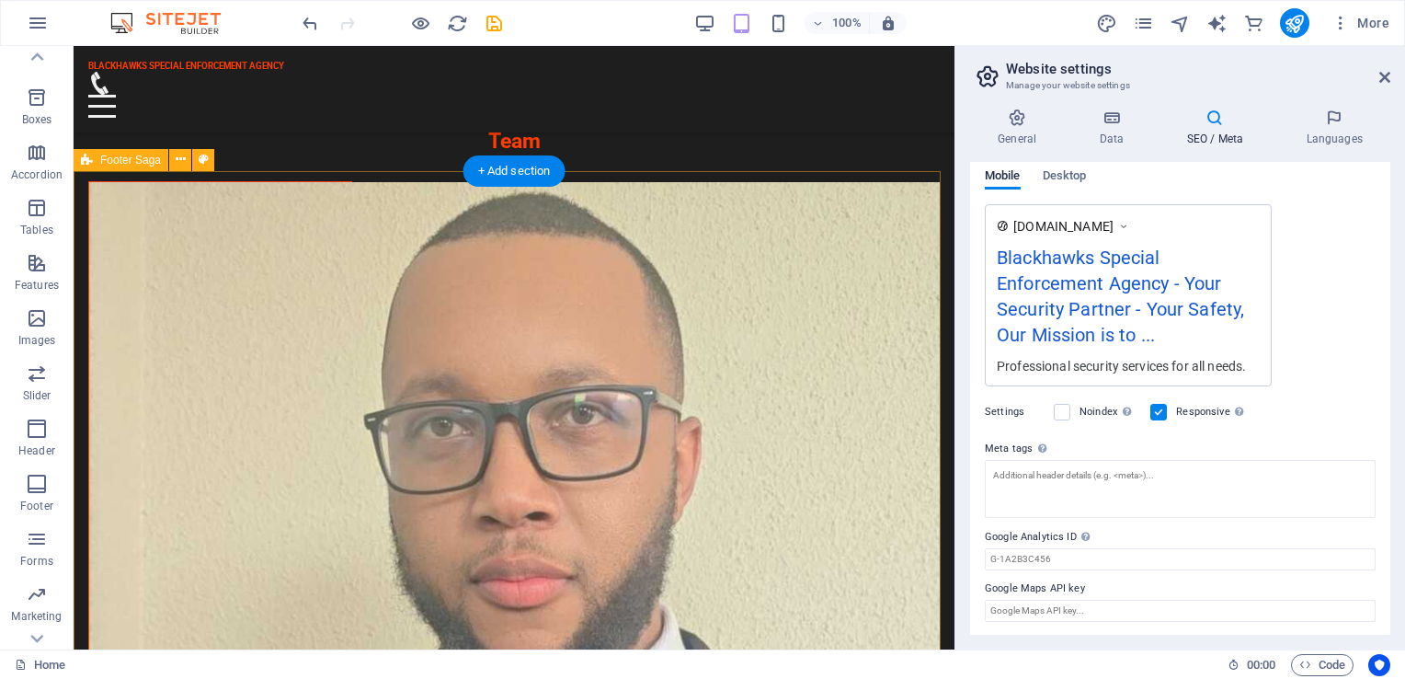
scroll to position [3513, 0]
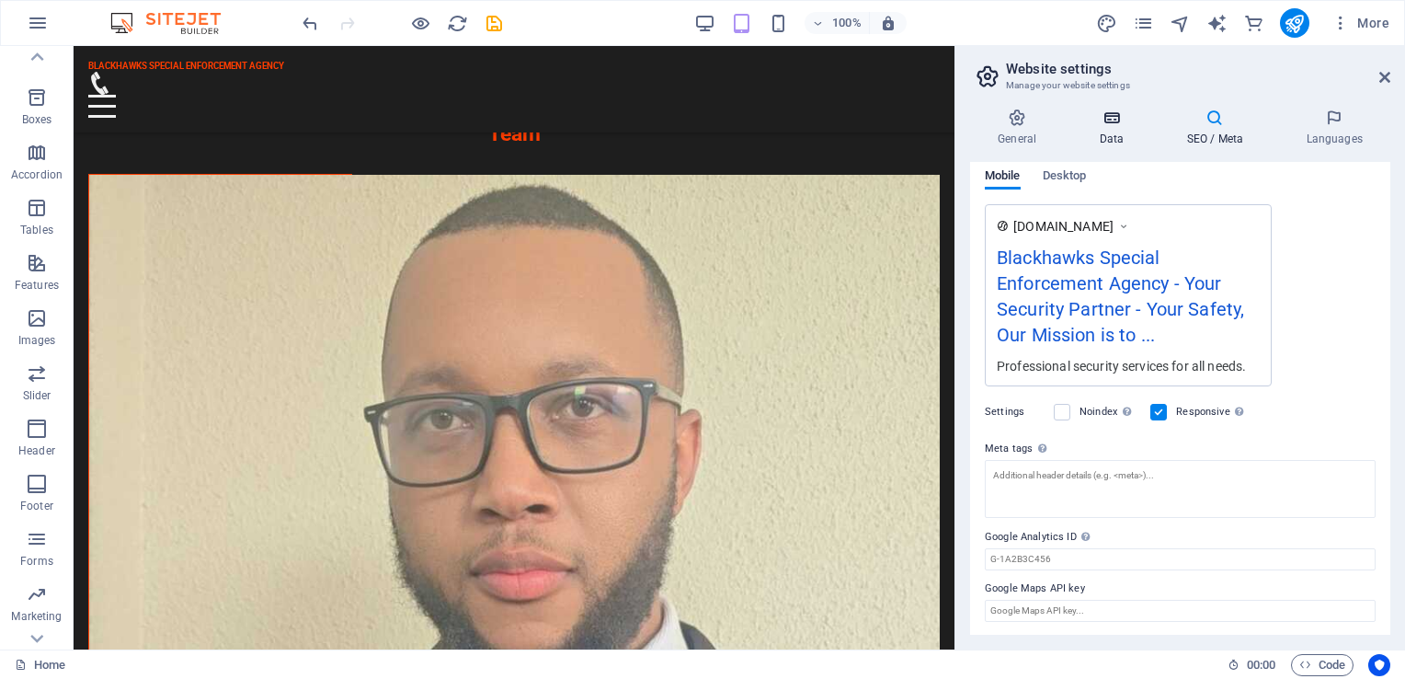
click at [1115, 136] on h4 "Data" at bounding box center [1115, 128] width 87 height 39
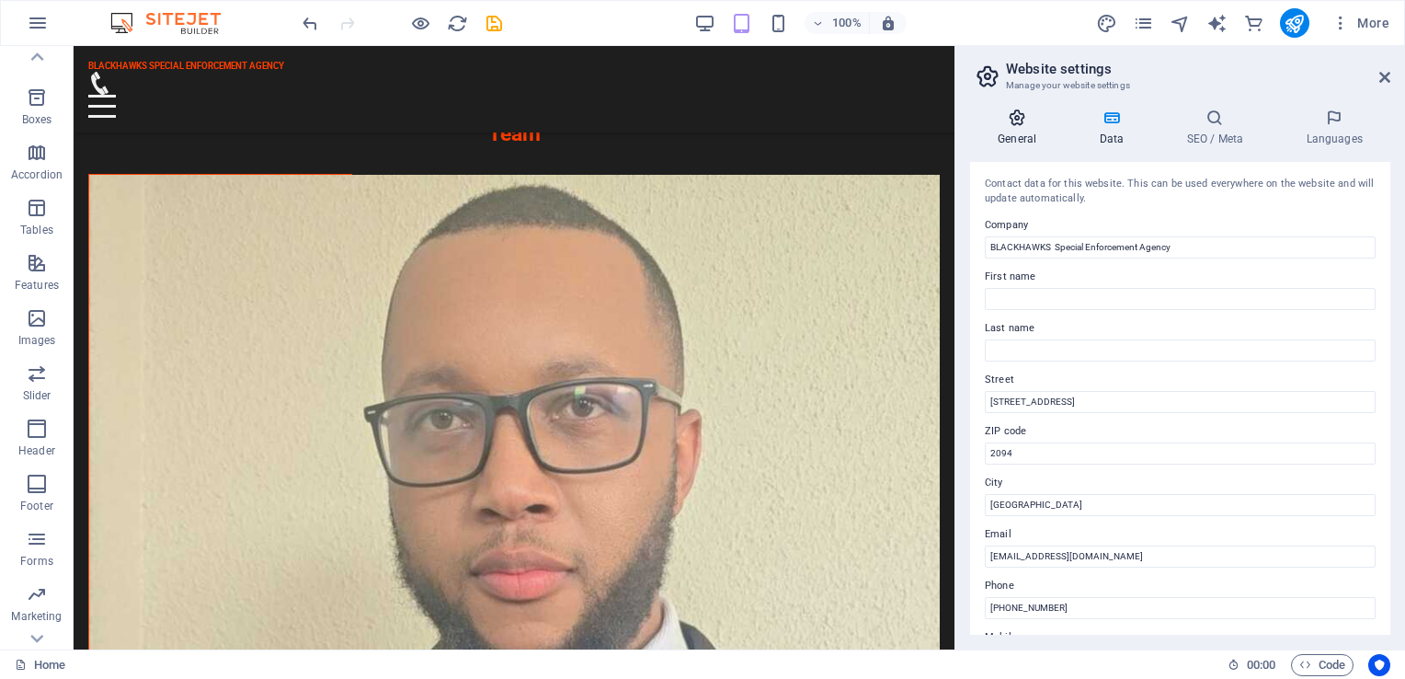
click at [1028, 123] on icon at bounding box center [1017, 118] width 94 height 18
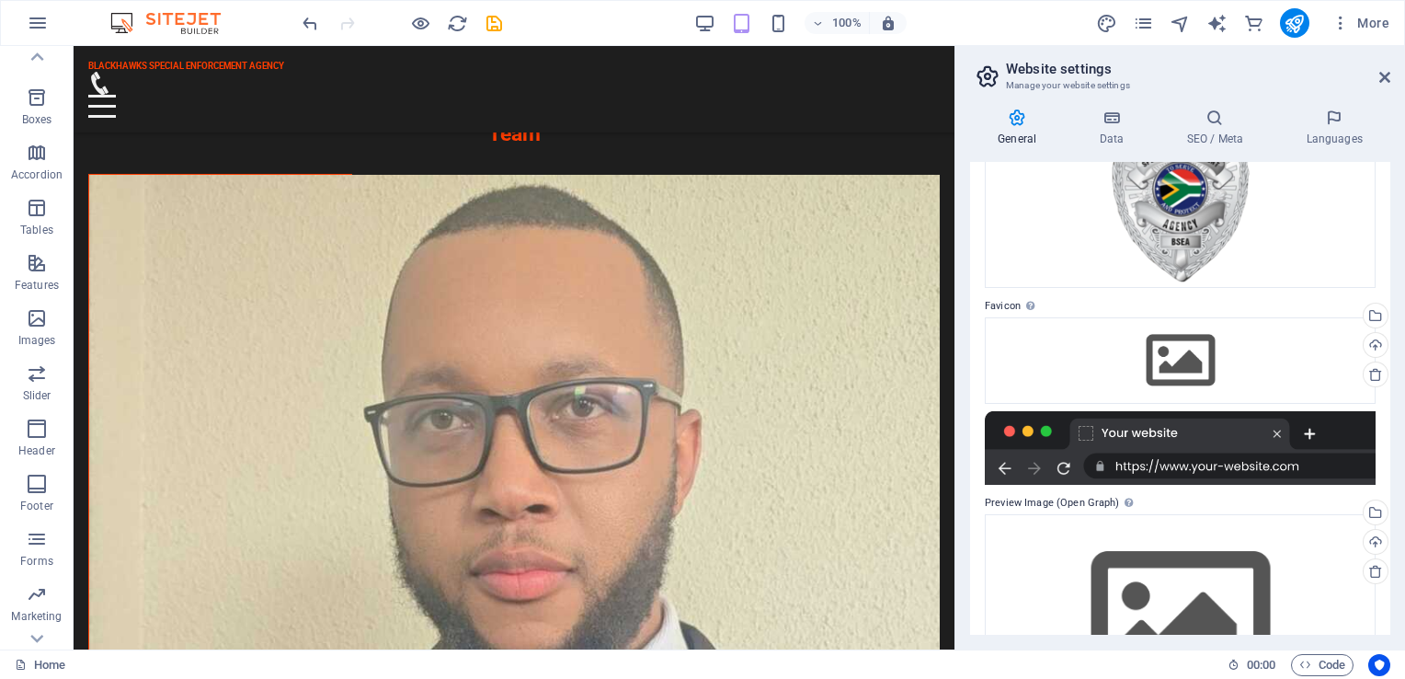
scroll to position [267, 0]
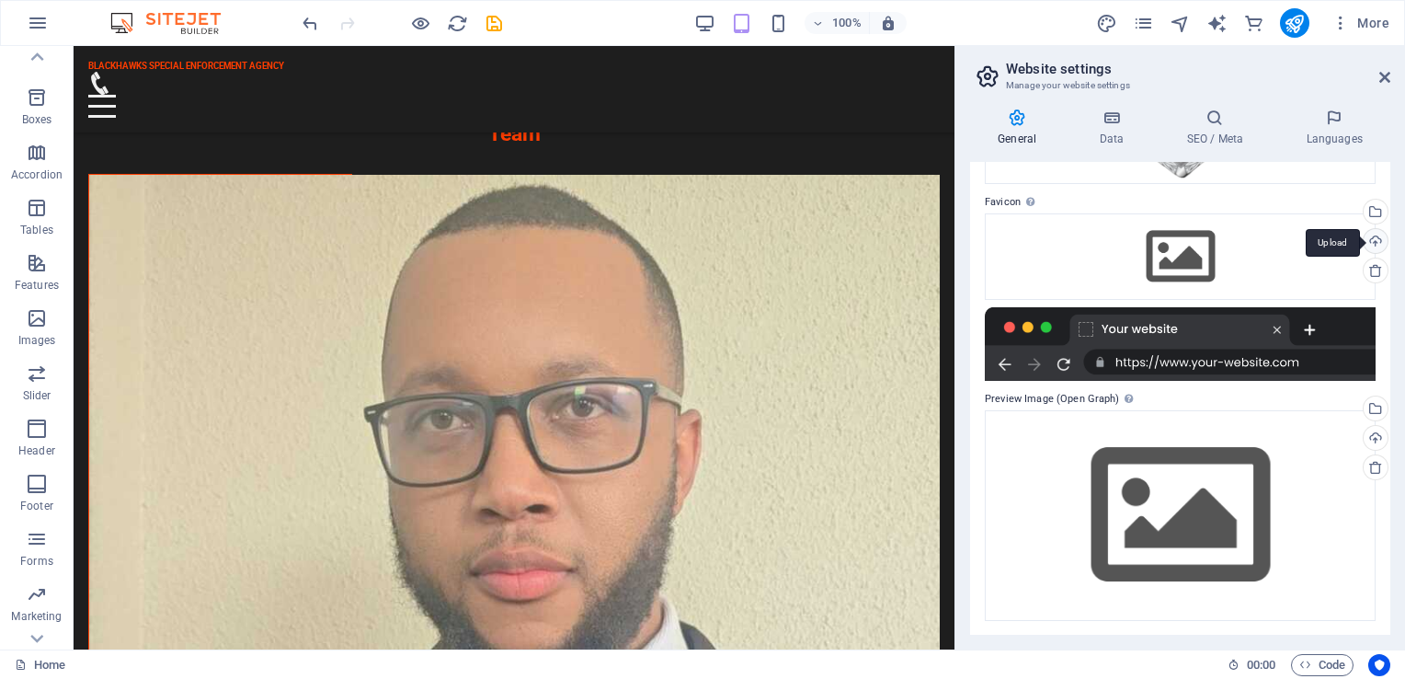
click at [1371, 242] on div "Upload" at bounding box center [1374, 243] width 28 height 28
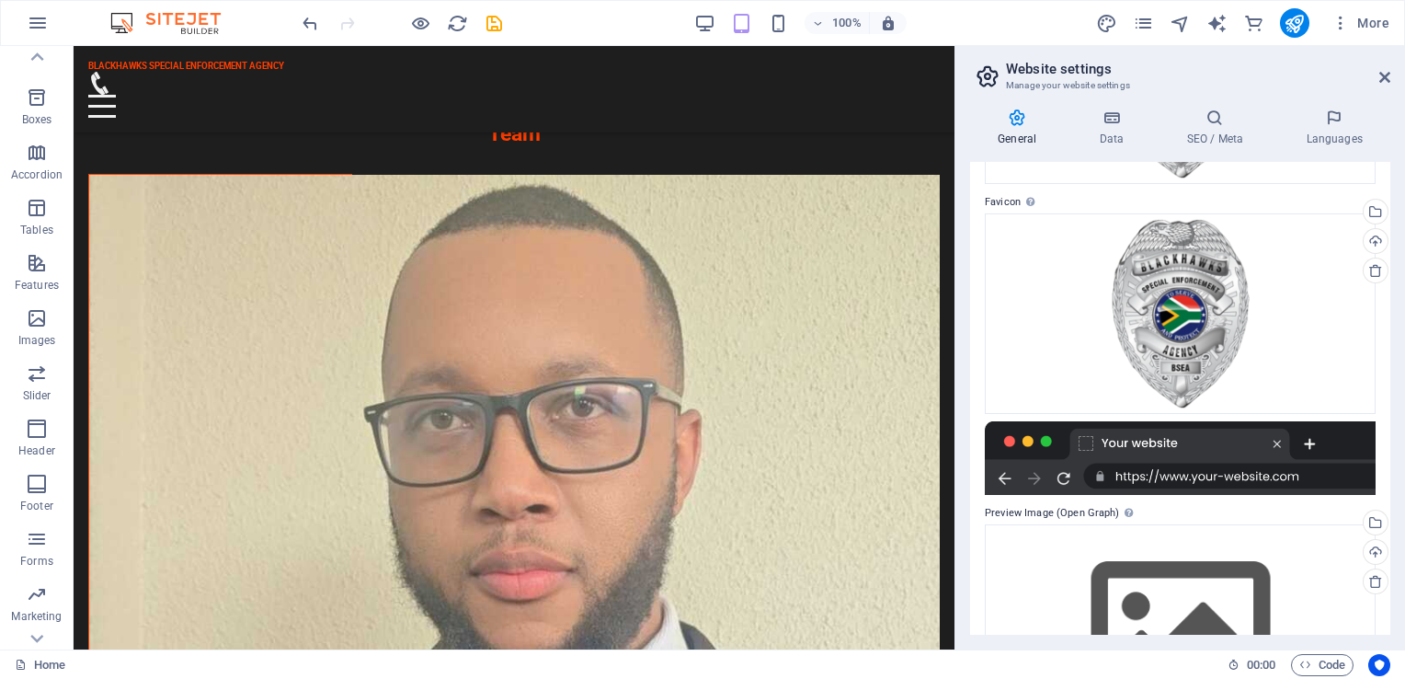
click at [1090, 421] on div at bounding box center [1180, 458] width 391 height 74
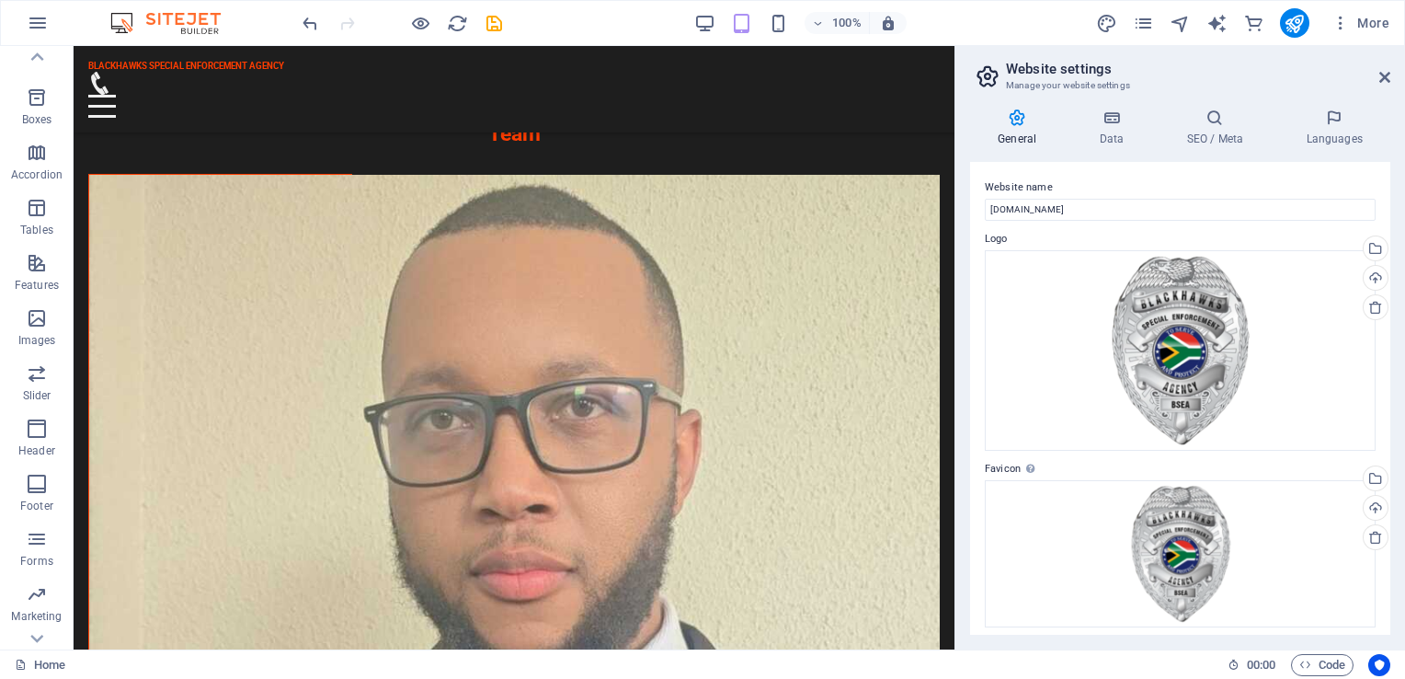
scroll to position [327, 0]
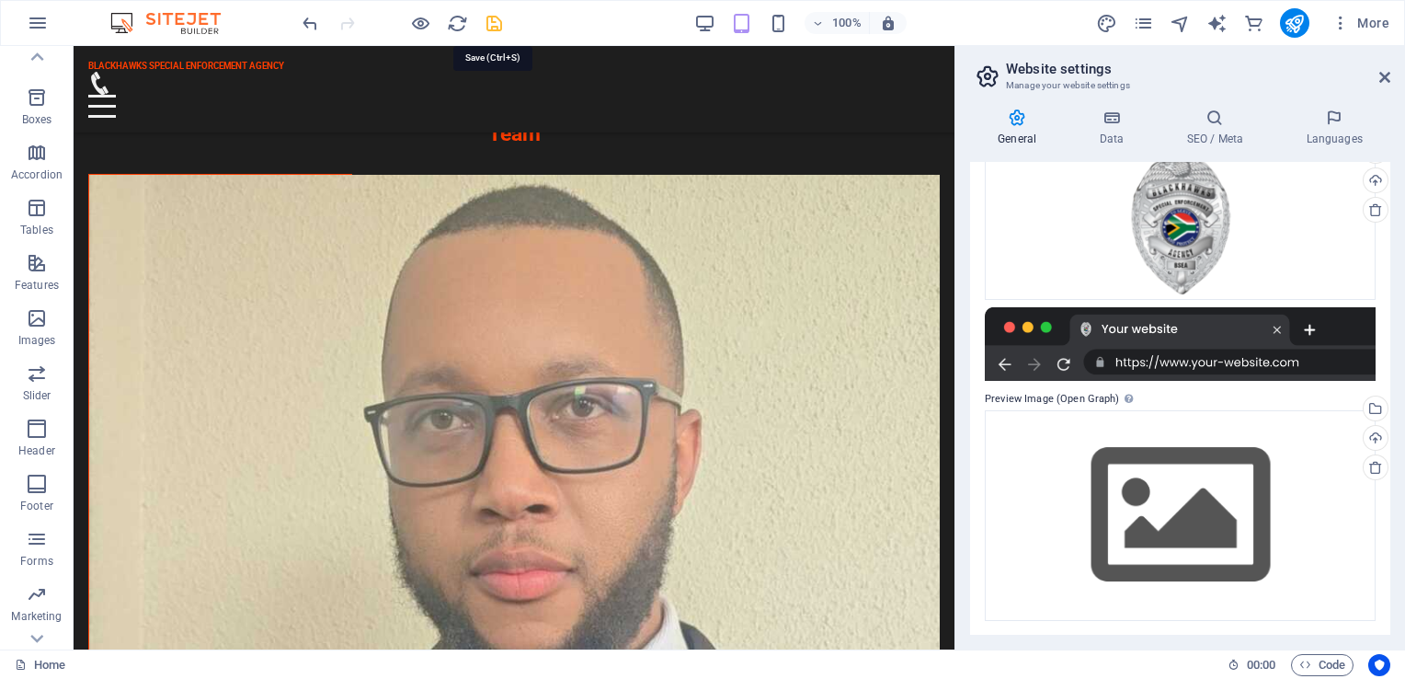
click at [497, 21] on icon "save" at bounding box center [494, 23] width 21 height 21
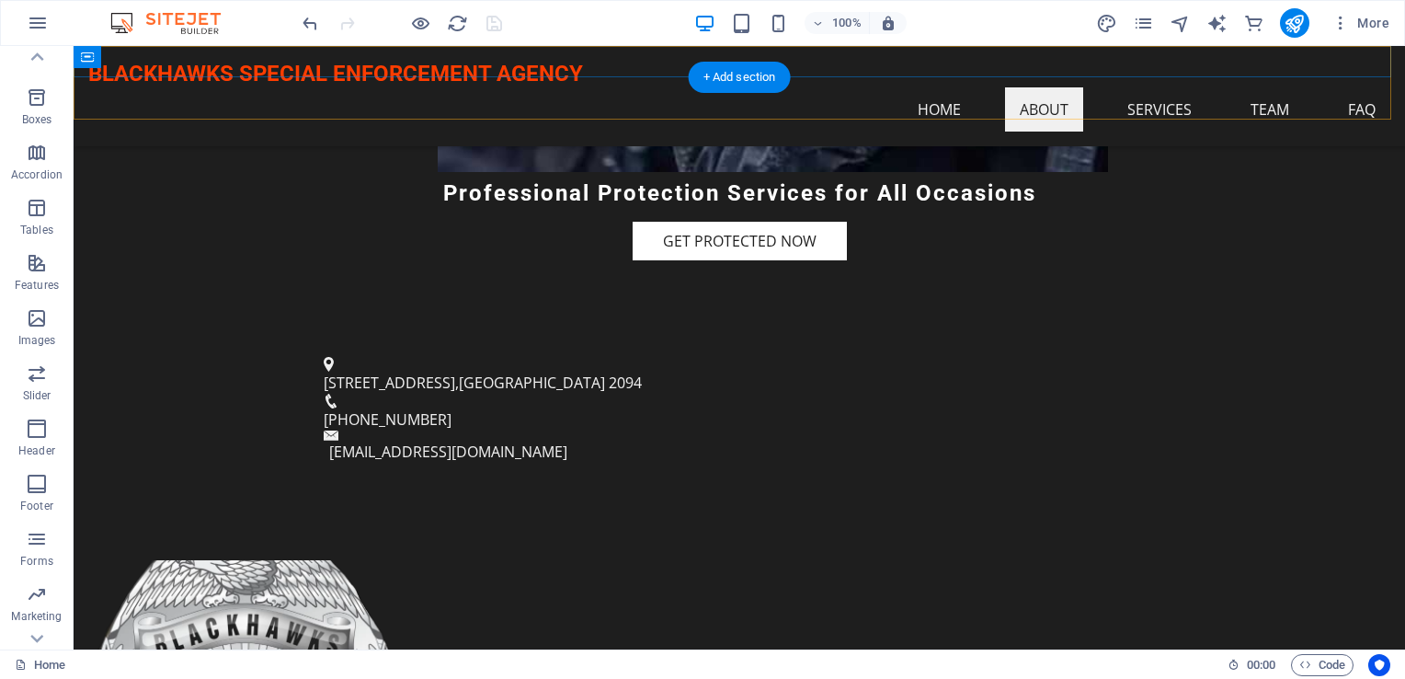
scroll to position [459, 0]
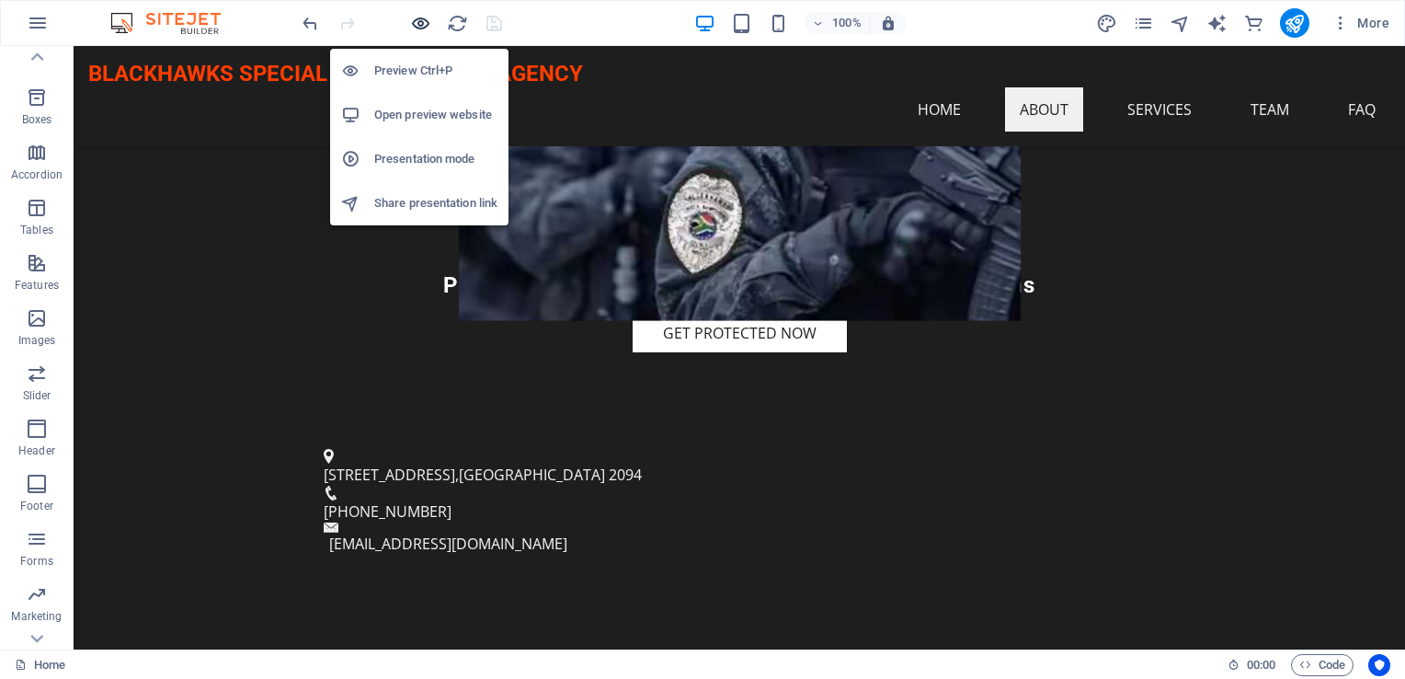
click at [425, 24] on icon "button" at bounding box center [420, 23] width 21 height 21
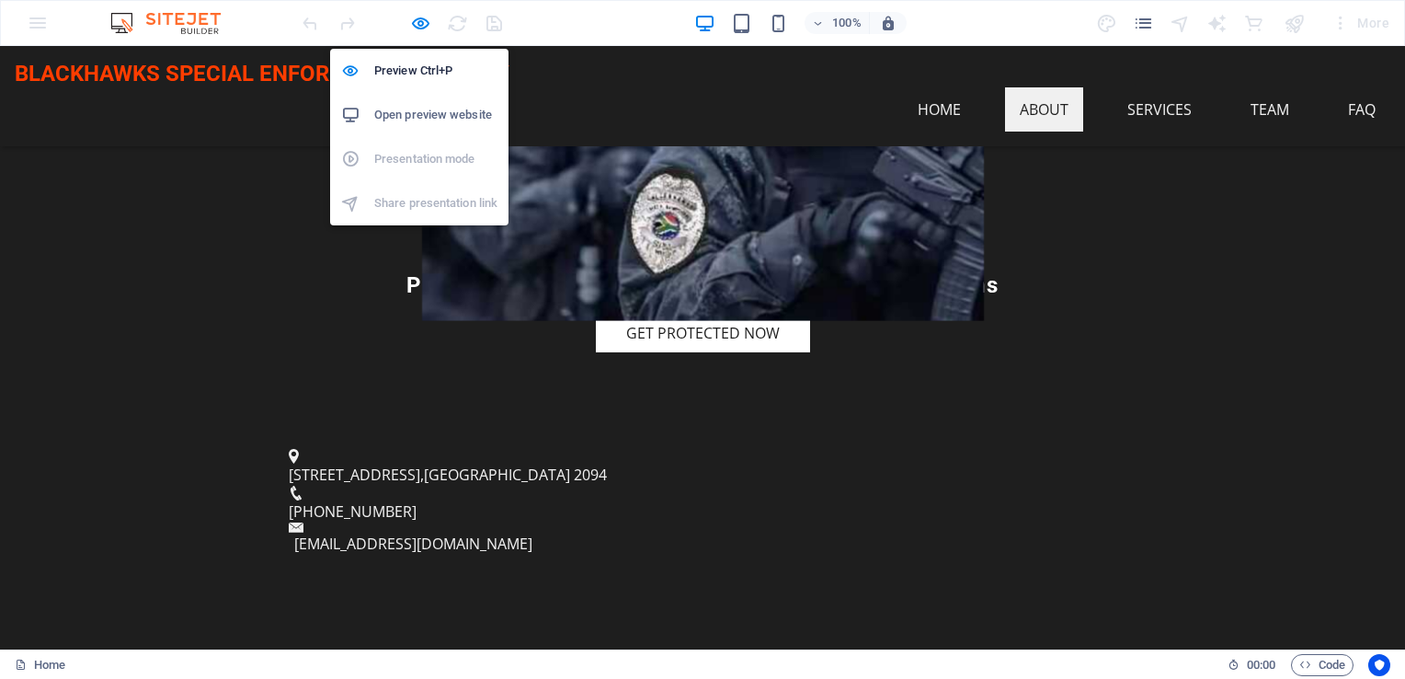
click at [453, 111] on h6 "Open preview website" at bounding box center [435, 115] width 123 height 22
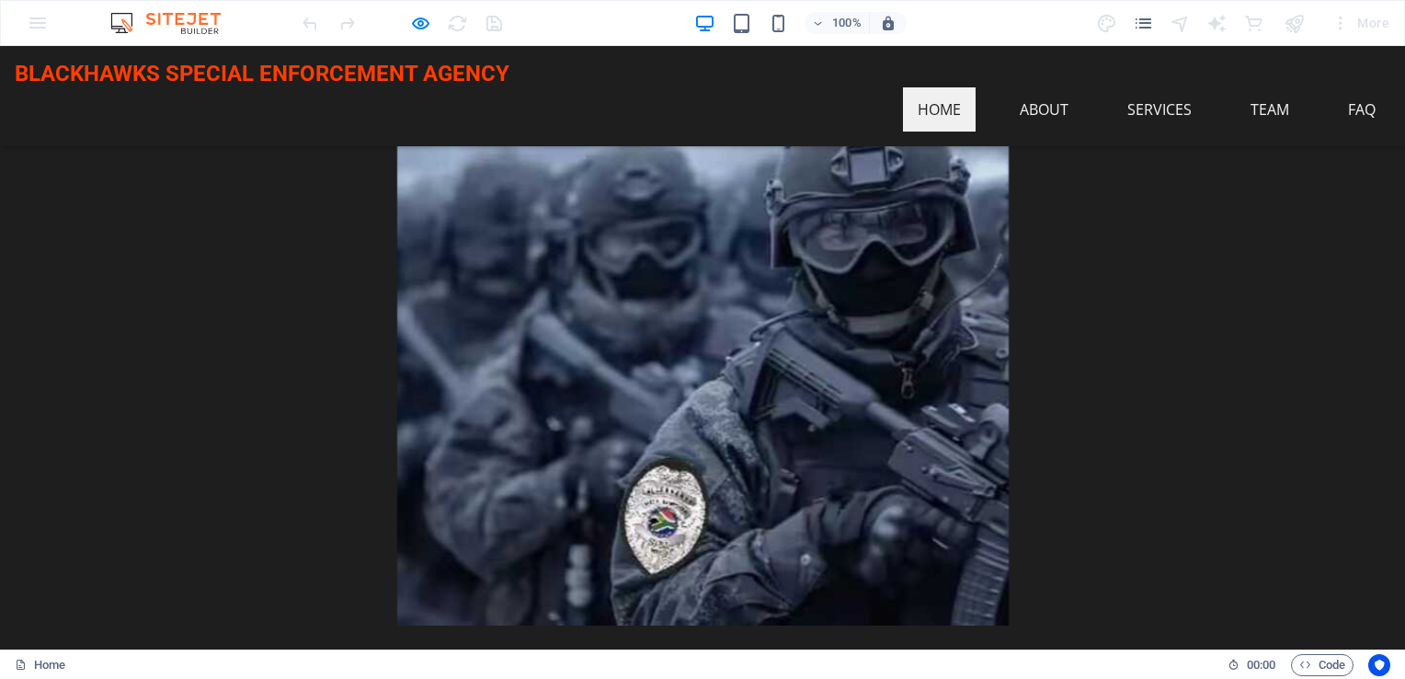
scroll to position [0, 0]
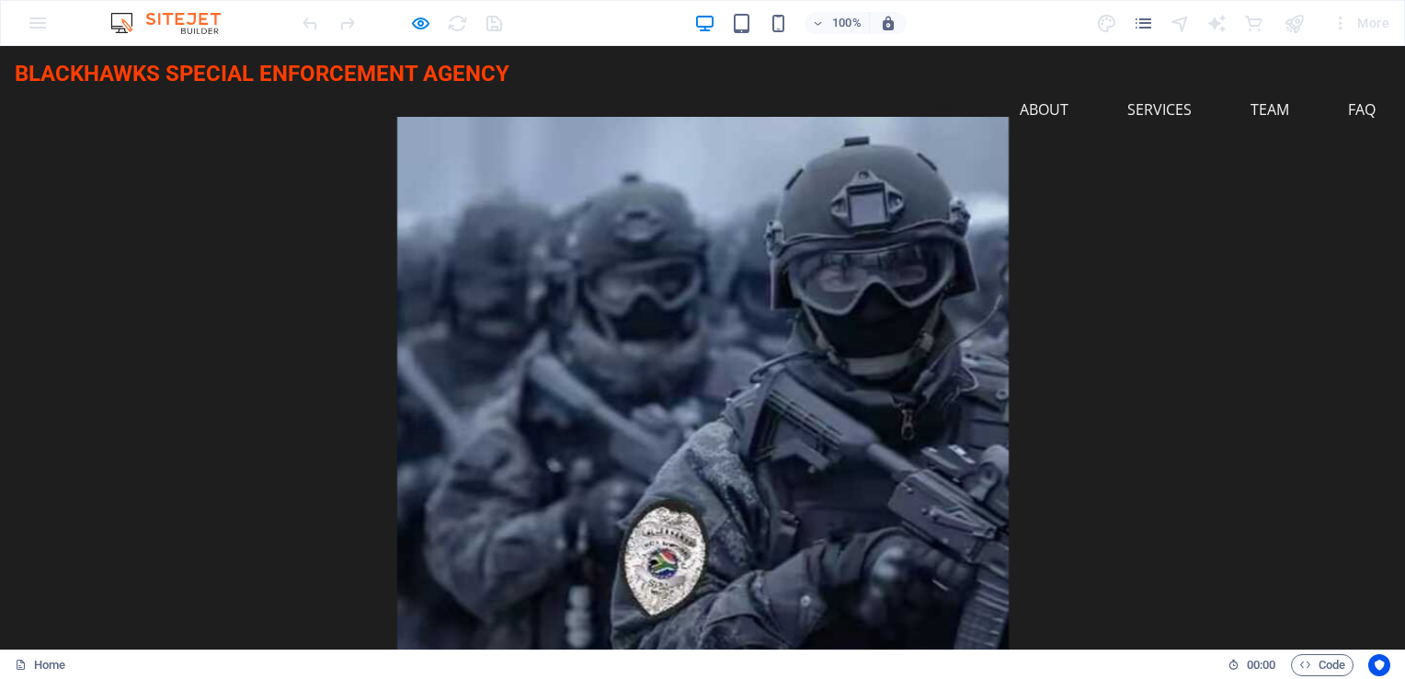
click at [882, 212] on div at bounding box center [703, 392] width 1336 height 550
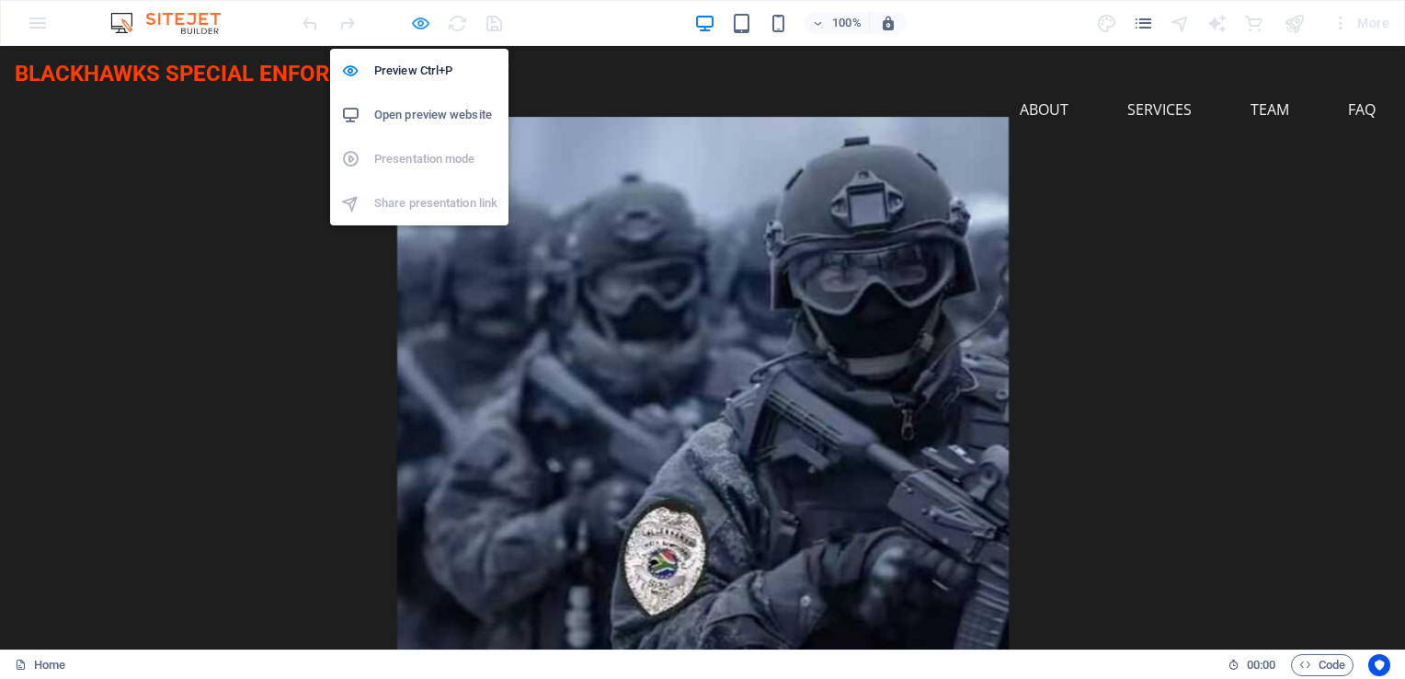
click at [418, 17] on icon "button" at bounding box center [420, 23] width 21 height 21
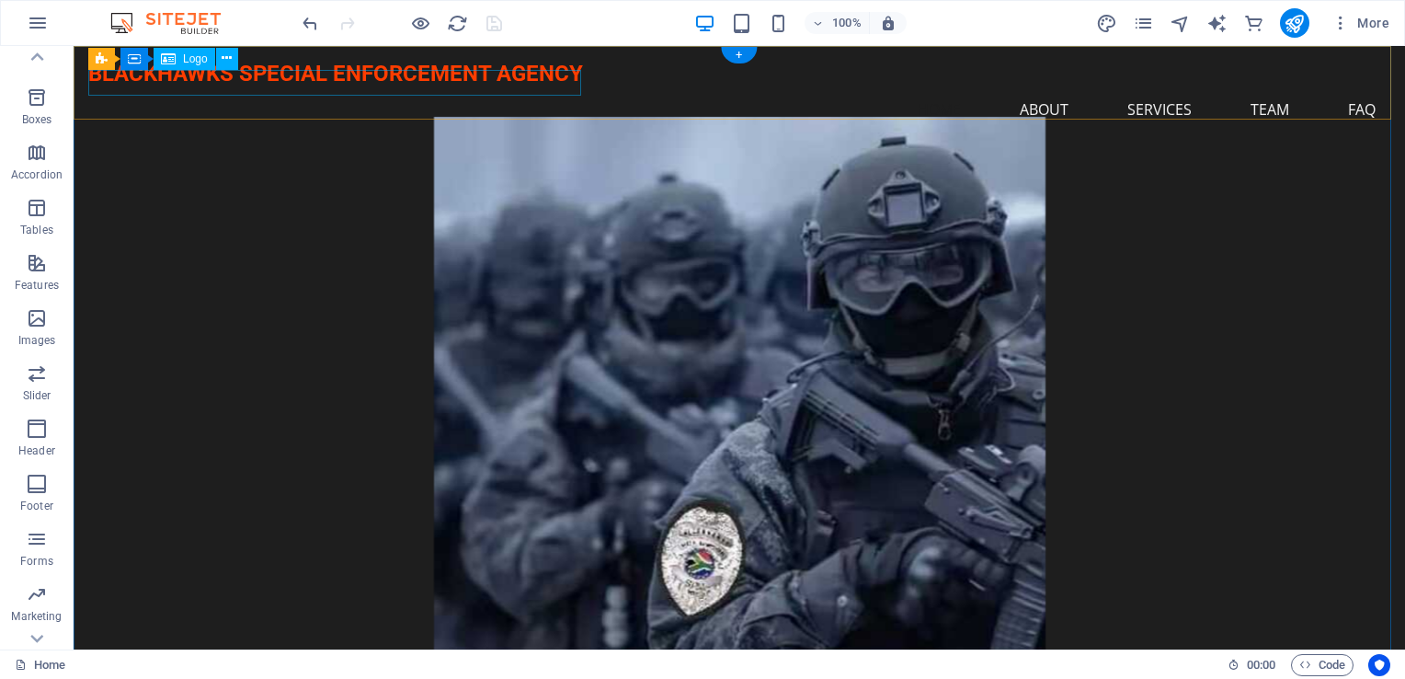
click at [488, 75] on div "BLACKHAWKS SPECIAL ENFORCEMENT AGENCY" at bounding box center [739, 74] width 1302 height 27
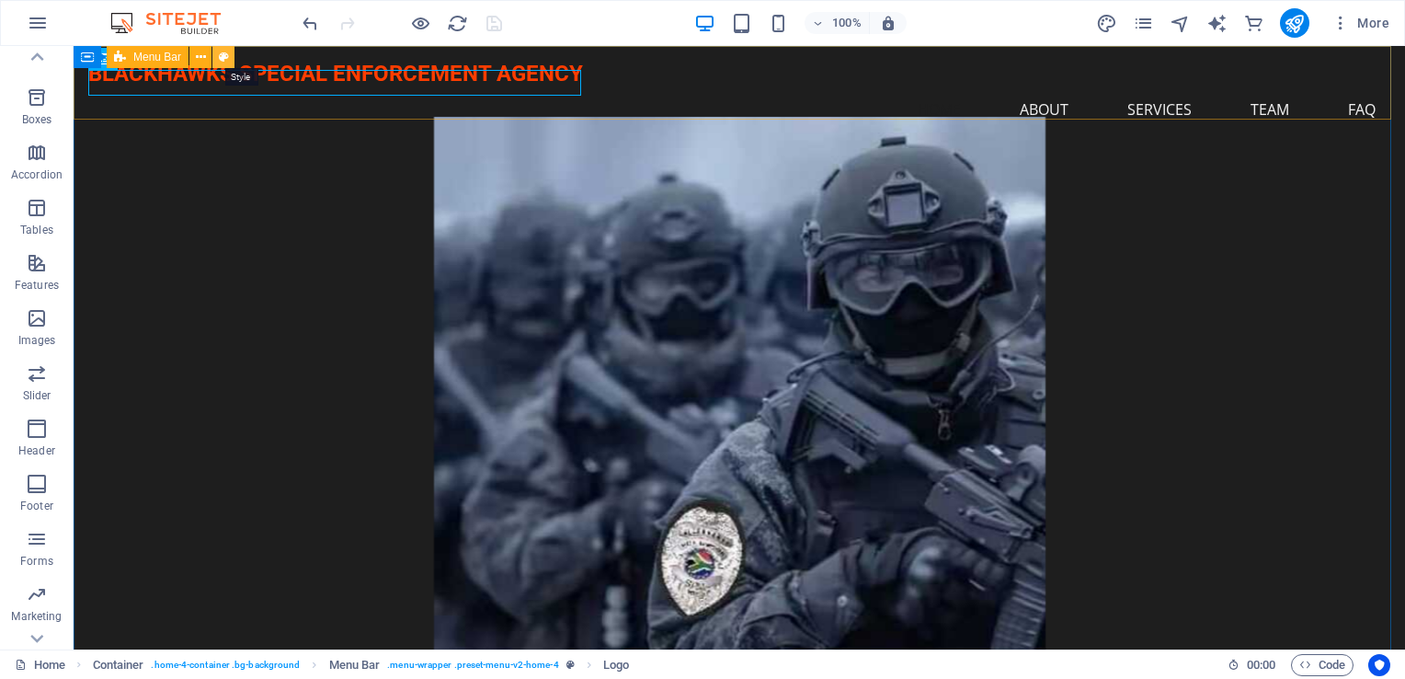
click at [213, 57] on button at bounding box center [223, 57] width 22 height 22
select select "rem"
select select "preset-menu-v2-home-4"
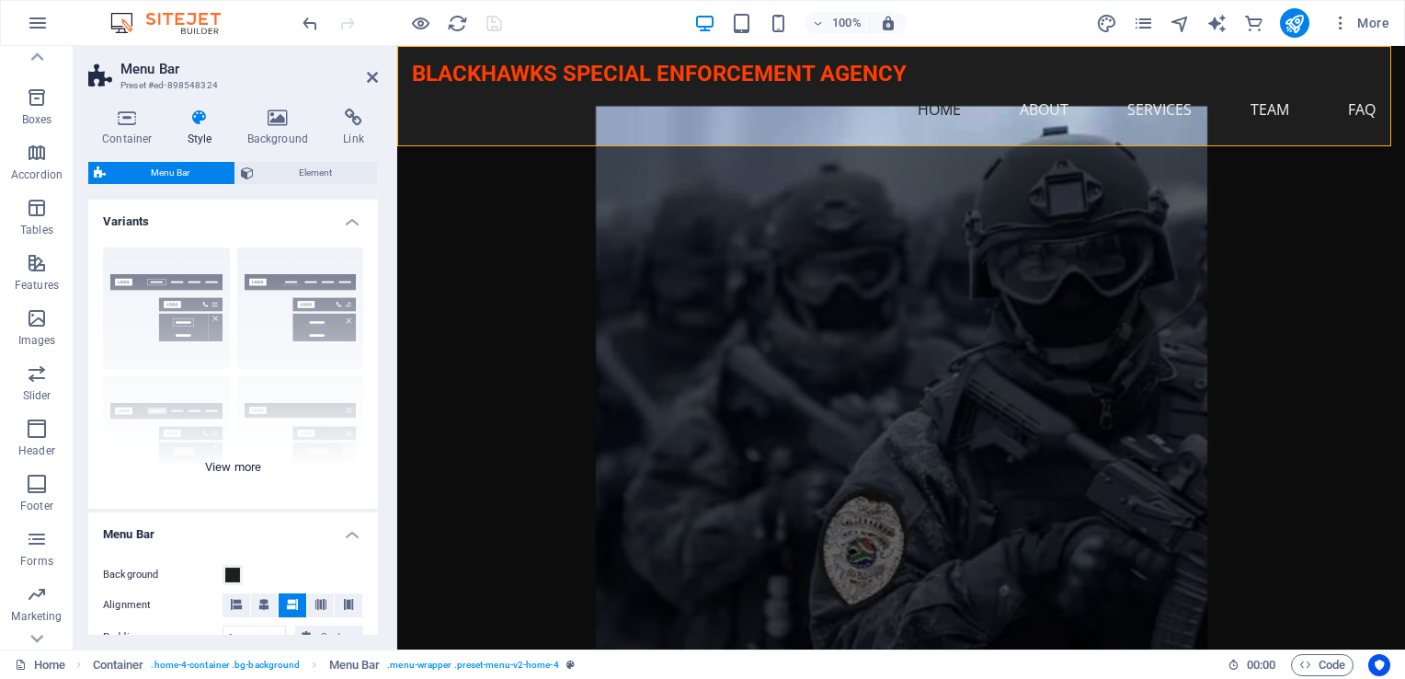
click at [253, 465] on div "Border Centered Default Fixed Loki Trigger Wide XXL" at bounding box center [233, 371] width 290 height 276
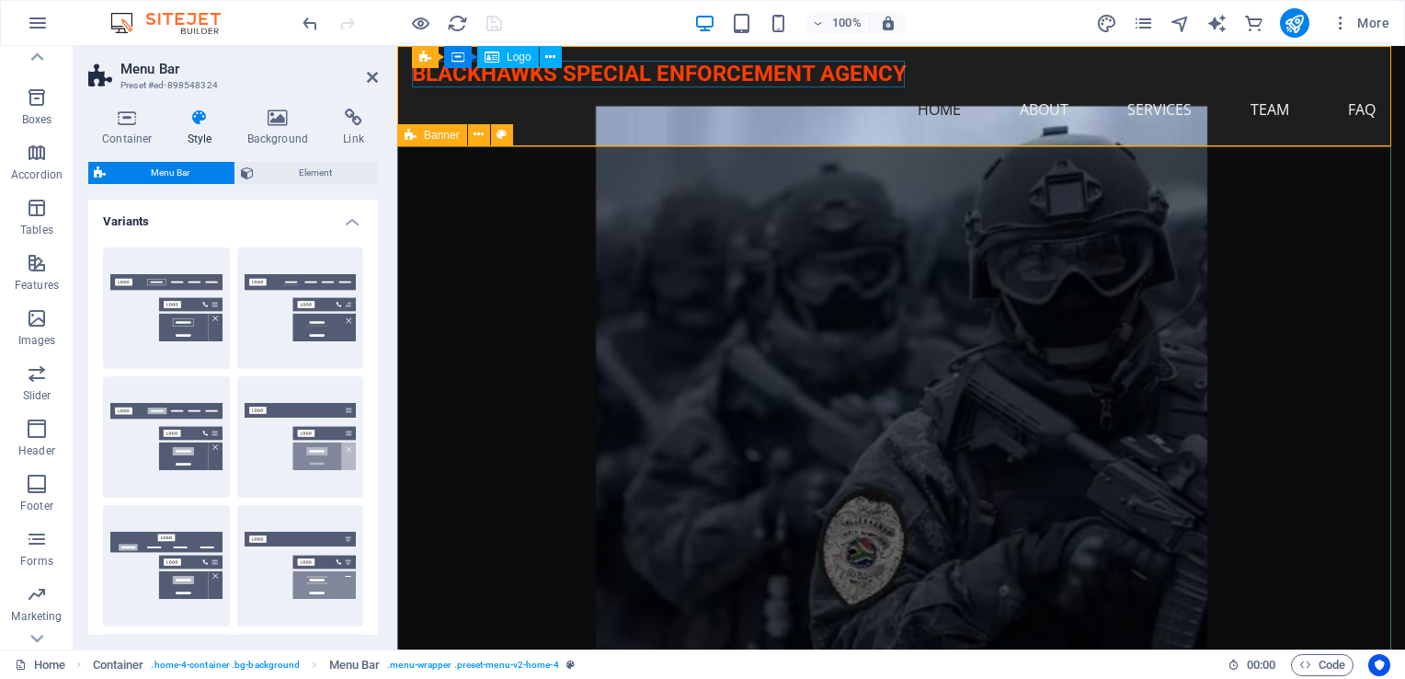
click at [759, 75] on div "BLACKHAWKS SPECIAL ENFORCEMENT AGENCY" at bounding box center [901, 74] width 979 height 27
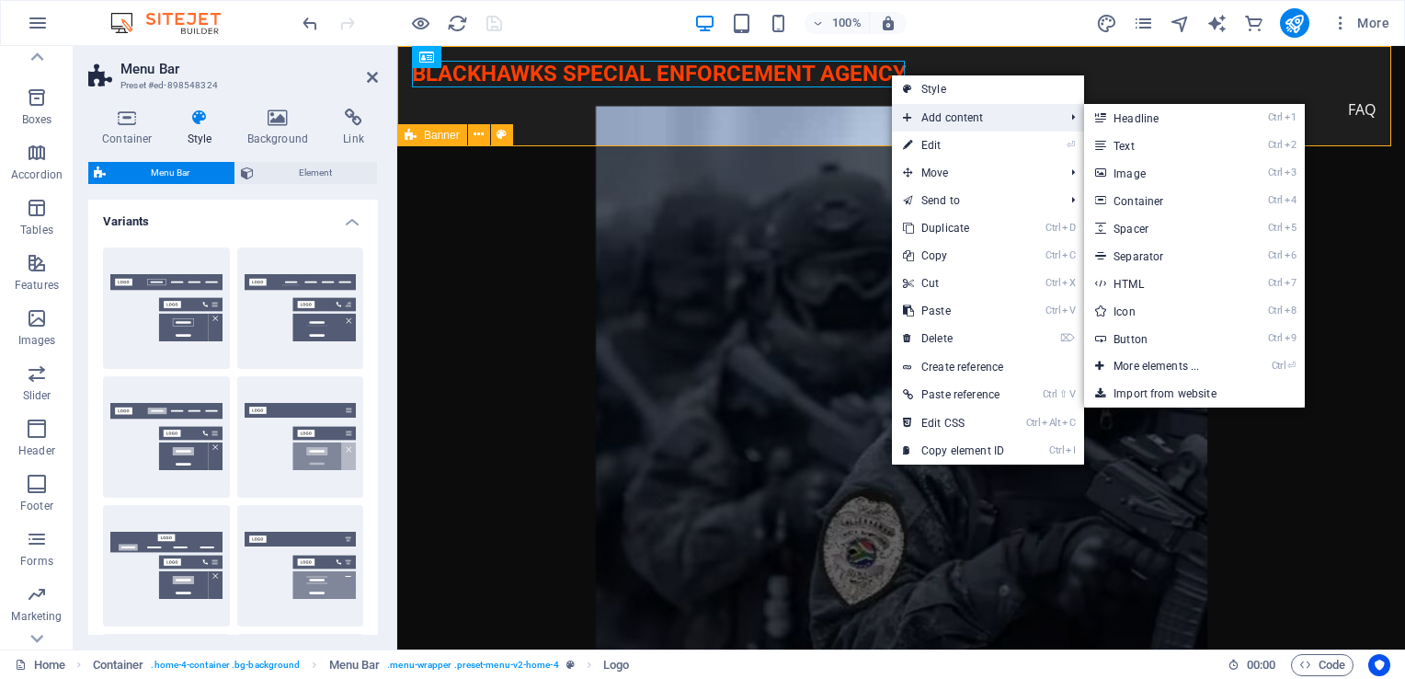
click at [909, 110] on icon at bounding box center [907, 118] width 9 height 28
click at [1101, 164] on icon at bounding box center [1099, 173] width 9 height 28
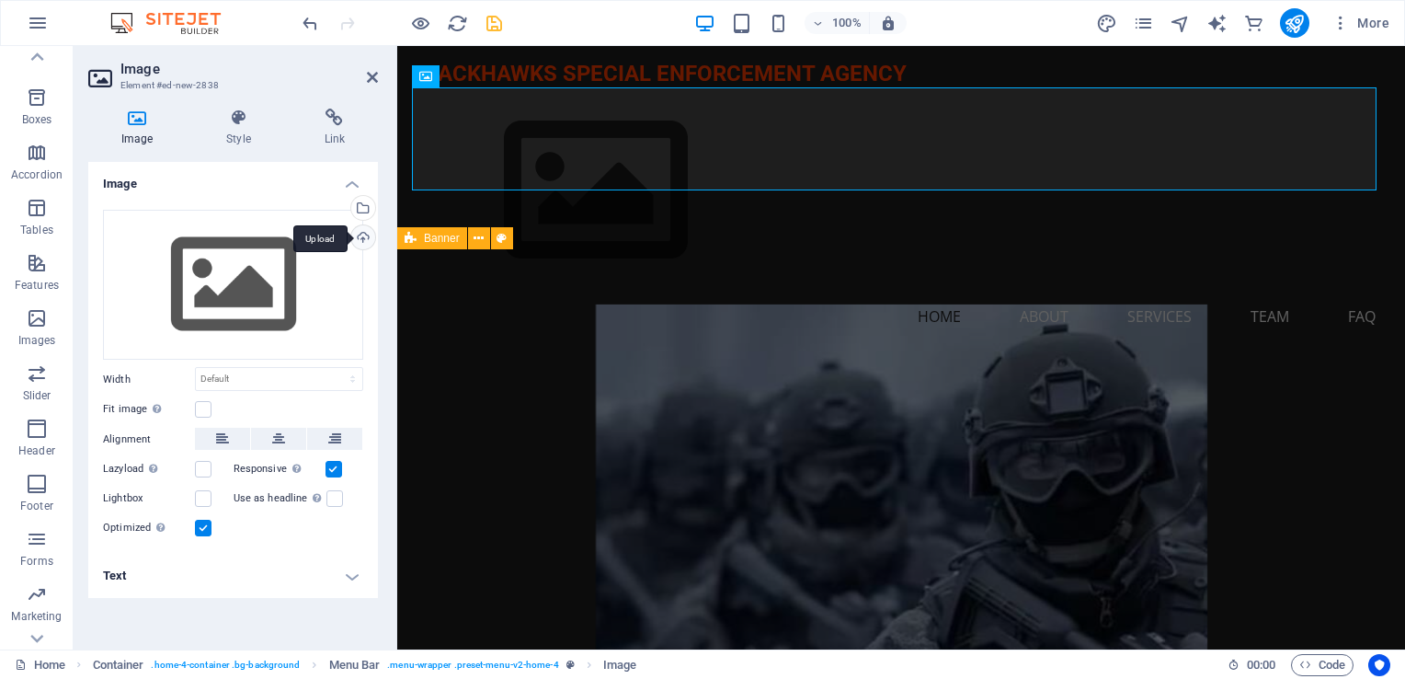
click at [361, 239] on div "Upload" at bounding box center [362, 239] width 28 height 28
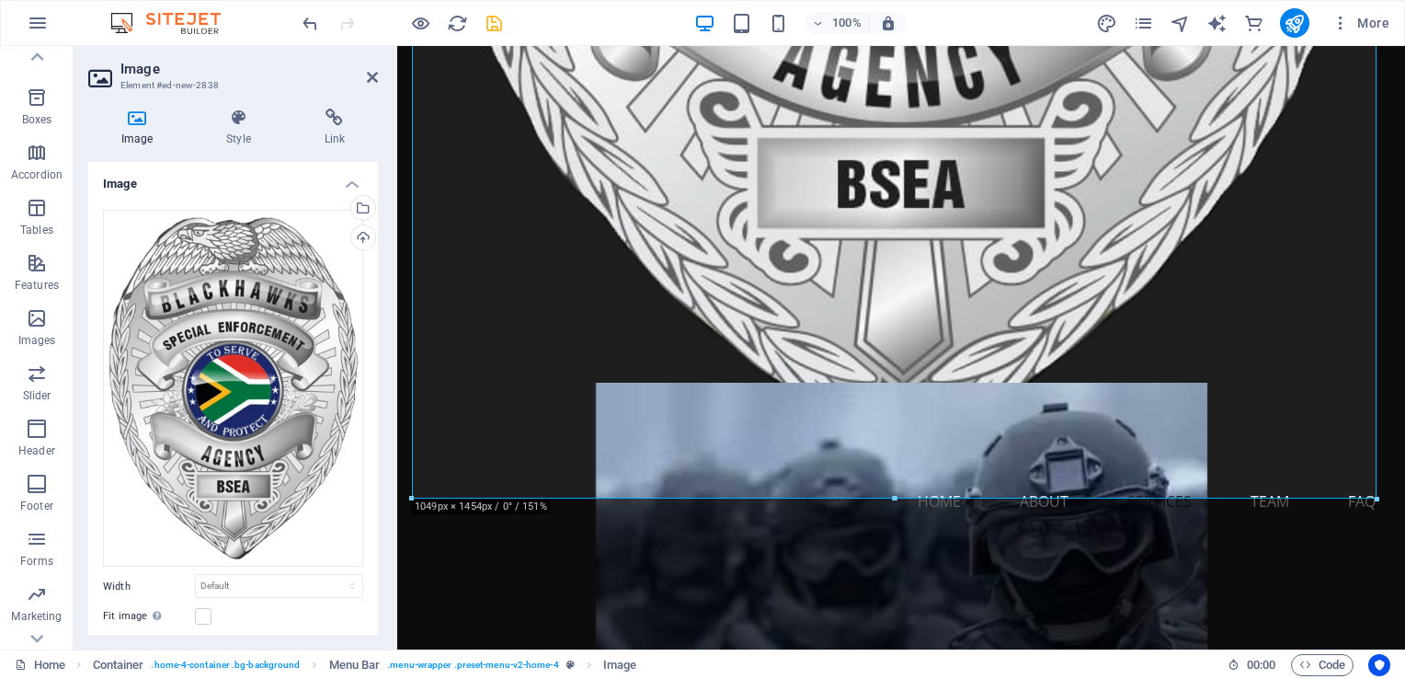
scroll to position [920, 0]
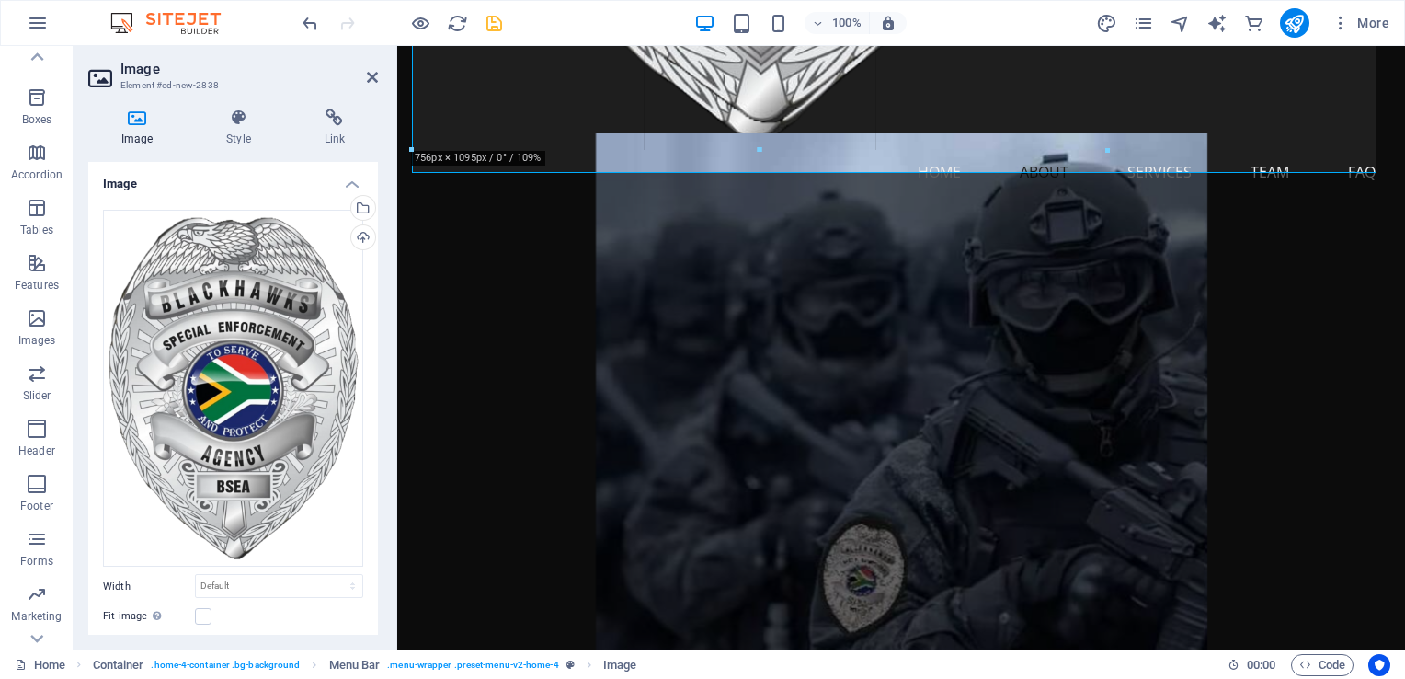
drag, startPoint x: 1376, startPoint y: 502, endPoint x: 1090, endPoint y: -32, distance: 606.1
type input "738"
select select "px"
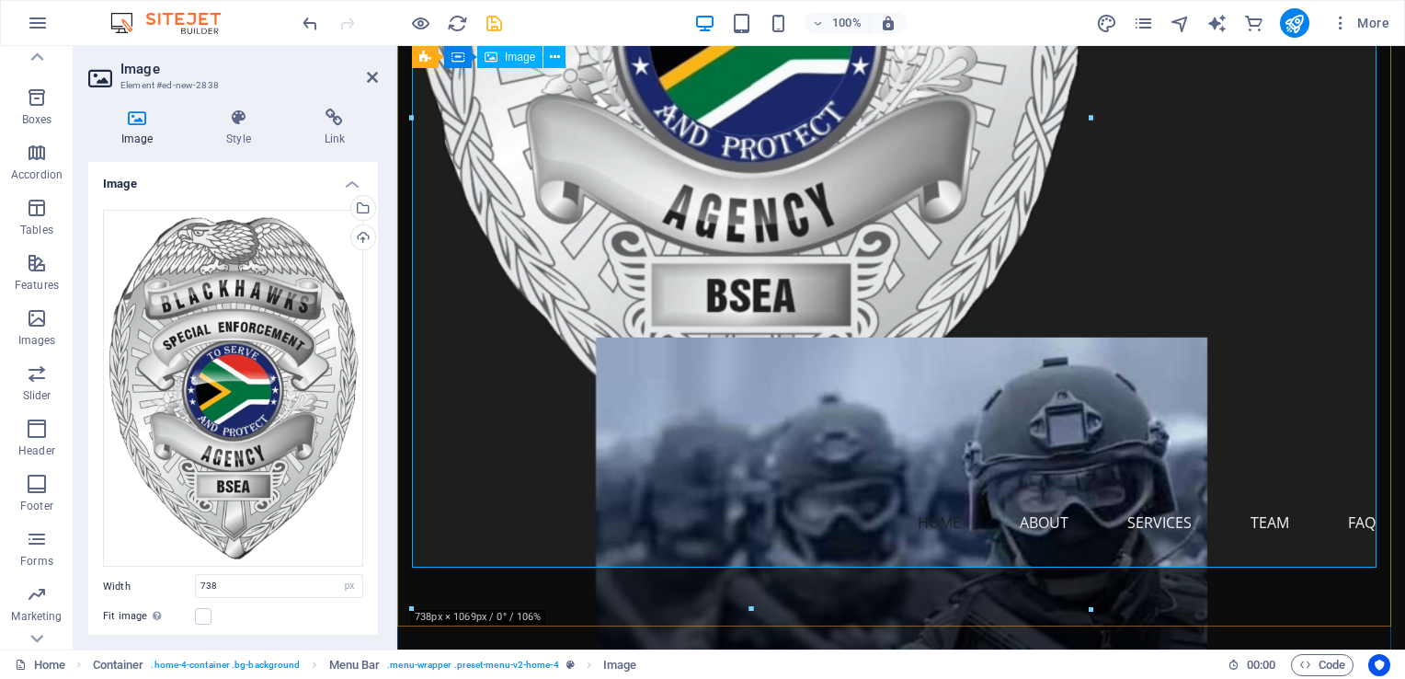
scroll to position [552, 0]
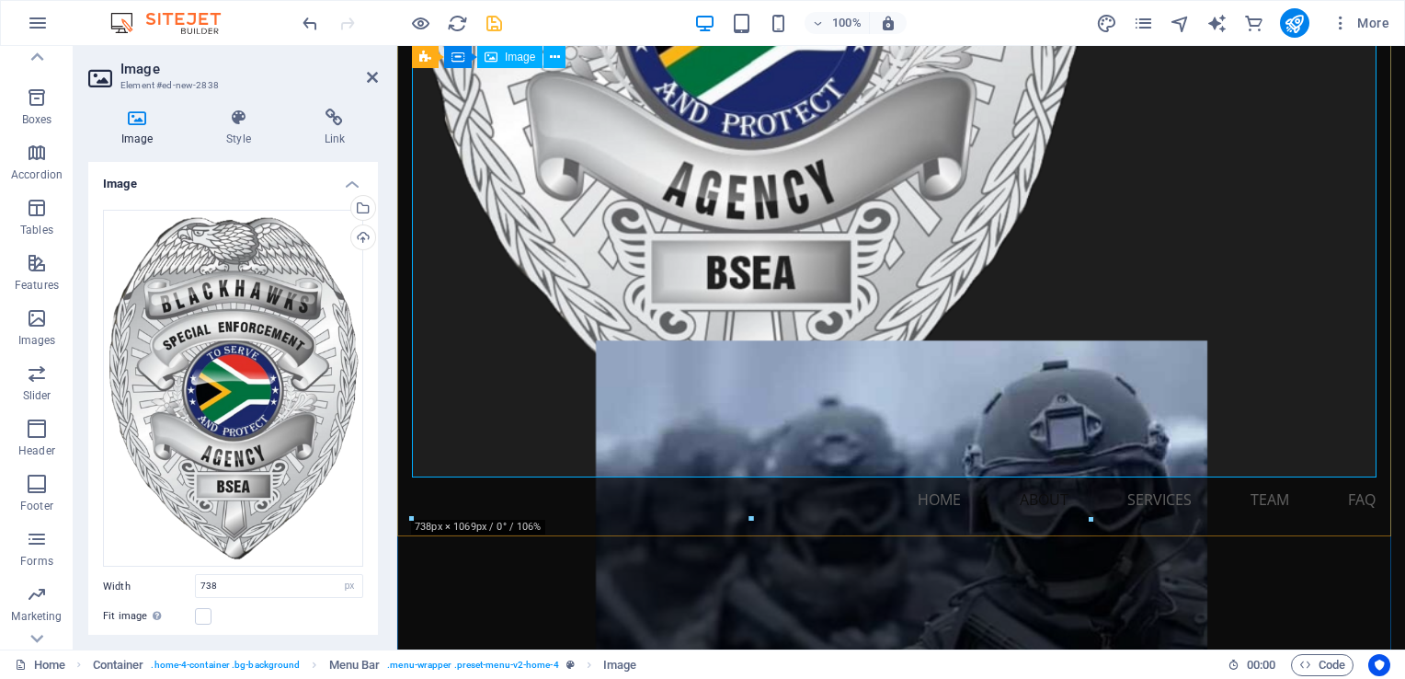
click at [1332, 418] on figure at bounding box center [901, 7] width 979 height 942
click at [1370, 468] on figure at bounding box center [901, 7] width 979 height 942
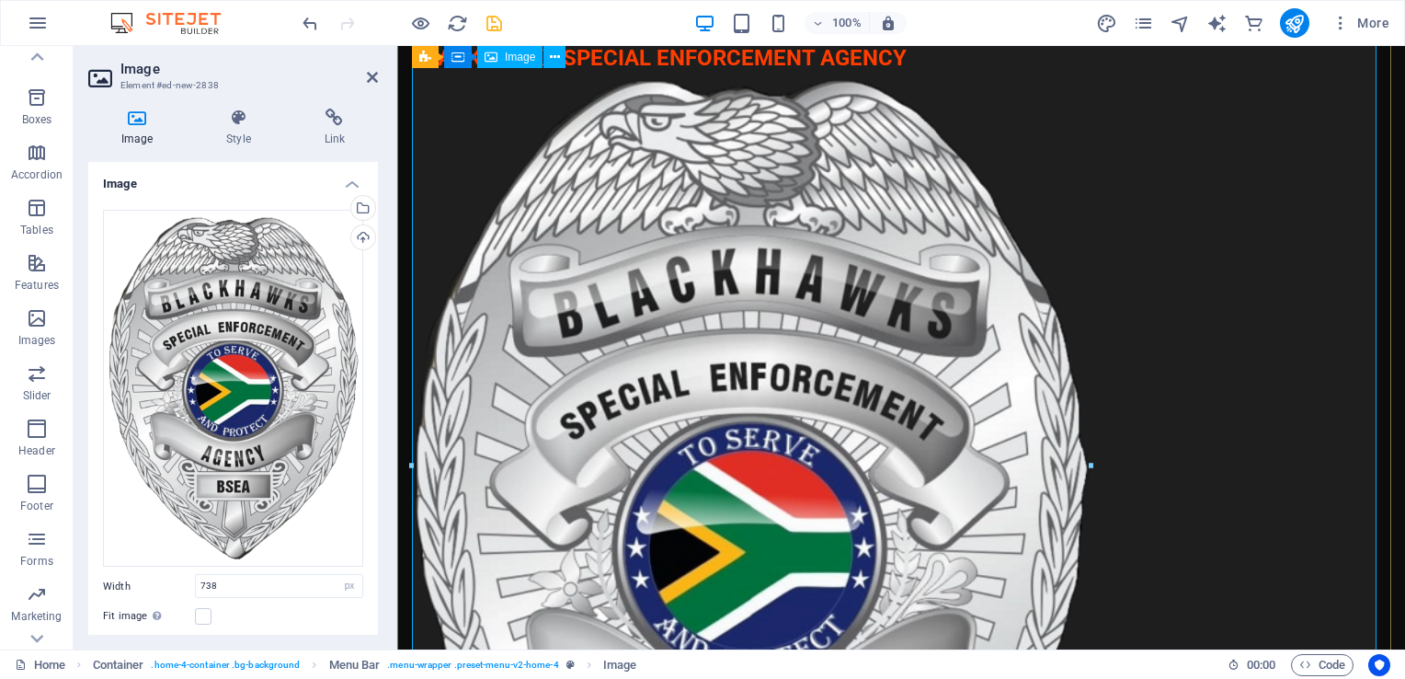
scroll to position [0, 0]
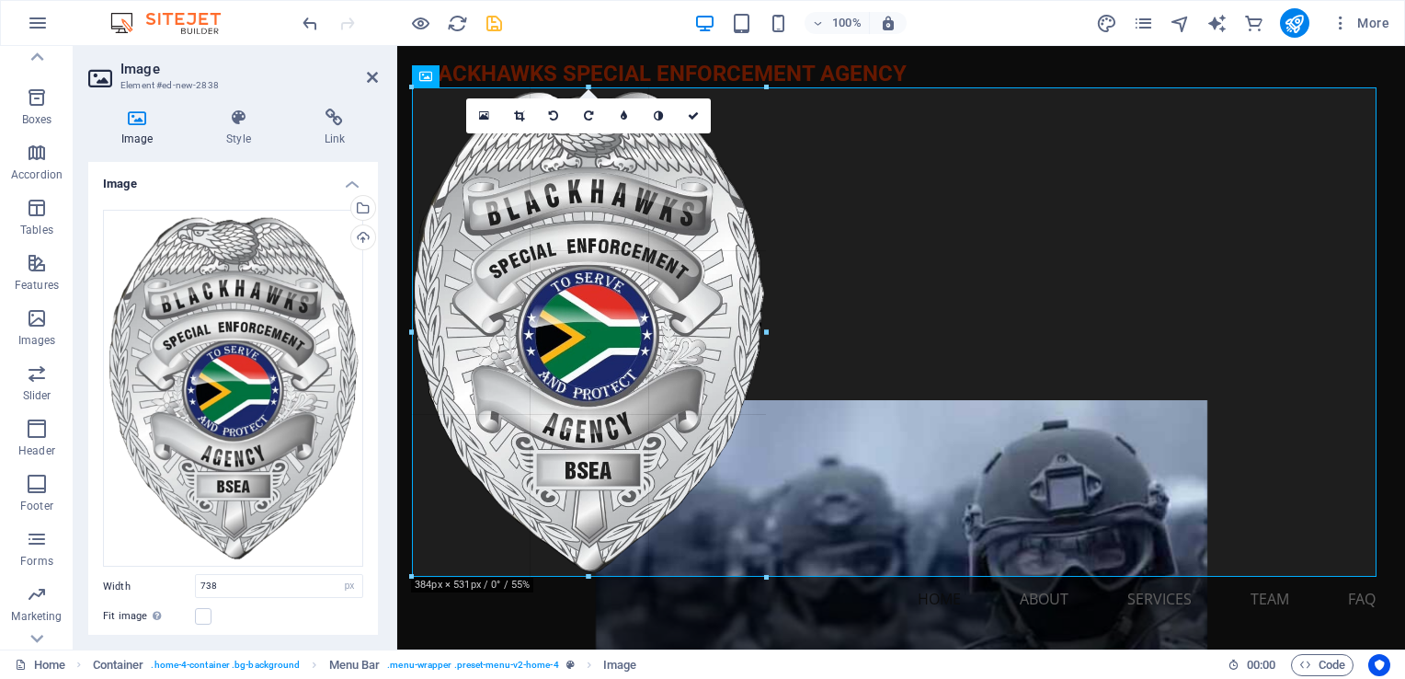
drag, startPoint x: 1090, startPoint y: 88, endPoint x: 508, endPoint y: 541, distance: 737.4
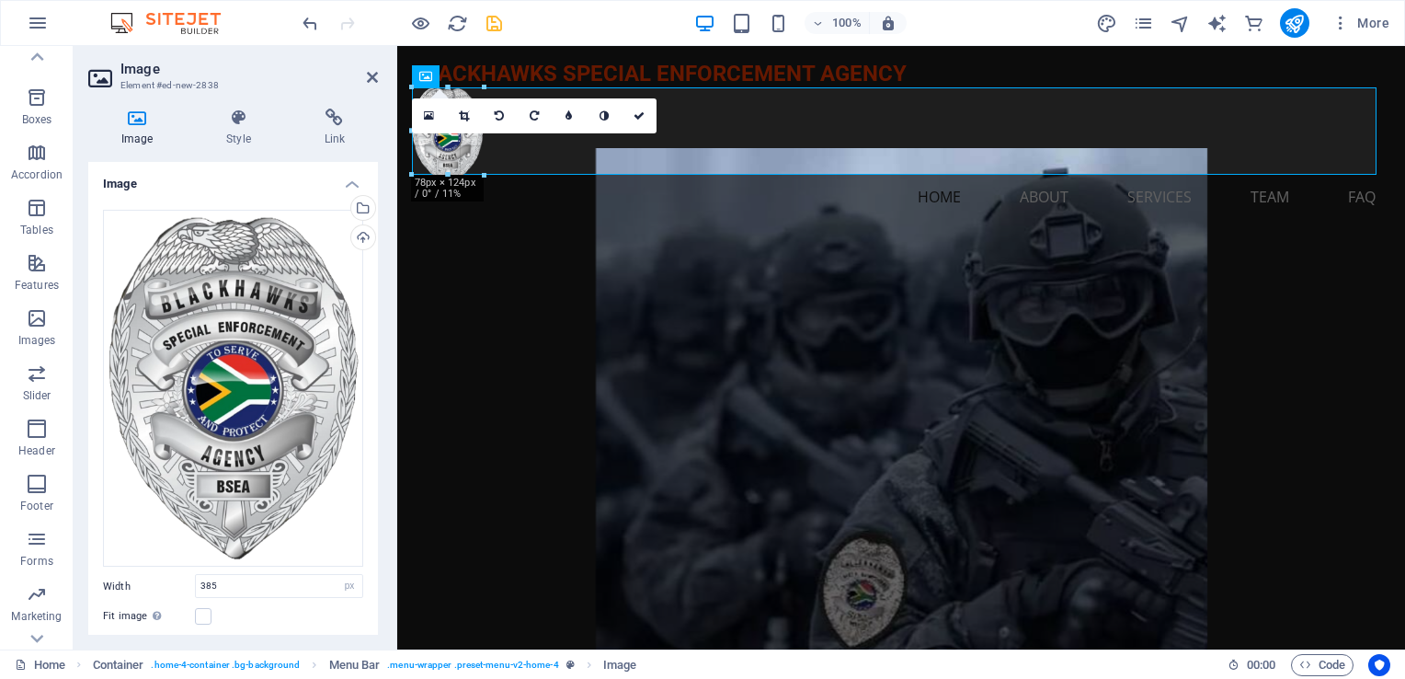
drag, startPoint x: 769, startPoint y: 579, endPoint x: 470, endPoint y: 50, distance: 607.5
type input "60"
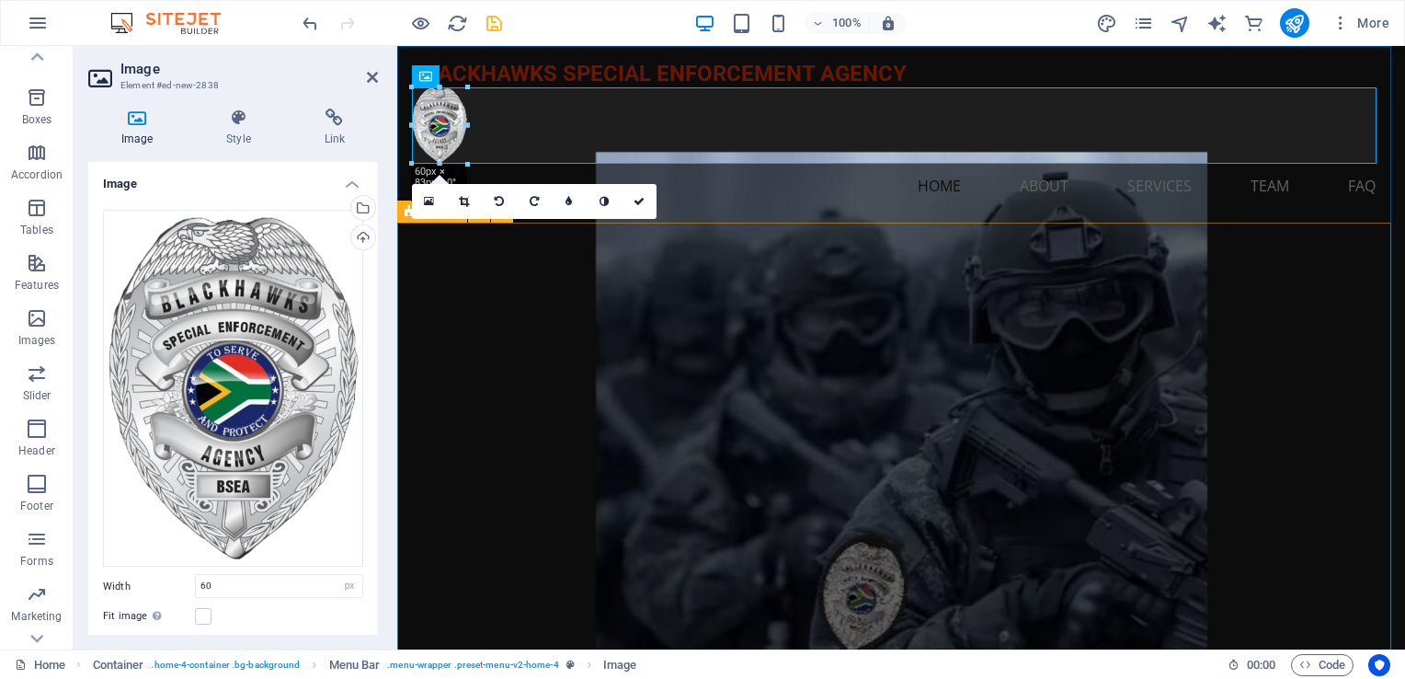
click at [1350, 319] on figure at bounding box center [900, 427] width 957 height 550
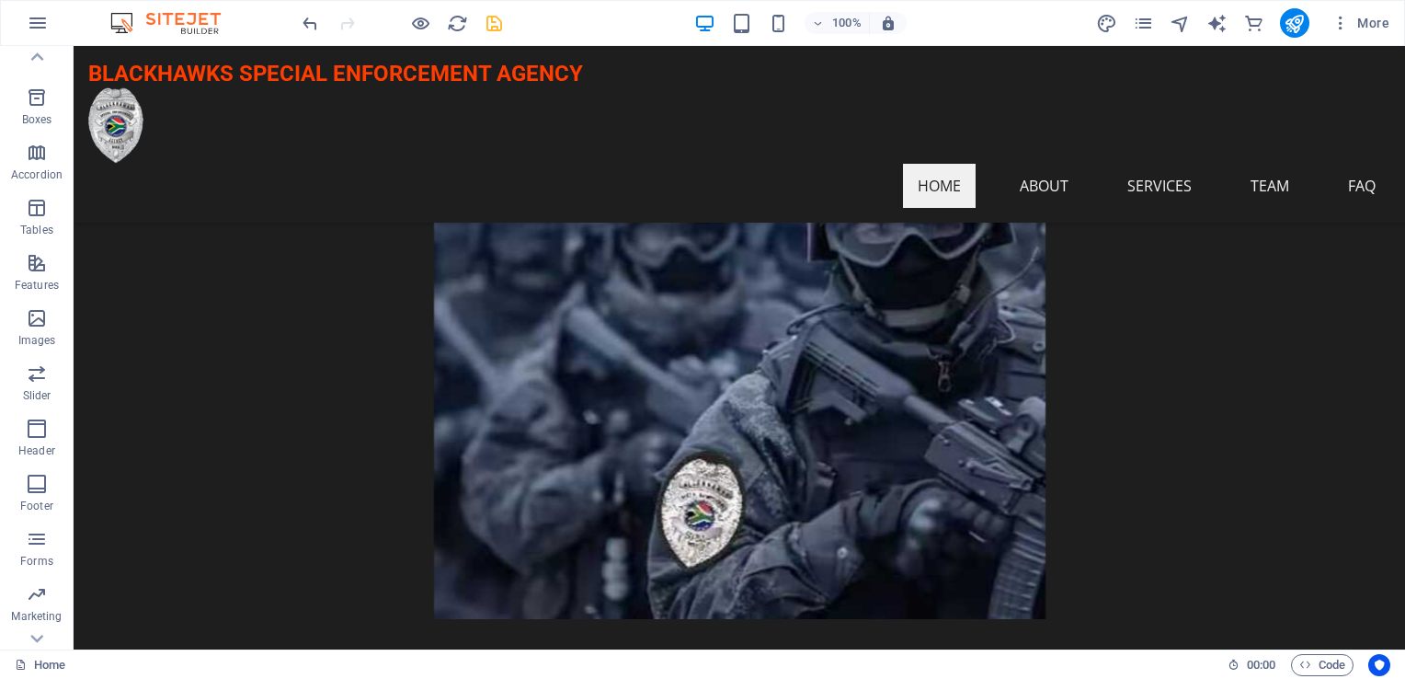
scroll to position [184, 0]
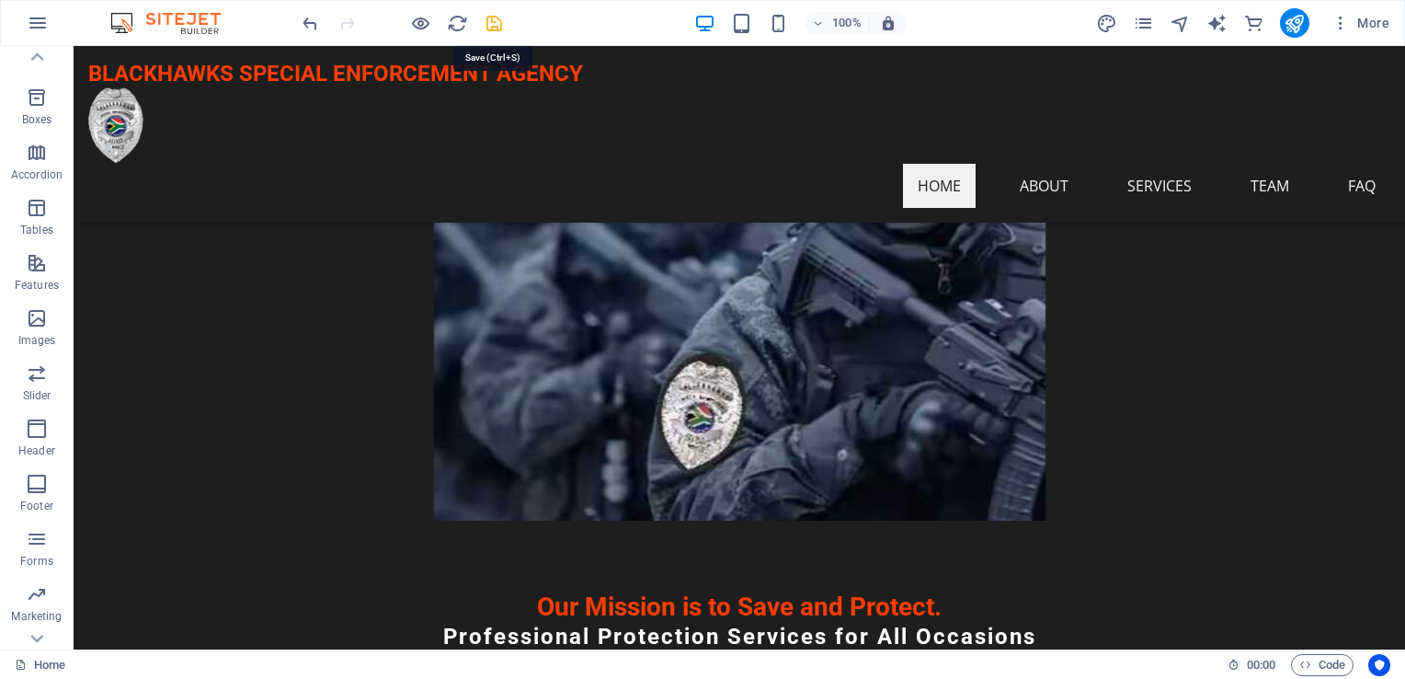
click at [490, 22] on icon "save" at bounding box center [494, 23] width 21 height 21
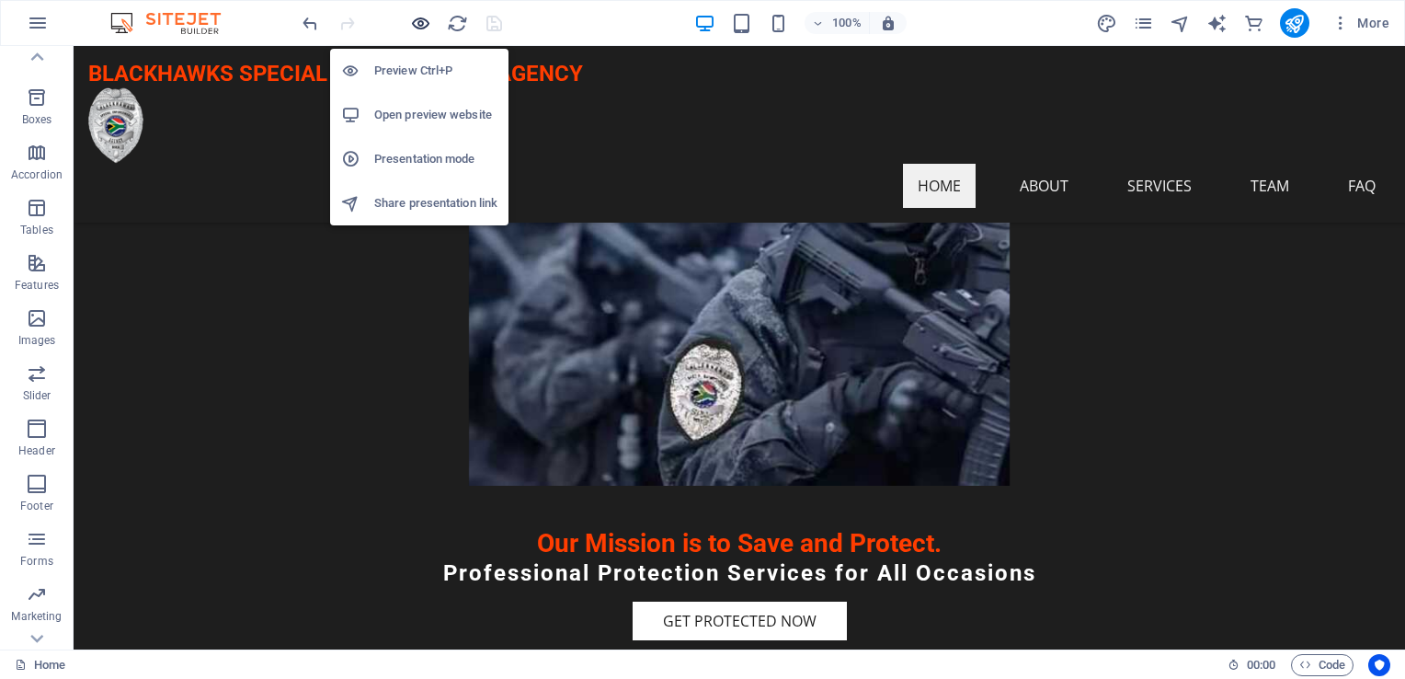
click at [424, 21] on icon "button" at bounding box center [420, 23] width 21 height 21
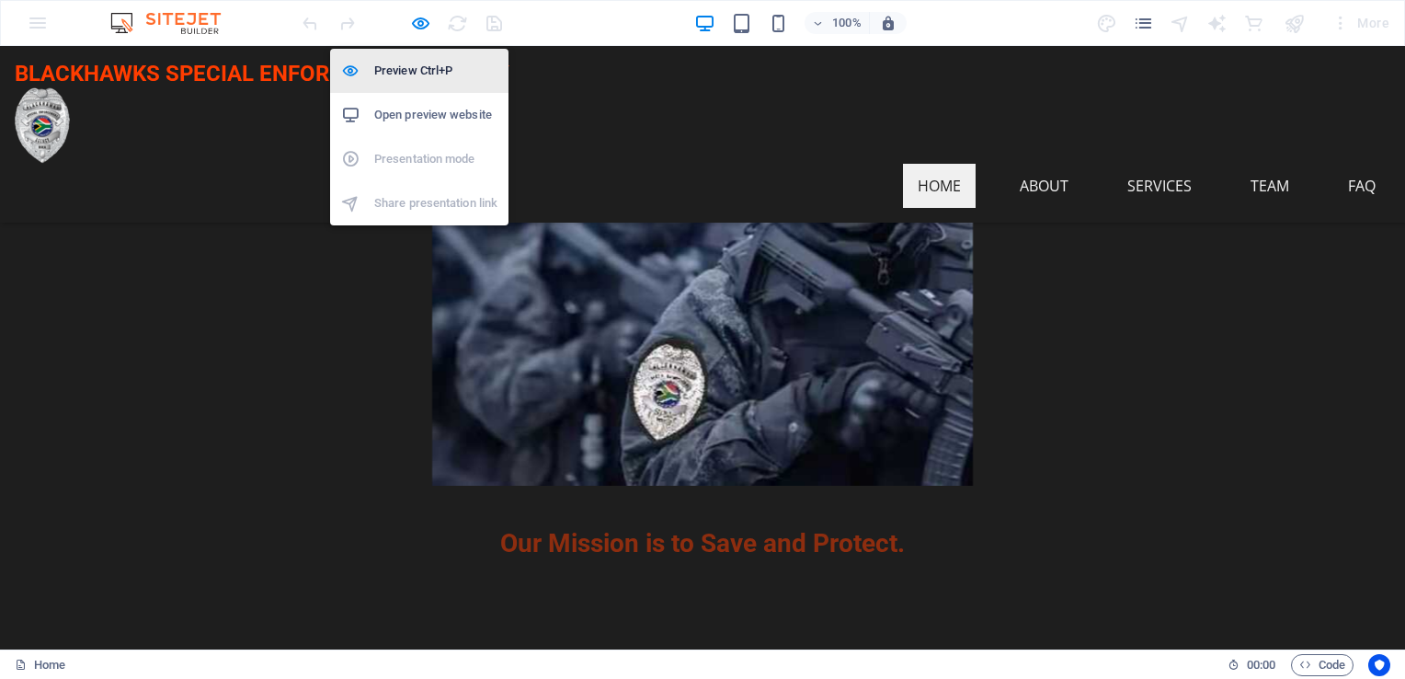
click at [419, 72] on h6 "Preview Ctrl+P" at bounding box center [435, 71] width 123 height 22
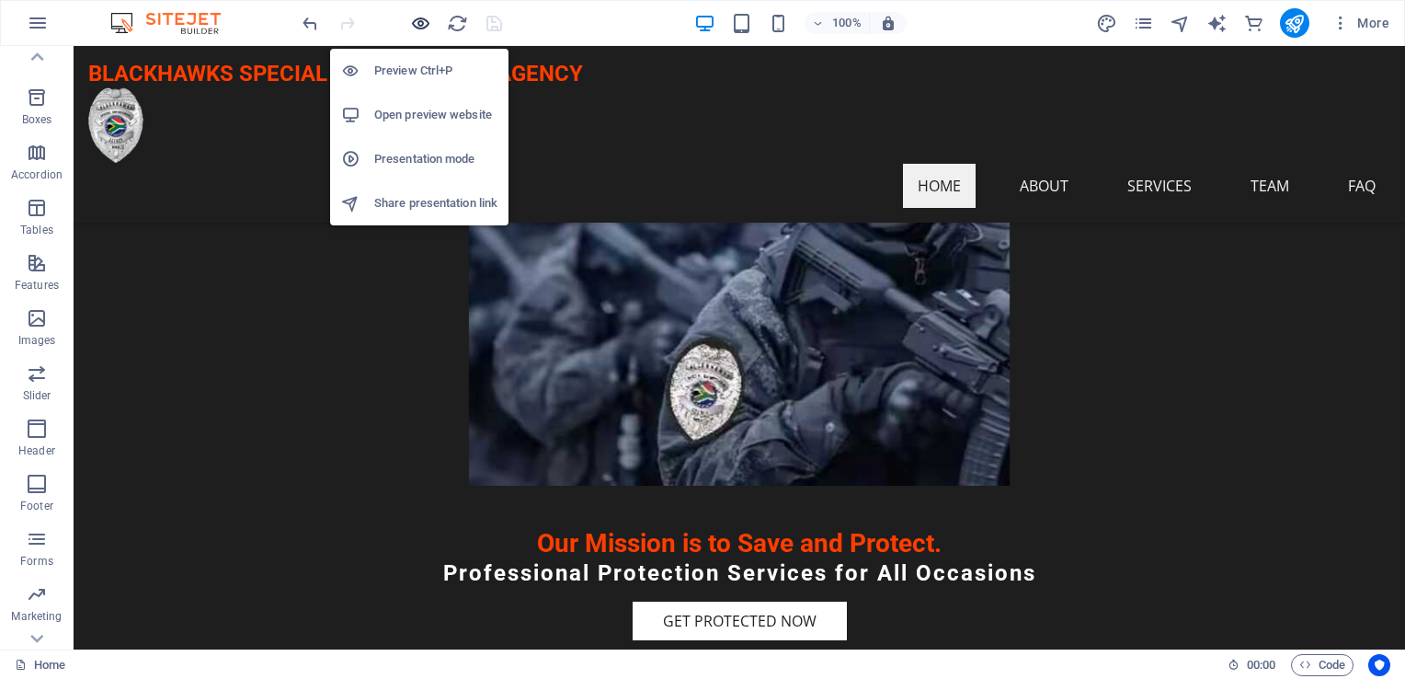
click at [426, 25] on icon "button" at bounding box center [420, 23] width 21 height 21
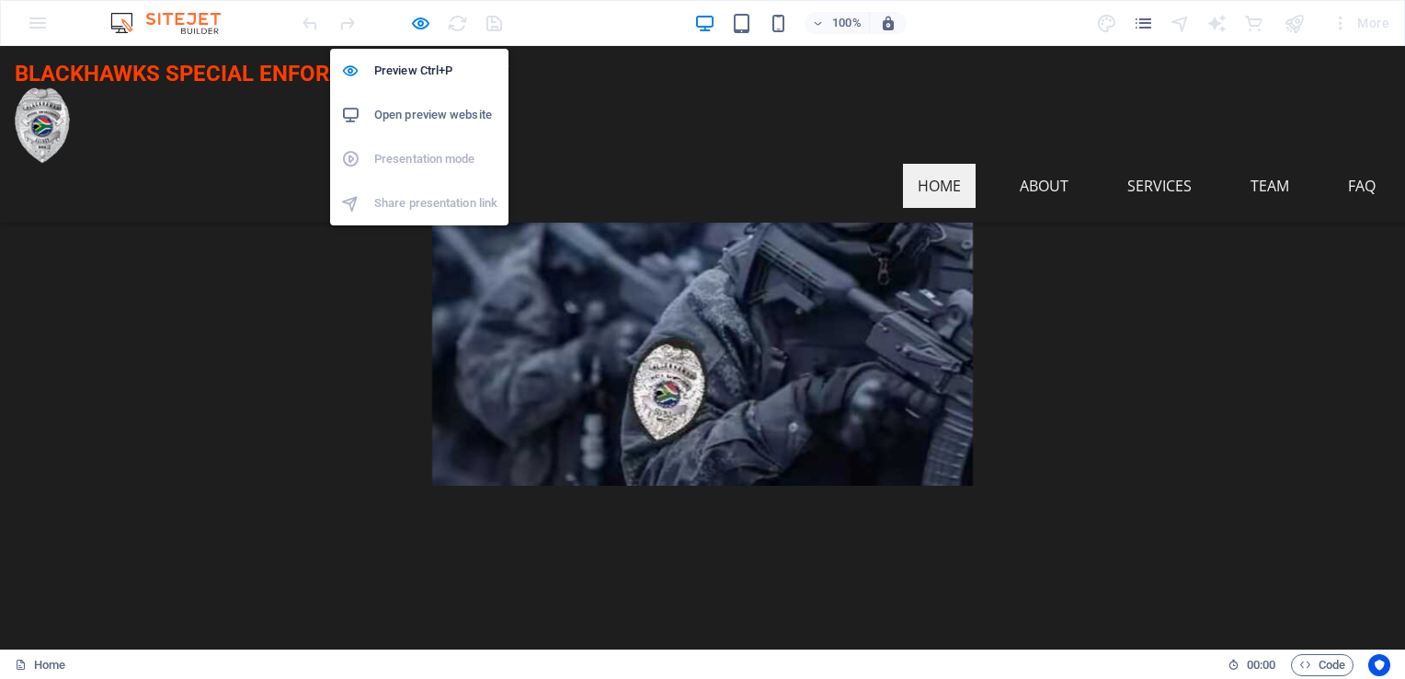
click at [447, 109] on h6 "Open preview website" at bounding box center [435, 115] width 123 height 22
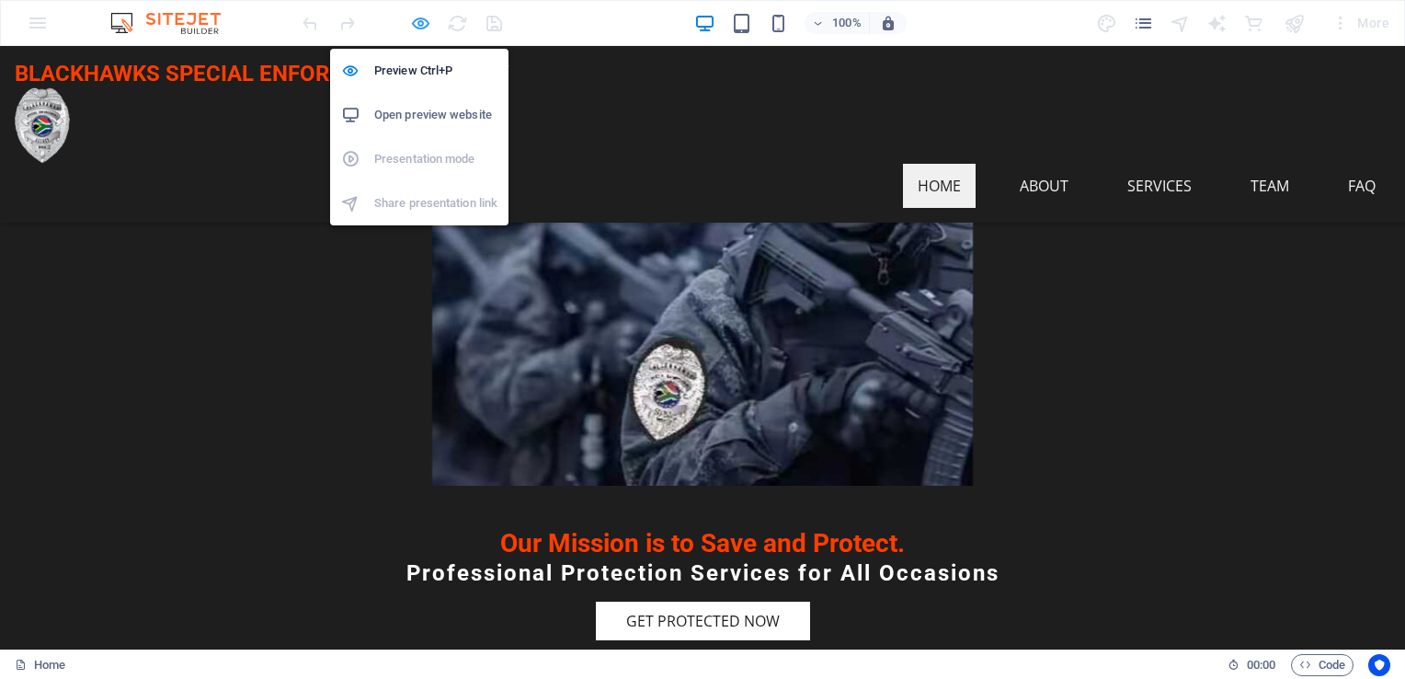
click at [430, 21] on icon "button" at bounding box center [420, 23] width 21 height 21
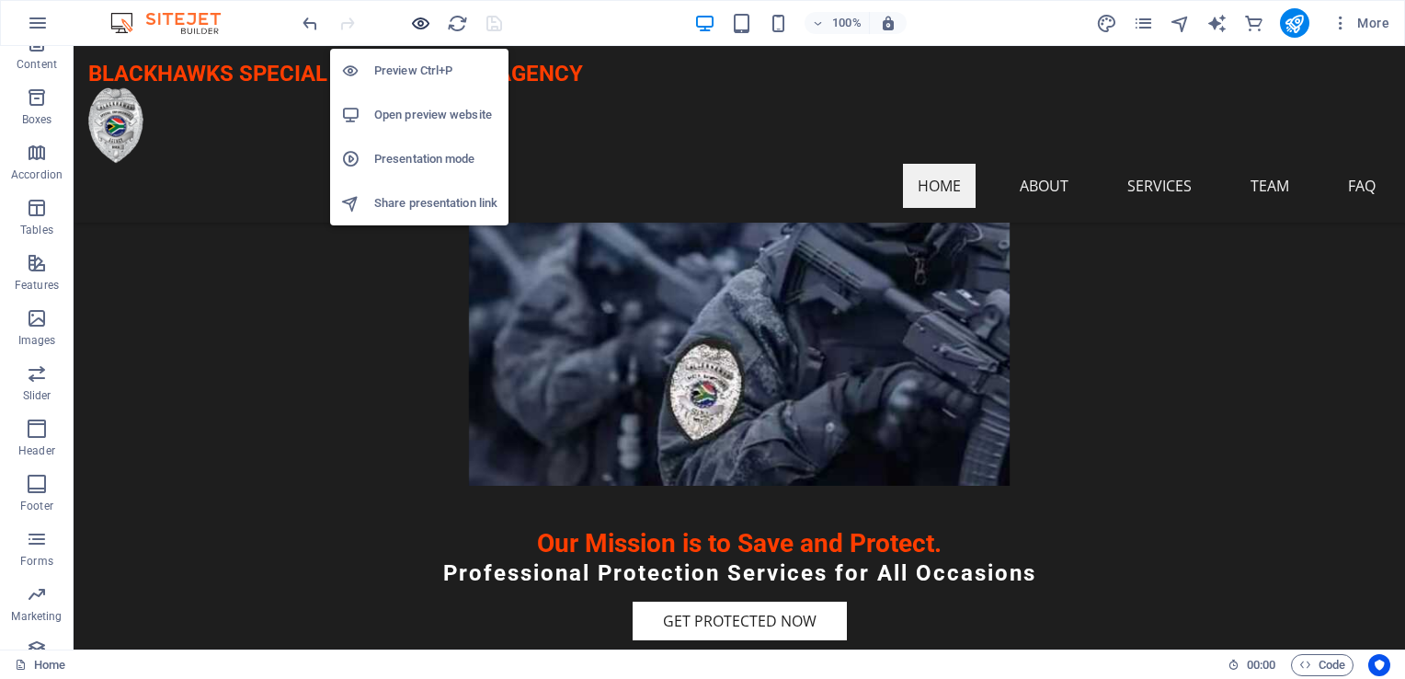
click at [430, 21] on icon "button" at bounding box center [420, 23] width 21 height 21
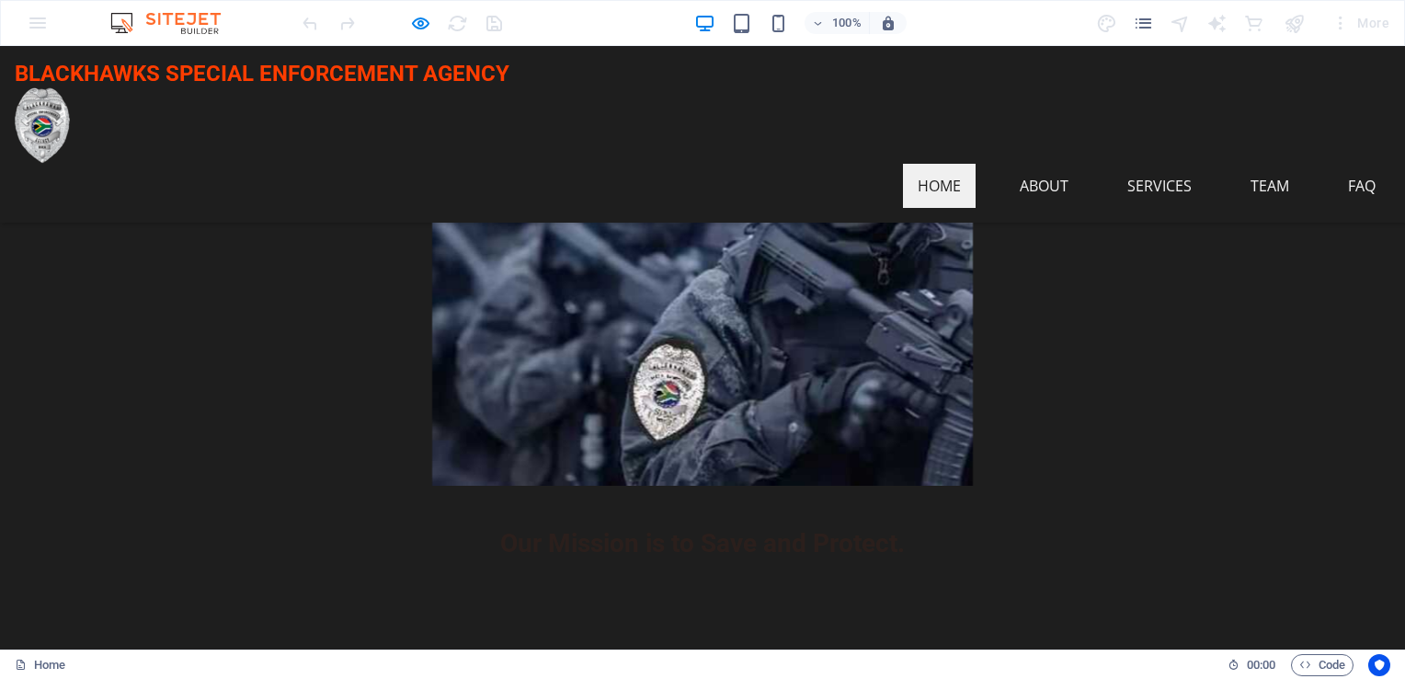
click at [70, 87] on img at bounding box center [42, 125] width 55 height 76
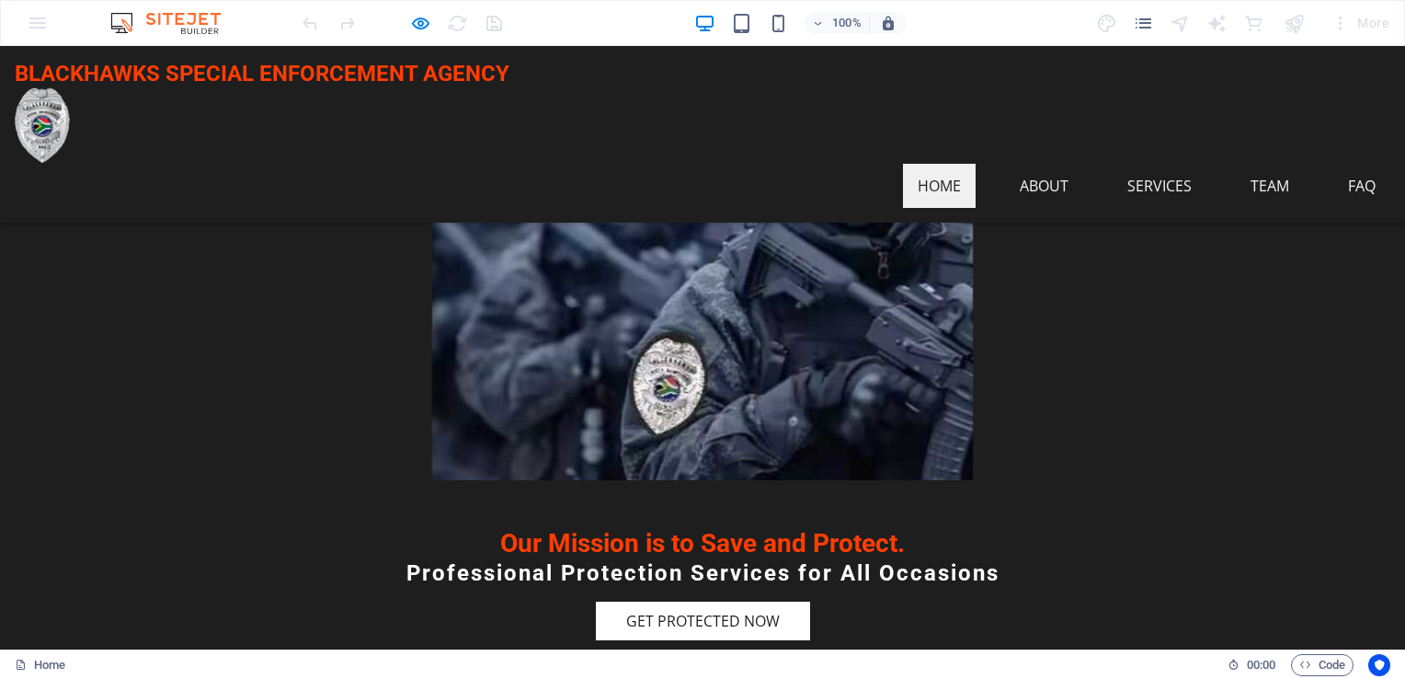
scroll to position [0, 0]
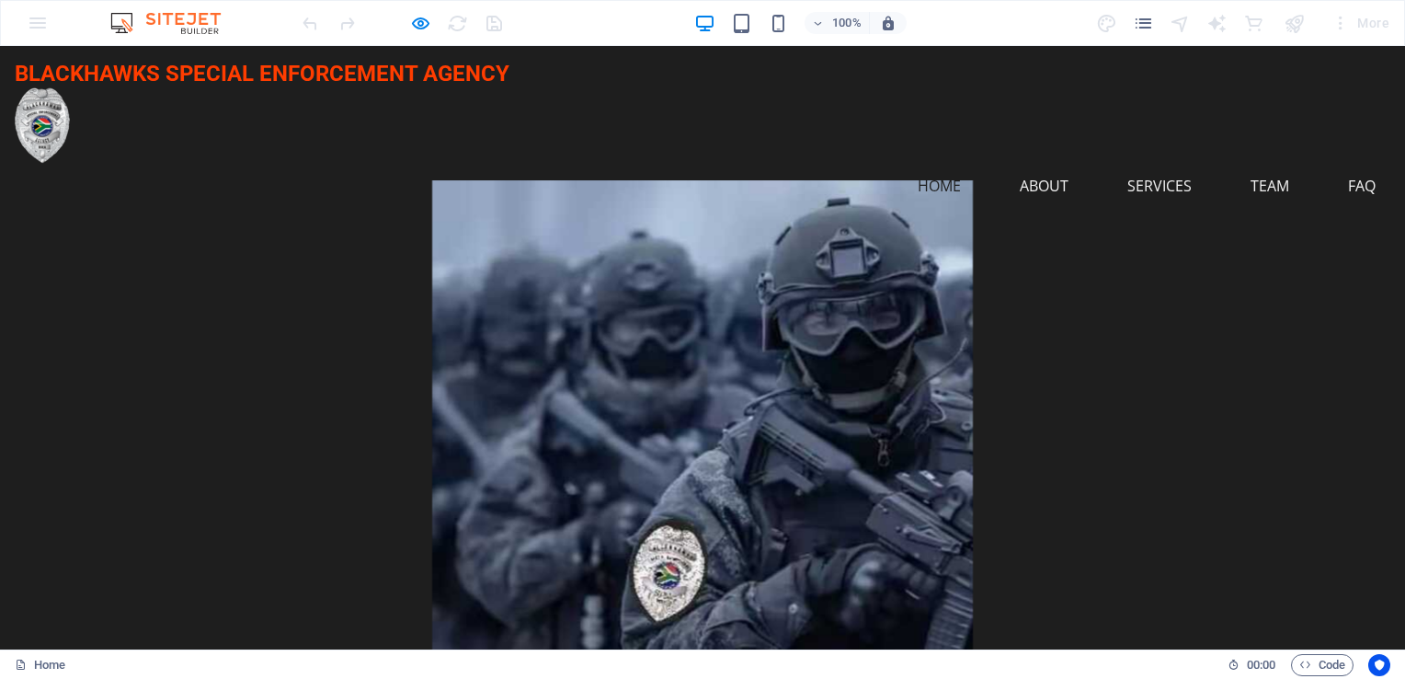
click at [44, 131] on img at bounding box center [42, 125] width 55 height 76
drag, startPoint x: 44, startPoint y: 85, endPoint x: 422, endPoint y: 28, distance: 382.3
click at [422, 28] on icon "button" at bounding box center [420, 23] width 21 height 21
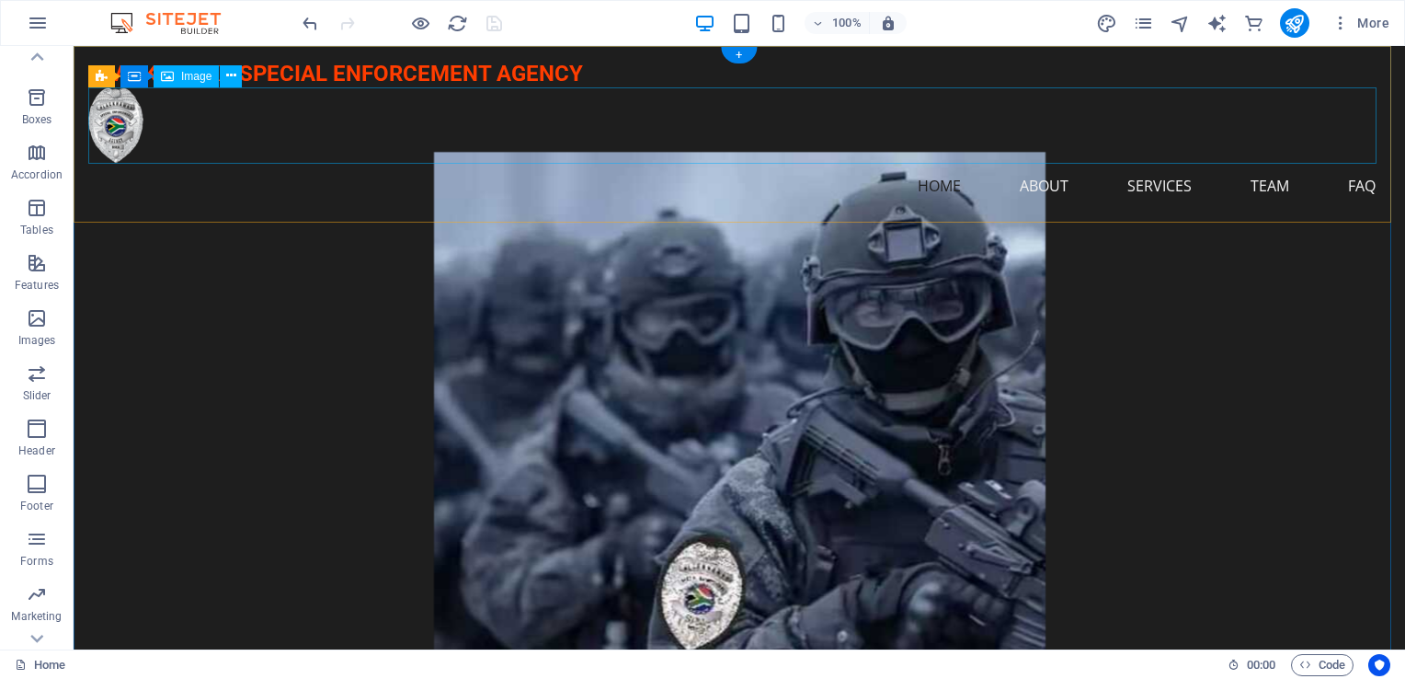
click at [138, 125] on figure at bounding box center [739, 125] width 1302 height 76
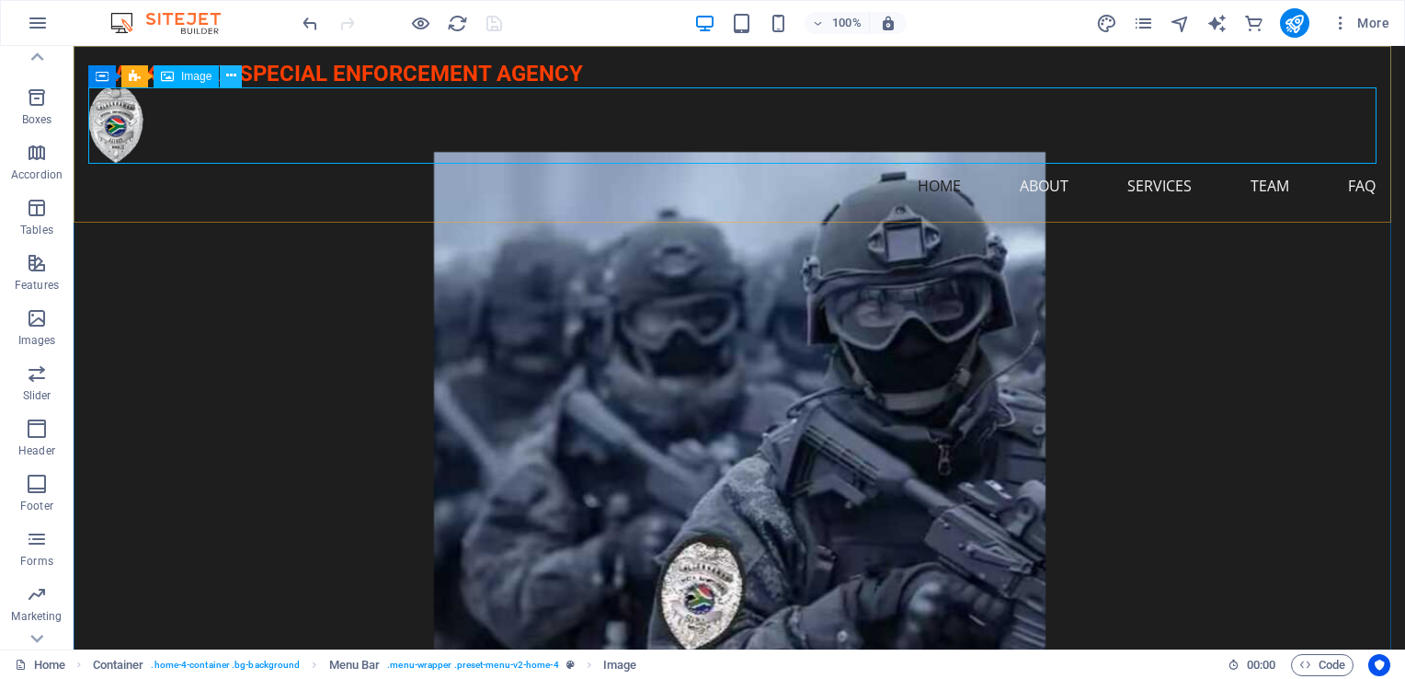
click at [226, 75] on icon at bounding box center [231, 75] width 10 height 19
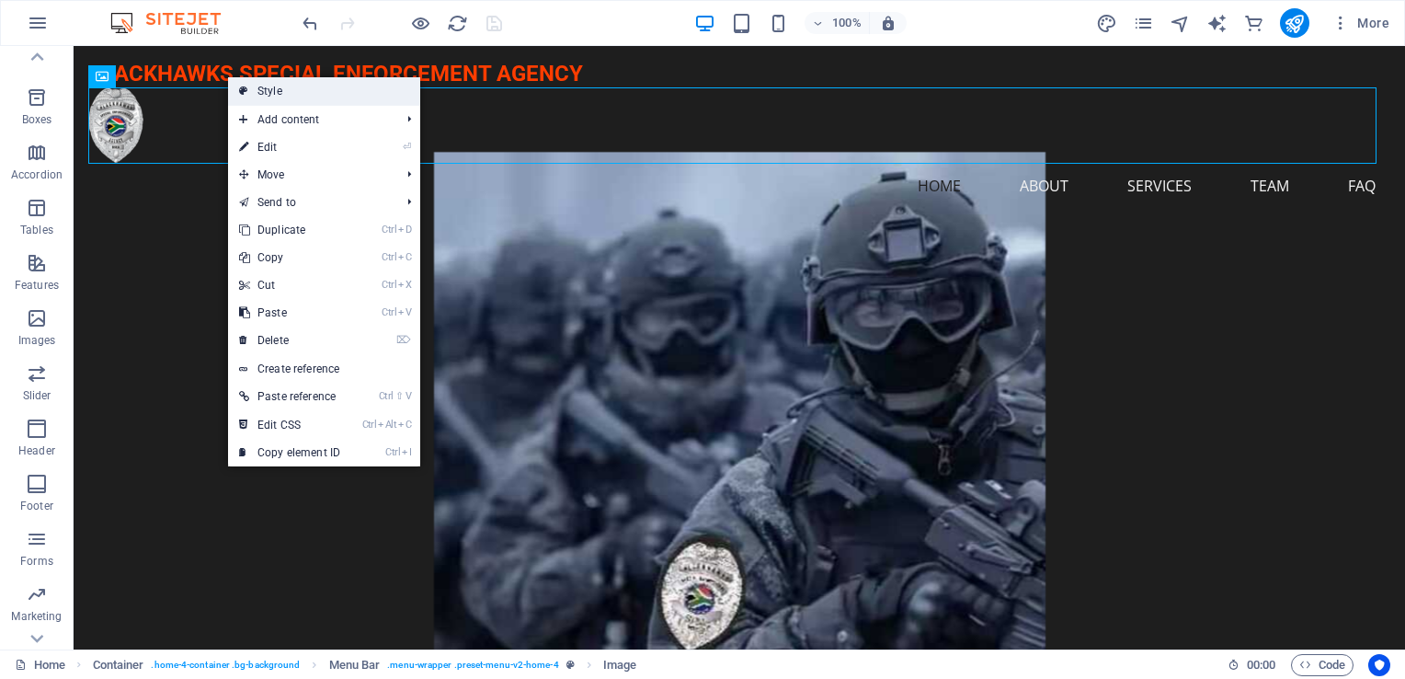
click at [280, 86] on link "Style" at bounding box center [324, 91] width 192 height 28
select select "rem"
select select "preset-menu-v2-home-4"
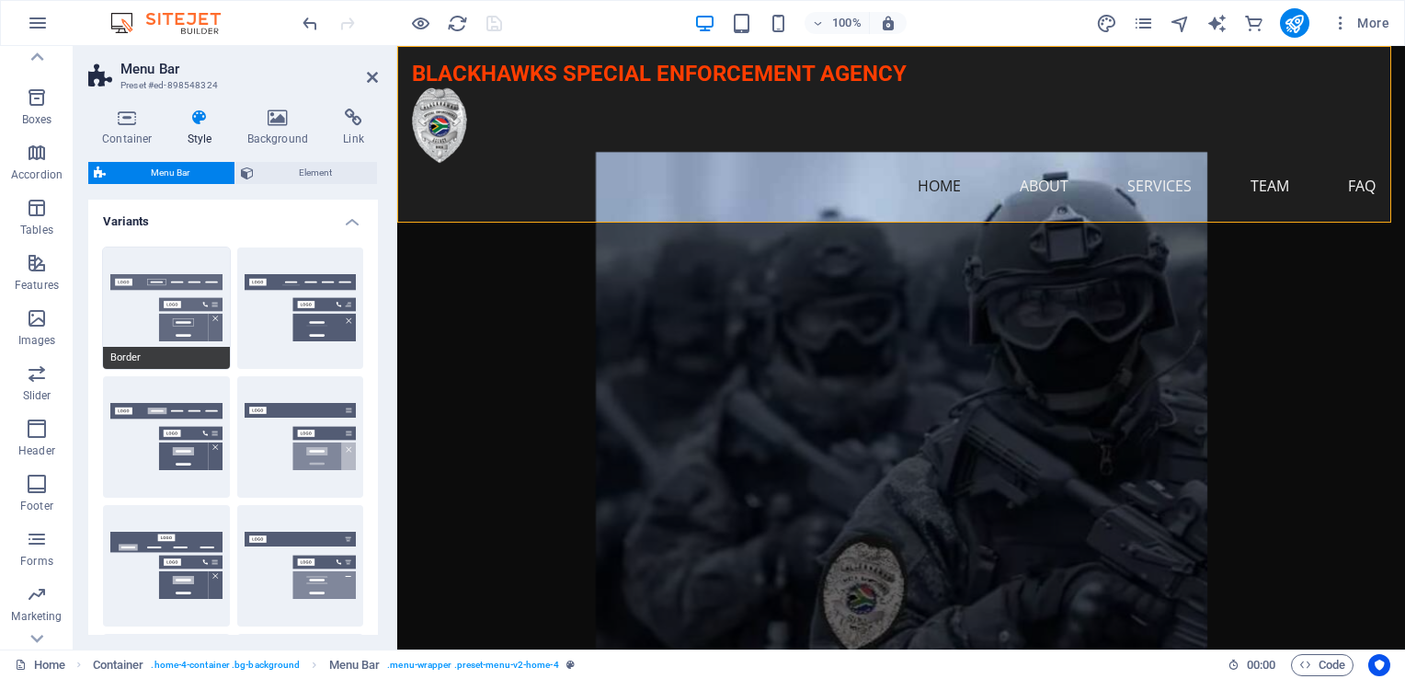
click at [190, 300] on button "Border" at bounding box center [166, 307] width 127 height 121
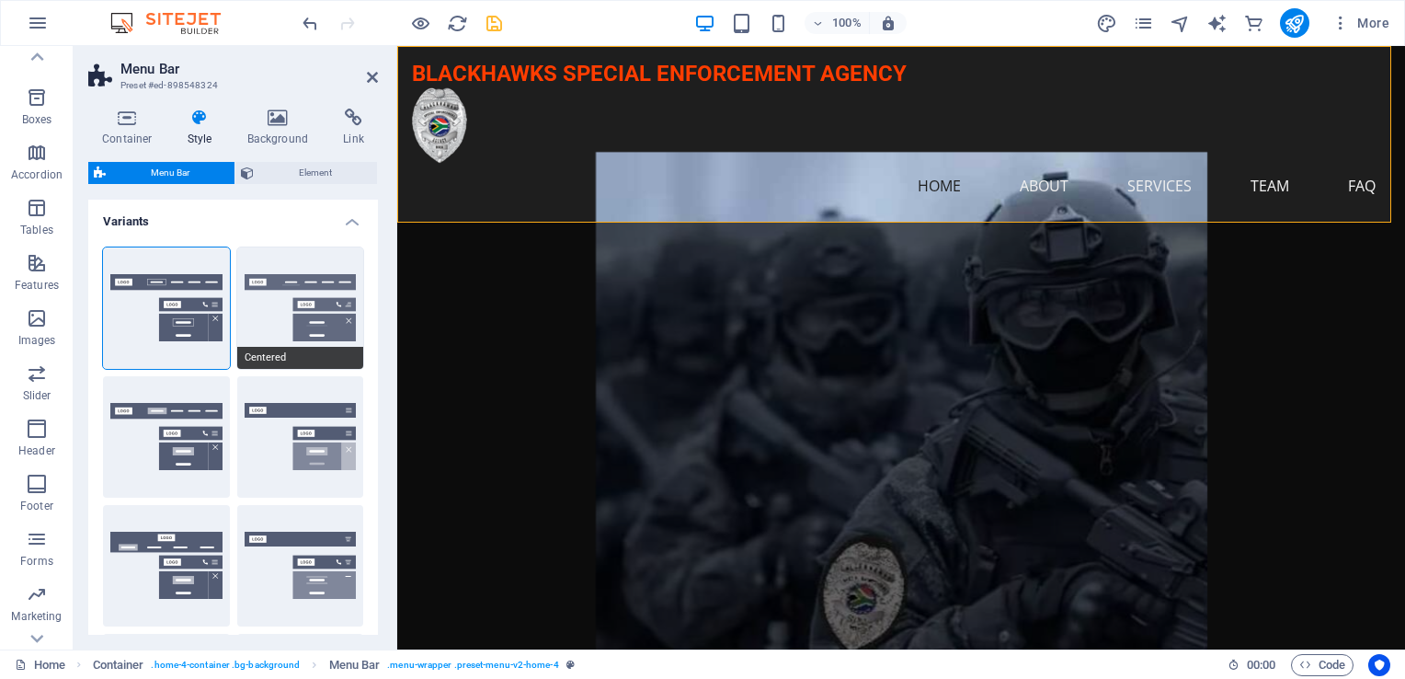
click at [304, 315] on button "Centered" at bounding box center [300, 307] width 127 height 121
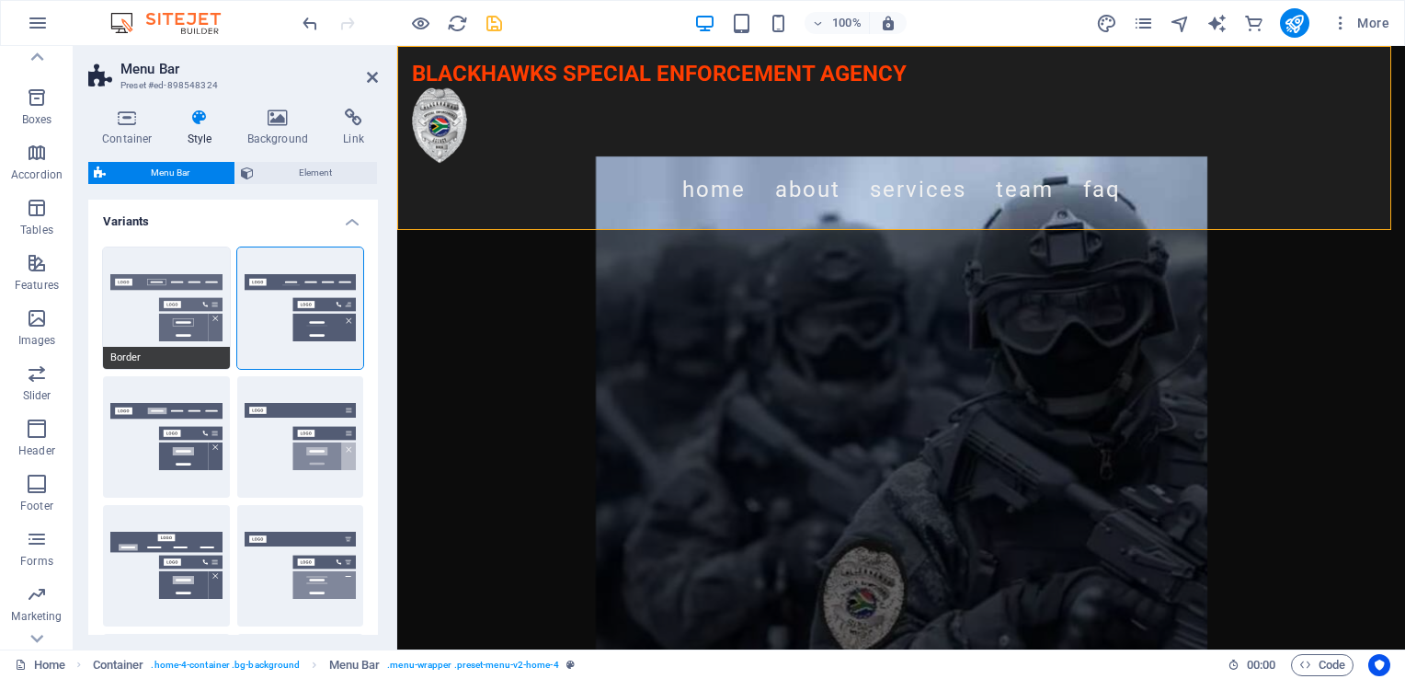
click at [202, 300] on button "Border" at bounding box center [166, 307] width 127 height 121
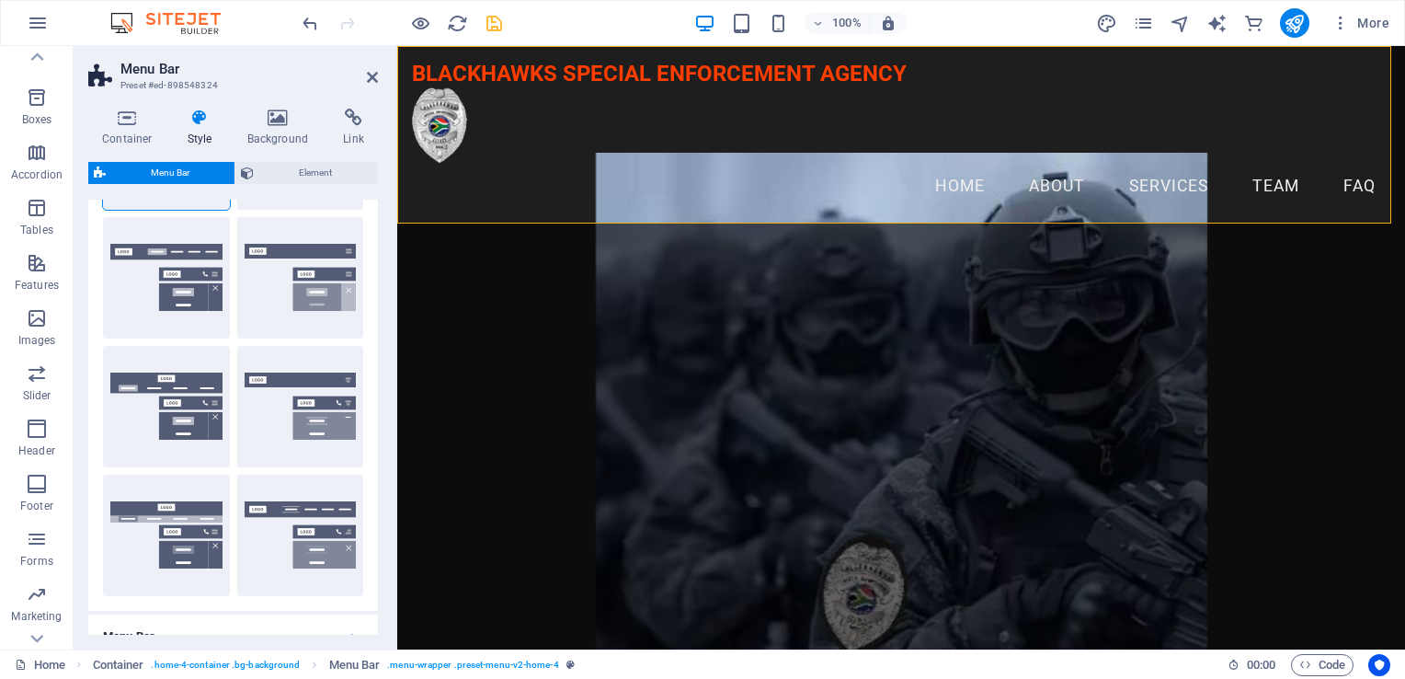
scroll to position [184, 0]
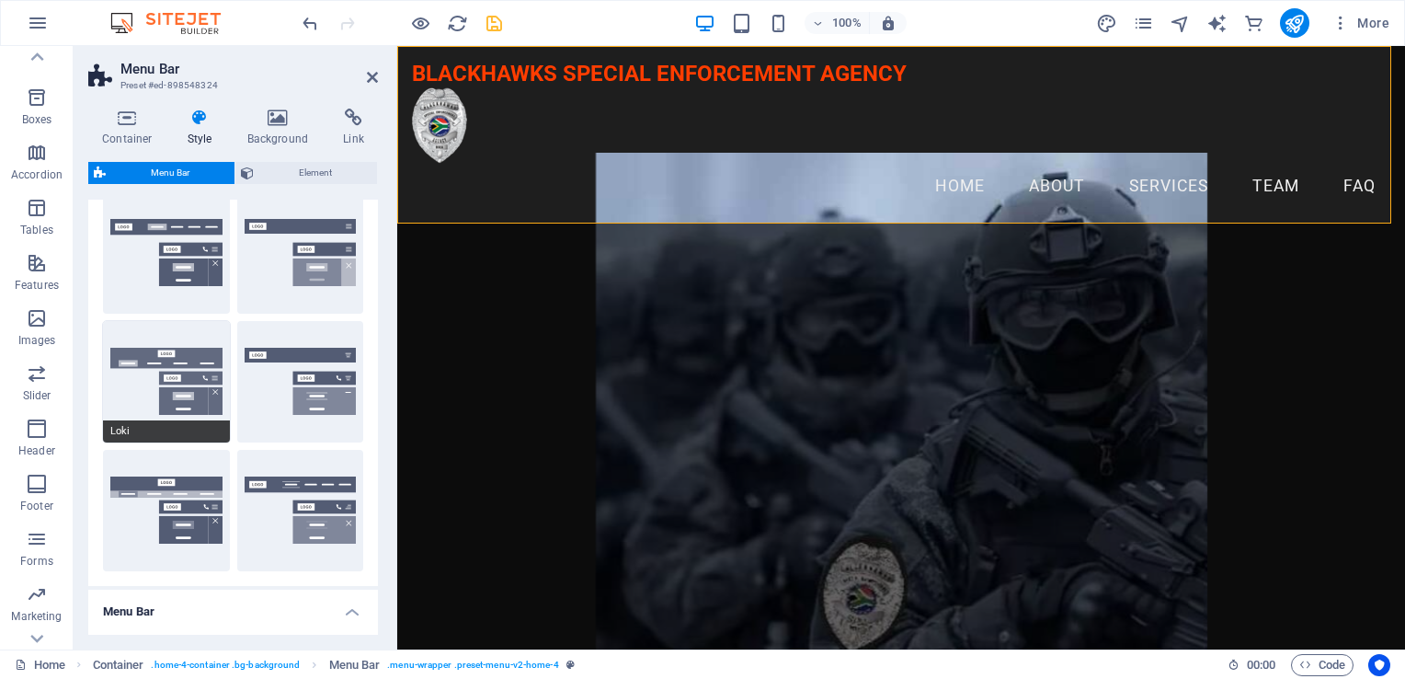
click at [194, 373] on button "Loki" at bounding box center [166, 381] width 127 height 121
type input "0"
select select "DISABLED_OPTION_VALUE"
type input "2"
type input "1"
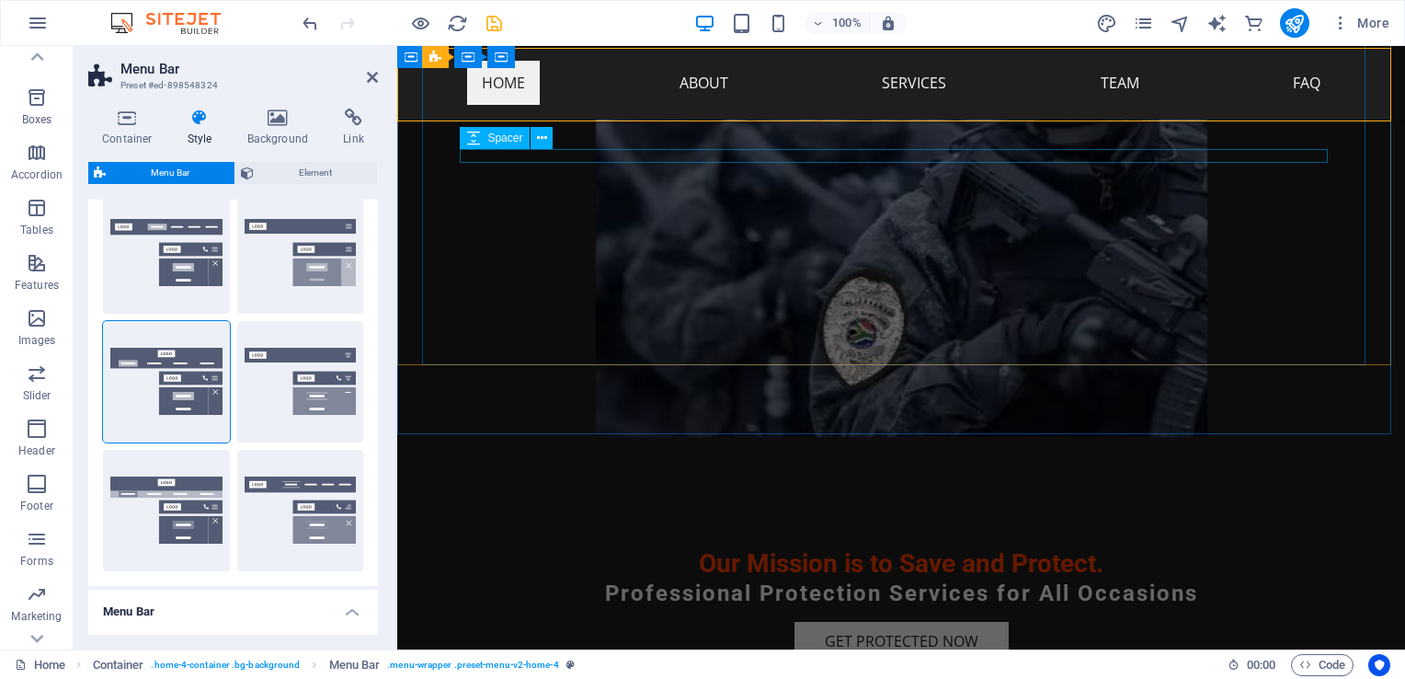
scroll to position [0, 0]
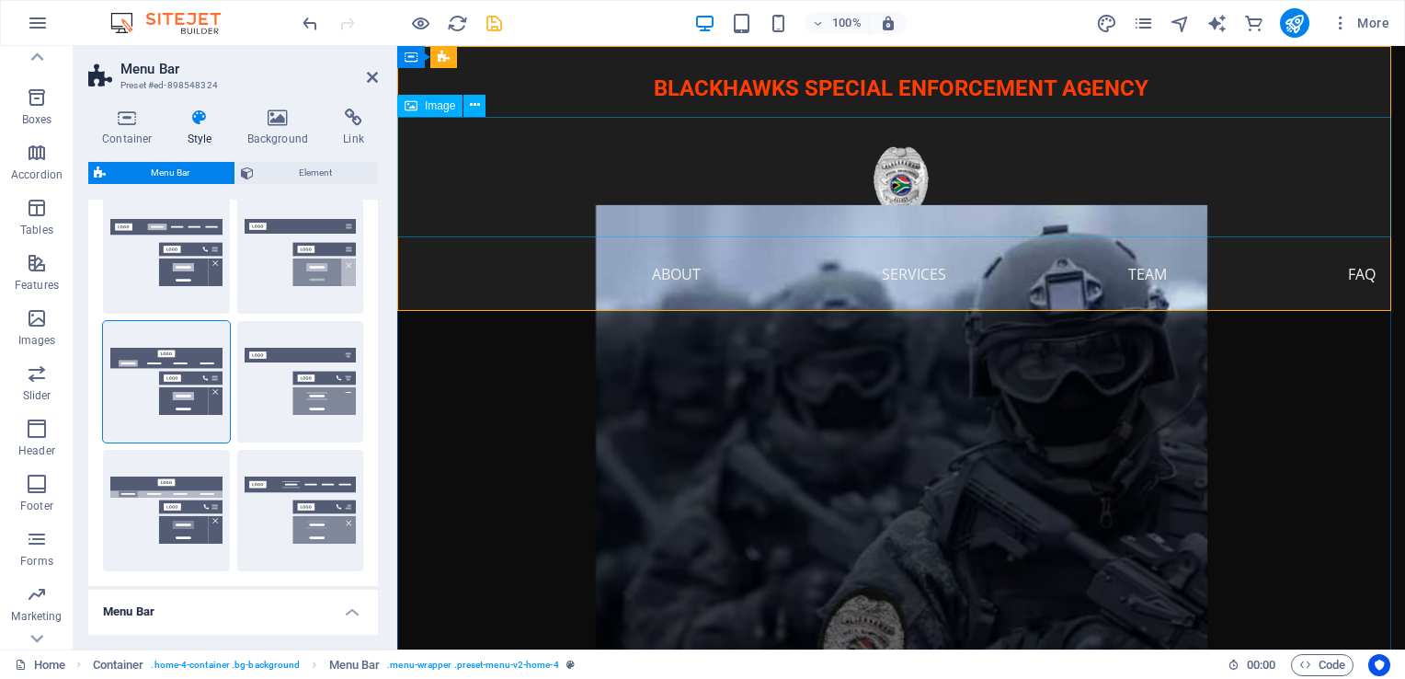
click at [900, 168] on figure at bounding box center [901, 177] width 1008 height 120
select select "px"
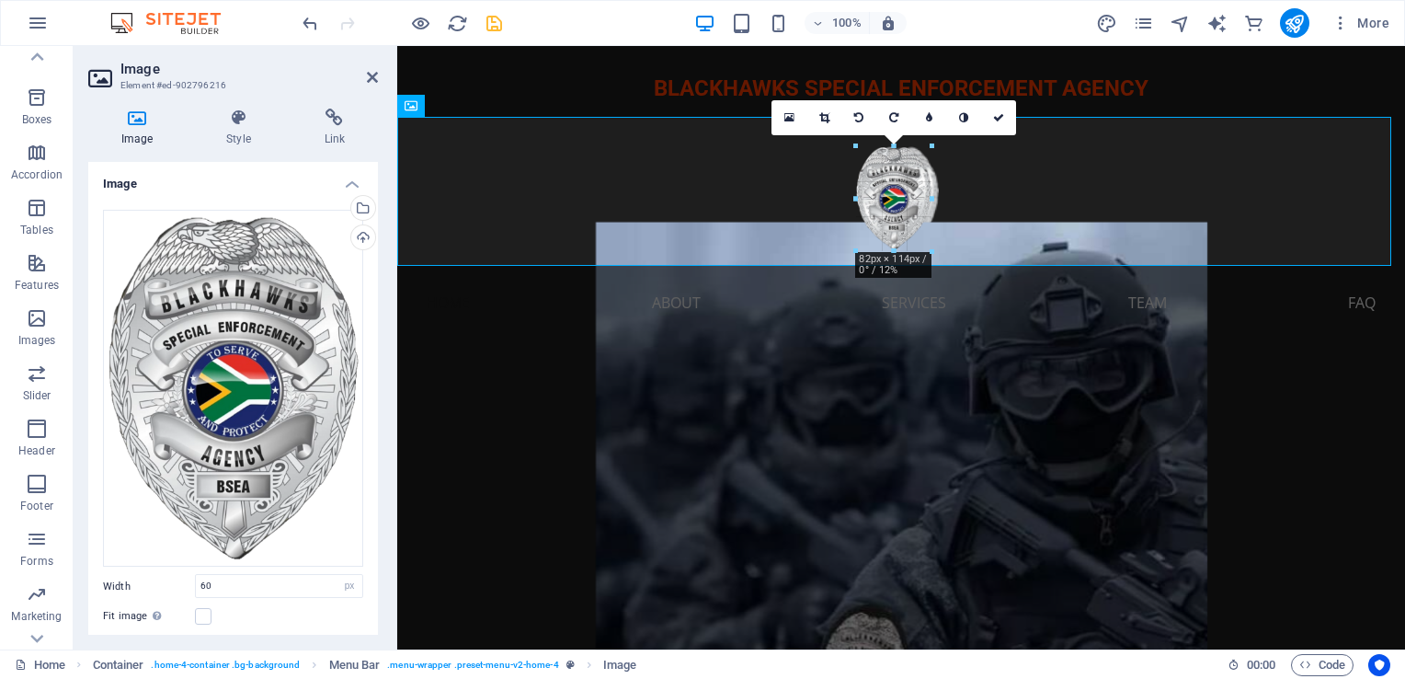
drag, startPoint x: 920, startPoint y: 223, endPoint x: 934, endPoint y: 252, distance: 32.9
type input "82"
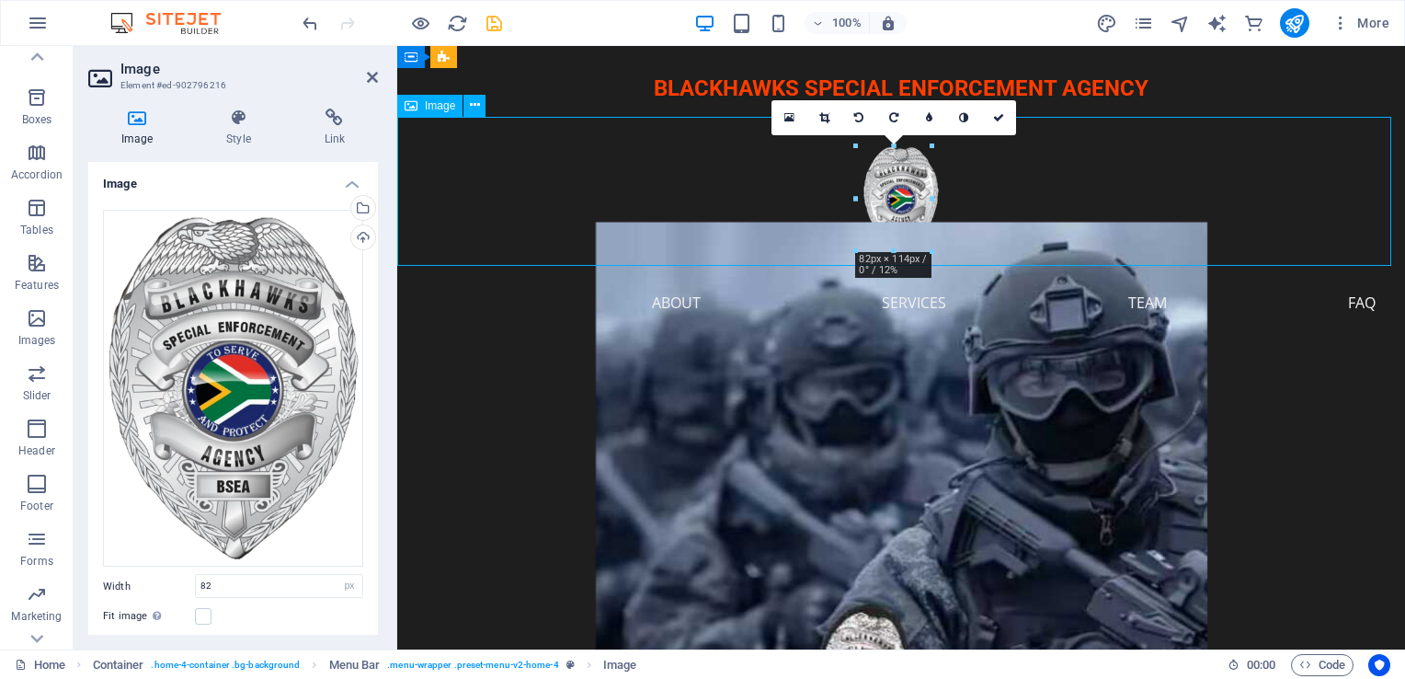
drag, startPoint x: 894, startPoint y: 189, endPoint x: 895, endPoint y: 151, distance: 38.6
click at [895, 151] on figure at bounding box center [901, 191] width 1008 height 149
drag, startPoint x: 896, startPoint y: 216, endPoint x: 896, endPoint y: 206, distance: 10.1
click at [896, 206] on figure at bounding box center [901, 191] width 1008 height 149
click at [1274, 468] on figure at bounding box center [900, 497] width 957 height 550
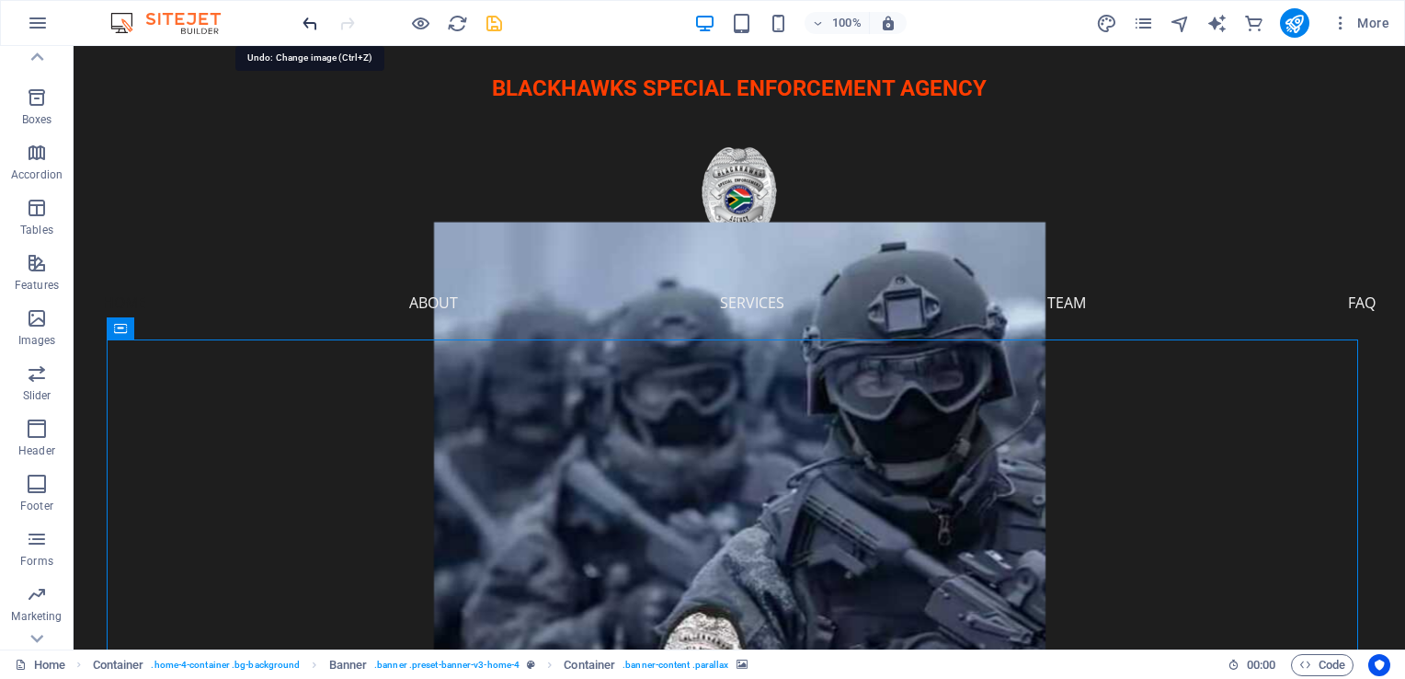
click at [304, 29] on icon "undo" at bounding box center [310, 23] width 21 height 21
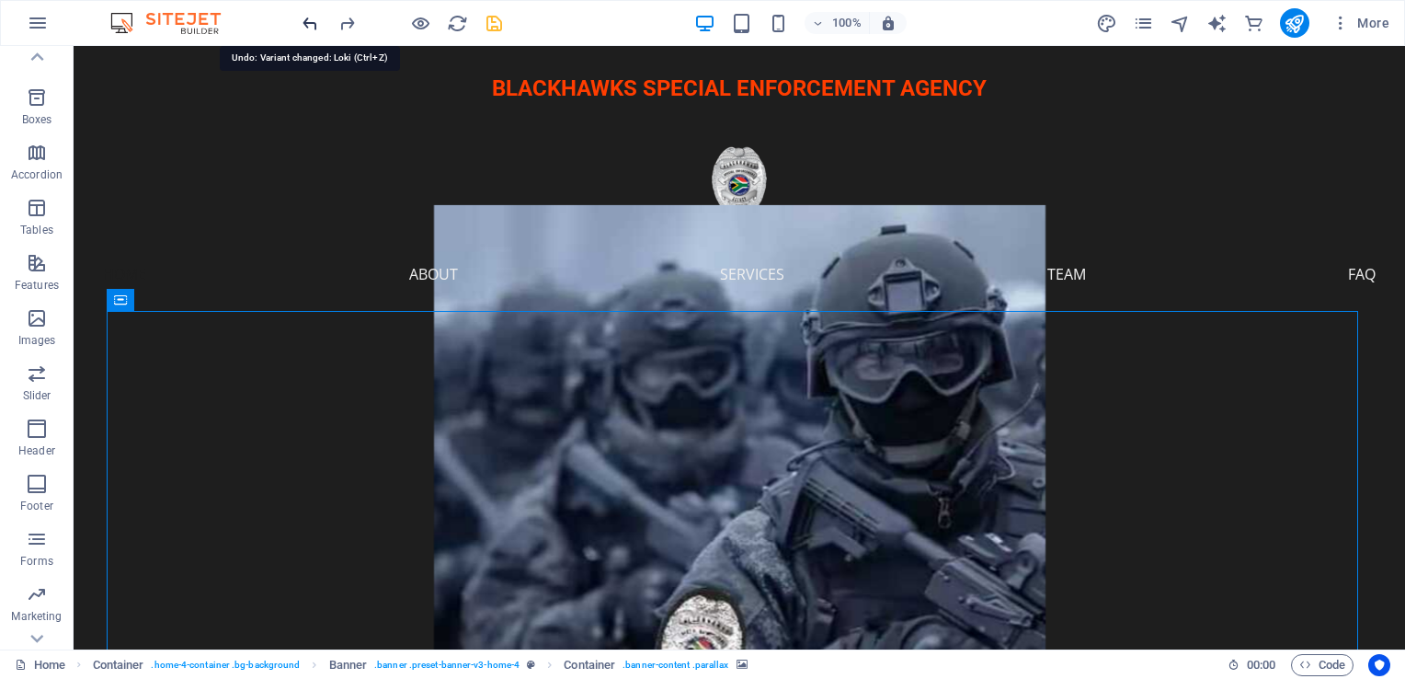
click at [304, 29] on icon "undo" at bounding box center [310, 23] width 21 height 21
click at [345, 20] on icon "redo" at bounding box center [347, 23] width 21 height 21
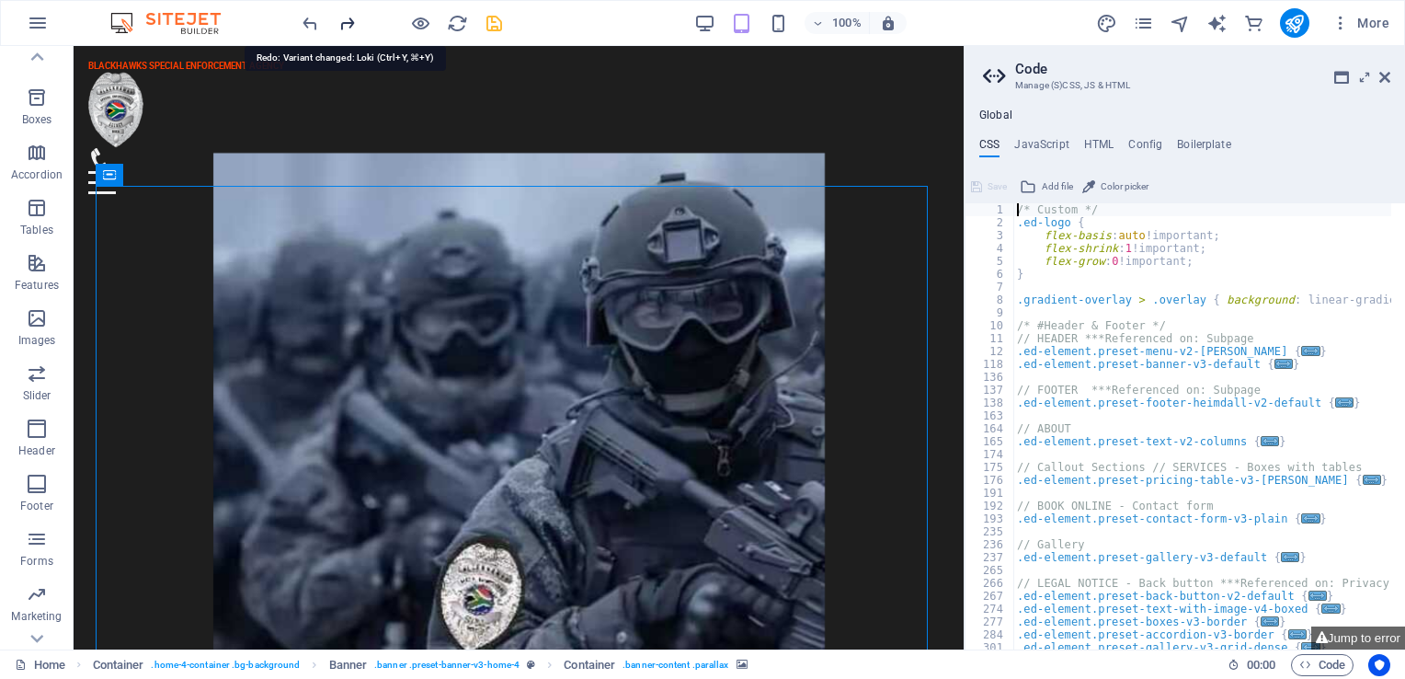
click at [348, 13] on icon "redo" at bounding box center [347, 23] width 21 height 21
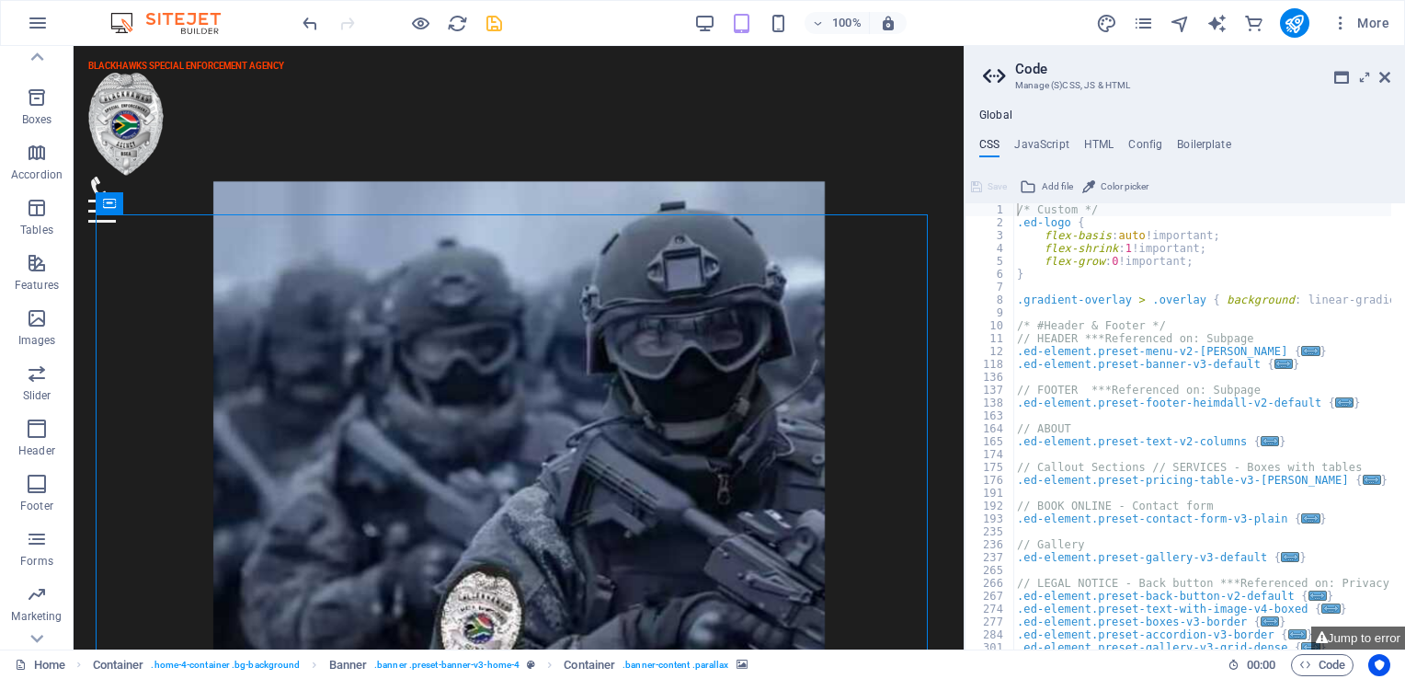
click at [348, 13] on div at bounding box center [402, 22] width 206 height 29
click at [313, 17] on icon "undo" at bounding box center [310, 23] width 21 height 21
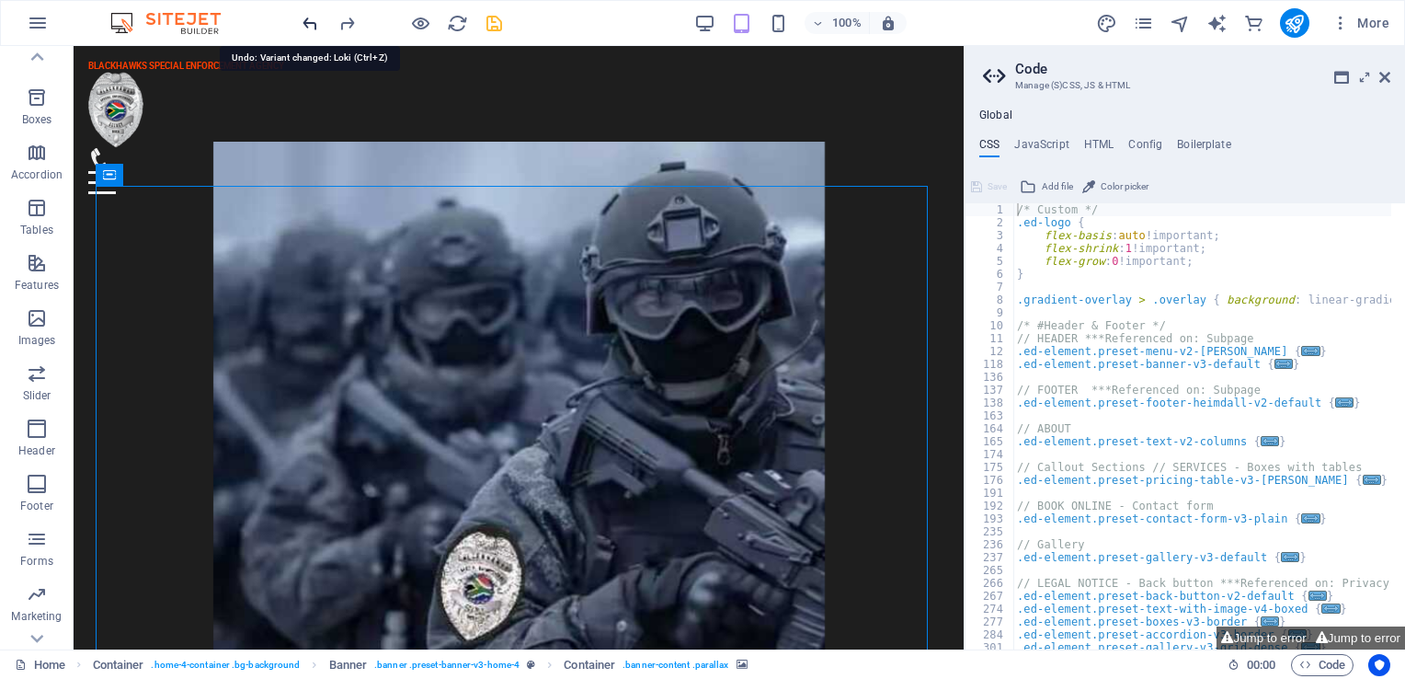
click at [313, 17] on icon "undo" at bounding box center [310, 23] width 21 height 21
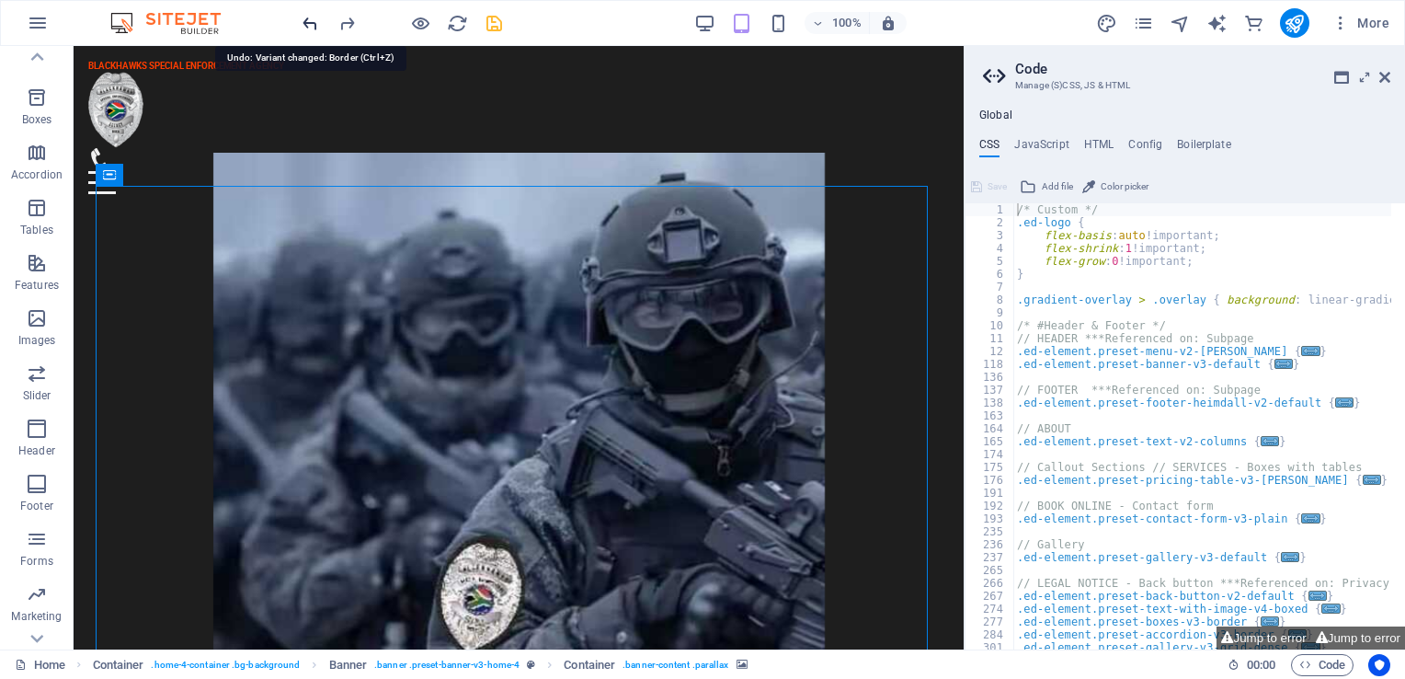
click at [313, 17] on icon "undo" at bounding box center [310, 23] width 21 height 21
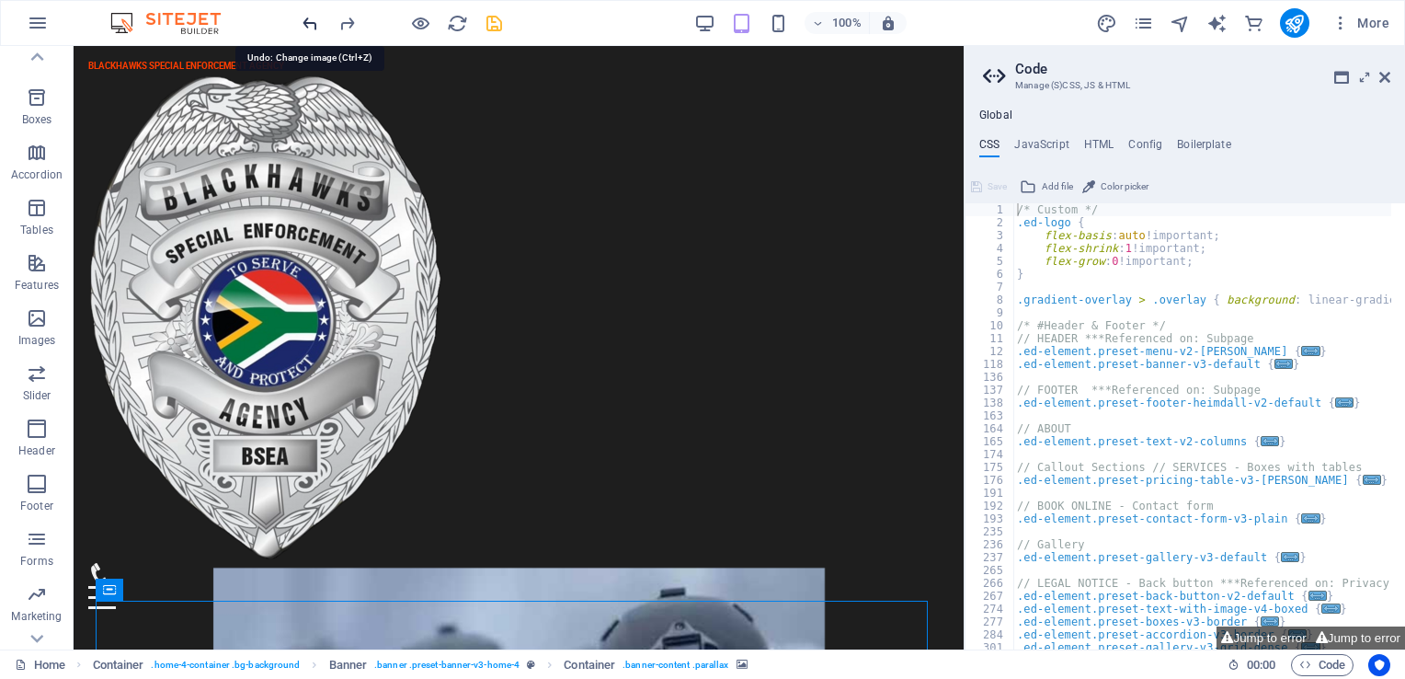
click at [313, 17] on icon "undo" at bounding box center [310, 23] width 21 height 21
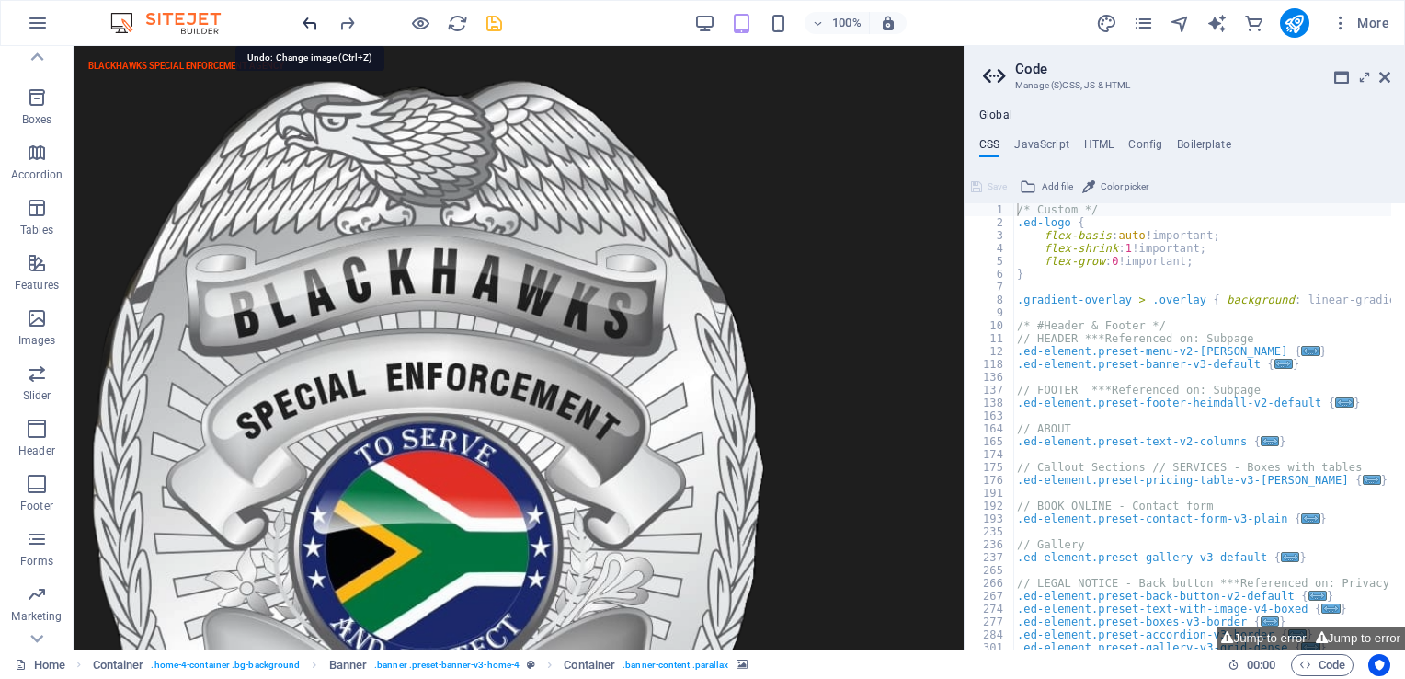
click at [313, 17] on icon "undo" at bounding box center [310, 23] width 21 height 21
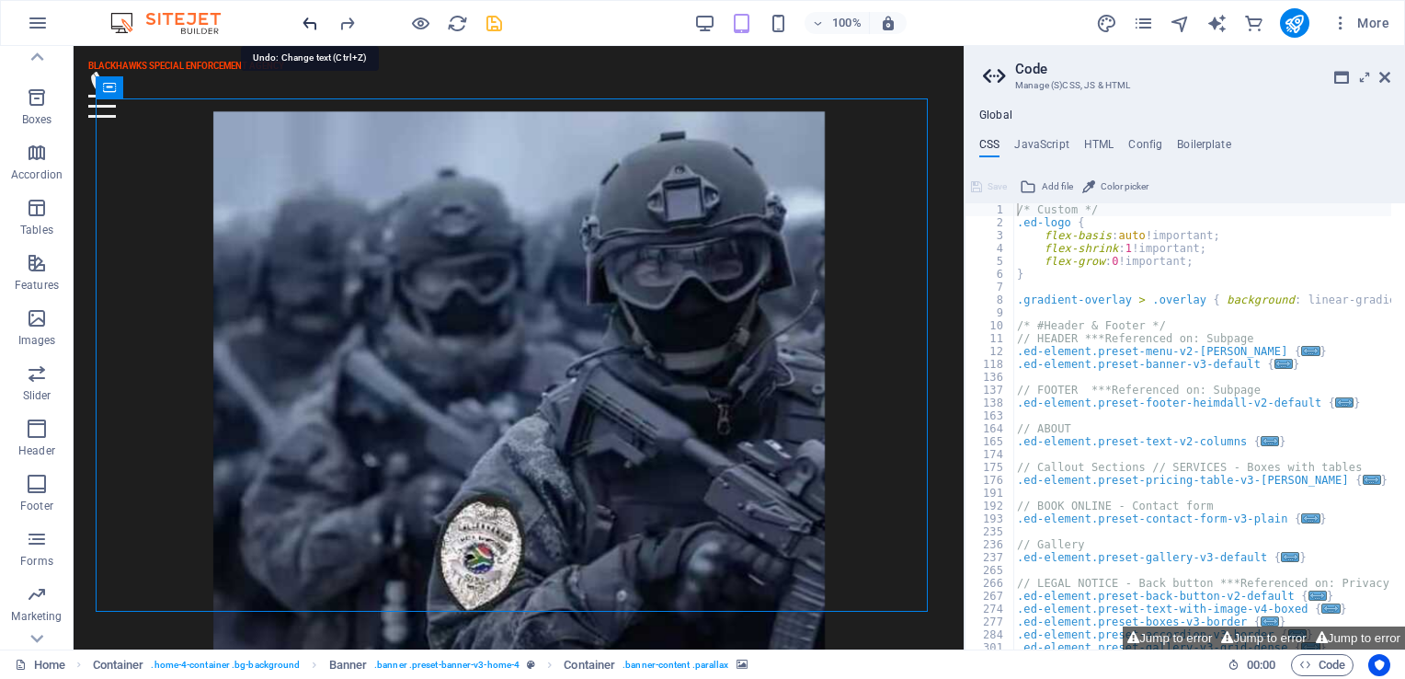
click at [313, 17] on icon "undo" at bounding box center [310, 23] width 21 height 21
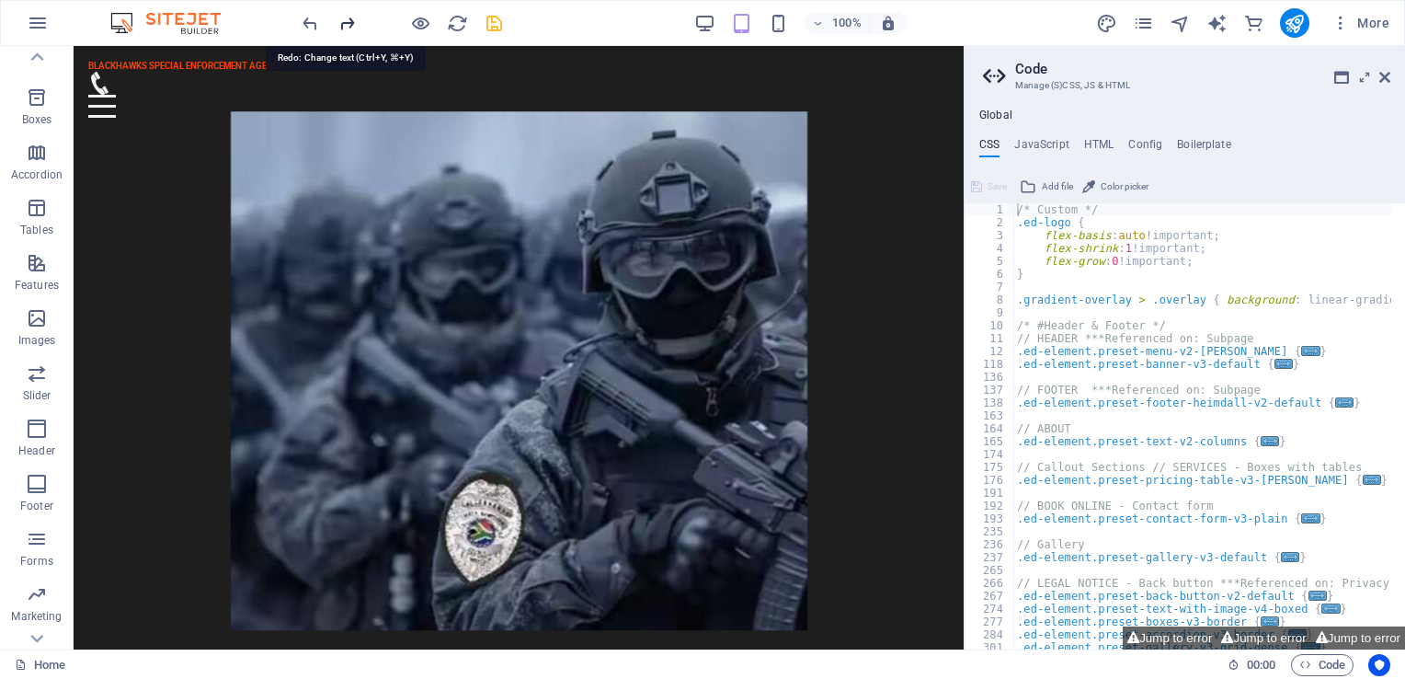
click at [350, 22] on icon "redo" at bounding box center [347, 23] width 21 height 21
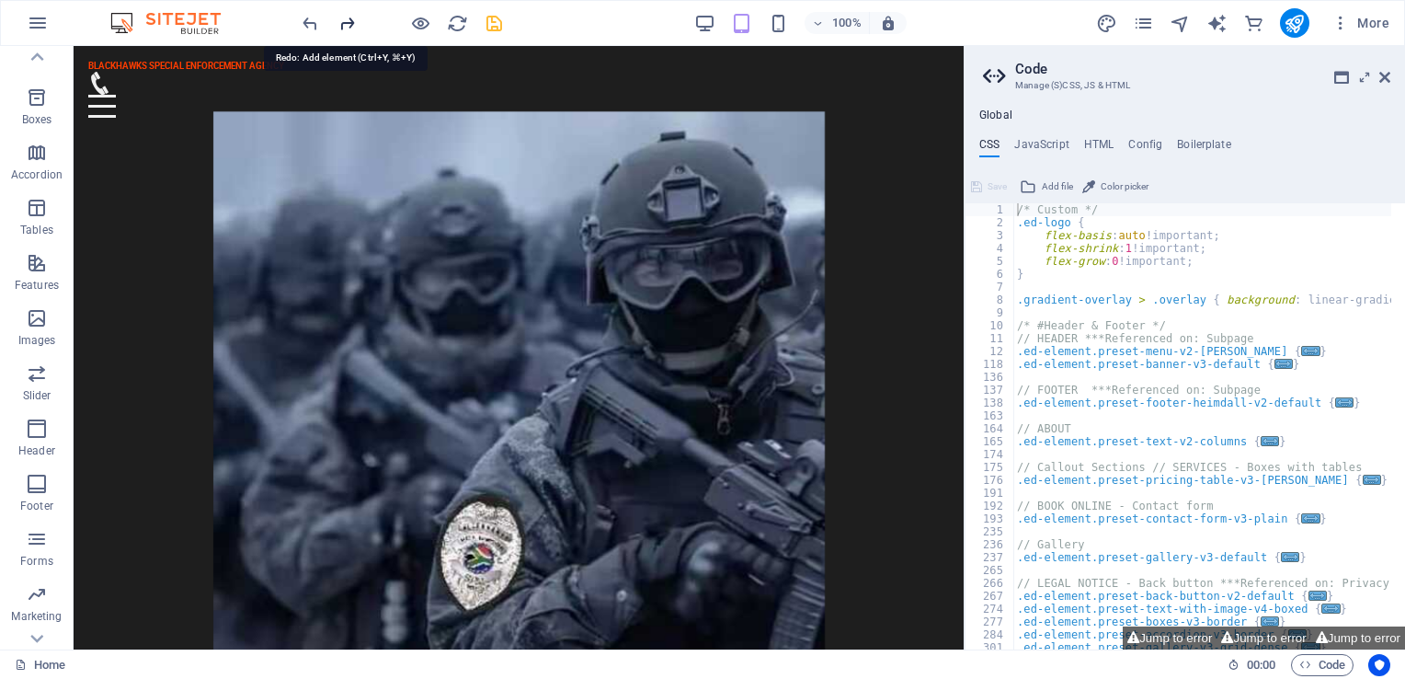
click at [340, 20] on icon "redo" at bounding box center [347, 23] width 21 height 21
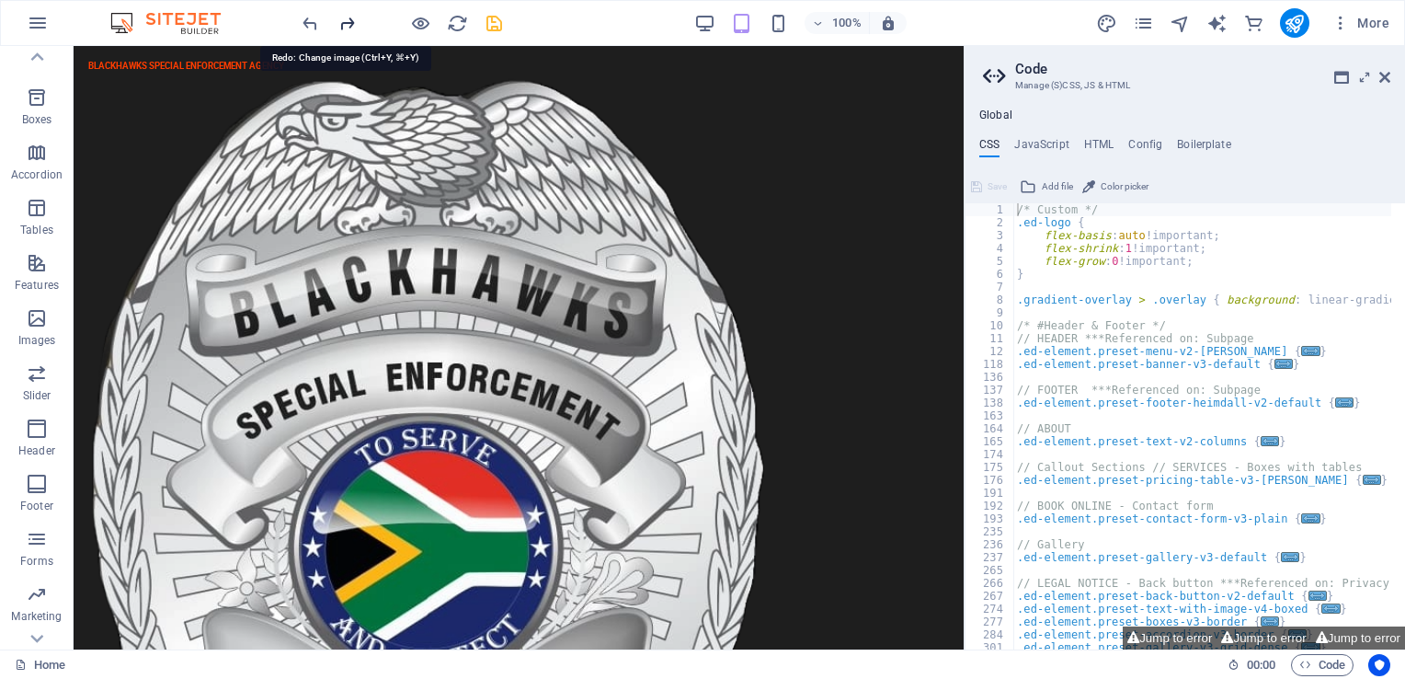
click at [340, 20] on icon "redo" at bounding box center [347, 23] width 21 height 21
click at [342, 20] on icon "redo" at bounding box center [347, 23] width 21 height 21
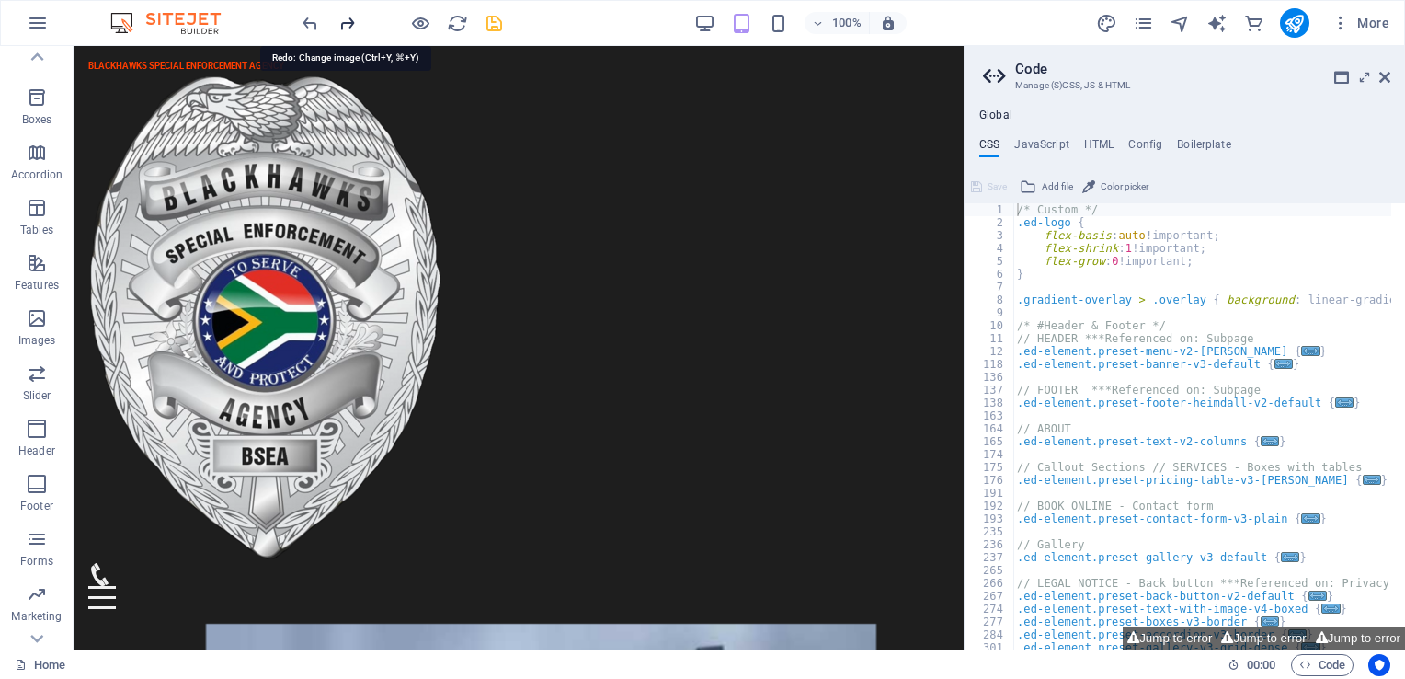
click at [342, 20] on icon "redo" at bounding box center [347, 23] width 21 height 21
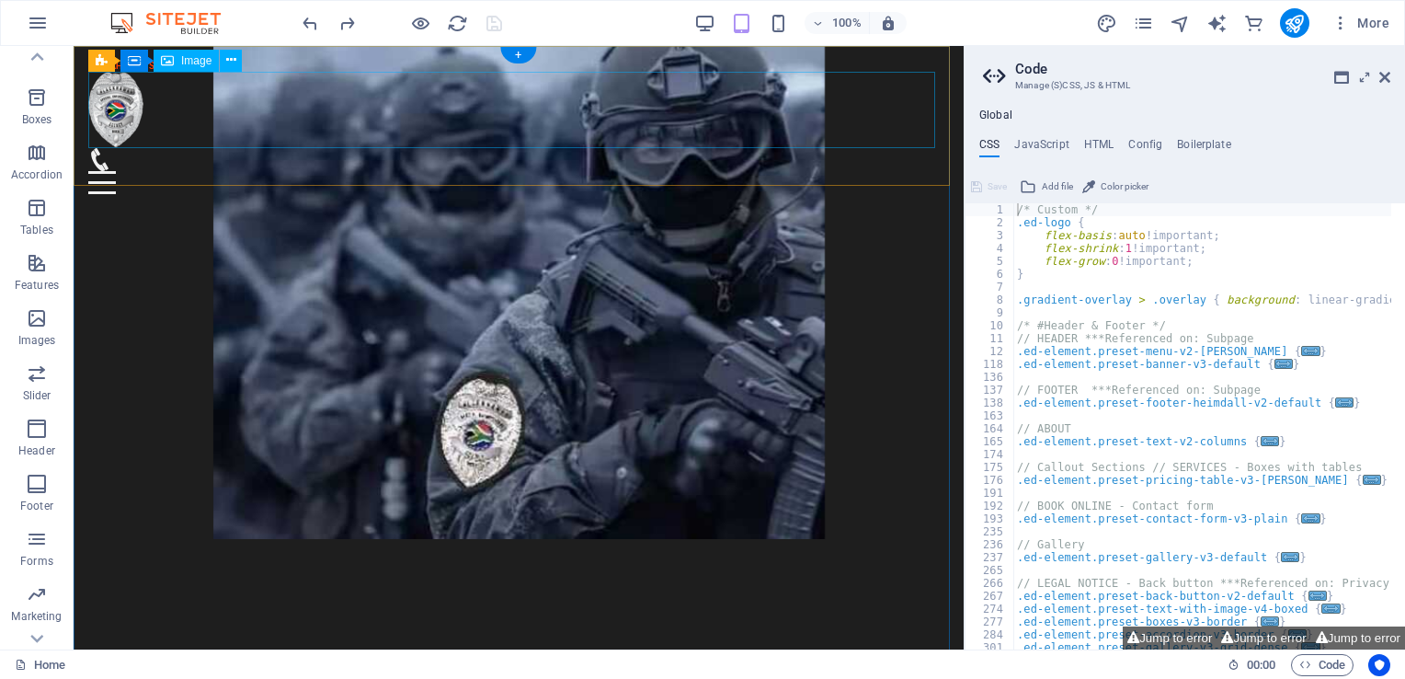
click at [133, 100] on figure at bounding box center [518, 110] width 861 height 76
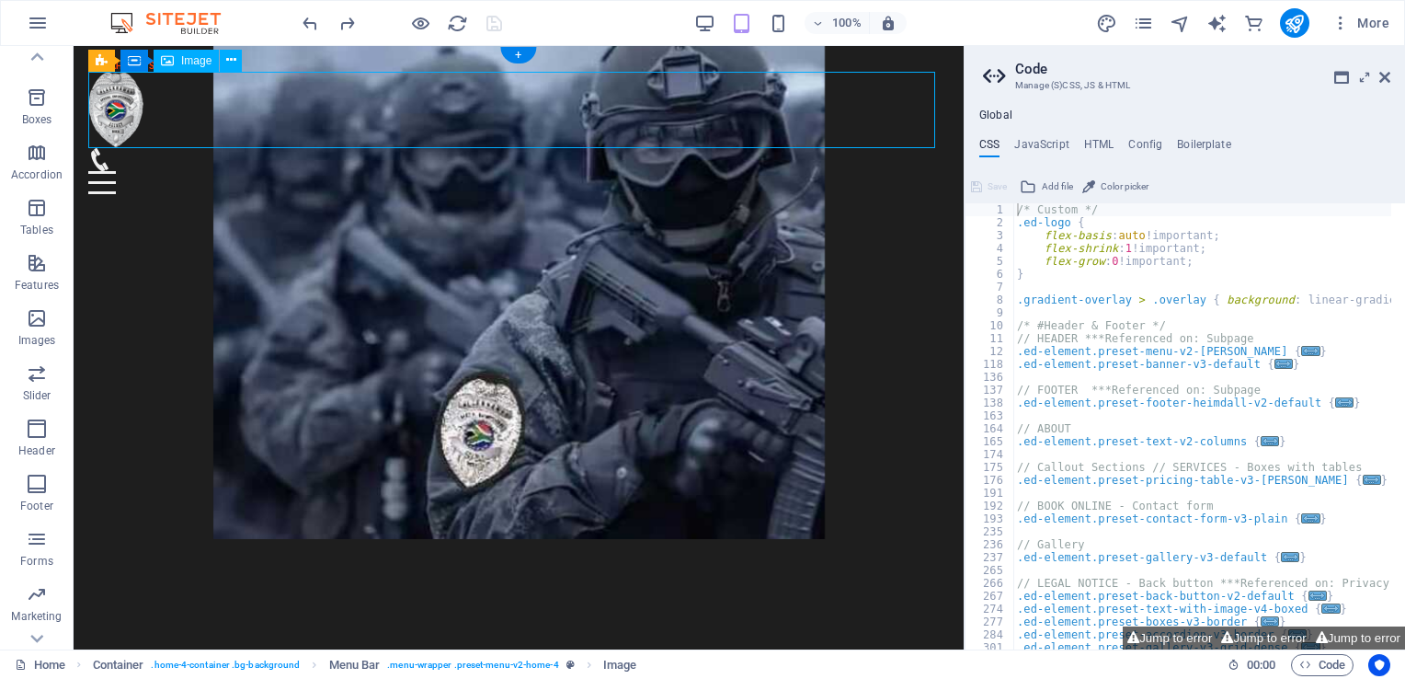
click at [133, 100] on figure at bounding box center [518, 110] width 861 height 76
select select "px"
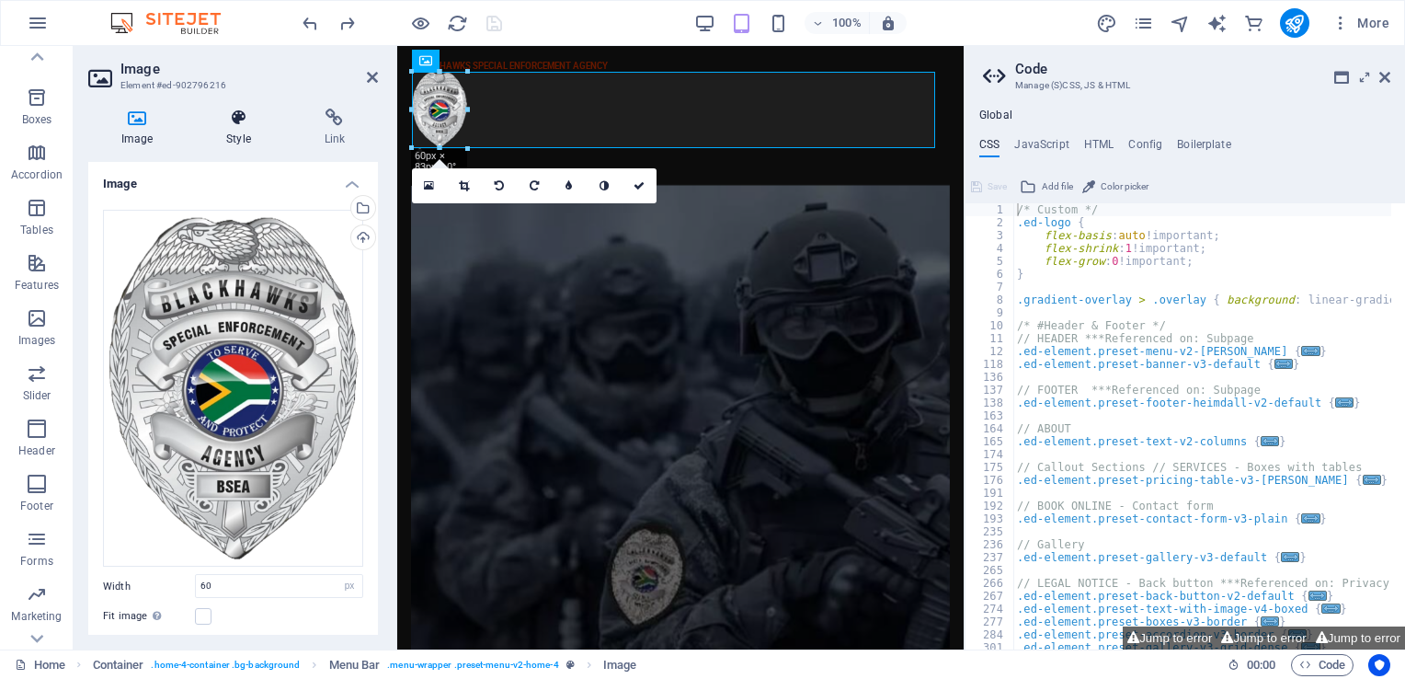
click at [260, 127] on h4 "Style" at bounding box center [241, 128] width 97 height 39
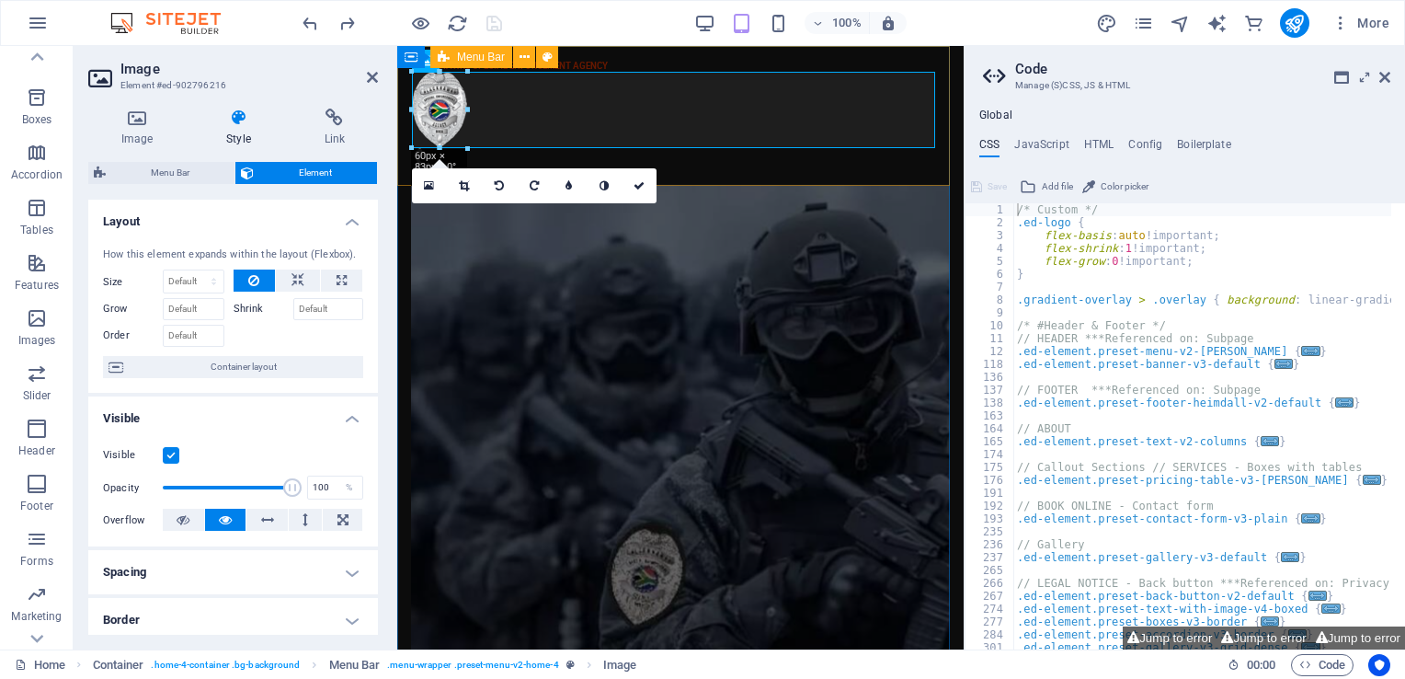
click at [611, 65] on div "BLACKHAWKS SPECIAL ENFORCEMENT AGENCY Menu Home About Services Team FAQ" at bounding box center [680, 127] width 567 height 163
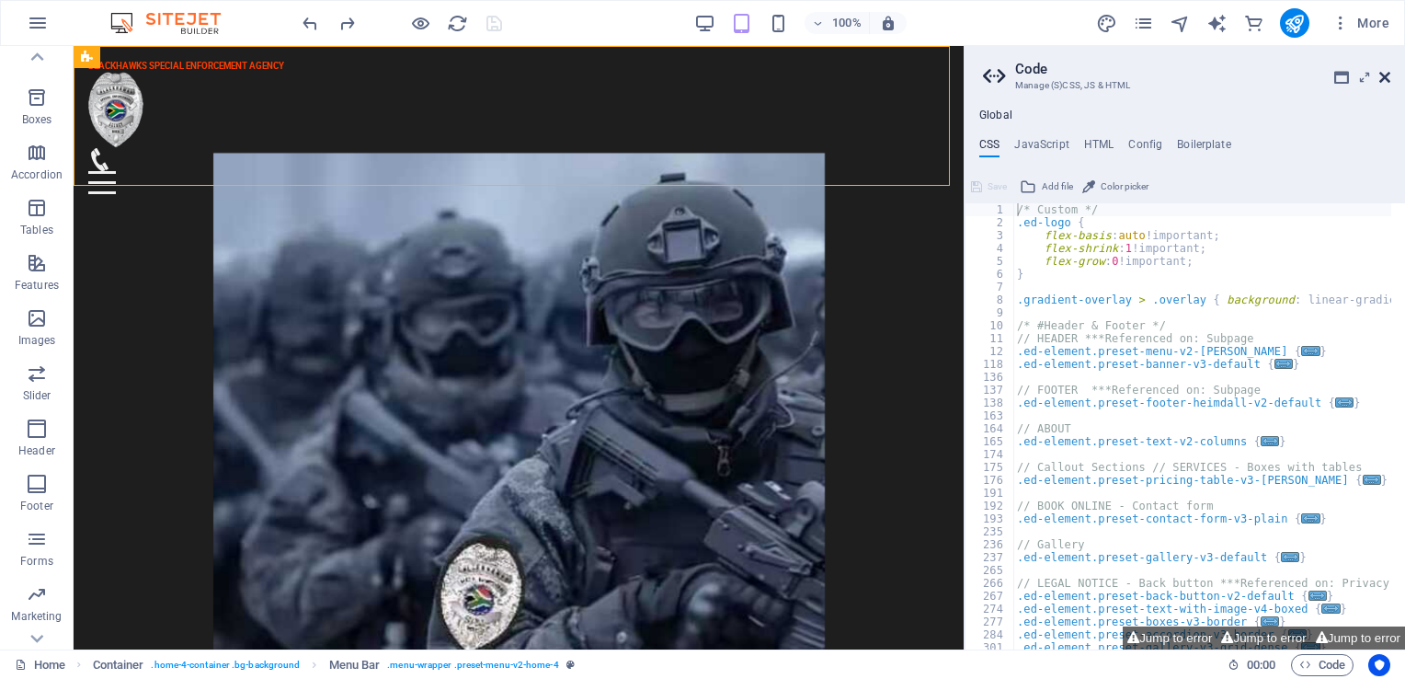
click at [1382, 72] on icon at bounding box center [1385, 77] width 11 height 15
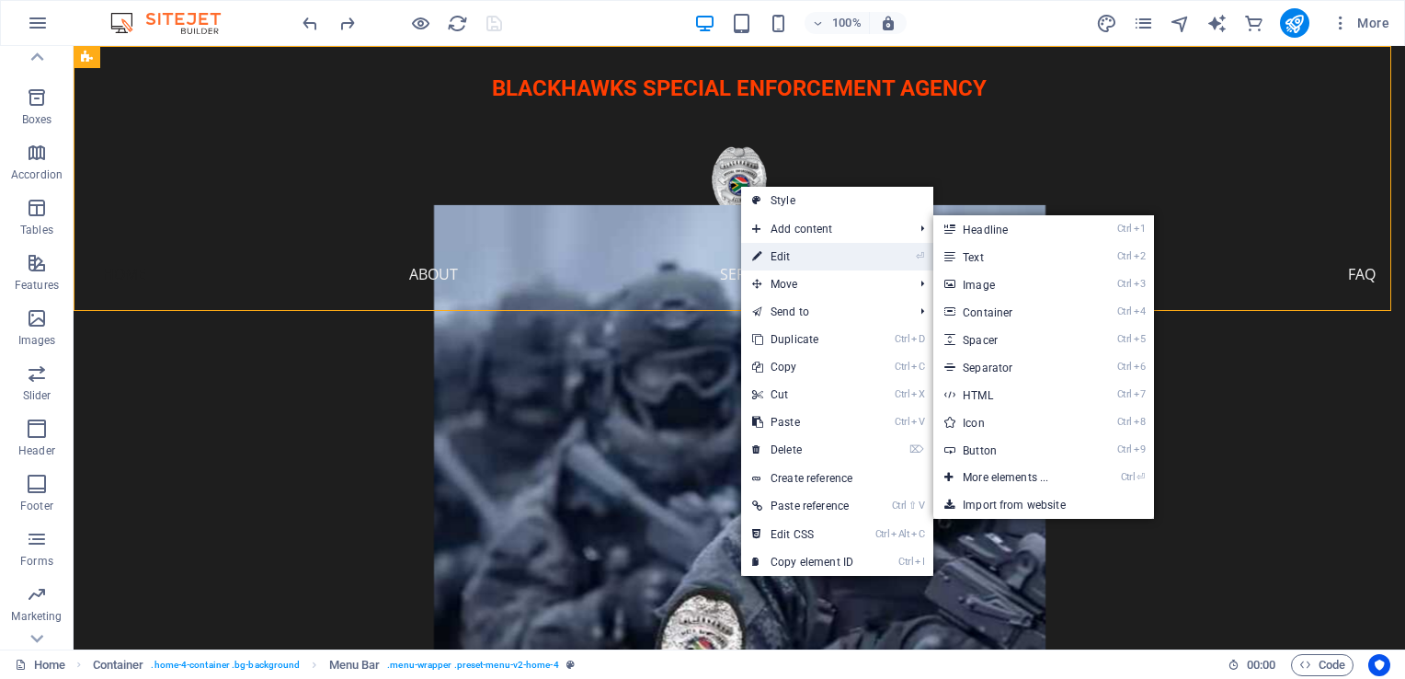
click at [783, 248] on link "⏎ Edit" at bounding box center [802, 257] width 123 height 28
select select "rem"
select select "preset-menu-v2-home-4"
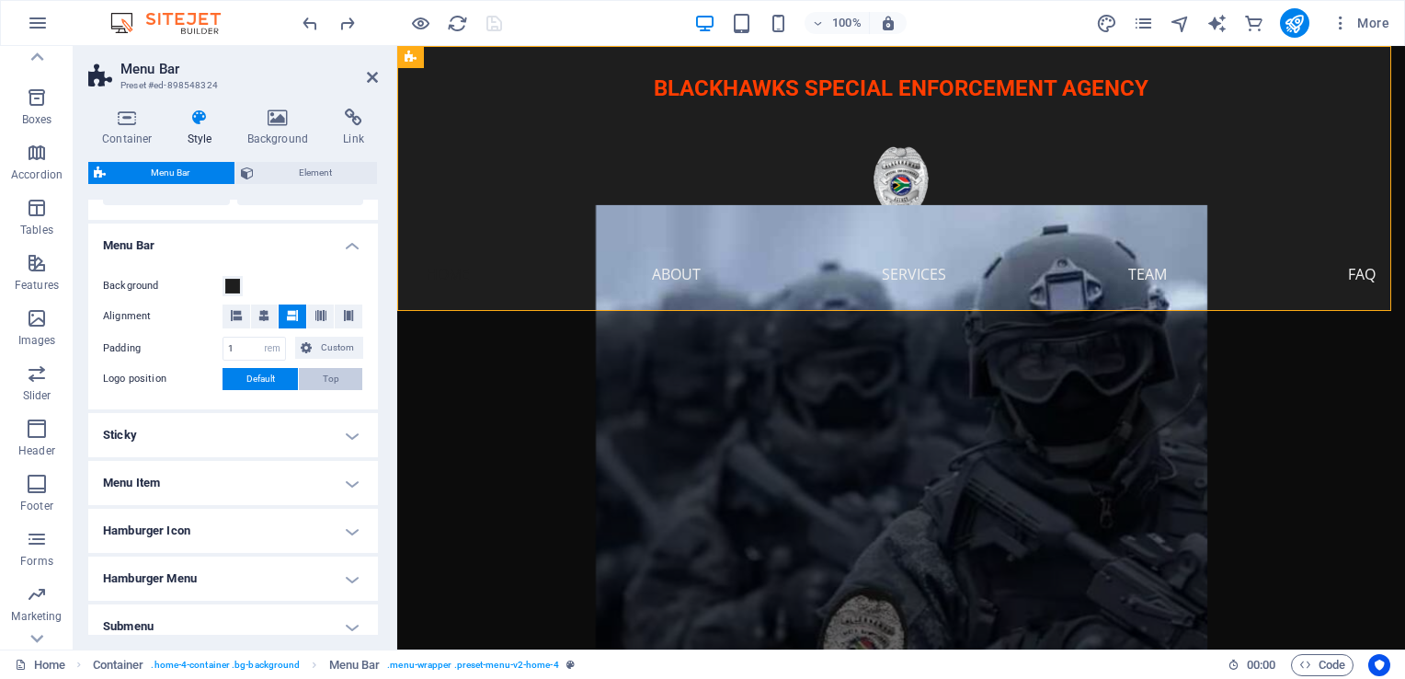
scroll to position [552, 0]
click at [348, 431] on h4 "Sticky" at bounding box center [233, 433] width 290 height 44
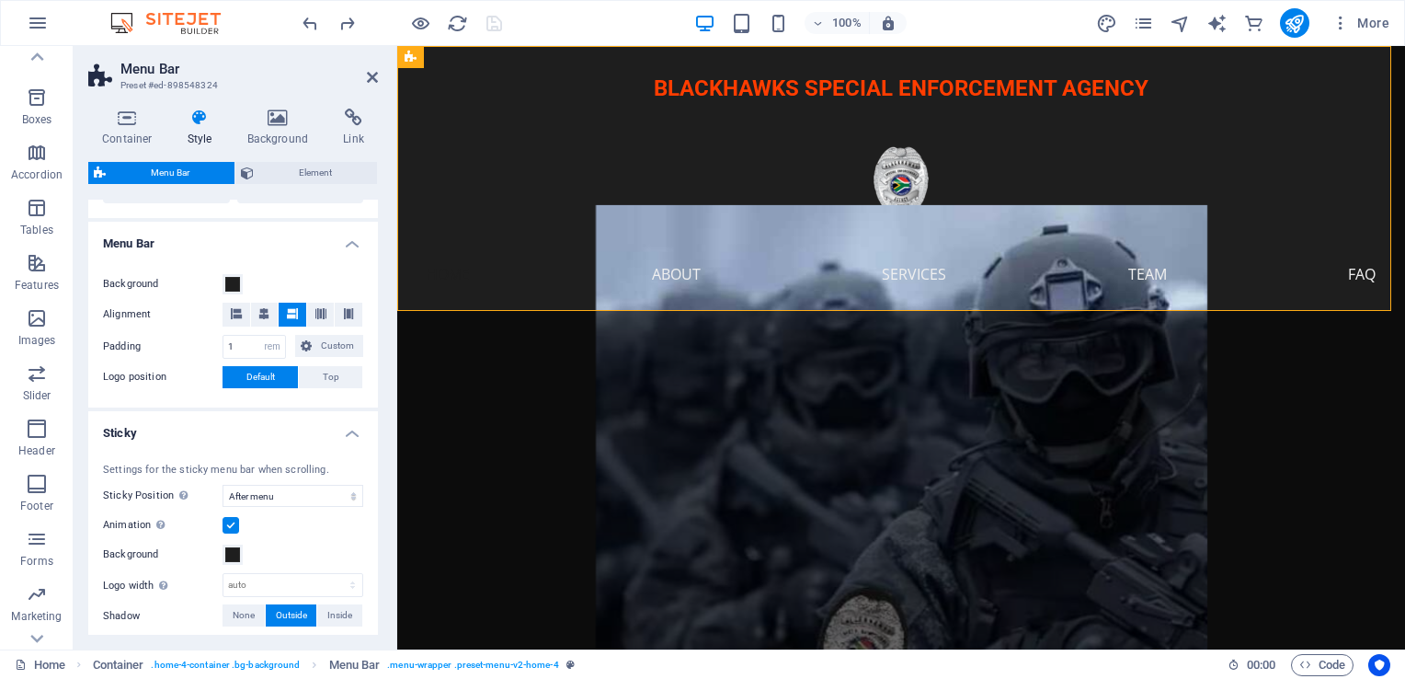
click at [348, 431] on h4 "Sticky" at bounding box center [233, 427] width 290 height 33
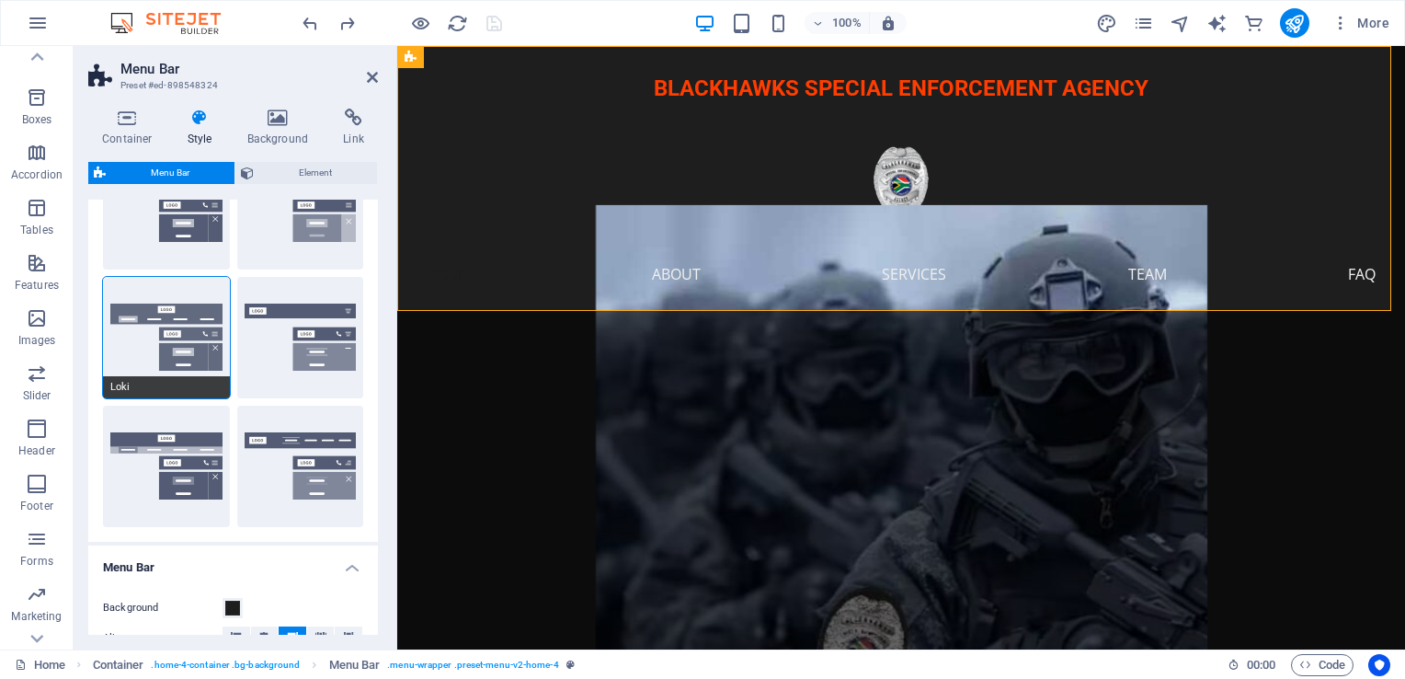
scroll to position [184, 0]
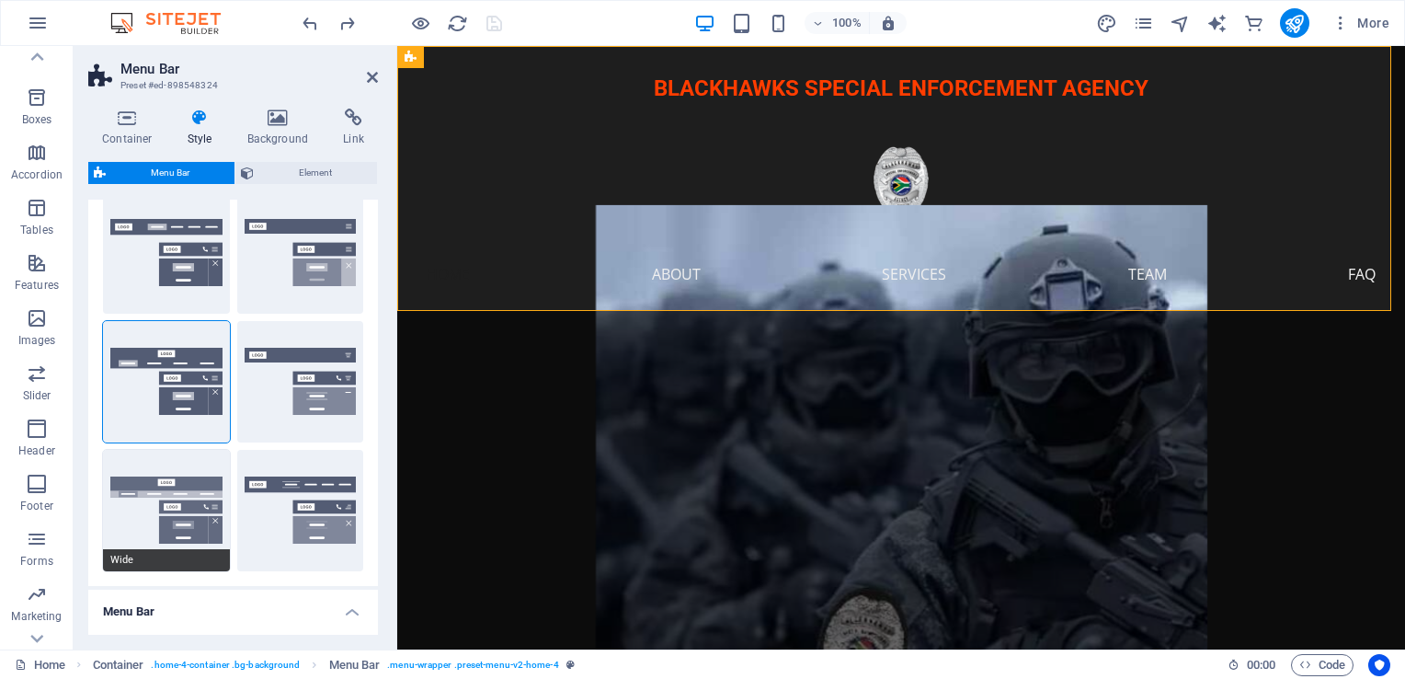
click at [177, 502] on button "Wide" at bounding box center [166, 510] width 127 height 121
type input "0"
type input "2"
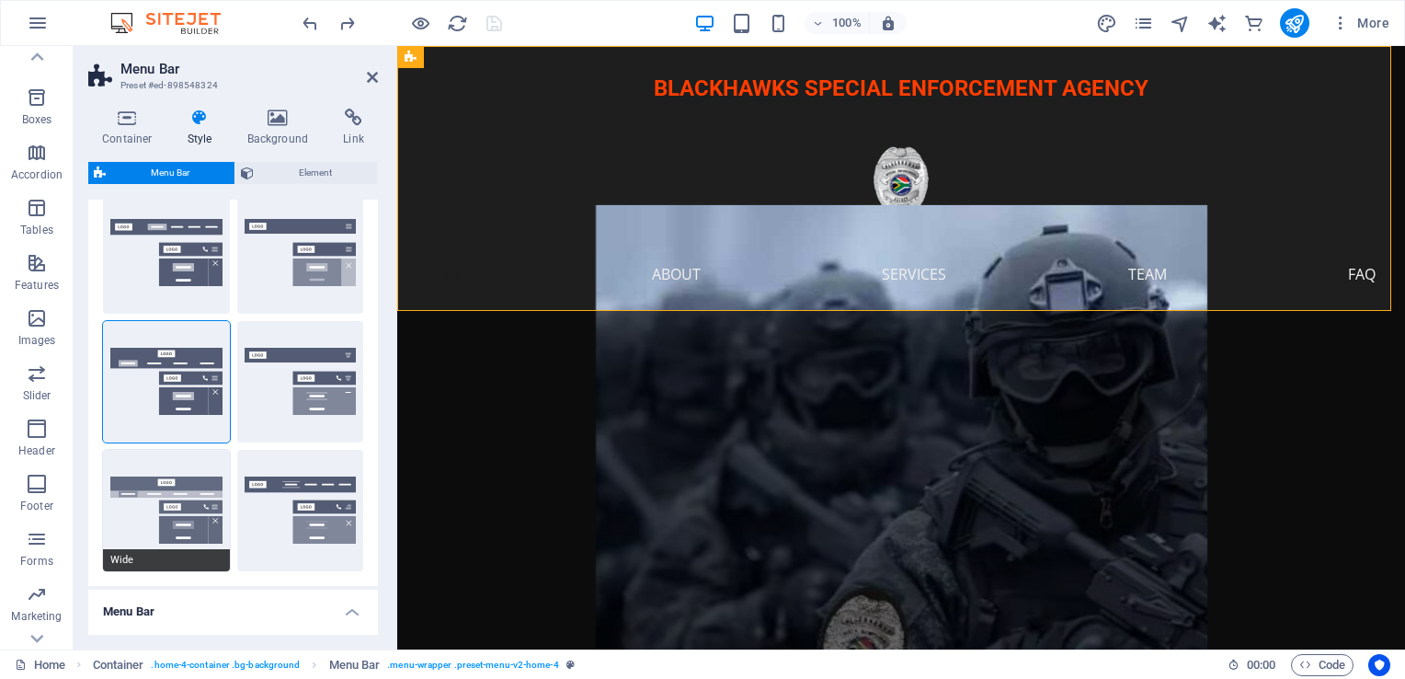
type input "2"
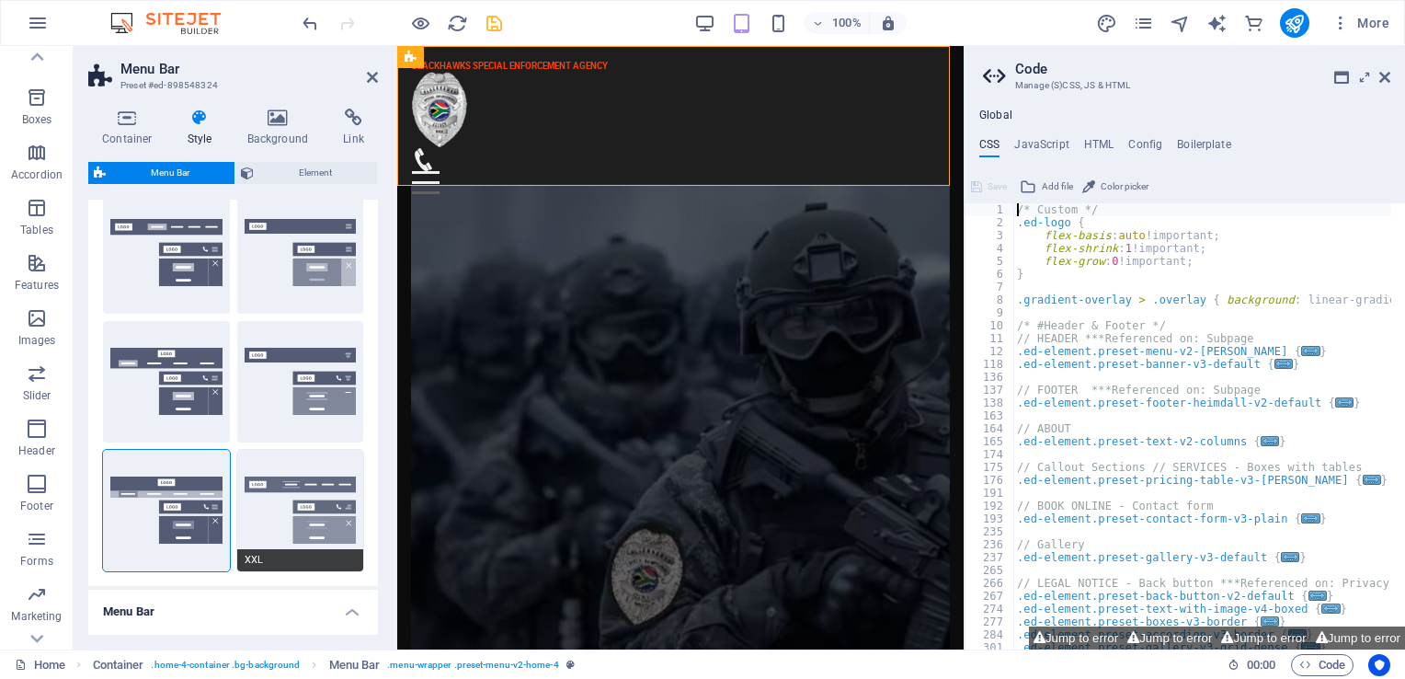
click at [288, 495] on button "XXL" at bounding box center [300, 510] width 127 height 121
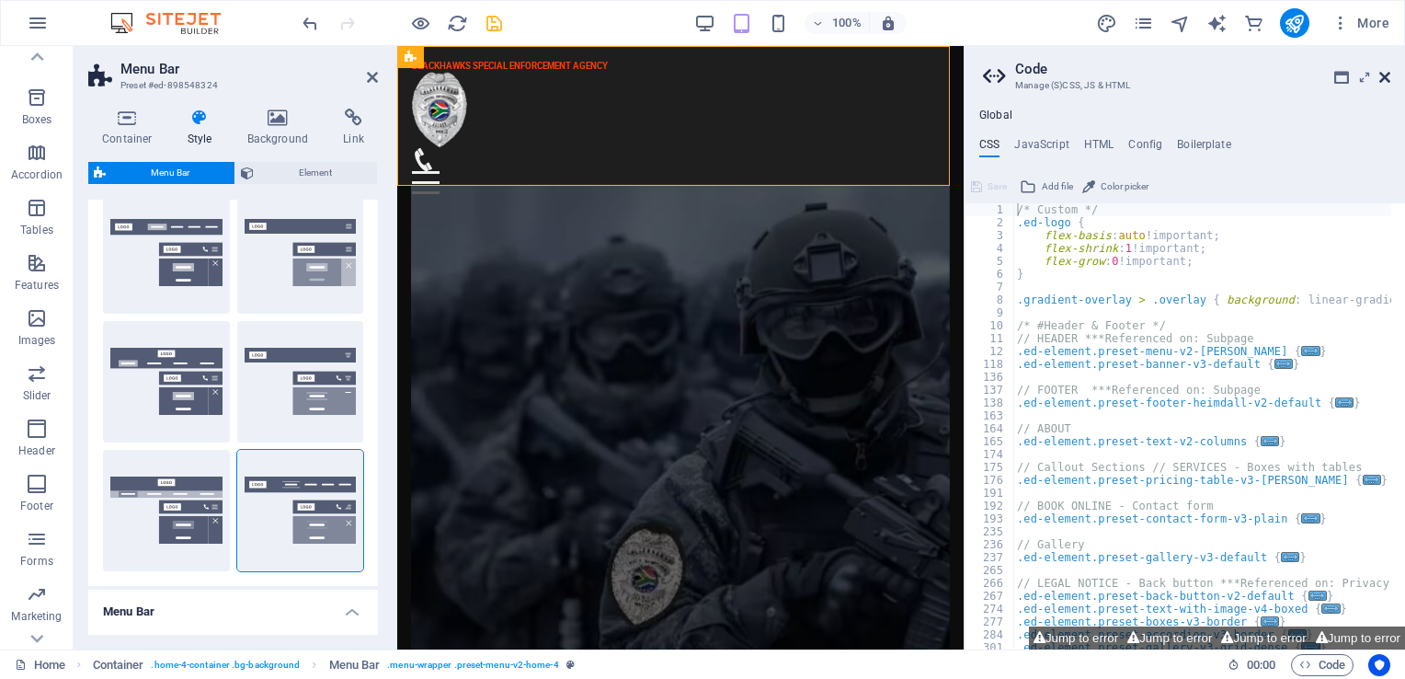
click at [1384, 76] on icon at bounding box center [1385, 77] width 11 height 15
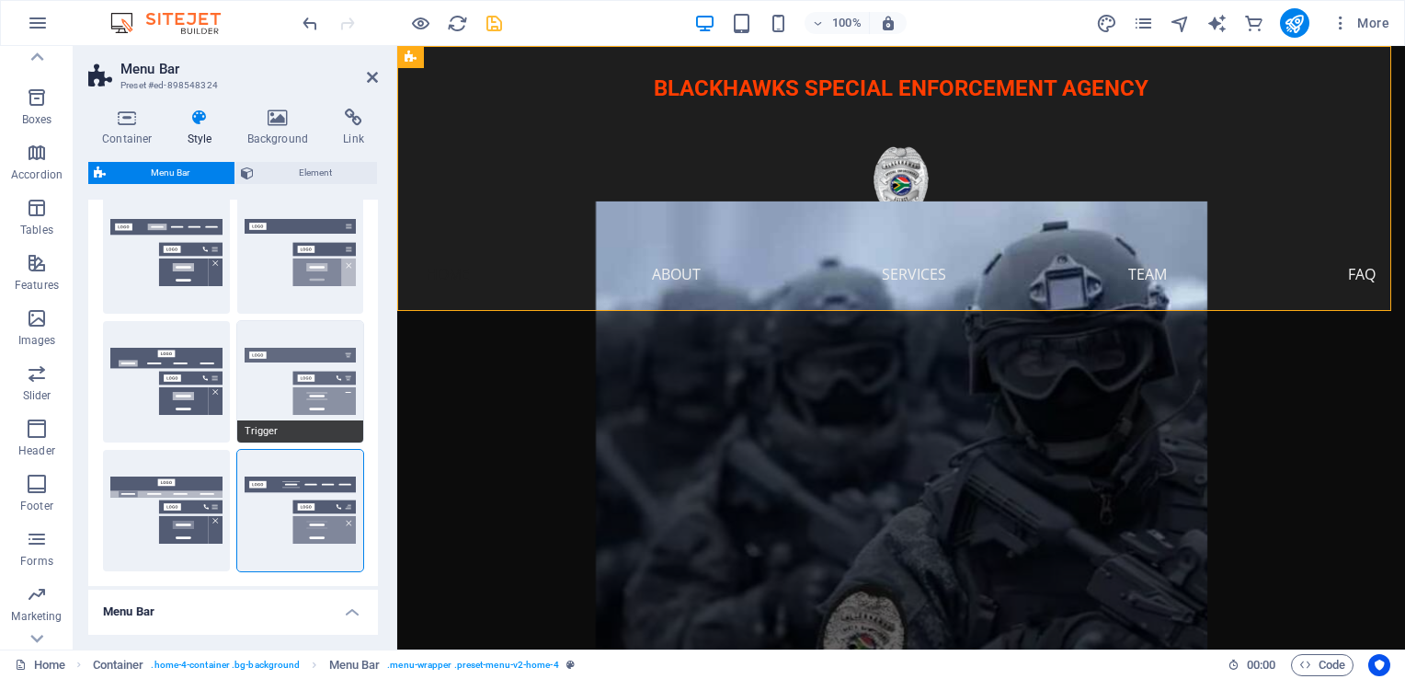
click at [276, 365] on button "Trigger" at bounding box center [300, 381] width 127 height 121
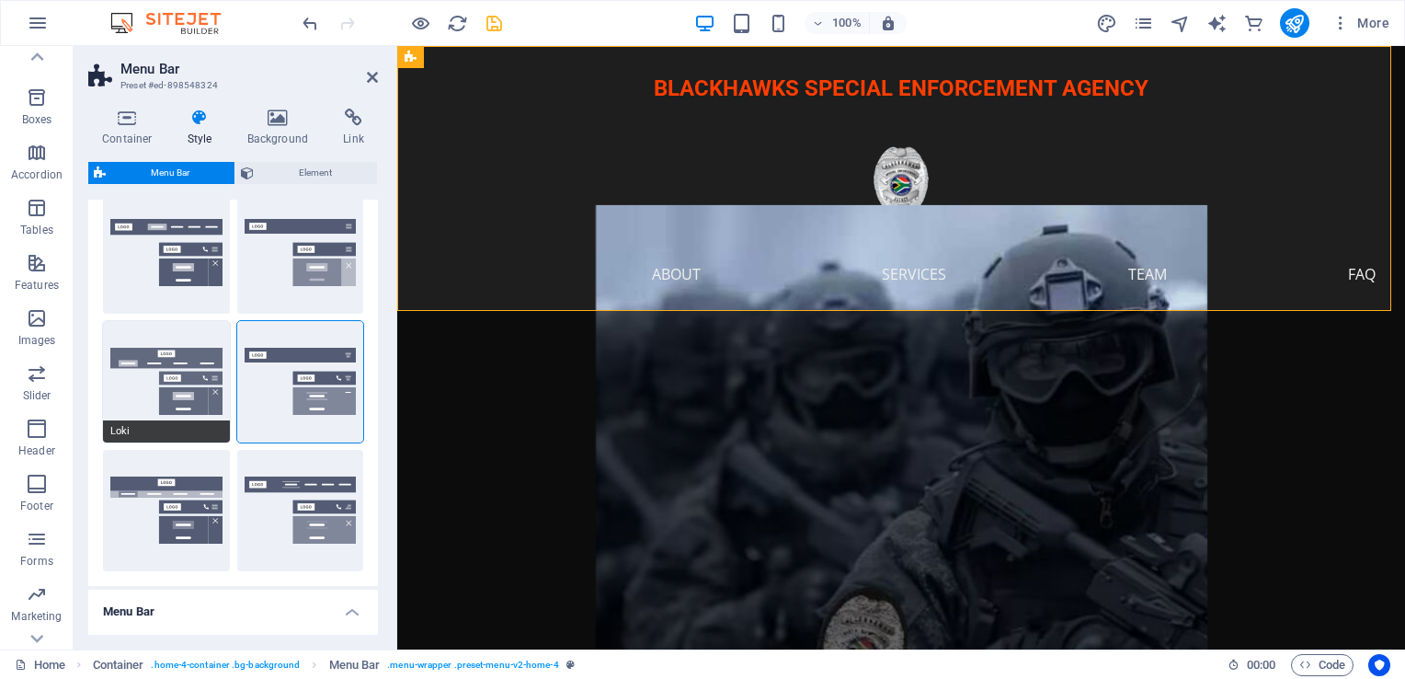
click at [183, 376] on button "Loki" at bounding box center [166, 381] width 127 height 121
type input "0"
select select "DISABLED_OPTION_VALUE"
type input "2"
type input "1"
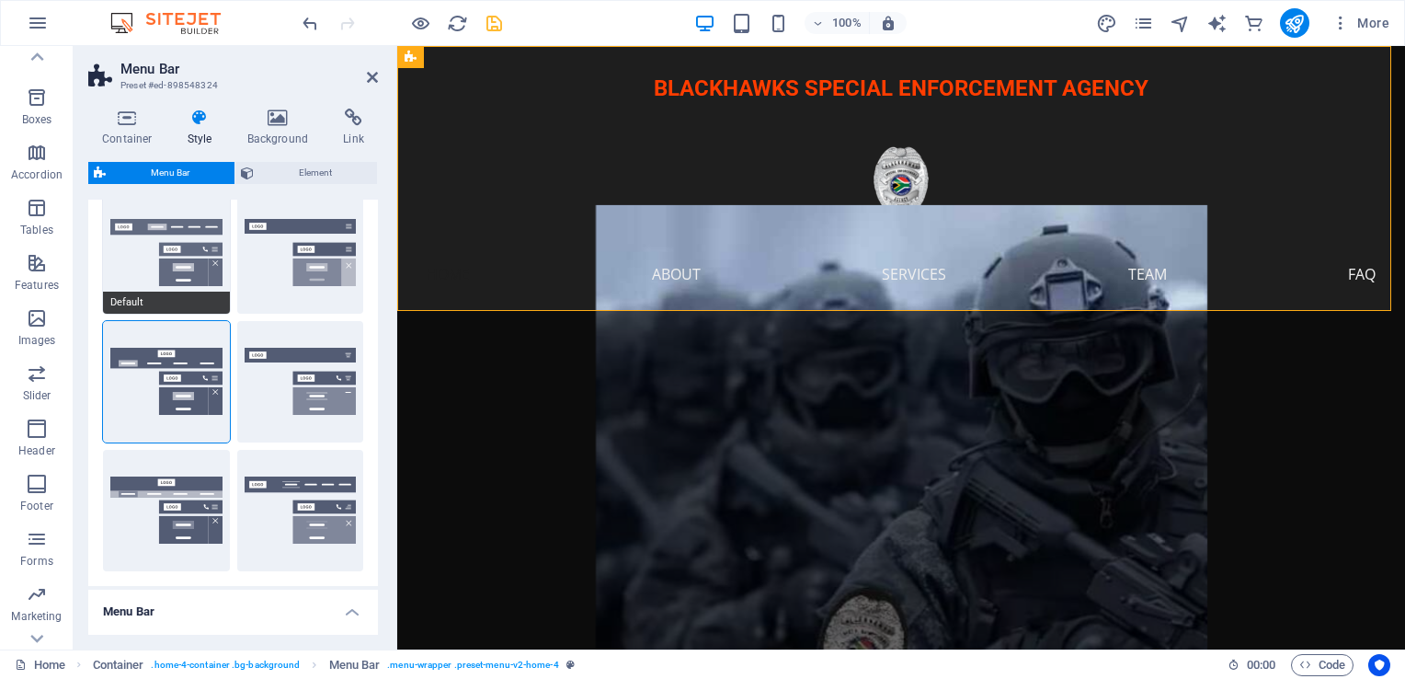
click at [206, 230] on button "Default" at bounding box center [166, 252] width 127 height 121
type input "1"
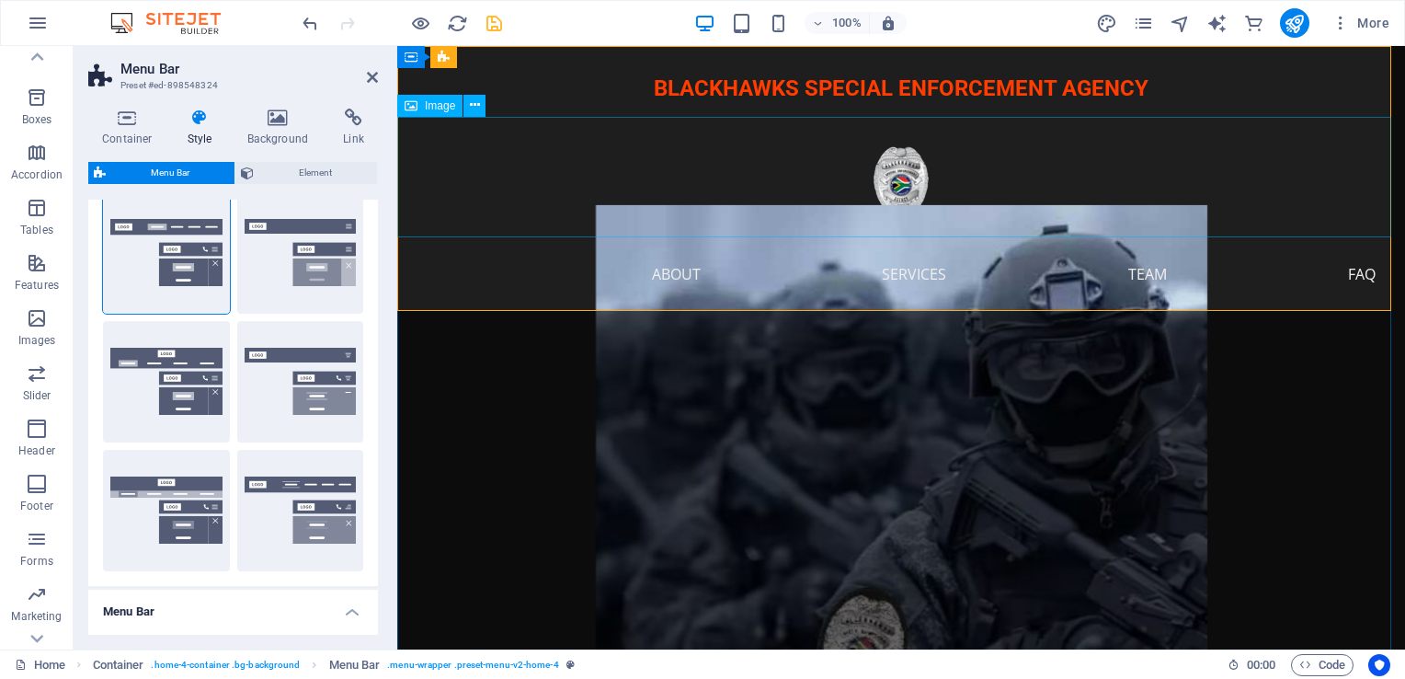
click at [853, 178] on figure at bounding box center [901, 177] width 1008 height 120
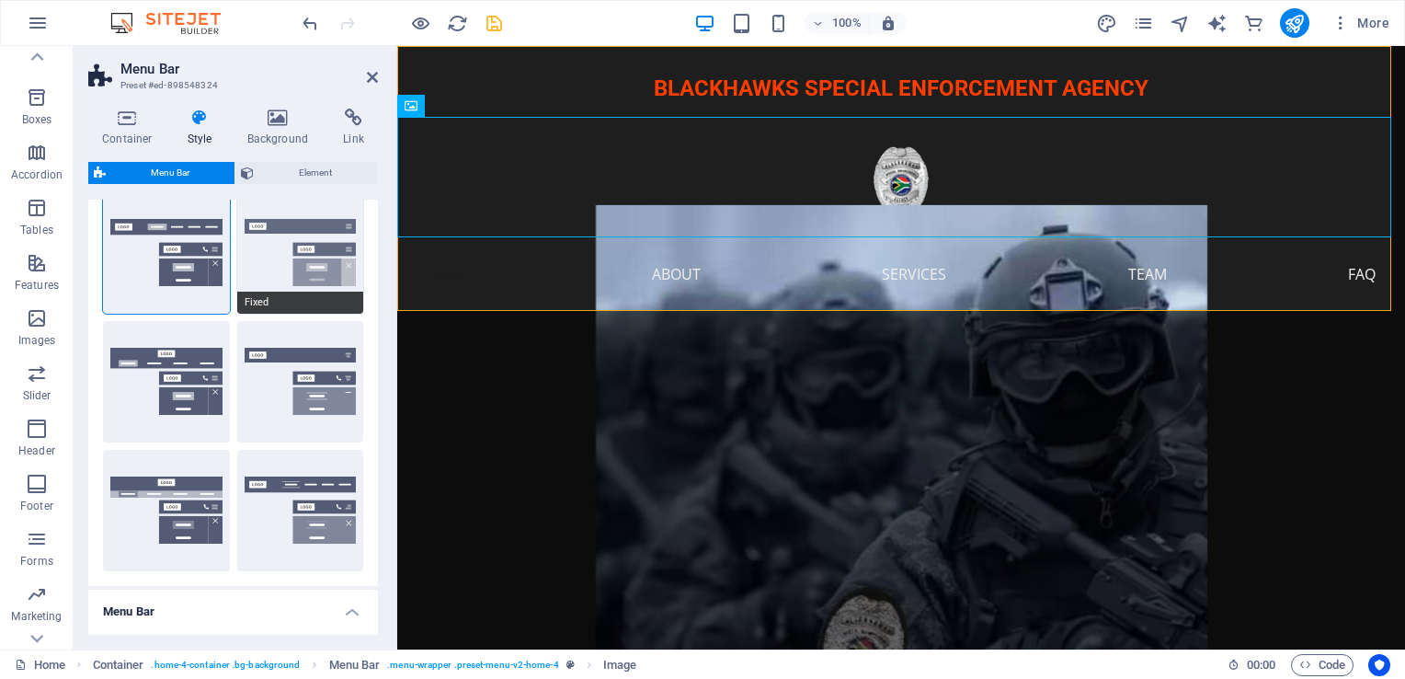
click at [302, 238] on button "Fixed" at bounding box center [300, 252] width 127 height 121
click at [198, 180] on span "Menu Bar" at bounding box center [170, 173] width 118 height 22
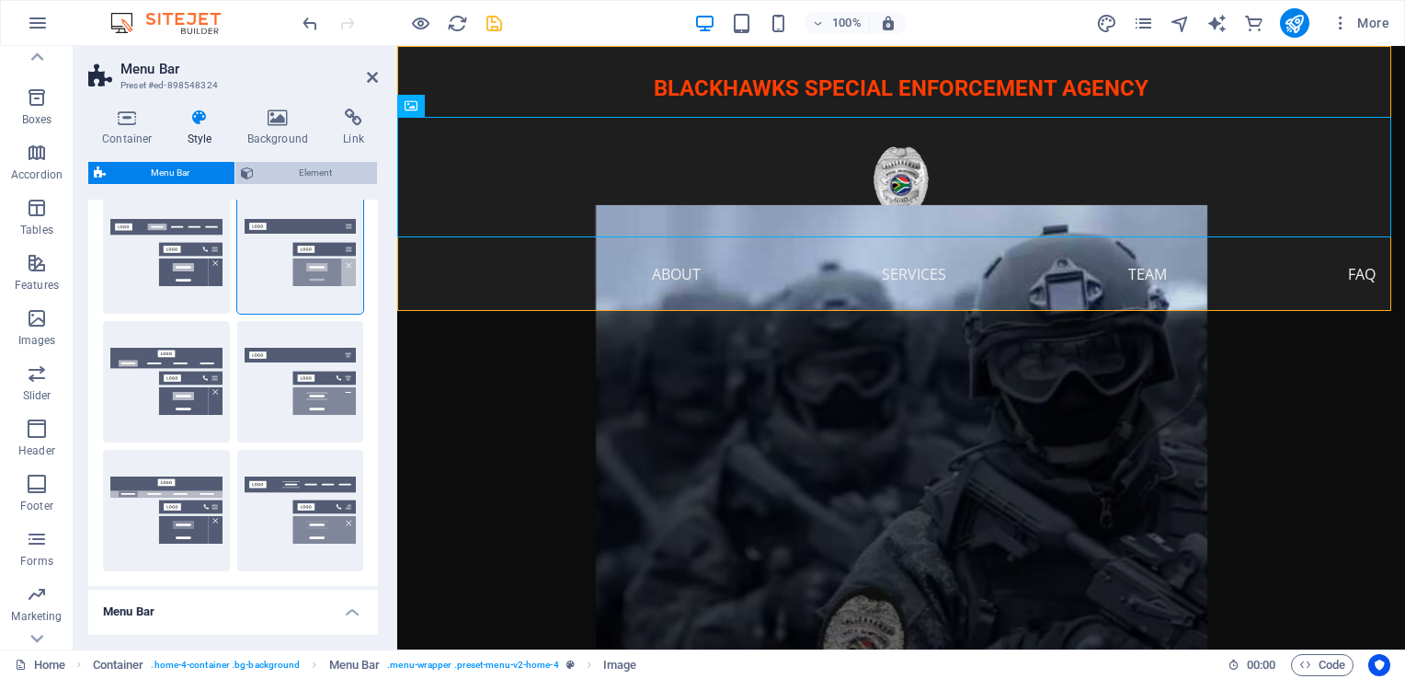
click at [313, 177] on span "Element" at bounding box center [315, 173] width 112 height 22
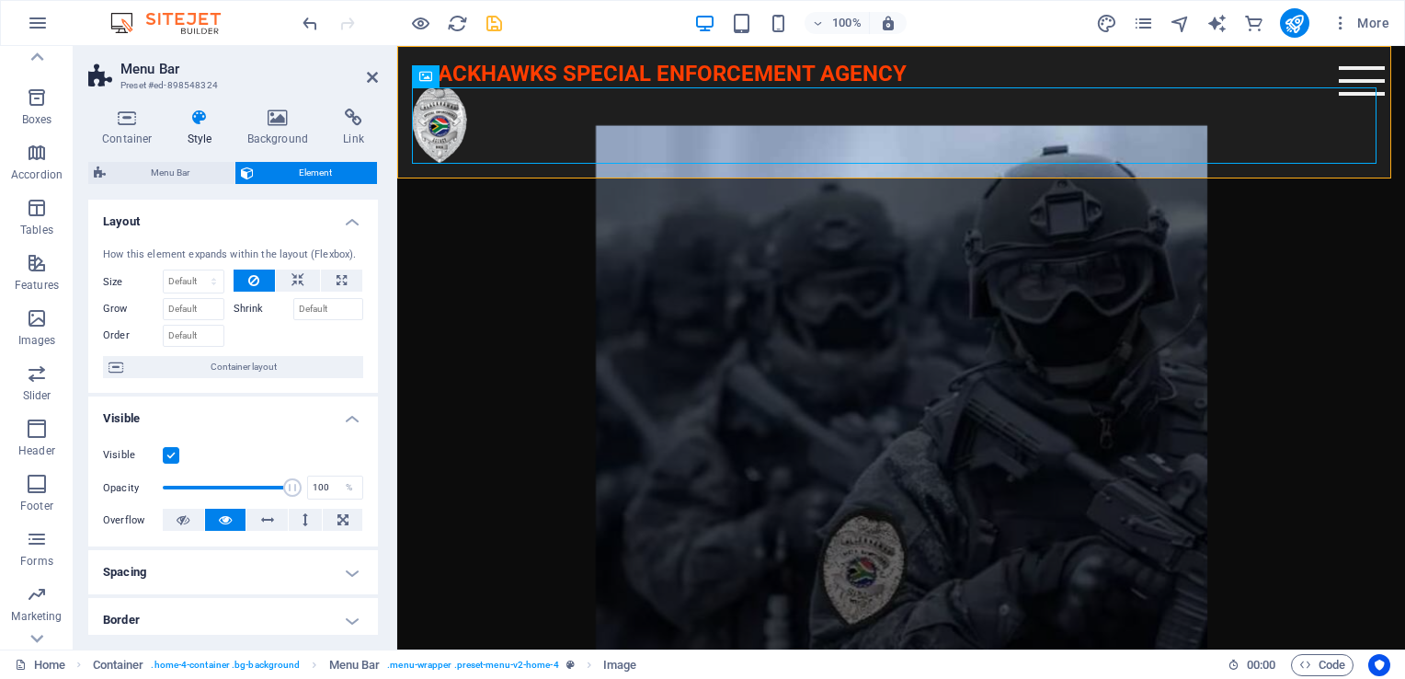
click at [169, 455] on label at bounding box center [171, 455] width 17 height 17
click at [0, 0] on input "Visible" at bounding box center [0, 0] width 0 height 0
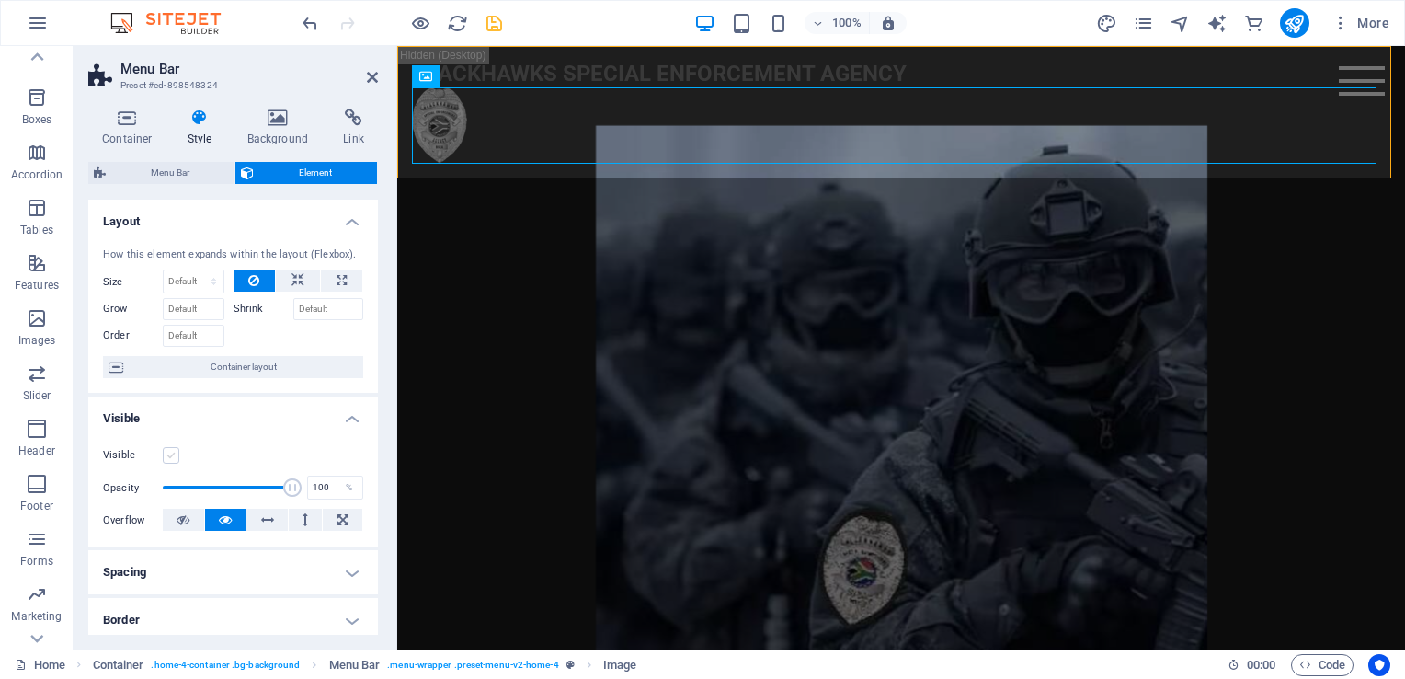
click at [169, 455] on label at bounding box center [171, 455] width 17 height 17
click at [0, 0] on input "Visible" at bounding box center [0, 0] width 0 height 0
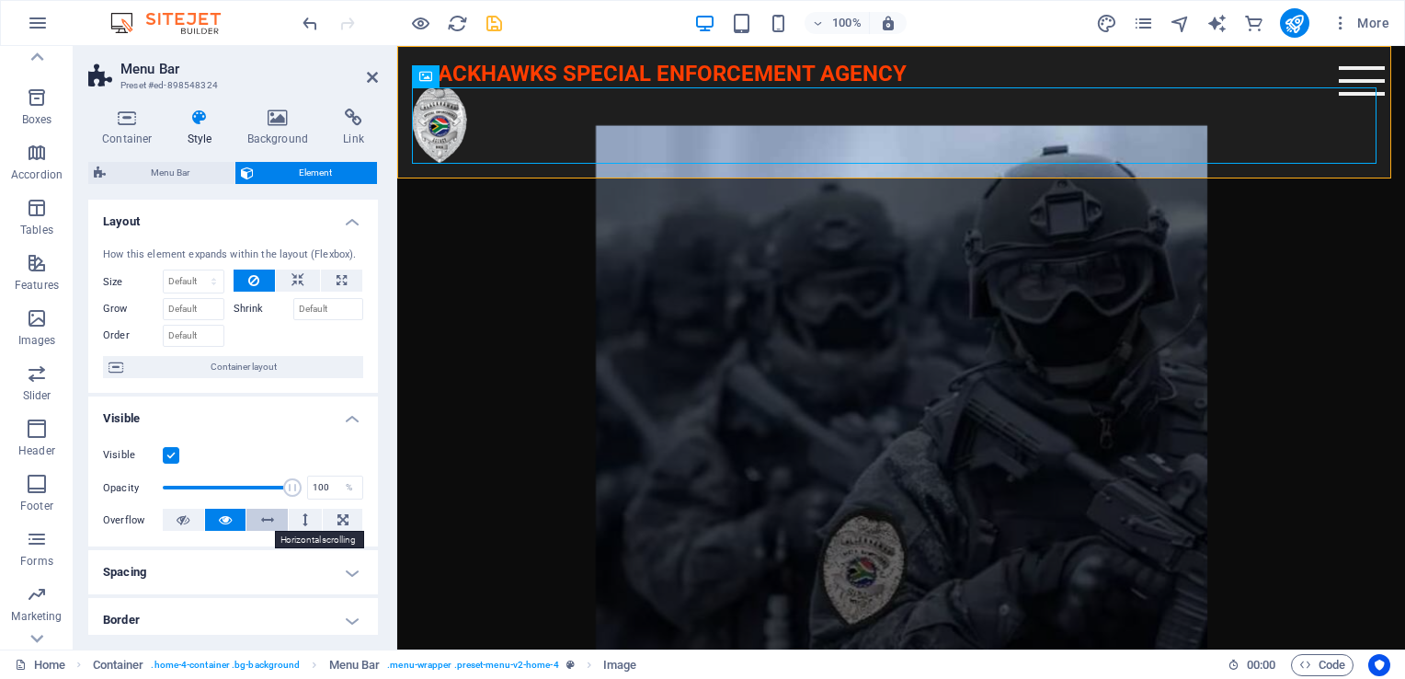
click at [269, 515] on icon at bounding box center [267, 520] width 13 height 22
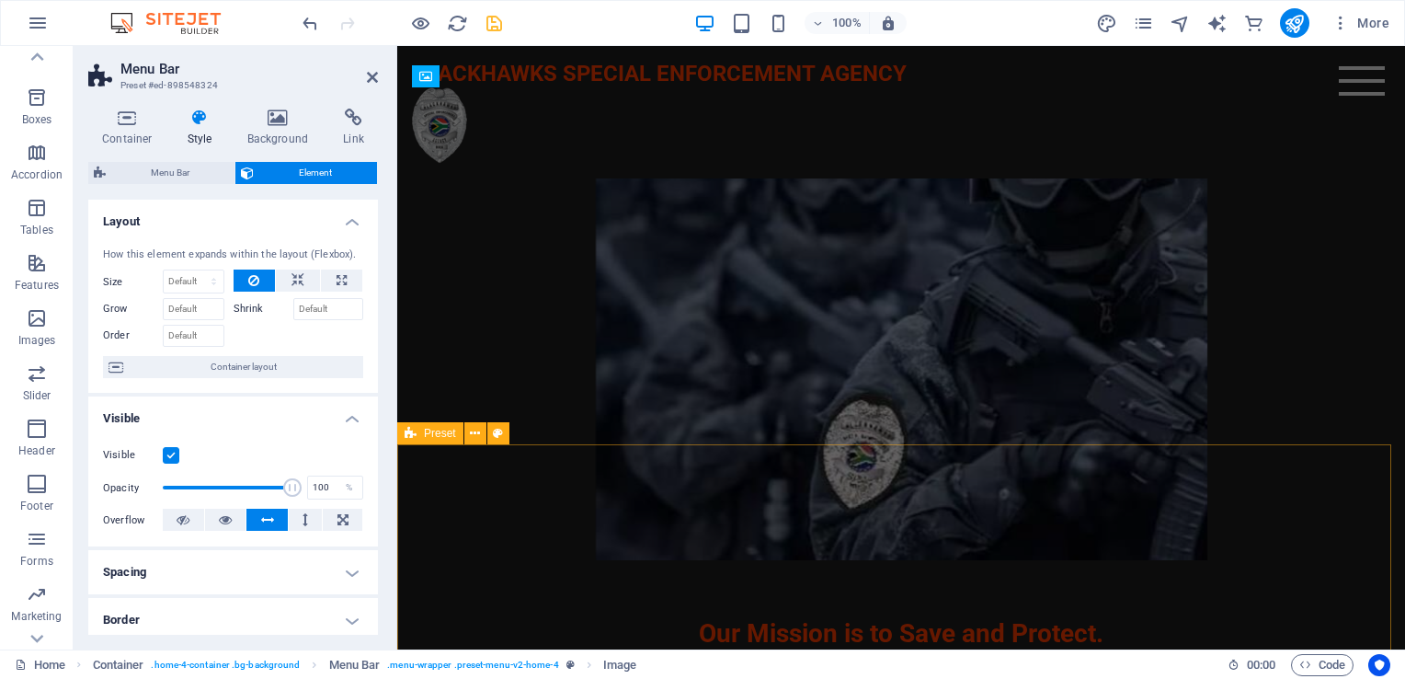
scroll to position [0, 0]
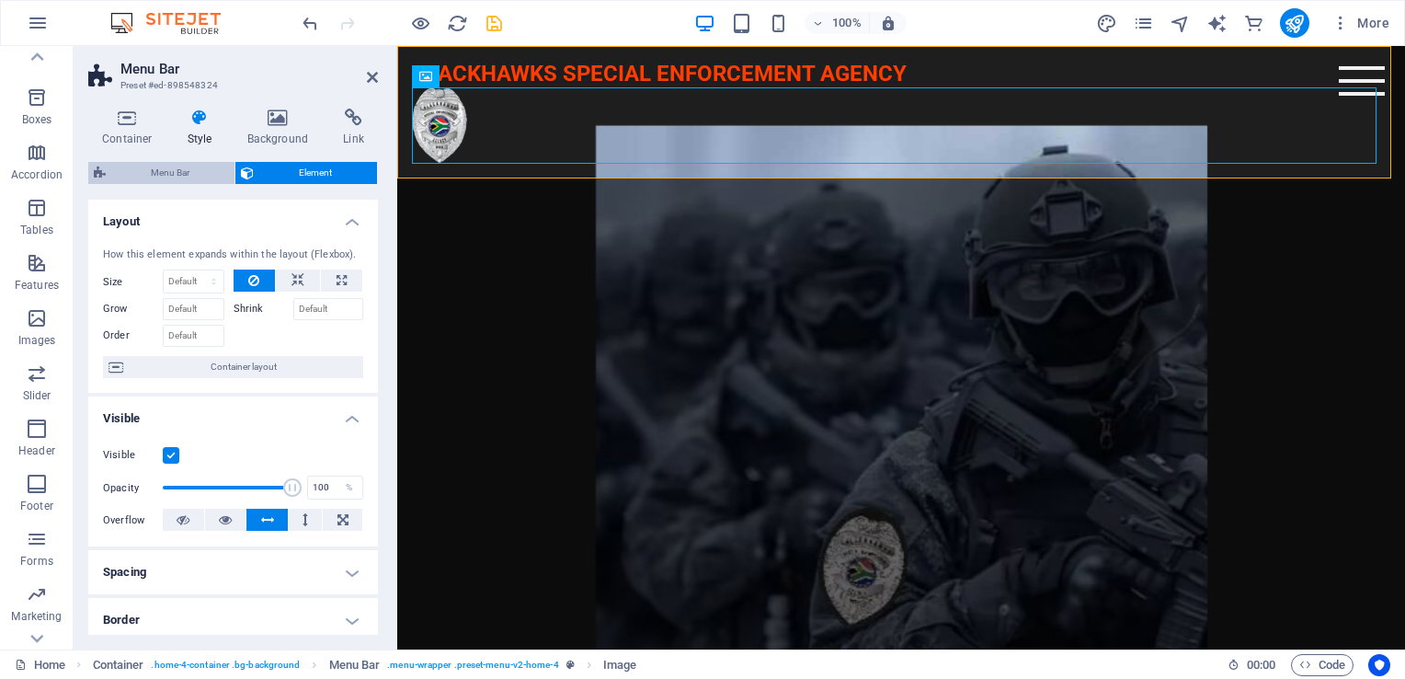
click at [184, 162] on span "Menu Bar" at bounding box center [170, 173] width 118 height 22
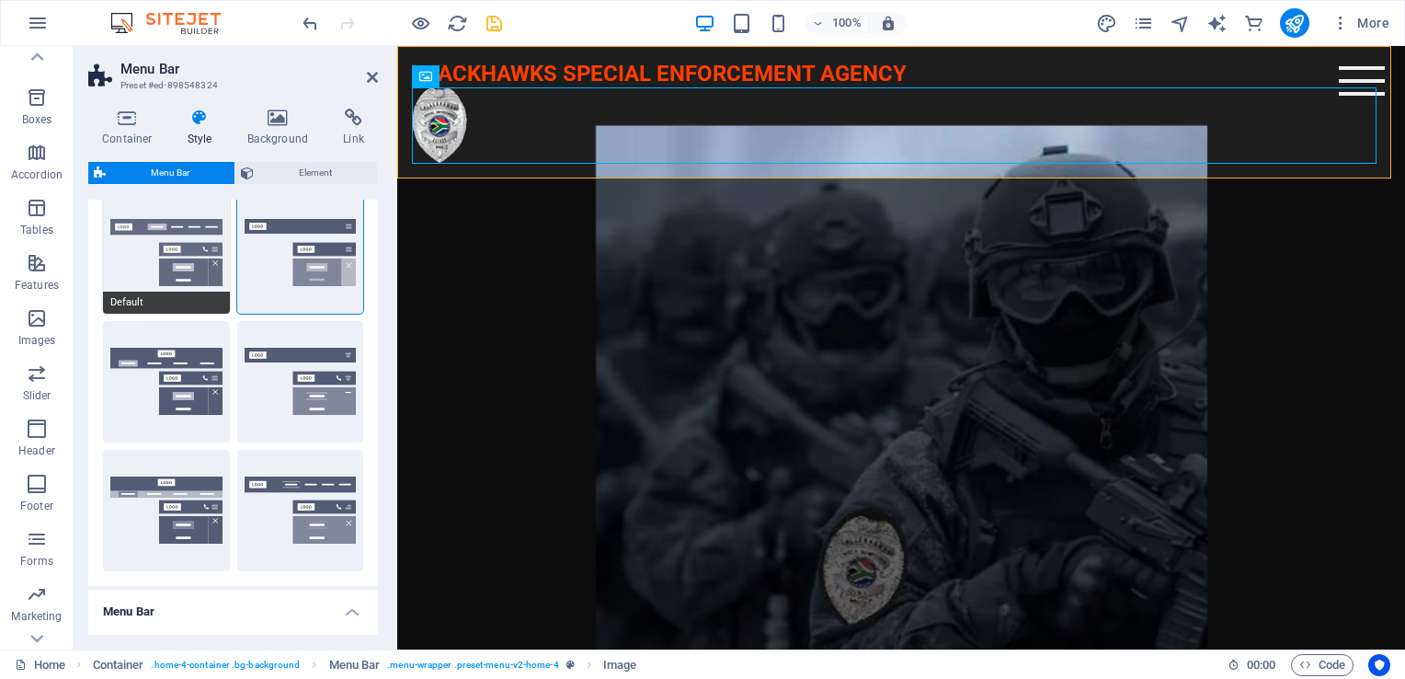
click at [169, 246] on button "Default" at bounding box center [166, 252] width 127 height 121
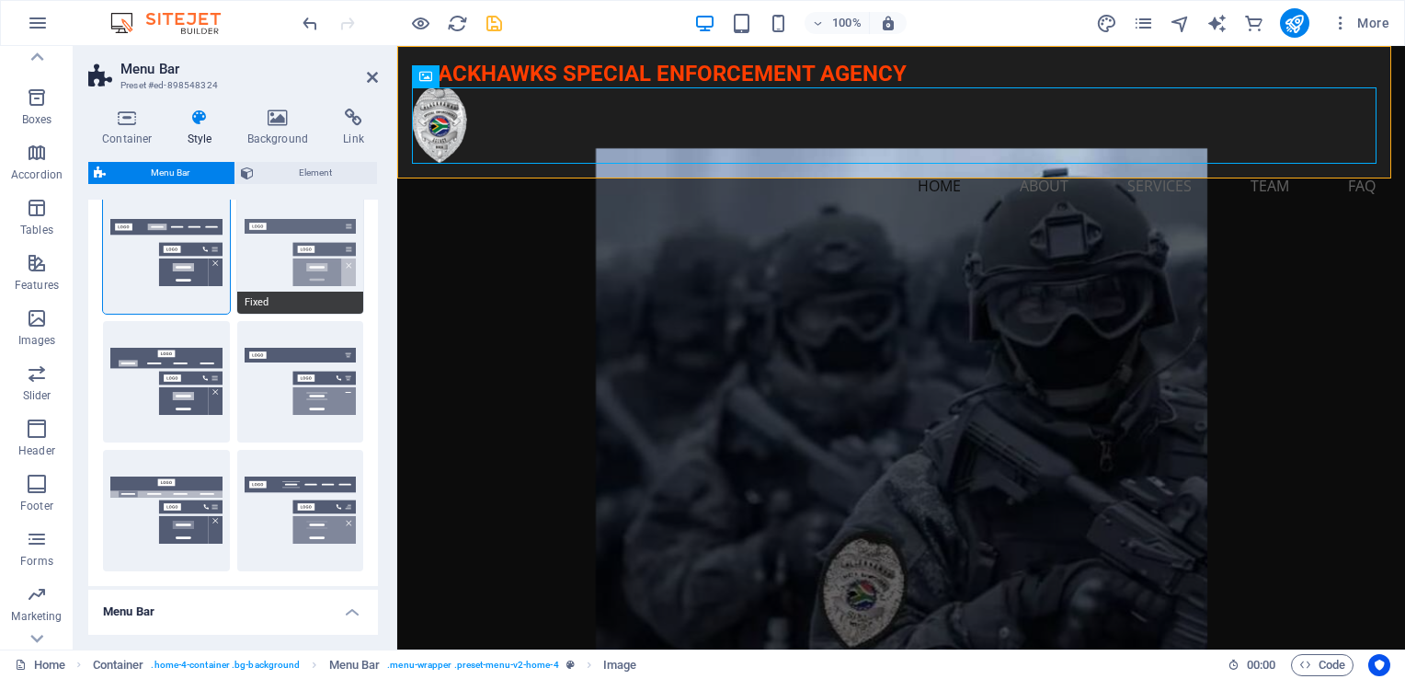
click at [287, 250] on button "Fixed" at bounding box center [300, 252] width 127 height 121
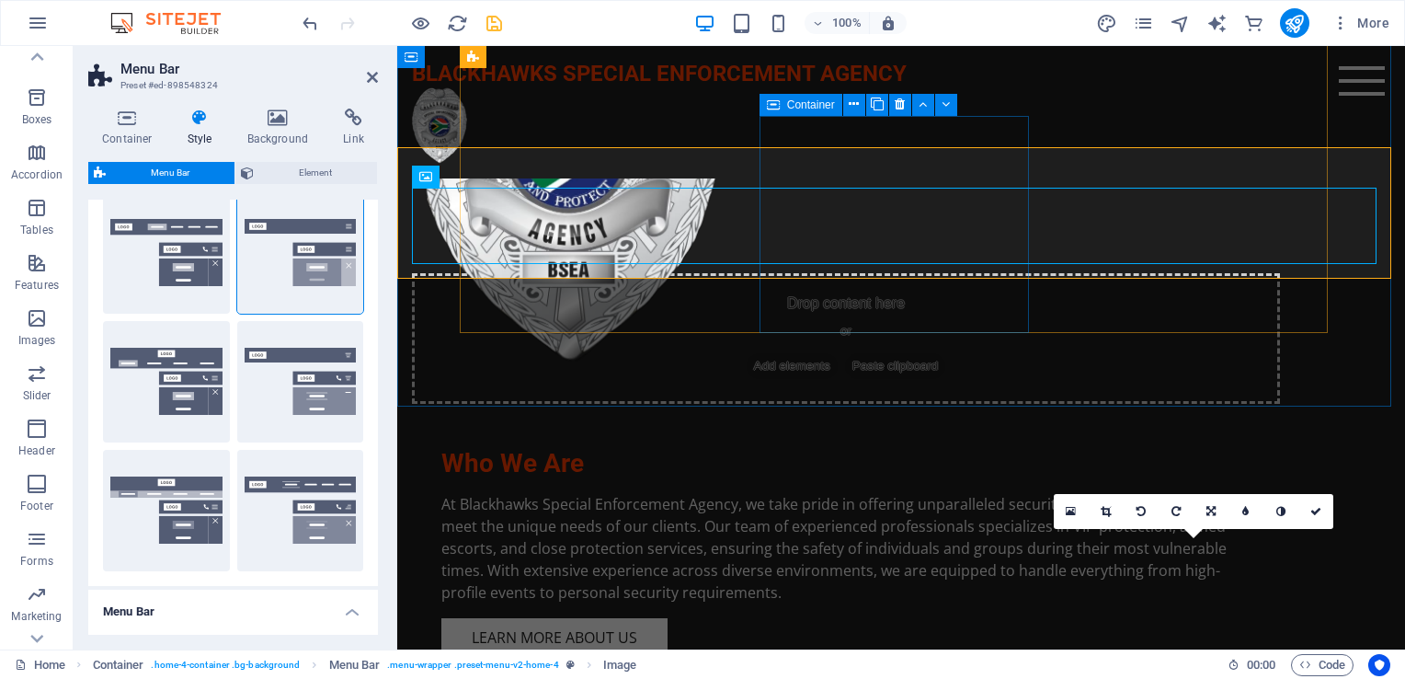
scroll to position [946, 0]
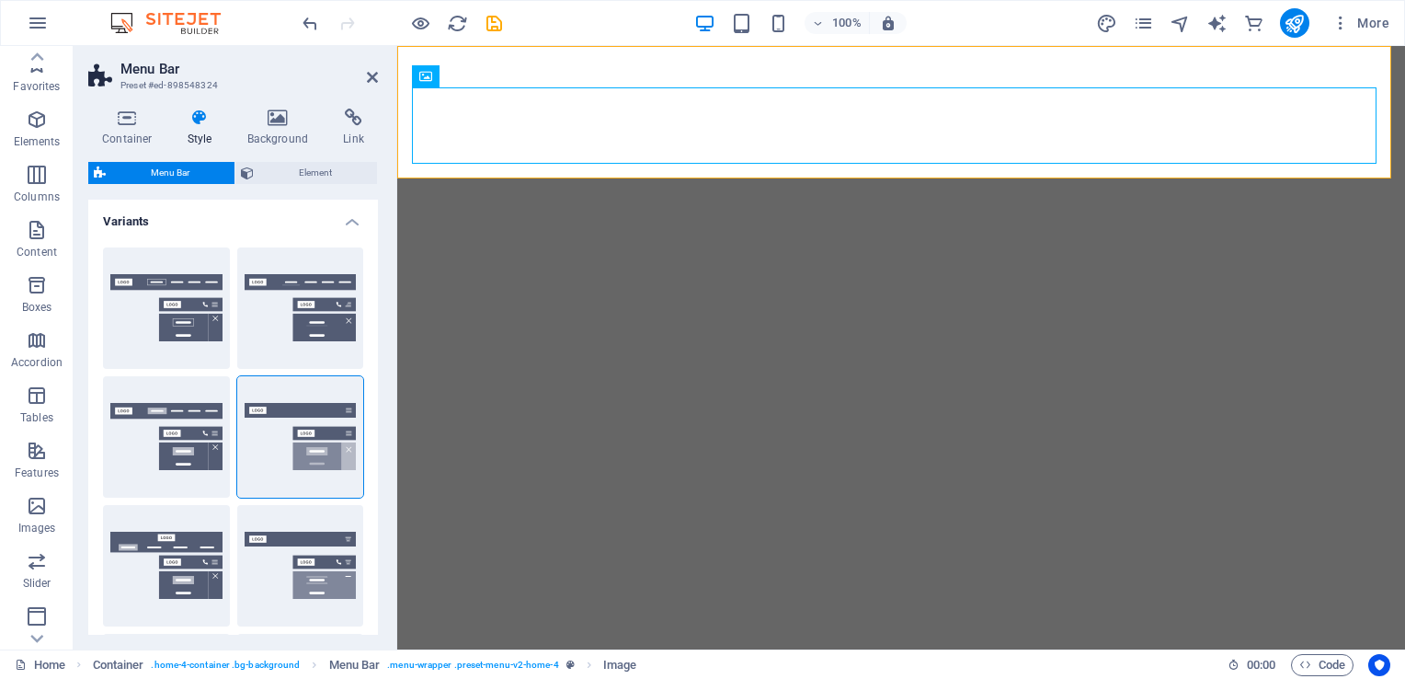
select select "rem"
select select "preset-menu-v2-home-4"
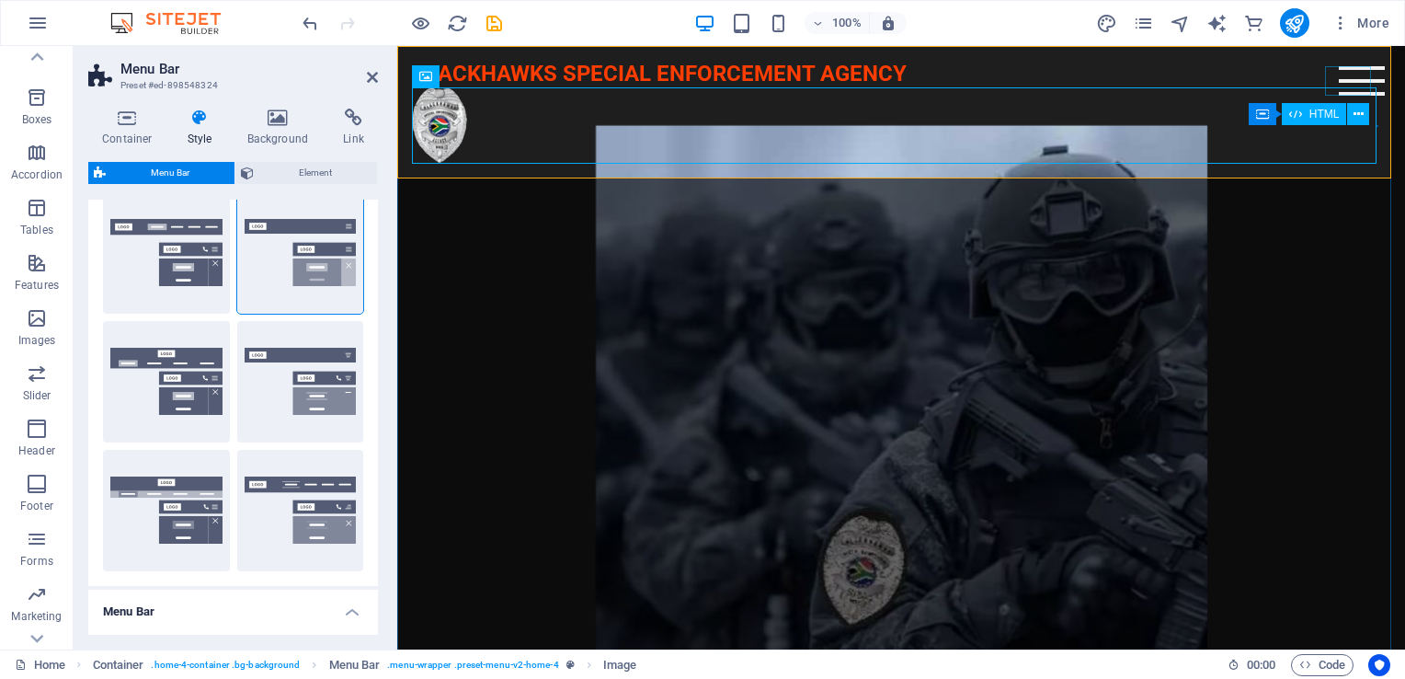
click at [1347, 84] on div "Menu" at bounding box center [1362, 80] width 46 height 29
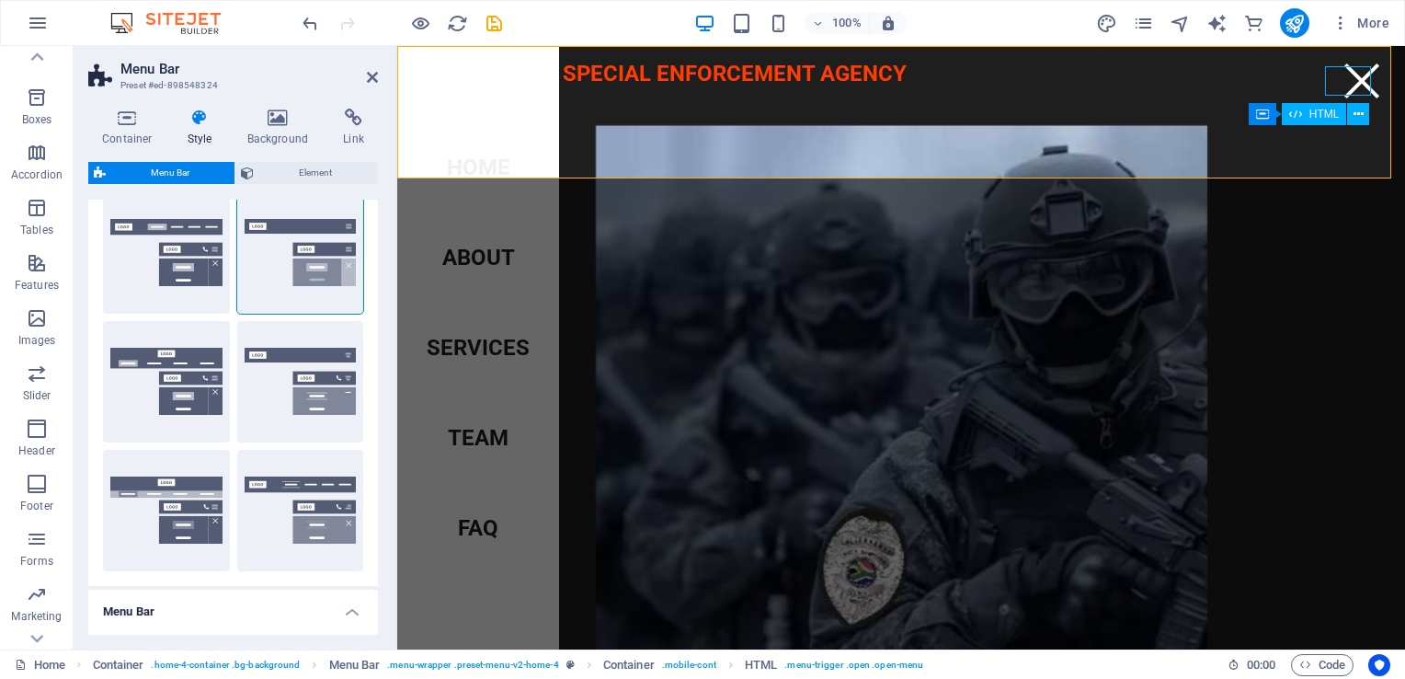
click at [1347, 84] on div "Menu" at bounding box center [1362, 80] width 46 height 29
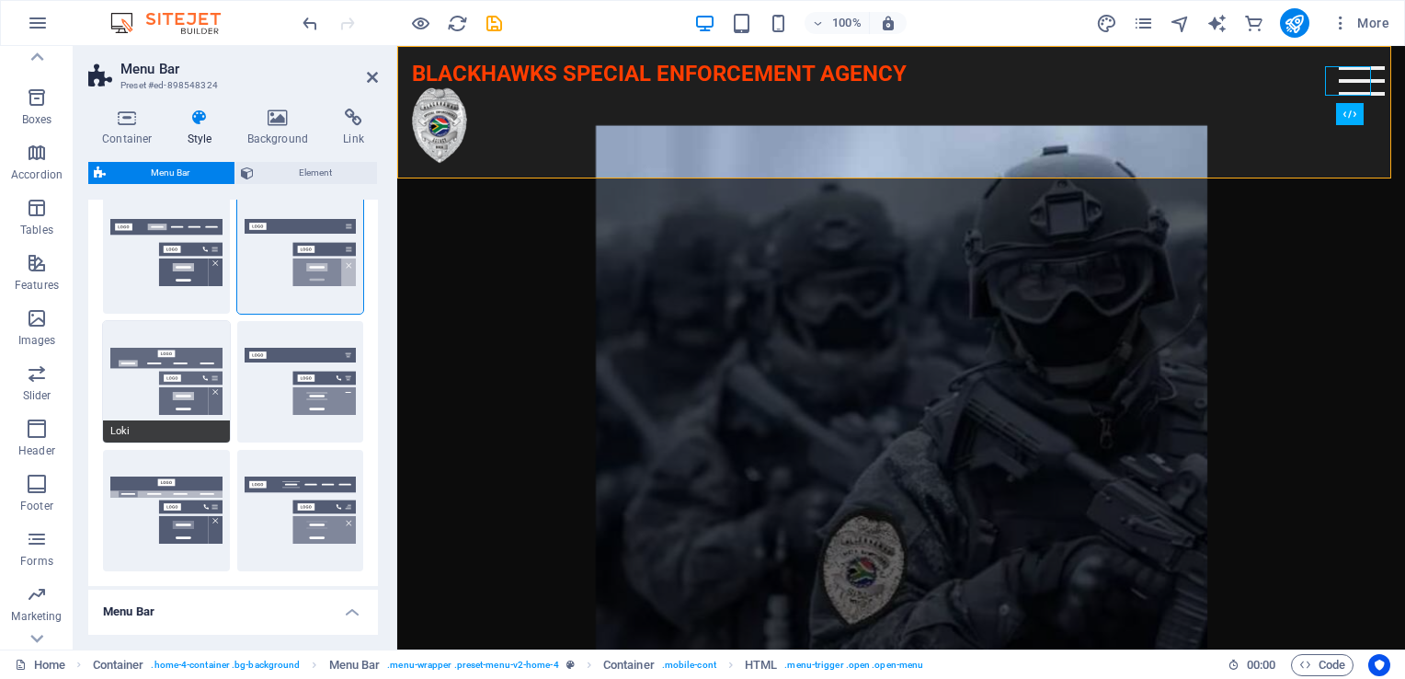
click at [173, 384] on button "Loki" at bounding box center [166, 381] width 127 height 121
type input "0"
select select "DISABLED_OPTION_VALUE"
type input "2"
type input "1"
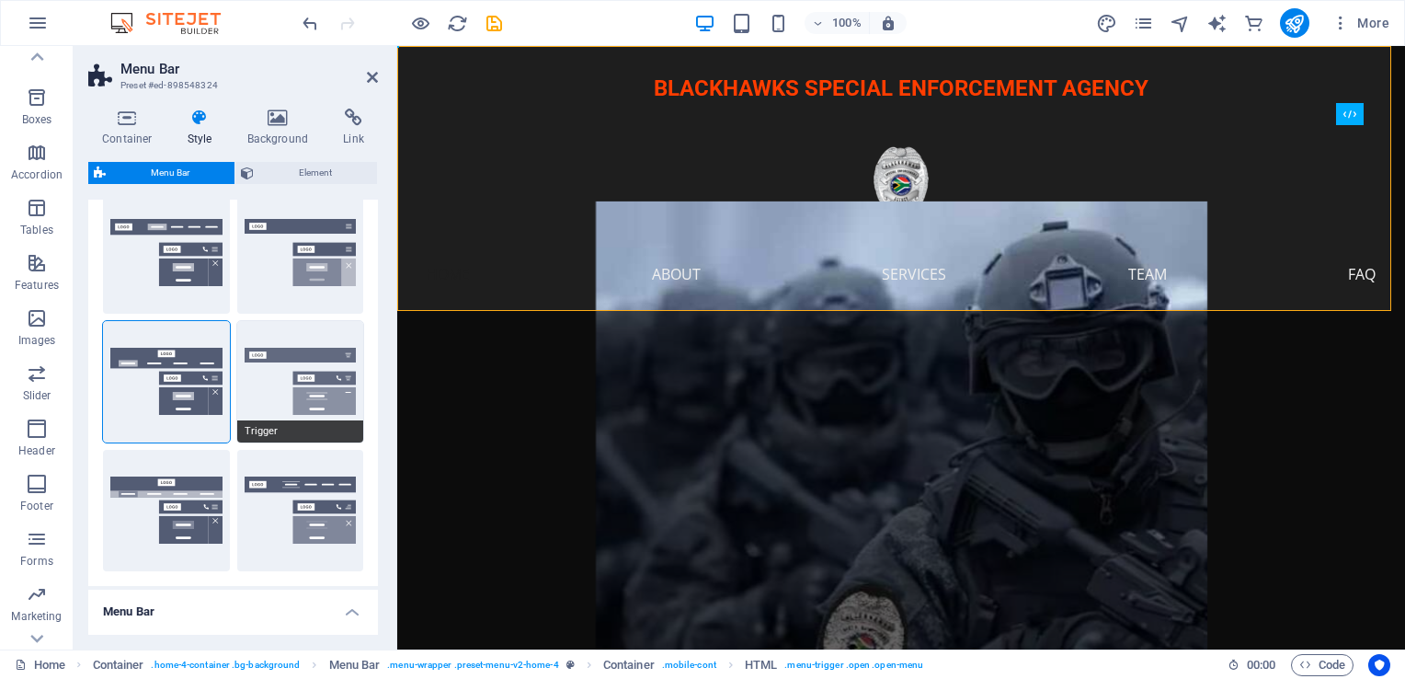
click at [309, 386] on button "Trigger" at bounding box center [300, 381] width 127 height 121
type input "1"
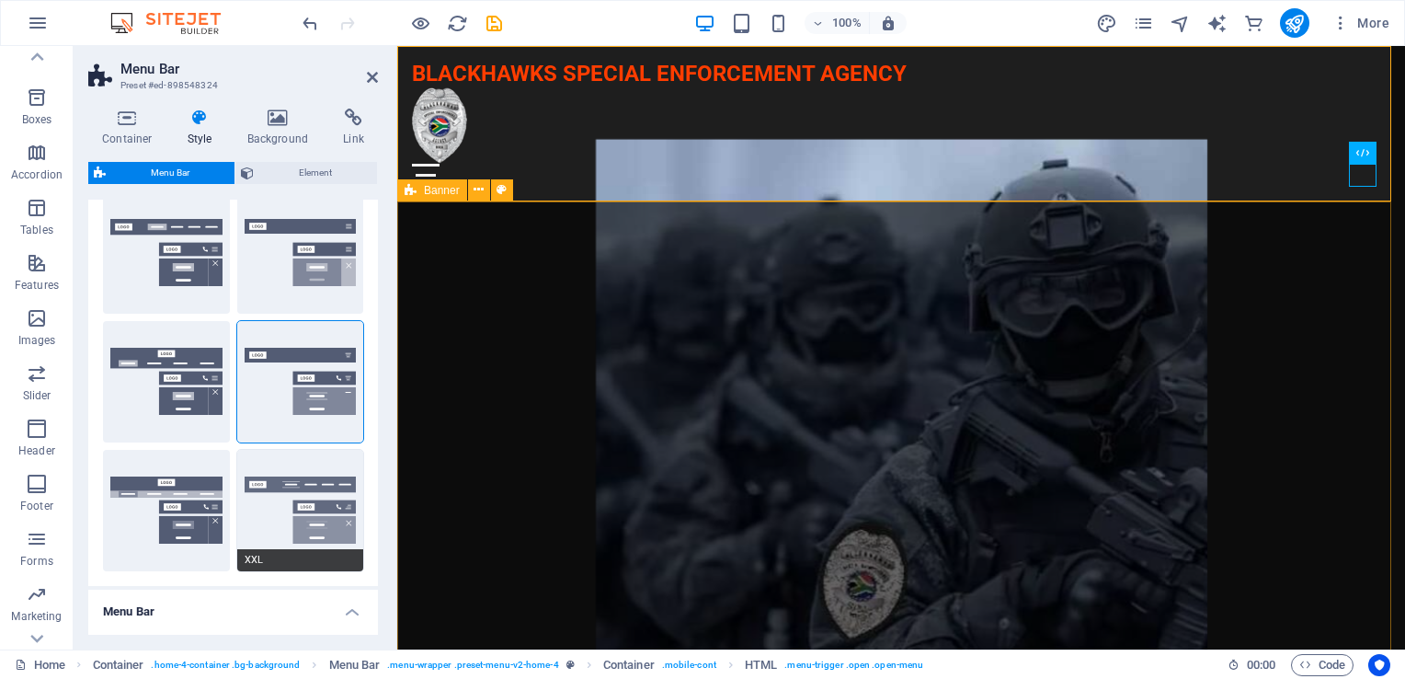
click at [336, 487] on button "XXL" at bounding box center [300, 510] width 127 height 121
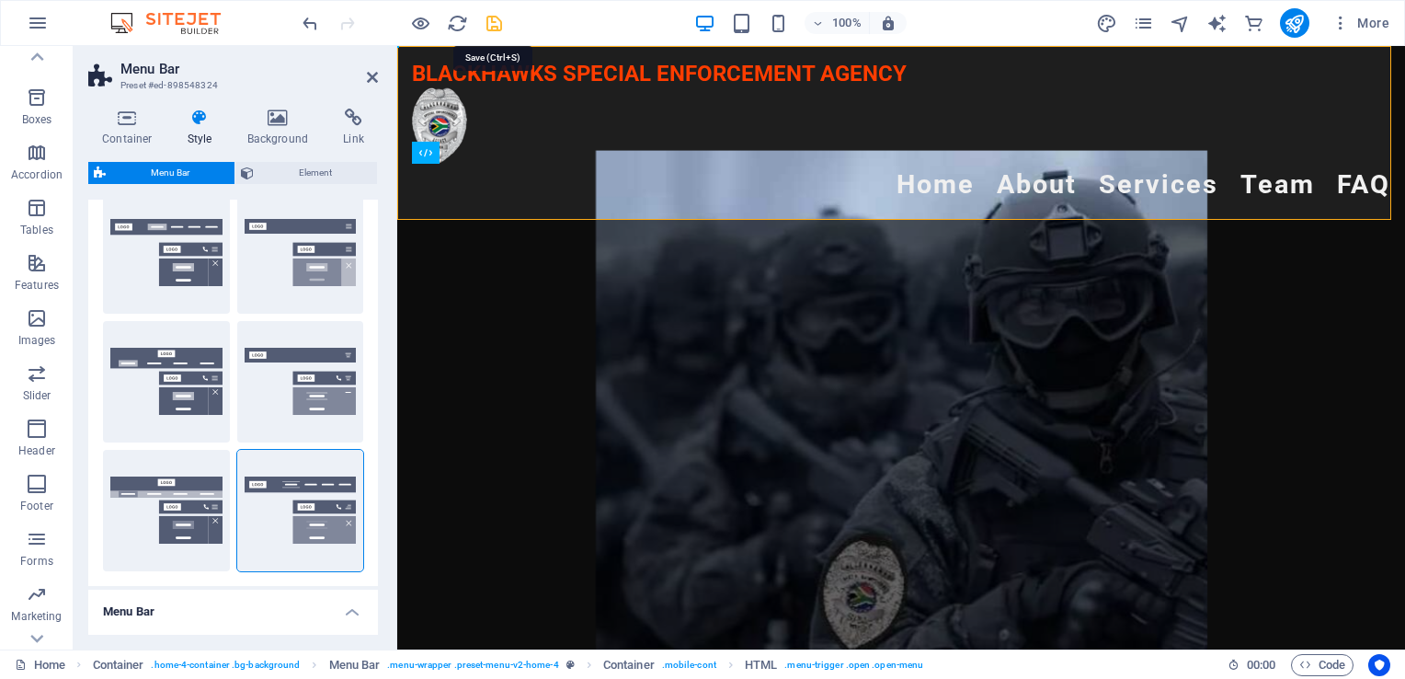
click at [491, 17] on icon "save" at bounding box center [494, 23] width 21 height 21
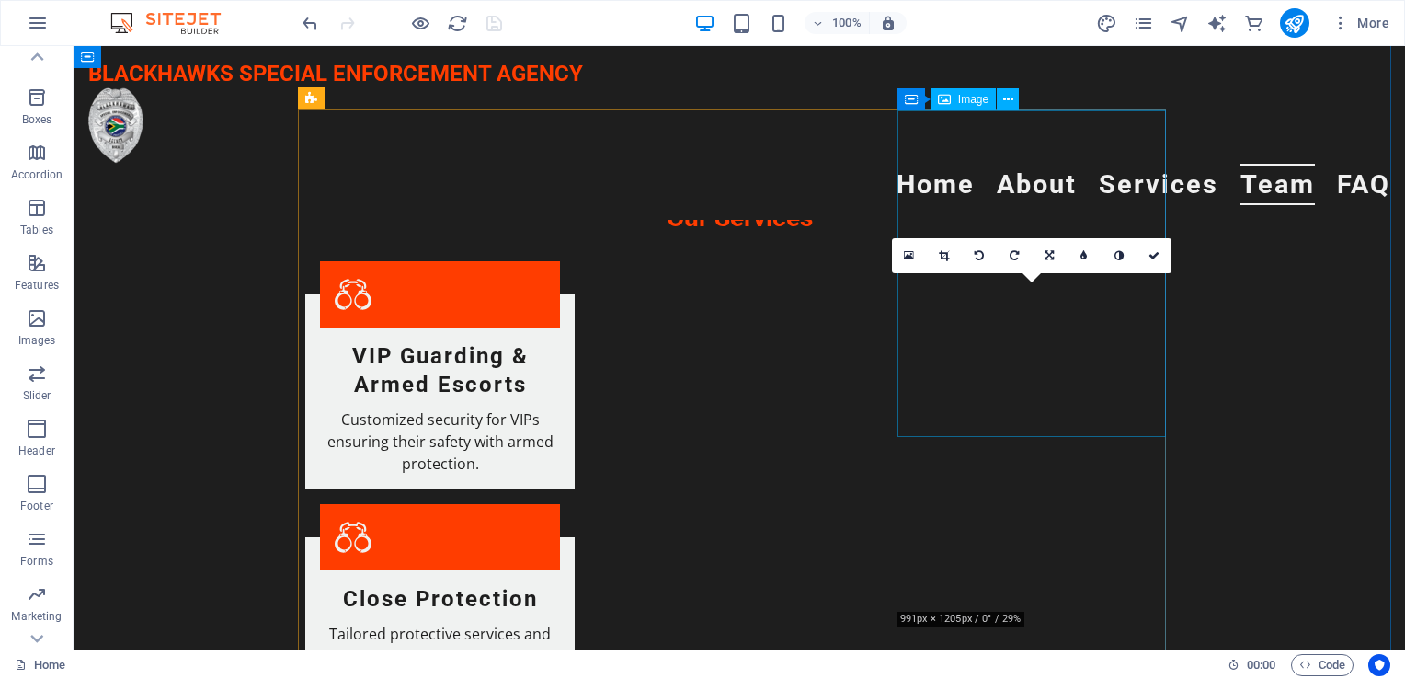
scroll to position [1840, 0]
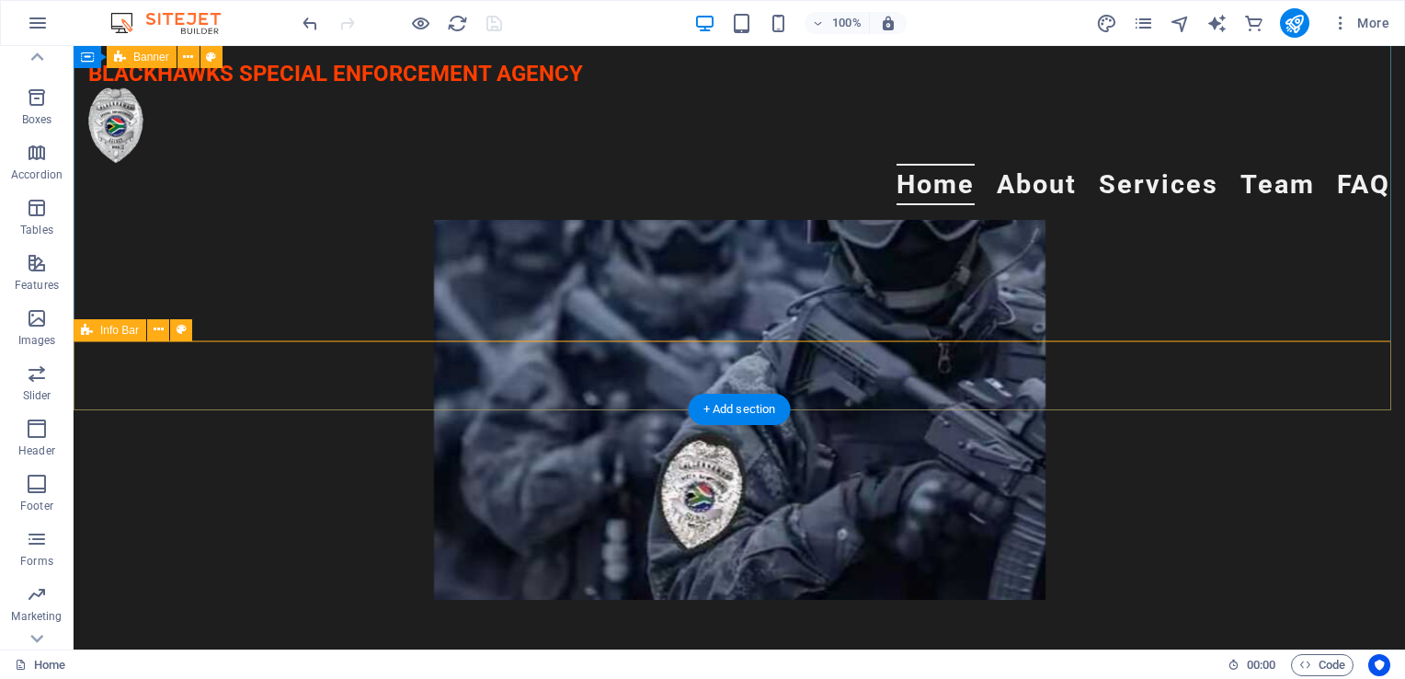
scroll to position [0, 0]
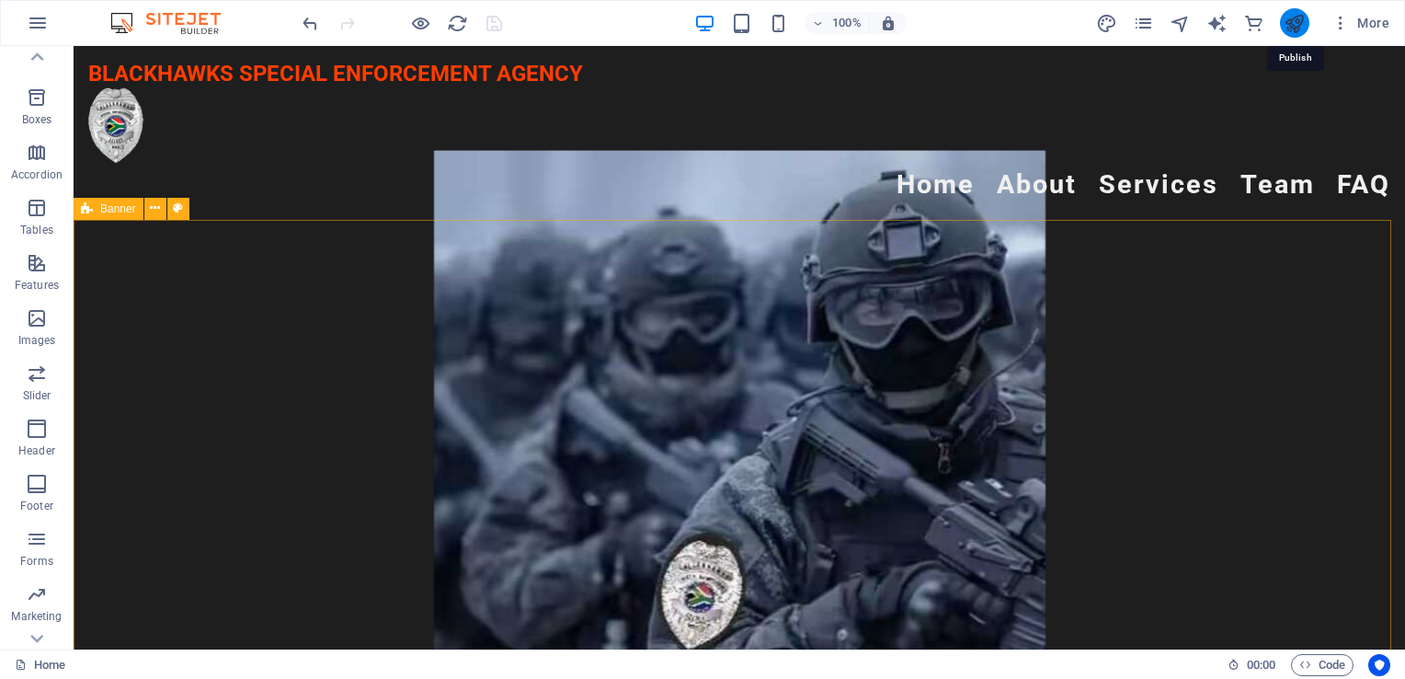
click at [1295, 23] on icon "publish" at bounding box center [1294, 23] width 21 height 21
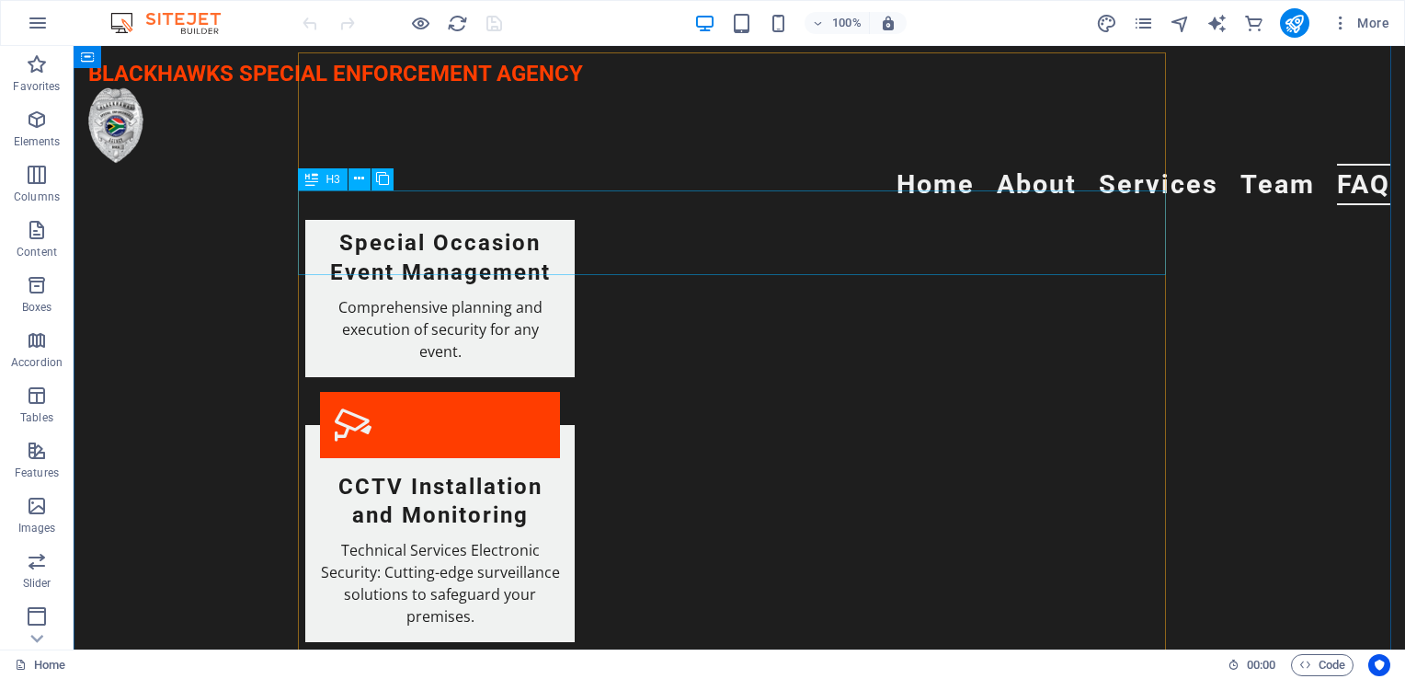
scroll to position [2207, 0]
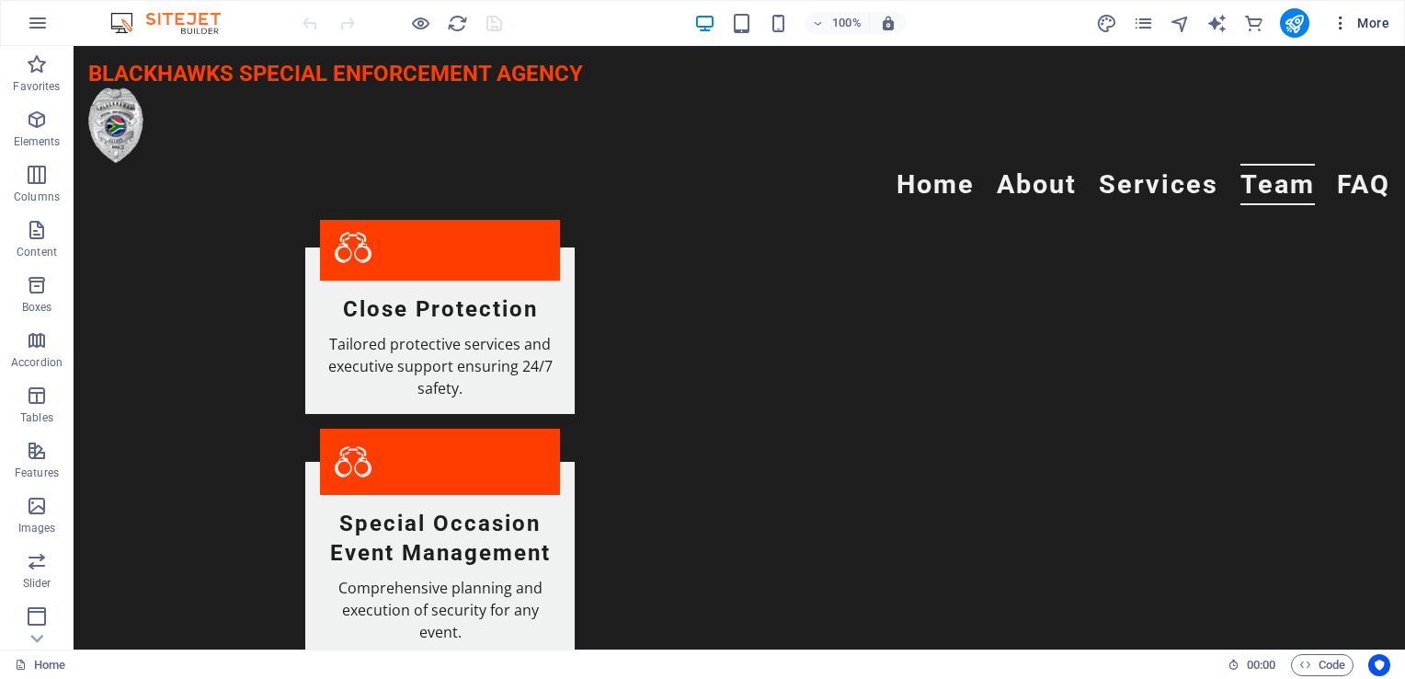
click at [1340, 17] on icon "button" at bounding box center [1341, 23] width 18 height 18
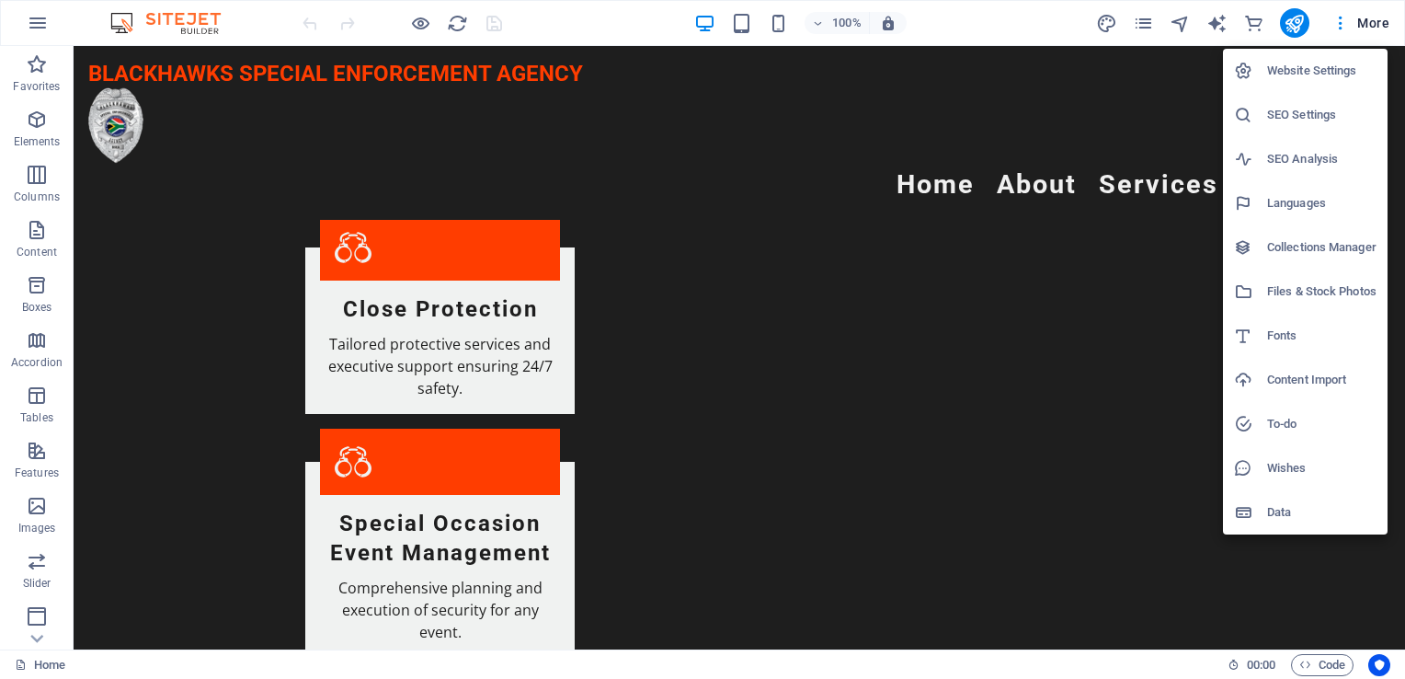
click at [1324, 71] on h6 "Website Settings" at bounding box center [1321, 71] width 109 height 22
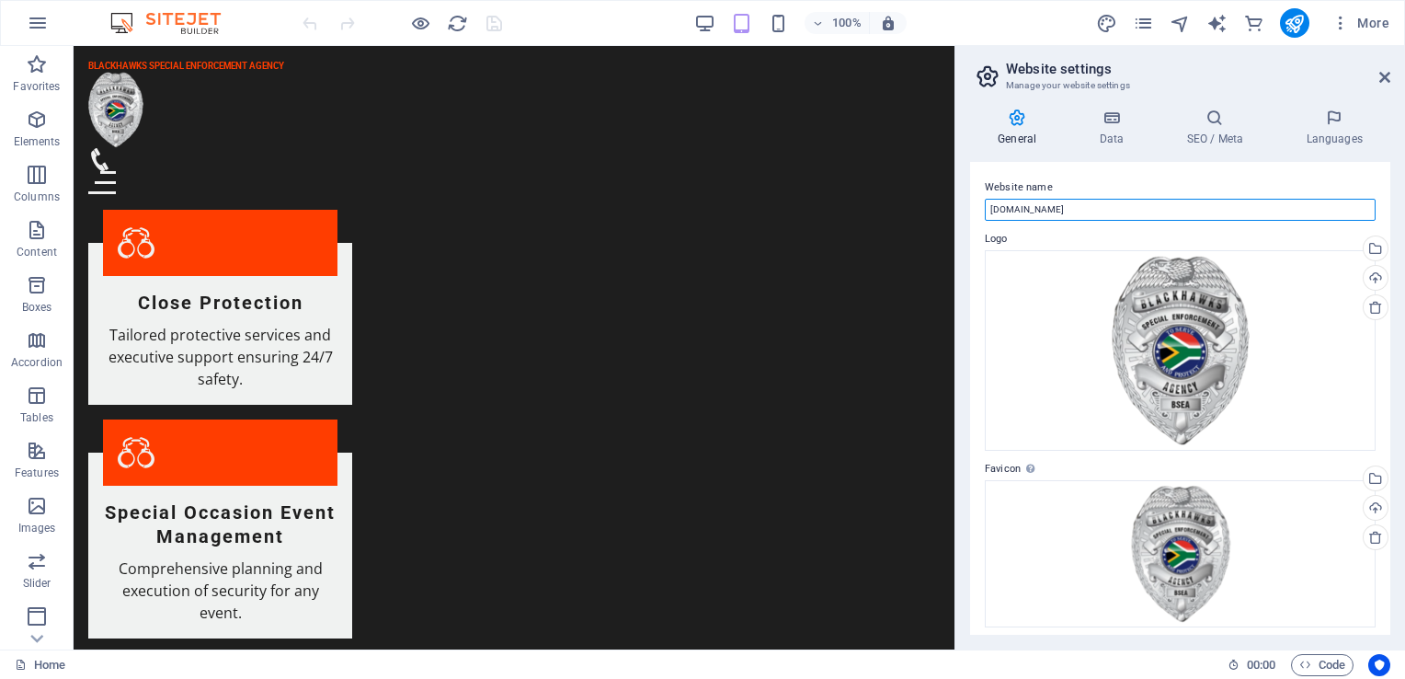
click at [1040, 206] on input "bsea.co.za" at bounding box center [1180, 210] width 391 height 22
type input "b"
type input "Blackhawks"
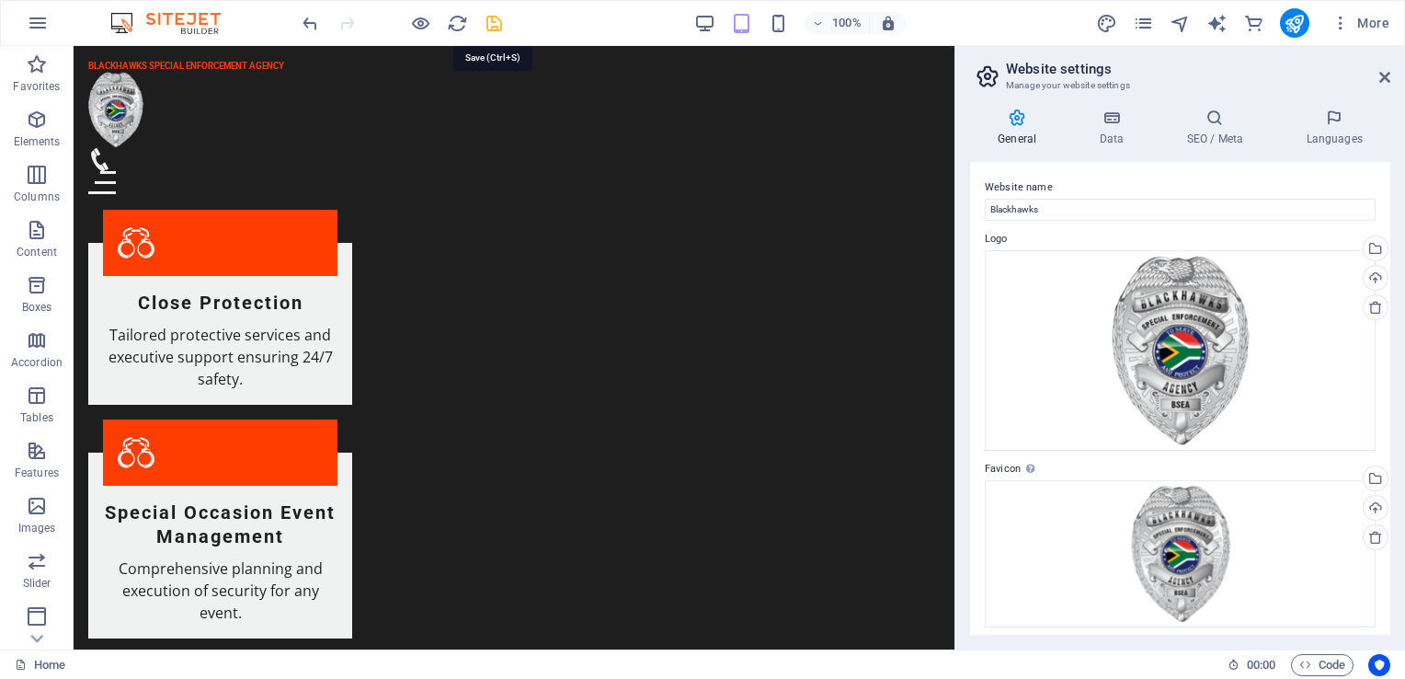
click at [488, 27] on icon "save" at bounding box center [494, 23] width 21 height 21
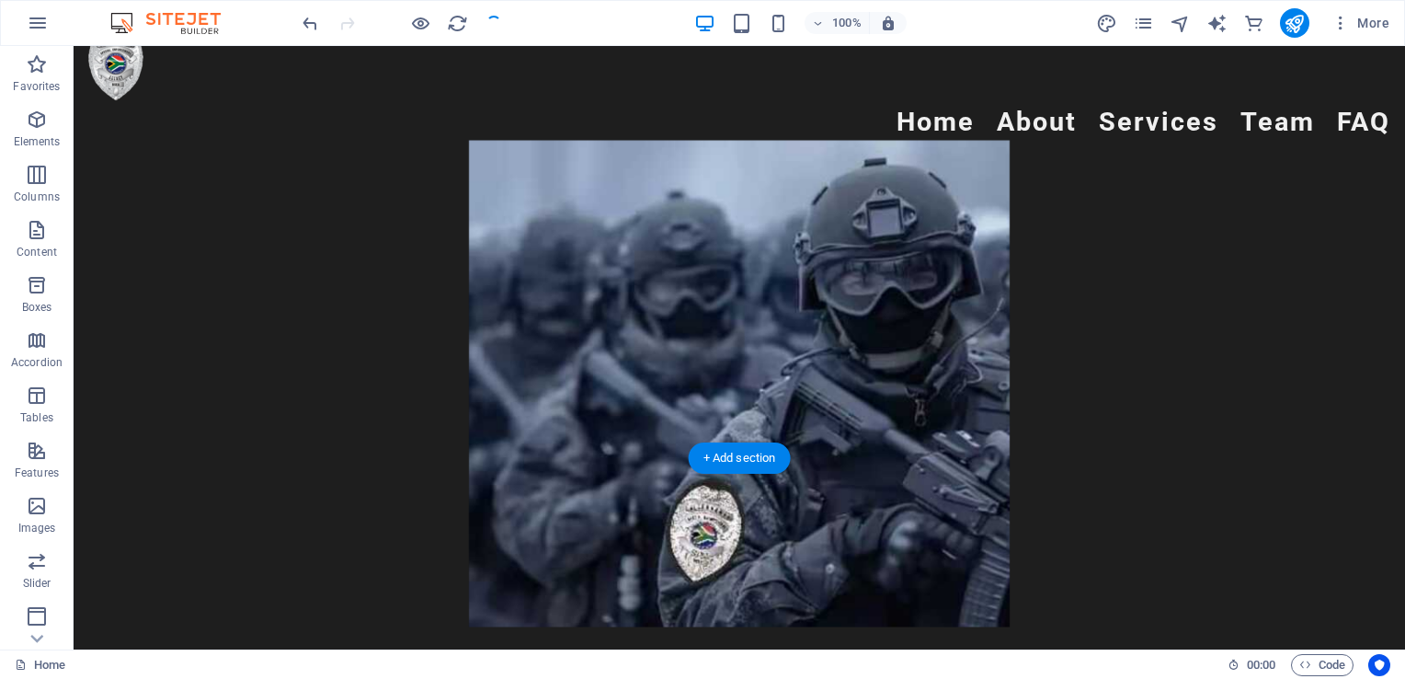
scroll to position [0, 0]
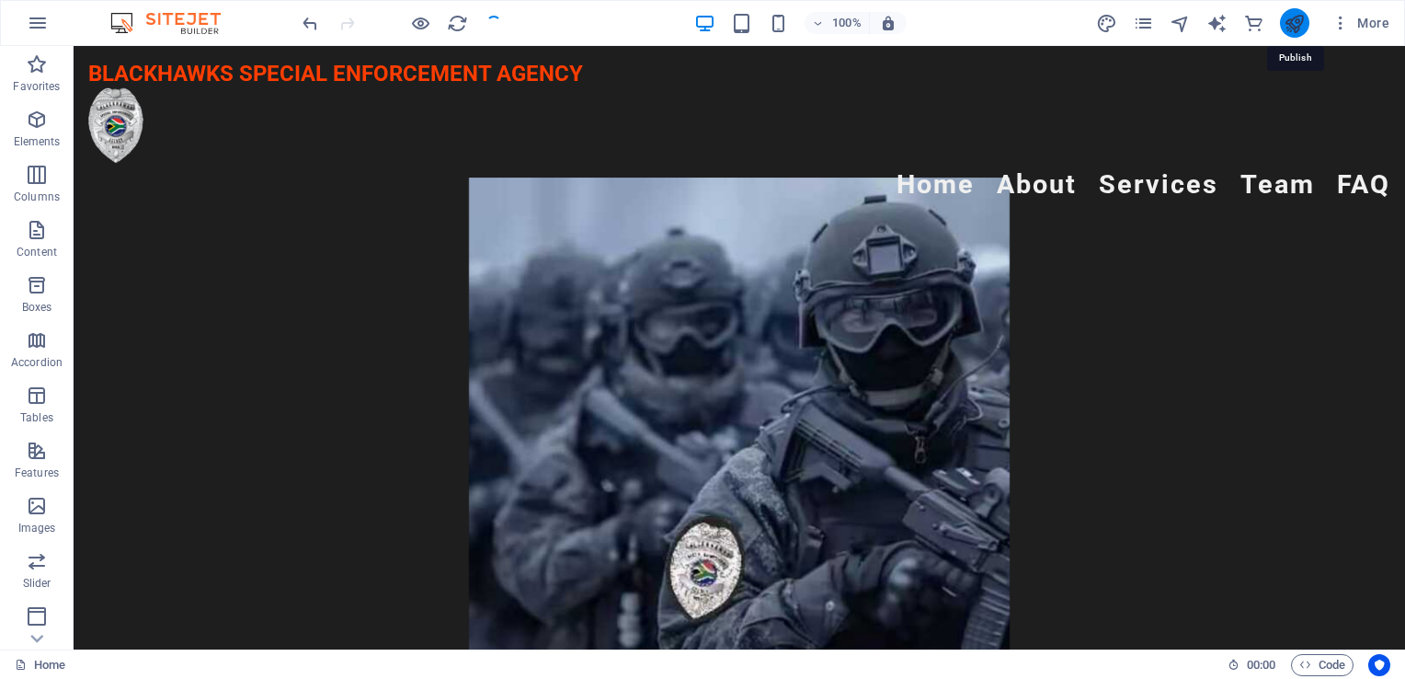
click at [1295, 19] on icon "publish" at bounding box center [1294, 23] width 21 height 21
